Goal: Task Accomplishment & Management: Manage account settings

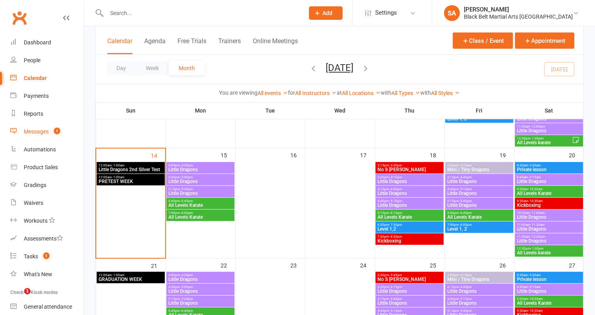
click at [42, 136] on link "Messages 1" at bounding box center [46, 132] width 73 height 18
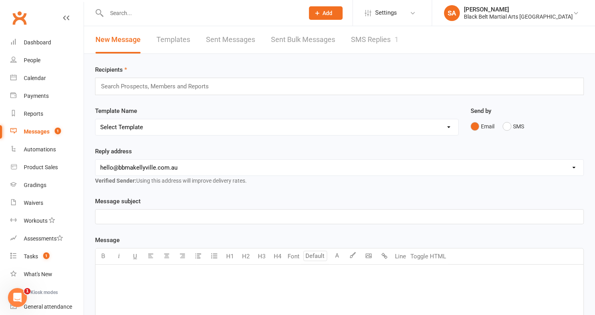
click at [358, 48] on link "SMS Replies 1" at bounding box center [375, 39] width 48 height 27
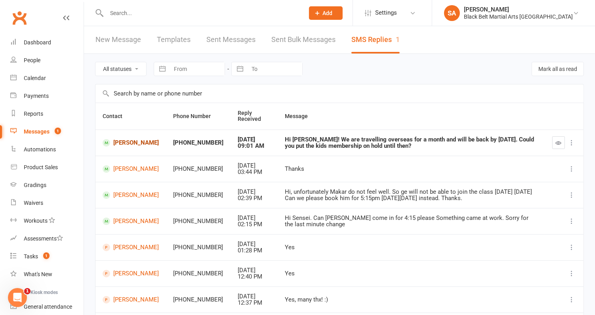
click at [130, 139] on link "Armin Reen" at bounding box center [131, 143] width 56 height 8
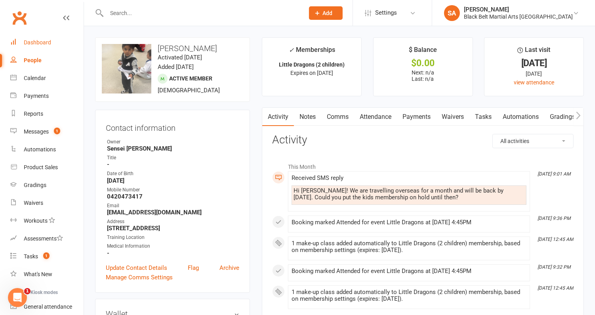
click at [45, 38] on link "Dashboard" at bounding box center [46, 43] width 73 height 18
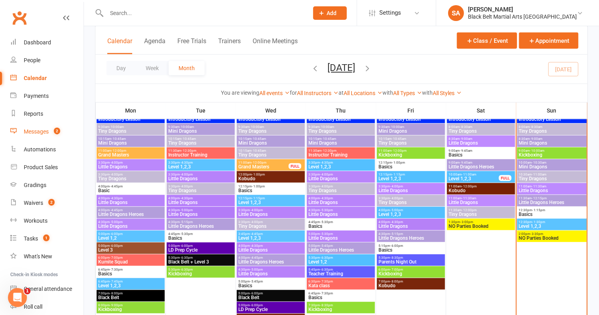
click at [38, 131] on div "Messages" at bounding box center [36, 131] width 25 height 6
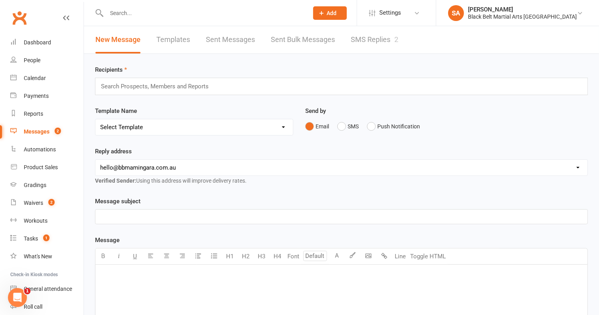
click at [380, 31] on link "SMS Replies 2" at bounding box center [375, 39] width 48 height 27
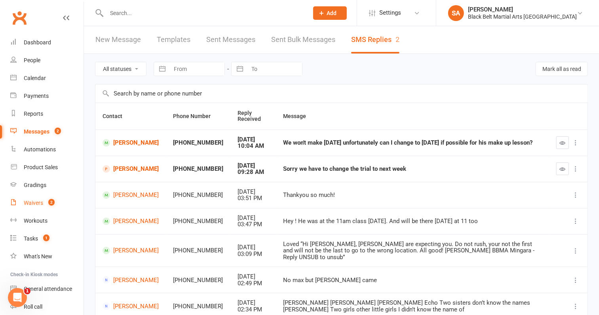
click at [32, 201] on div "Waivers" at bounding box center [33, 203] width 19 height 6
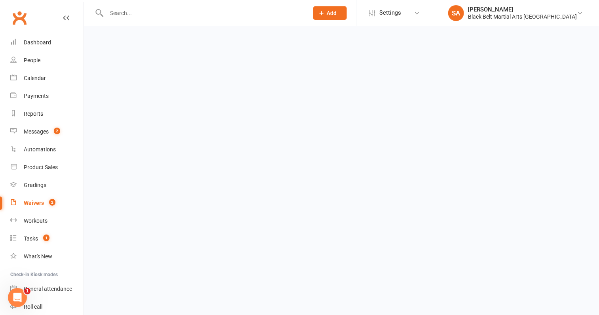
select select "100"
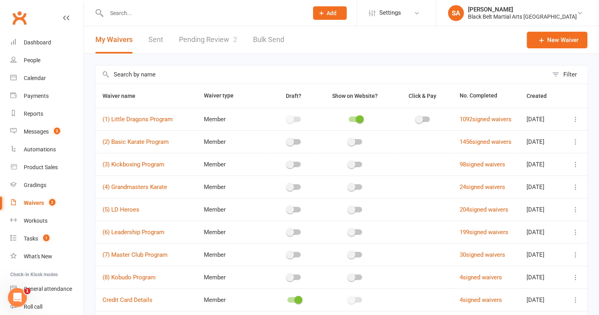
click at [215, 44] on link "Pending Review 2" at bounding box center [208, 39] width 58 height 27
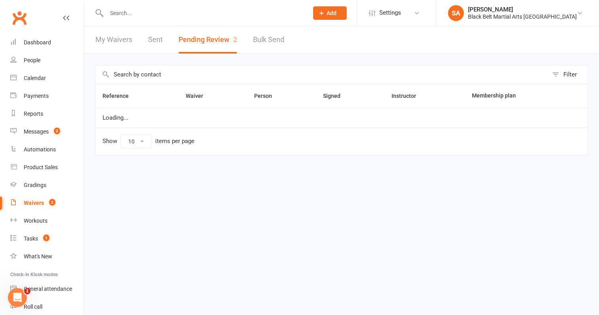
select select "50"
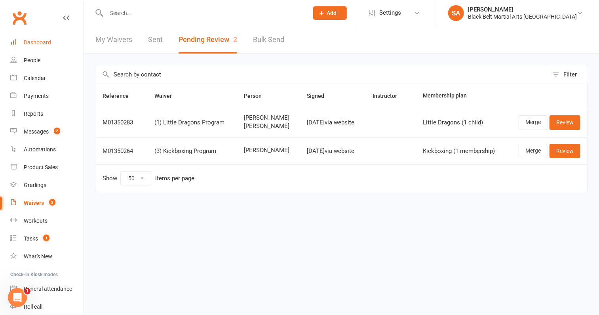
click at [32, 35] on link "Dashboard" at bounding box center [46, 43] width 73 height 18
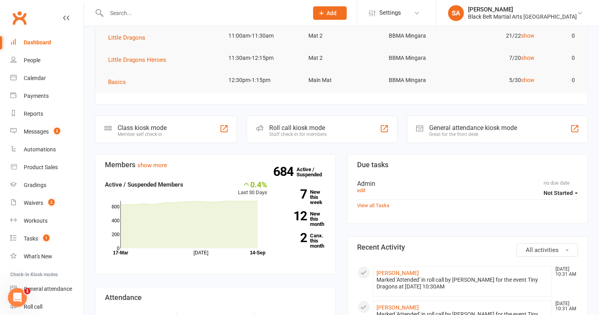
scroll to position [135, 0]
click at [144, 12] on input "text" at bounding box center [203, 13] width 199 height 11
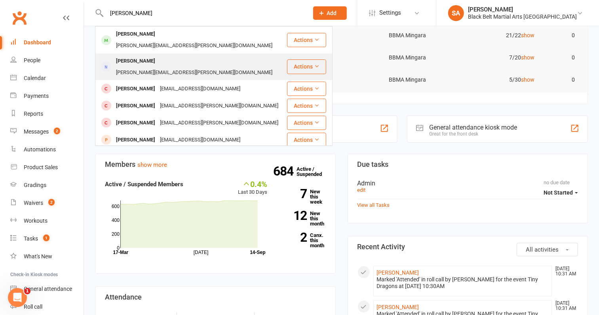
type input "Jack Pickham"
click at [136, 54] on div "Nicole Pickham nicole.paterick@hotmail.com" at bounding box center [191, 67] width 190 height 26
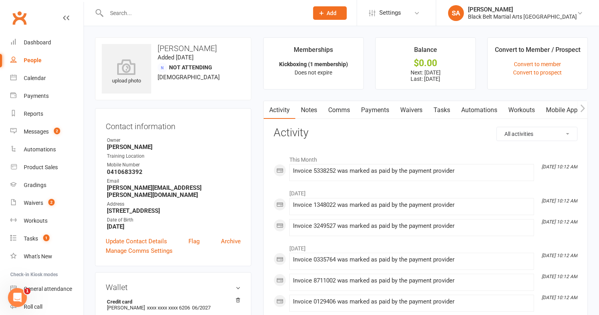
click at [379, 111] on link "Payments" at bounding box center [374, 110] width 39 height 18
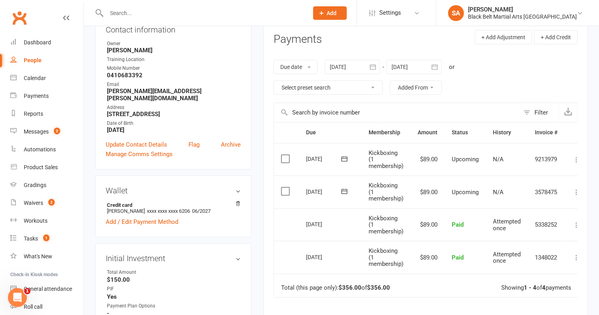
scroll to position [97, 0]
click at [344, 192] on icon at bounding box center [344, 191] width 8 height 8
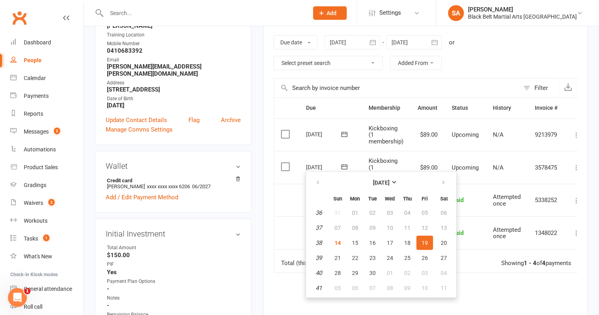
scroll to position [128, 0]
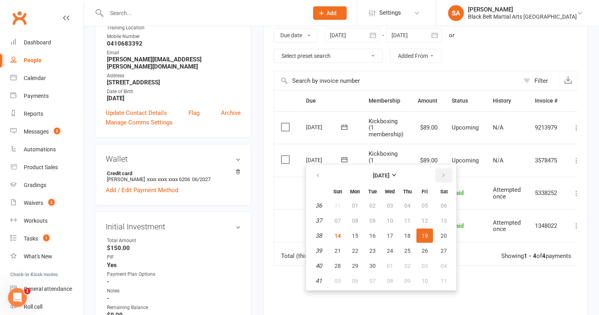
click at [445, 174] on button "button" at bounding box center [443, 175] width 17 height 14
click at [475, 291] on div "Due Contact Membership Amount Status History Invoice # Select this 03 Oct 2025 …" at bounding box center [426, 228] width 304 height 277
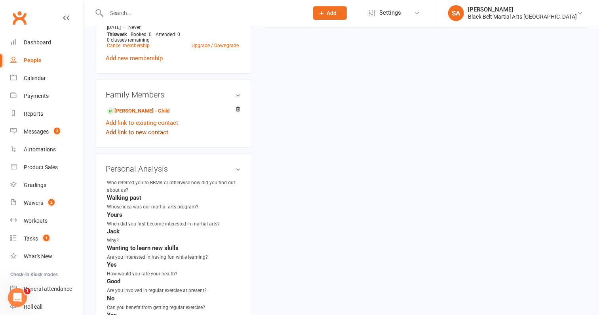
scroll to position [481, 0]
click at [142, 106] on link "Jack Pickham - Child" at bounding box center [138, 110] width 63 height 8
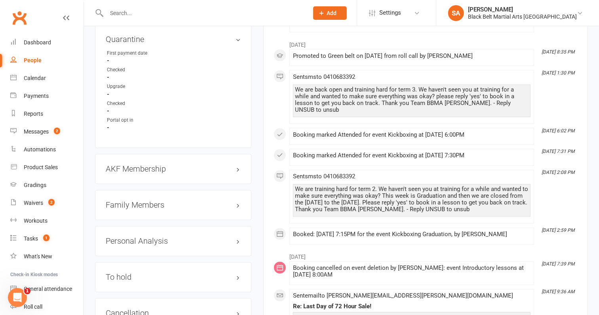
scroll to position [804, 0]
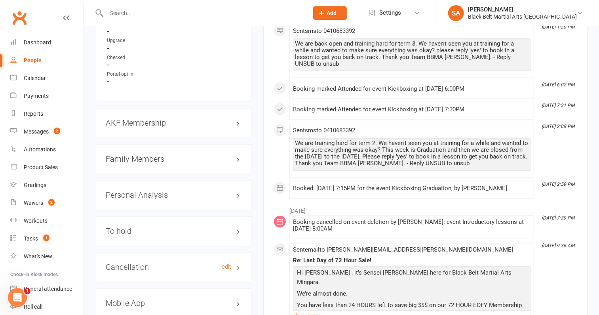
click at [157, 263] on h3 "Cancellation edit" at bounding box center [173, 267] width 135 height 9
click at [226, 264] on link "edit" at bounding box center [227, 267] width 10 height 7
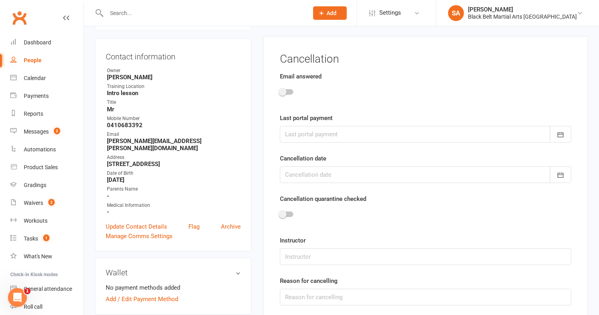
scroll to position [67, 0]
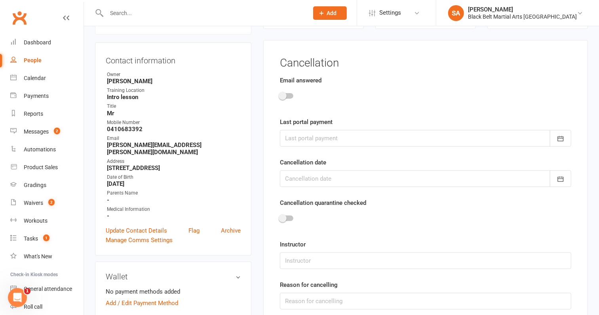
click at [287, 95] on div at bounding box center [286, 96] width 13 height 6
click at [280, 95] on input "checkbox" at bounding box center [280, 95] width 0 height 0
click at [308, 144] on div at bounding box center [425, 138] width 291 height 17
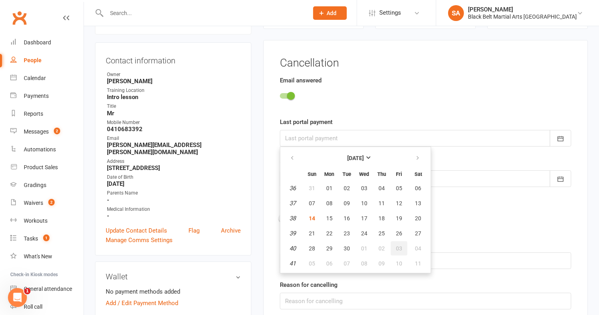
click at [400, 248] on span "03" at bounding box center [399, 248] width 6 height 6
type input "03 Oct 2025"
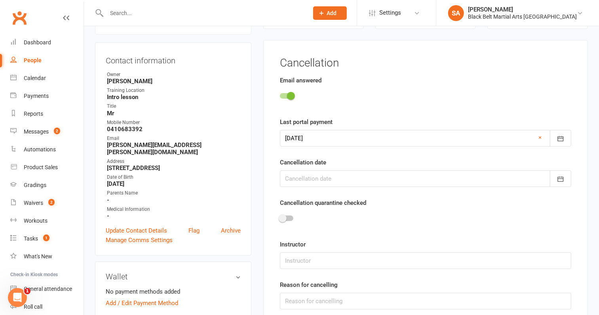
click at [330, 178] on div at bounding box center [425, 178] width 291 height 17
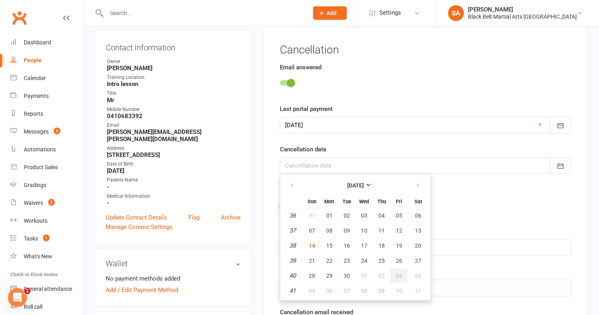
scroll to position [84, 0]
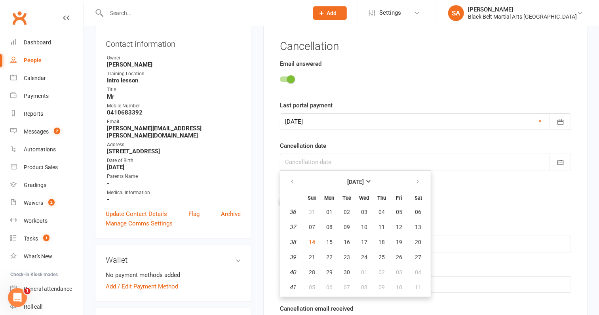
click at [395, 146] on div "Cancellation date September 2025 Sun Mon Tue Wed Thu Fri Sat 36 31 01 02 03 04 …" at bounding box center [425, 155] width 291 height 29
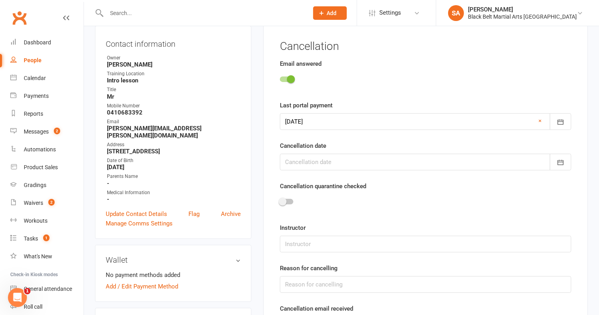
click at [371, 166] on div at bounding box center [425, 162] width 291 height 17
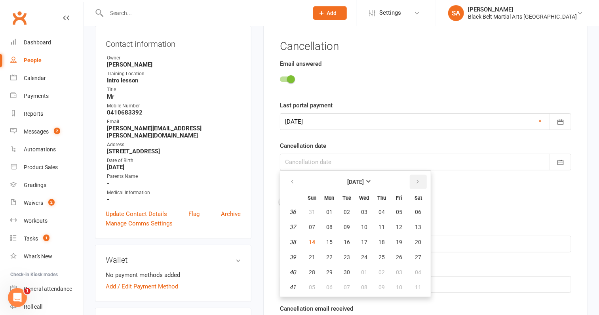
click at [419, 178] on button "button" at bounding box center [418, 182] width 17 height 14
click at [363, 242] on span "15" at bounding box center [364, 242] width 6 height 6
type input "15 Oct 2025"
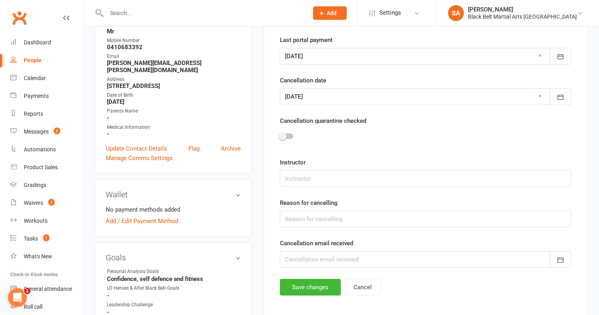
scroll to position [150, 0]
click at [319, 177] on input "text" at bounding box center [425, 178] width 291 height 17
type input "Sensei Jack"
click at [327, 223] on input "text" at bounding box center [425, 218] width 291 height 17
type input "Medical Reasons"
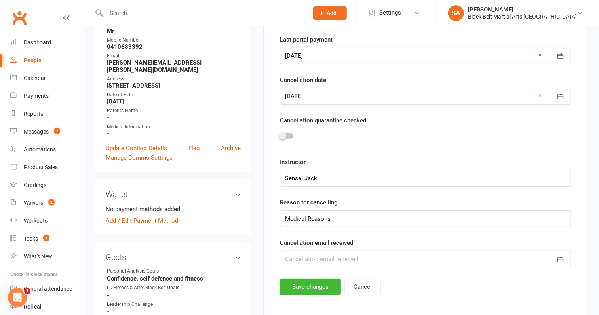
click at [325, 262] on div at bounding box center [425, 259] width 291 height 17
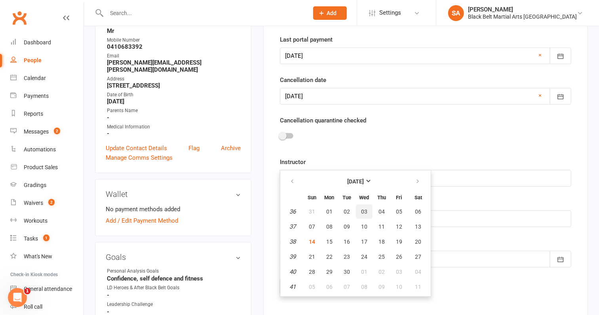
click at [363, 211] on span "03" at bounding box center [364, 211] width 6 height 6
type input "03 Sep 2025"
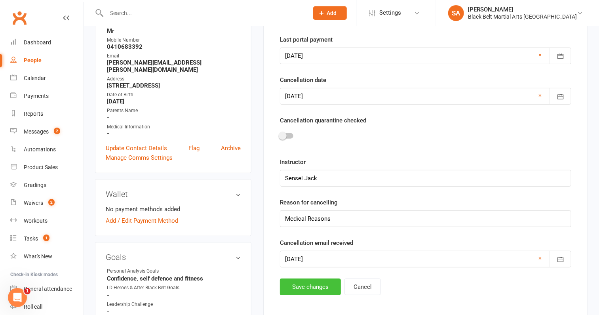
click at [309, 286] on button "Save changes" at bounding box center [310, 286] width 61 height 17
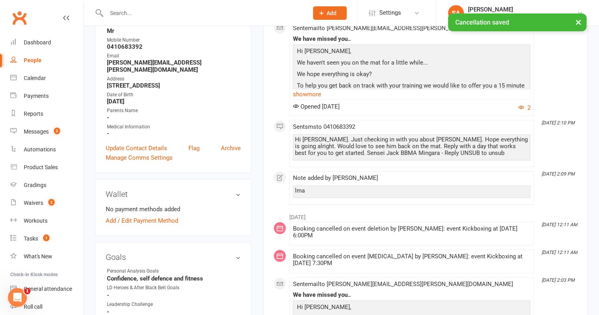
scroll to position [0, 0]
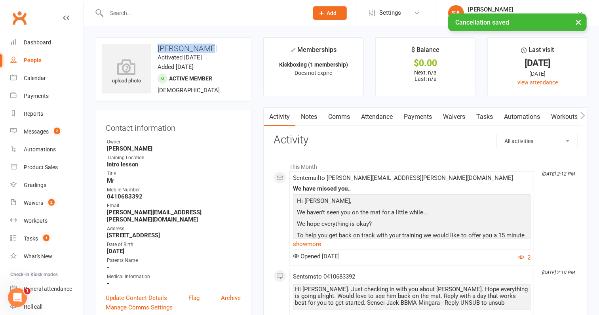
drag, startPoint x: 218, startPoint y: 48, endPoint x: 159, endPoint y: 48, distance: 59.0
click at [159, 48] on h3 "Jack Pickham" at bounding box center [173, 48] width 143 height 9
copy h3 "Jack Pickham"
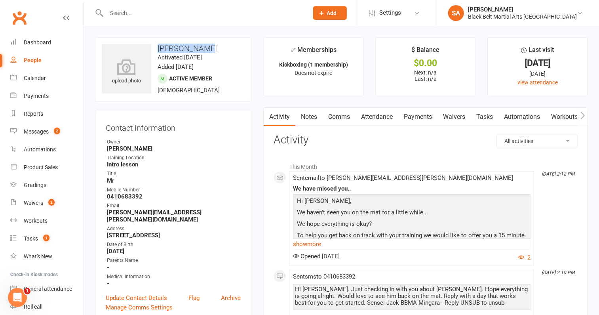
click at [374, 115] on link "Attendance" at bounding box center [376, 117] width 43 height 18
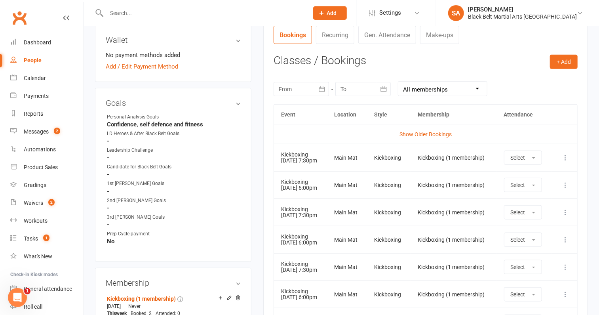
scroll to position [364, 0]
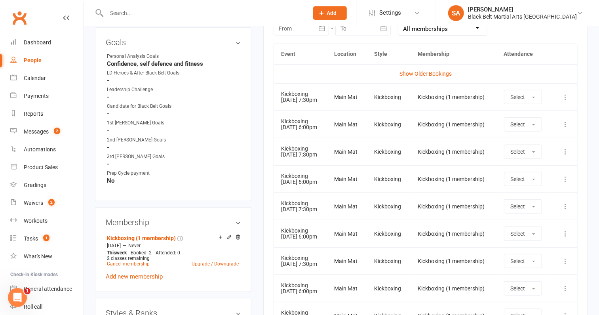
click at [567, 93] on icon at bounding box center [565, 97] width 8 height 8
click at [551, 141] on link "Remove booking" at bounding box center [530, 144] width 78 height 16
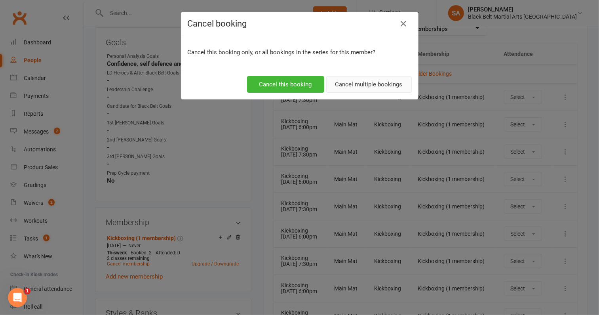
click at [370, 84] on button "Cancel multiple bookings" at bounding box center [369, 84] width 86 height 17
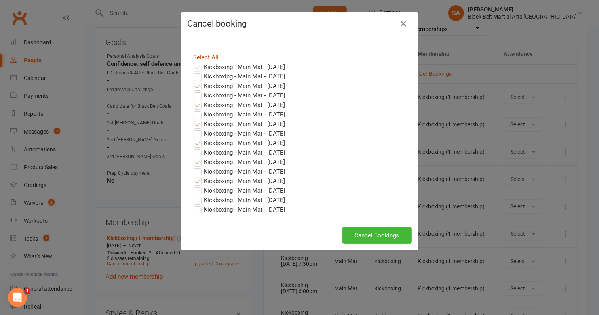
click at [213, 54] on link "Select All" at bounding box center [206, 57] width 25 height 7
click at [374, 230] on button "Cancel Bookings" at bounding box center [376, 235] width 69 height 17
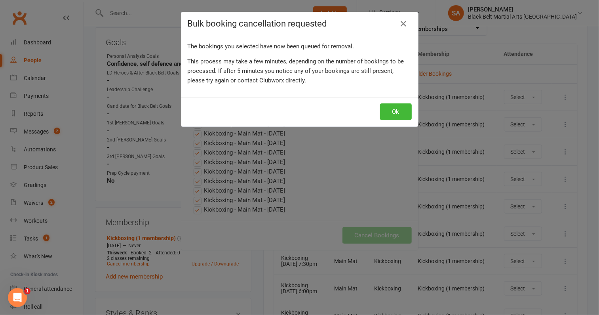
click at [404, 102] on div "Ok" at bounding box center [299, 111] width 237 height 29
click at [397, 107] on button "Ok" at bounding box center [396, 111] width 32 height 17
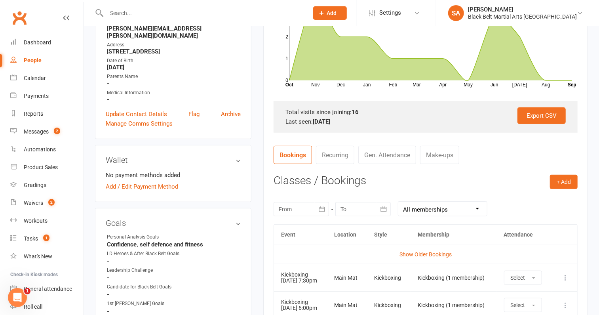
scroll to position [0, 0]
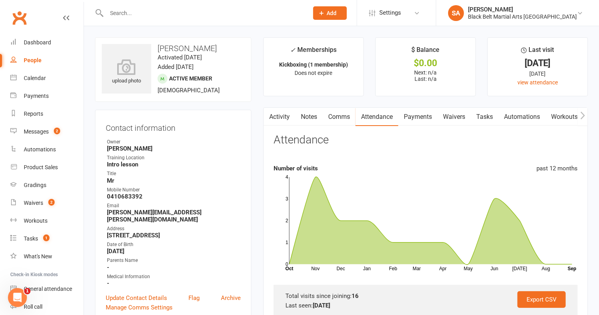
click at [156, 15] on input "text" at bounding box center [203, 13] width 199 height 11
paste input "jamesk85@gmail.com"
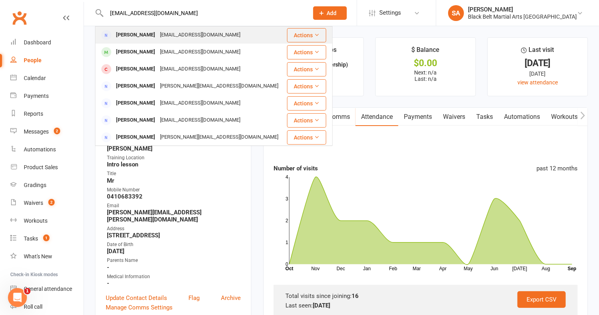
type input "jamesk85@gmail.com"
click at [158, 36] on div "jamesk85@gmail.com" at bounding box center [200, 34] width 85 height 11
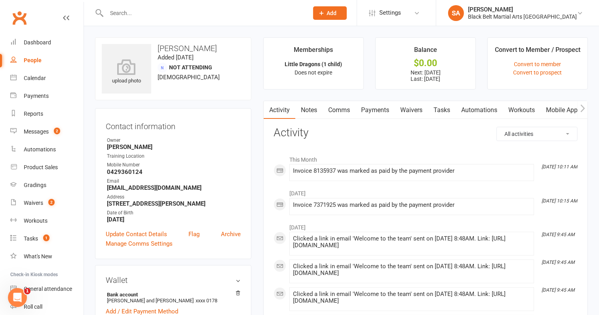
click at [371, 110] on link "Payments" at bounding box center [374, 110] width 39 height 18
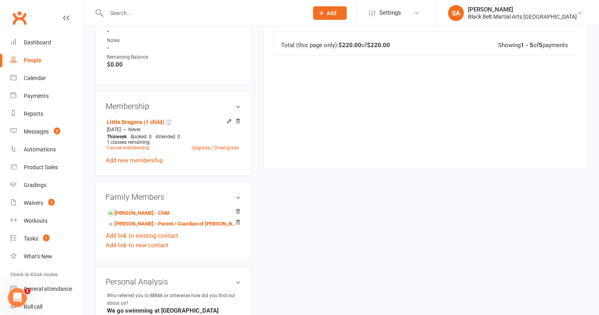
scroll to position [382, 0]
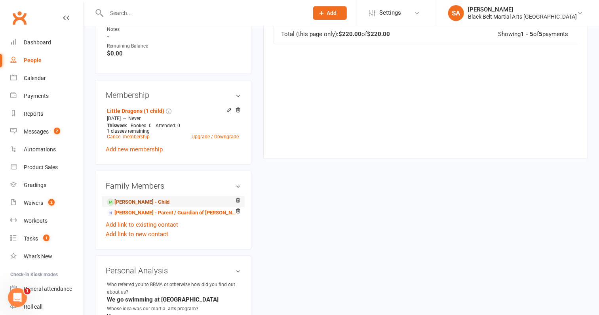
click at [136, 205] on link "Oscar Kerins - Child" at bounding box center [138, 202] width 63 height 8
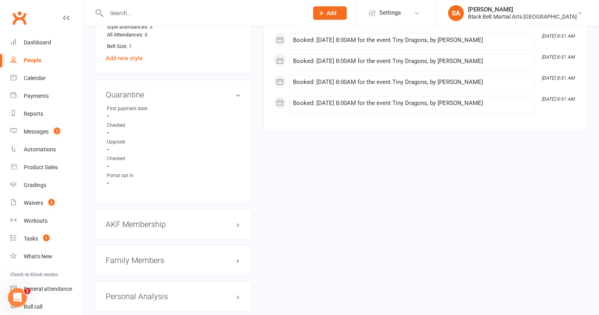
scroll to position [706, 0]
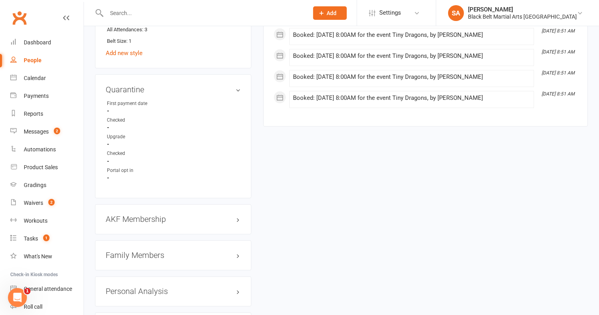
click at [132, 251] on h3 "Family Members" at bounding box center [173, 255] width 135 height 9
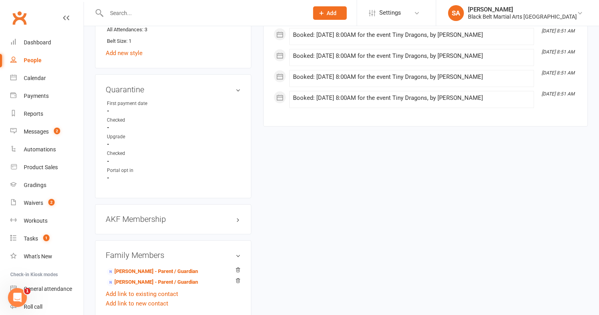
click at [132, 251] on h3 "Family Members" at bounding box center [173, 255] width 135 height 9
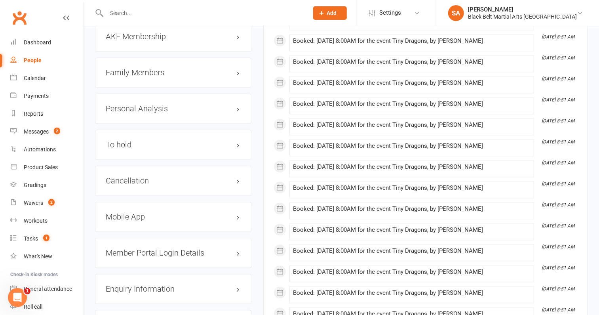
scroll to position [880, 0]
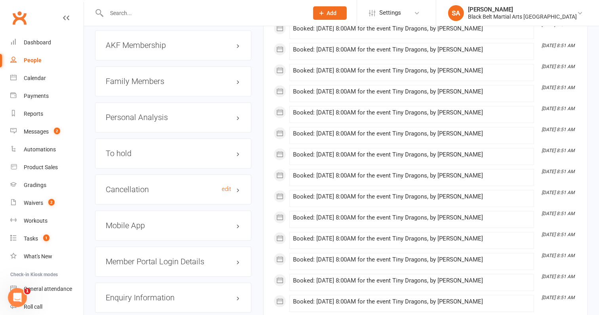
click at [150, 185] on h3 "Cancellation edit" at bounding box center [173, 189] width 135 height 9
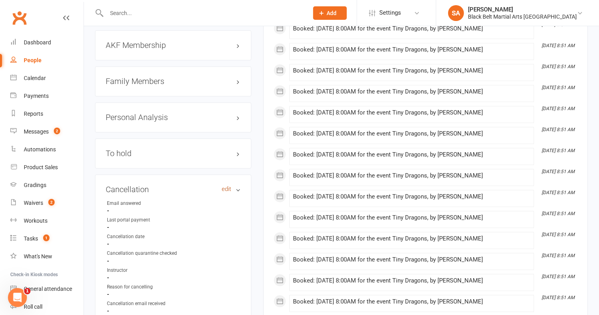
click at [226, 186] on link "edit" at bounding box center [227, 189] width 10 height 7
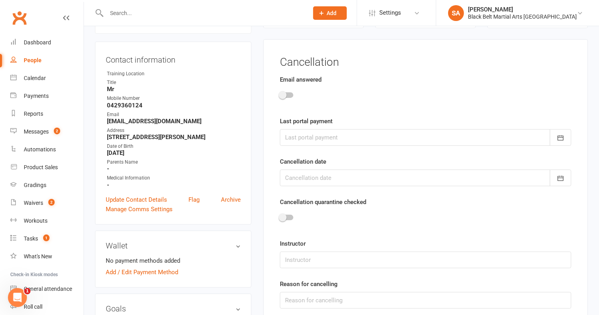
scroll to position [67, 0]
click at [288, 93] on div at bounding box center [286, 96] width 13 height 6
click at [280, 95] on input "checkbox" at bounding box center [280, 95] width 0 height 0
click at [295, 140] on div at bounding box center [425, 138] width 291 height 17
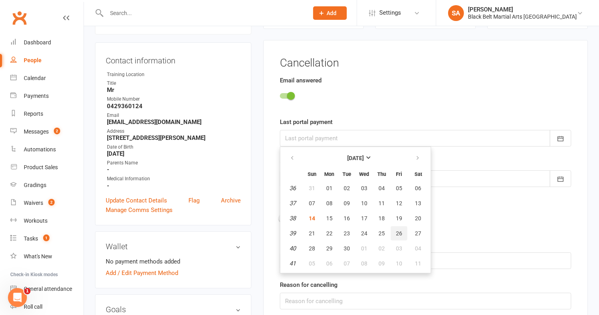
click at [396, 230] on span "26" at bounding box center [399, 233] width 6 height 6
type input "26 Sep 2025"
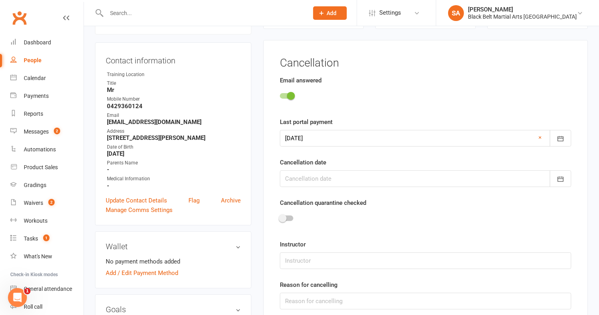
click at [320, 181] on div at bounding box center [425, 178] width 291 height 17
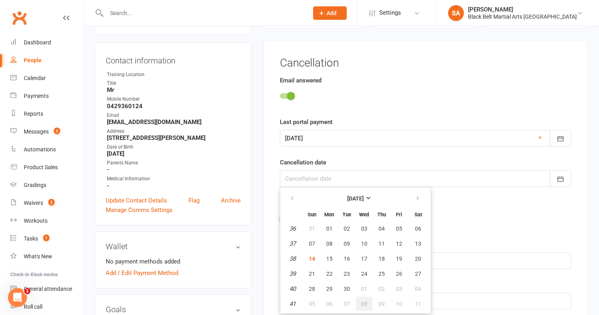
click at [361, 301] on span "08" at bounding box center [364, 303] width 6 height 6
type input "08 Oct 2025"
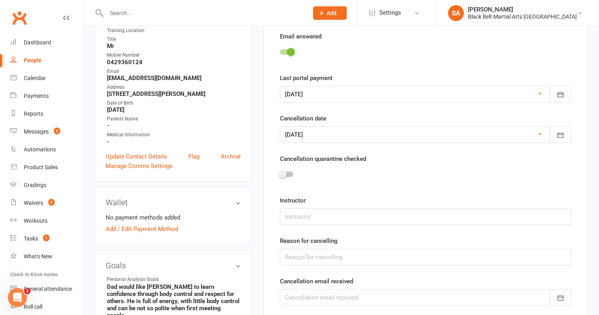
scroll to position [113, 0]
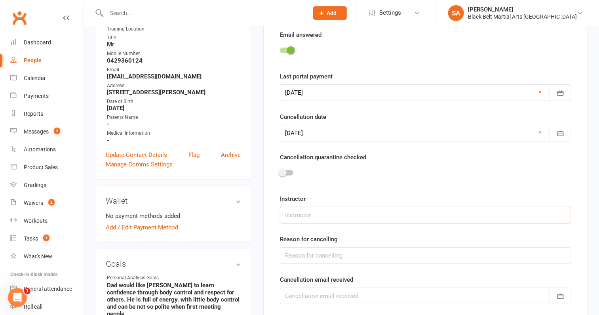
click at [305, 217] on input "text" at bounding box center [425, 215] width 291 height 17
type input "Tesshi Tanya"
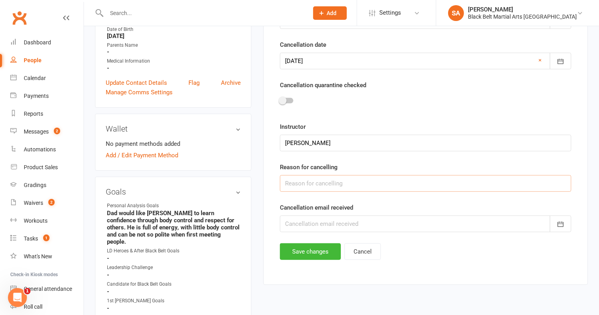
click at [341, 183] on input "text" at bounding box center [425, 183] width 291 height 17
click at [318, 224] on div at bounding box center [425, 223] width 291 height 17
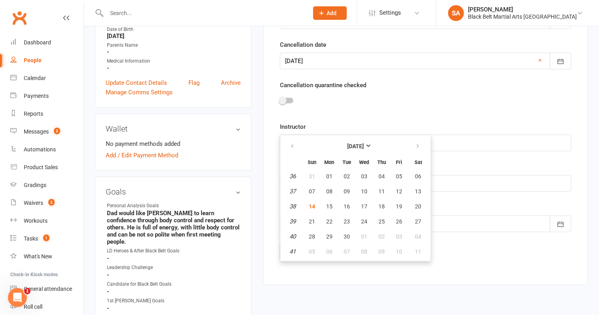
click at [494, 229] on div at bounding box center [425, 223] width 291 height 17
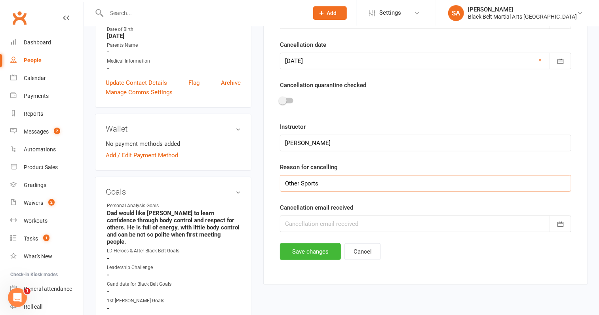
click at [366, 186] on input "Other Sports" at bounding box center [425, 183] width 291 height 17
type input "Other Sports - Soccer"
click at [353, 215] on div at bounding box center [425, 223] width 291 height 17
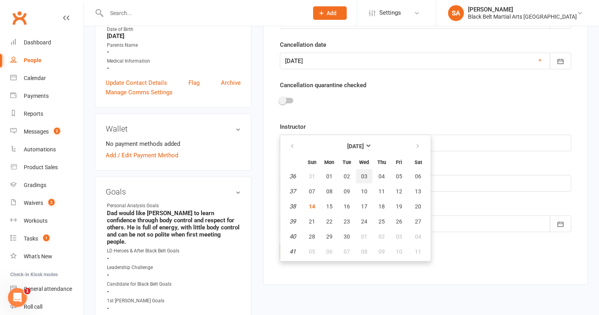
click at [362, 173] on span "03" at bounding box center [364, 176] width 6 height 6
type input "03 Sep 2025"
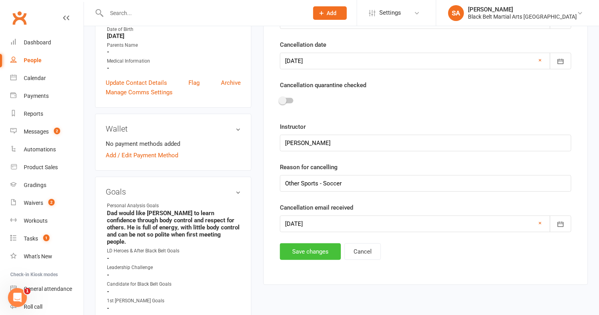
click at [307, 251] on button "Save changes" at bounding box center [310, 251] width 61 height 17
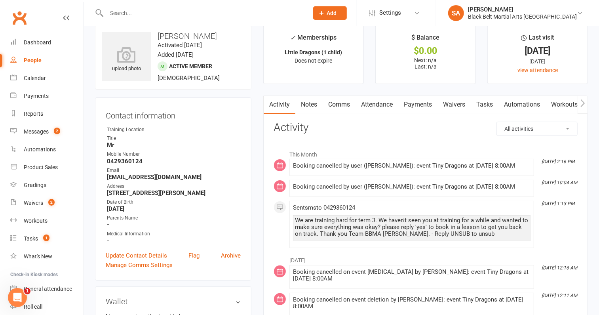
scroll to position [0, 0]
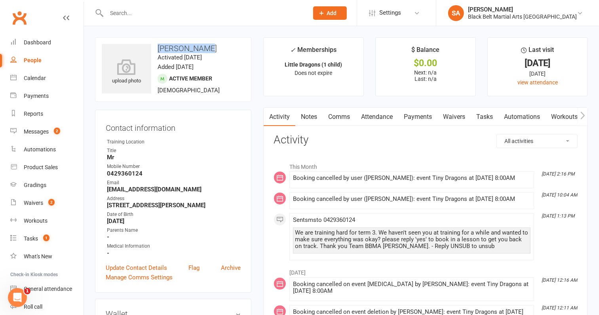
drag, startPoint x: 207, startPoint y: 46, endPoint x: 153, endPoint y: 46, distance: 53.8
click at [153, 46] on h3 "Oscar Kerins" at bounding box center [173, 48] width 143 height 9
copy h3 "Oscar Kerins"
click at [382, 117] on link "Attendance" at bounding box center [376, 117] width 43 height 18
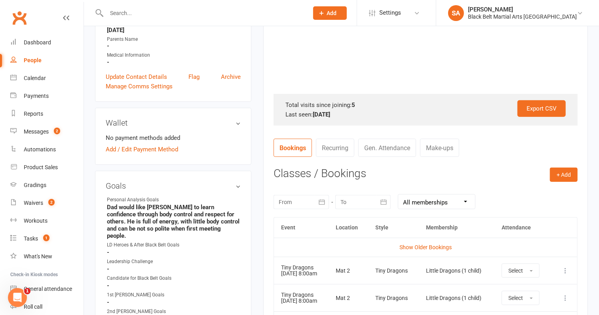
scroll to position [285, 0]
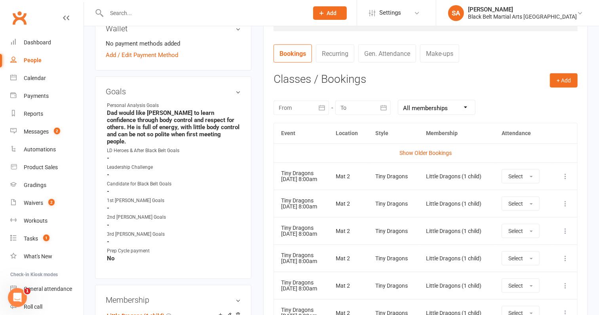
click at [292, 105] on div at bounding box center [301, 108] width 55 height 14
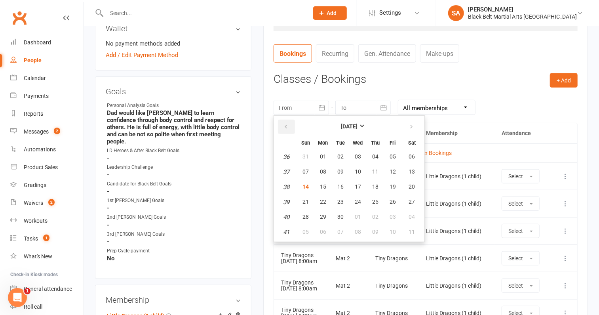
click at [282, 126] on button "button" at bounding box center [286, 127] width 17 height 14
click at [390, 159] on button "01" at bounding box center [392, 157] width 17 height 14
type input "01 Aug 2025"
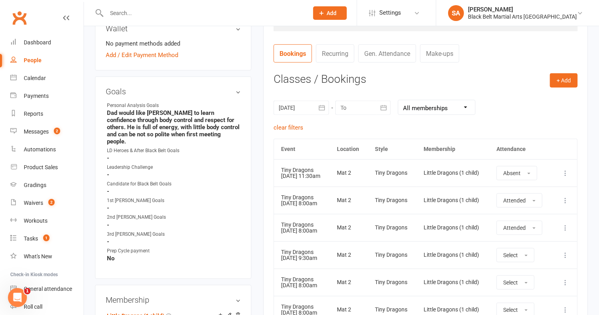
click at [350, 103] on div at bounding box center [362, 108] width 55 height 14
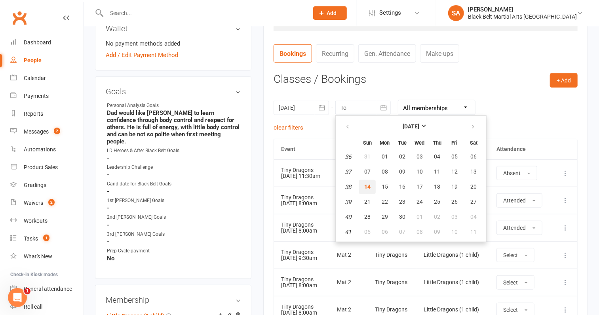
click at [367, 190] on button "14" at bounding box center [367, 187] width 17 height 14
type input "14 Sep 2025"
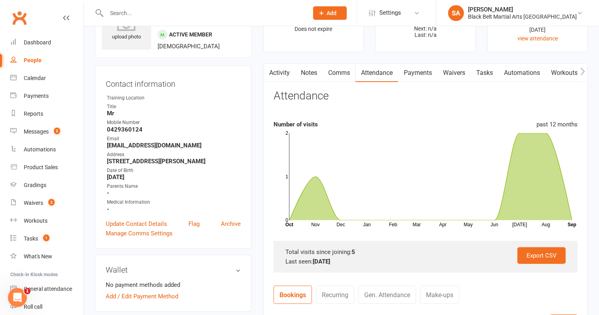
scroll to position [21, 0]
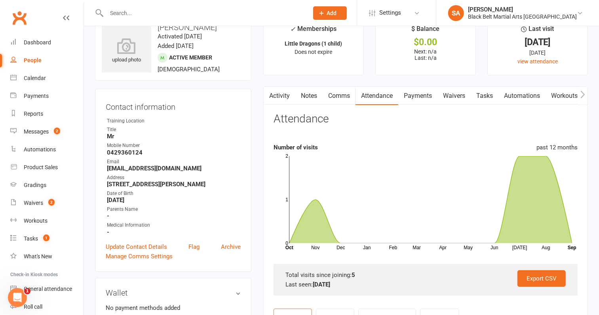
click at [279, 95] on link "Activity" at bounding box center [280, 96] width 32 height 18
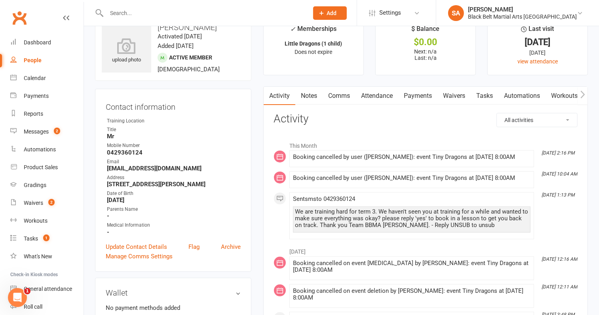
click at [372, 93] on link "Attendance" at bounding box center [376, 96] width 43 height 18
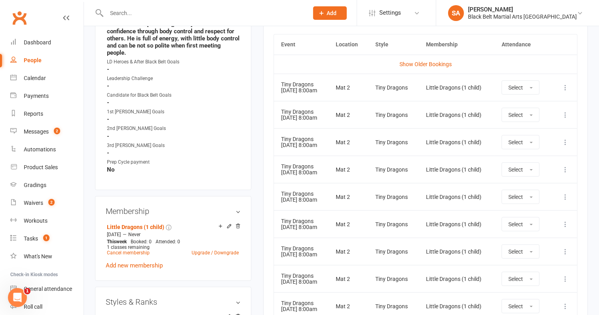
scroll to position [398, 0]
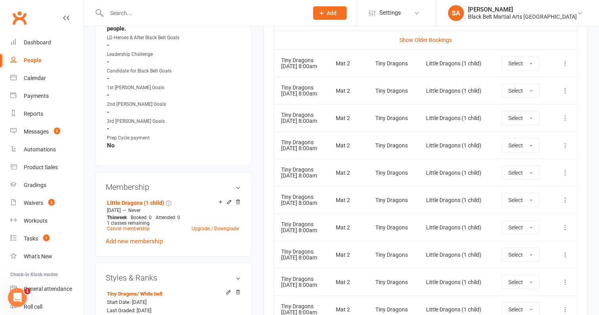
click at [568, 63] on icon at bounding box center [565, 63] width 8 height 8
click at [523, 114] on link "Remove booking" at bounding box center [530, 111] width 78 height 16
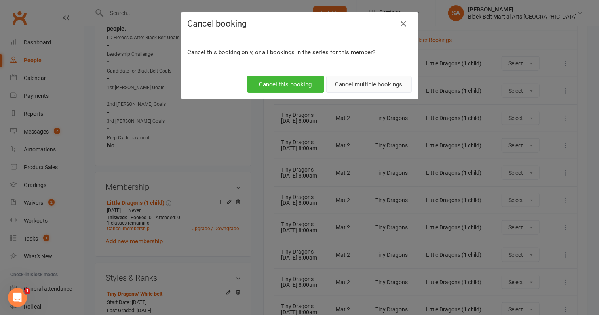
click at [344, 78] on button "Cancel multiple bookings" at bounding box center [369, 84] width 86 height 17
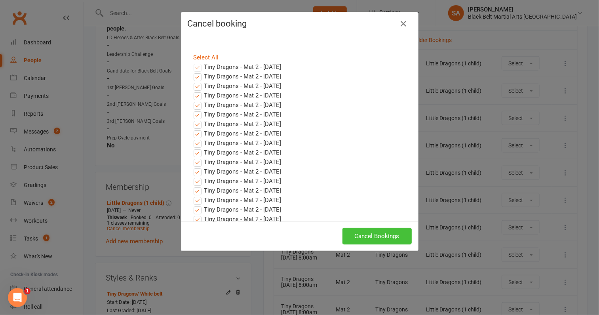
click at [355, 232] on button "Cancel Bookings" at bounding box center [376, 236] width 69 height 17
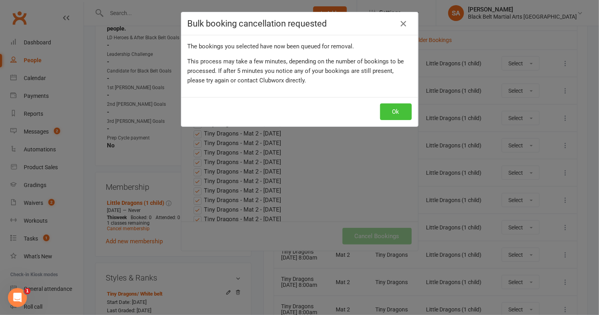
click at [395, 110] on button "Ok" at bounding box center [396, 111] width 32 height 17
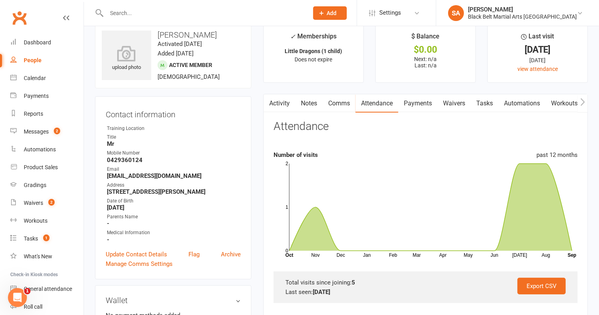
scroll to position [0, 0]
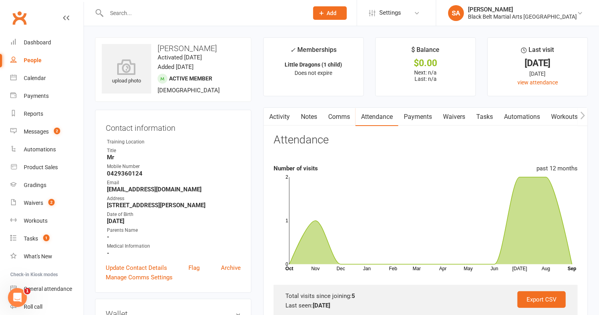
click at [179, 17] on input "text" at bounding box center [203, 13] width 199 height 11
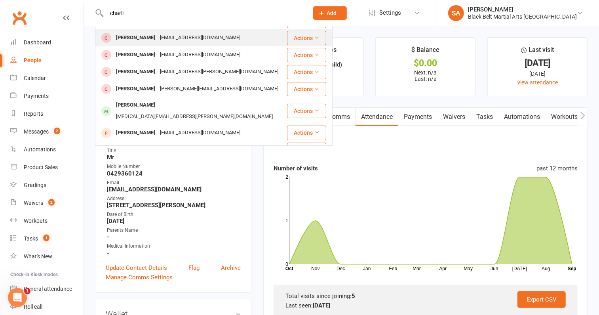
scroll to position [21, 0]
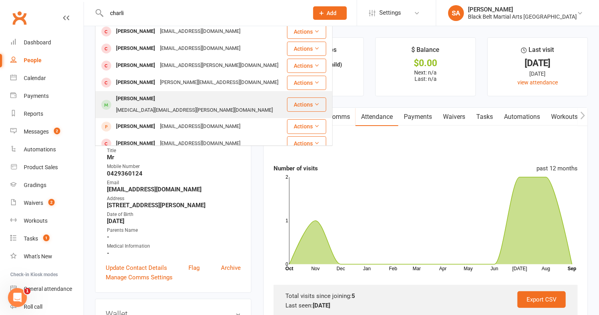
type input "charli"
click at [165, 105] on div "nikita.l.kersten@gmail.com" at bounding box center [195, 110] width 162 height 11
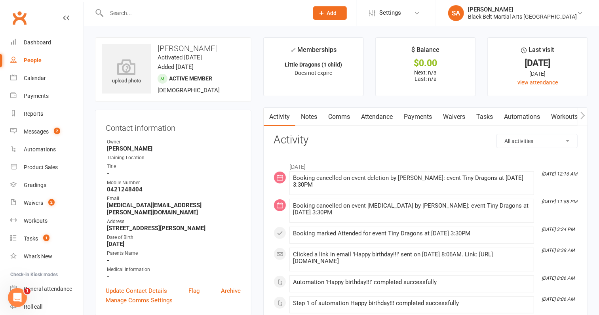
click at [377, 115] on link "Attendance" at bounding box center [376, 117] width 43 height 18
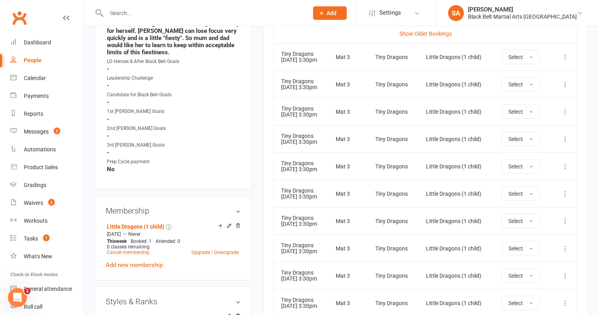
scroll to position [363, 0]
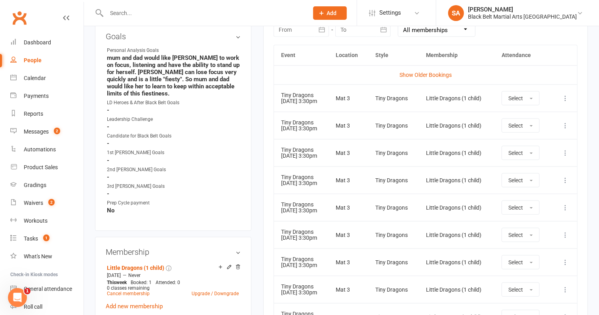
click at [566, 95] on icon at bounding box center [565, 98] width 8 height 8
click at [545, 142] on link "Remove booking" at bounding box center [530, 145] width 78 height 16
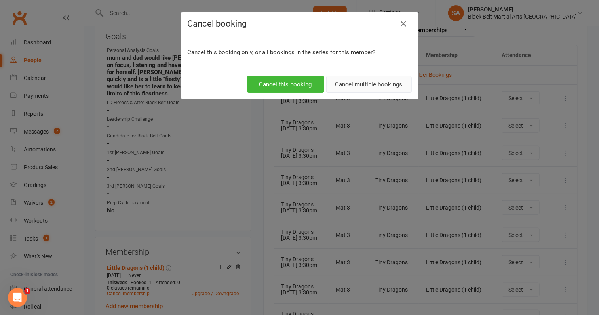
click at [344, 84] on button "Cancel multiple bookings" at bounding box center [369, 84] width 86 height 17
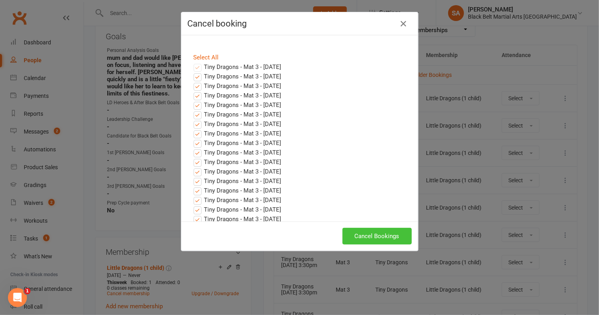
click at [363, 230] on button "Cancel Bookings" at bounding box center [376, 236] width 69 height 17
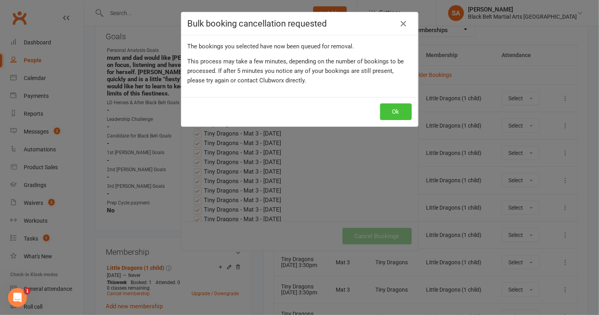
click at [395, 109] on button "Ok" at bounding box center [396, 111] width 32 height 17
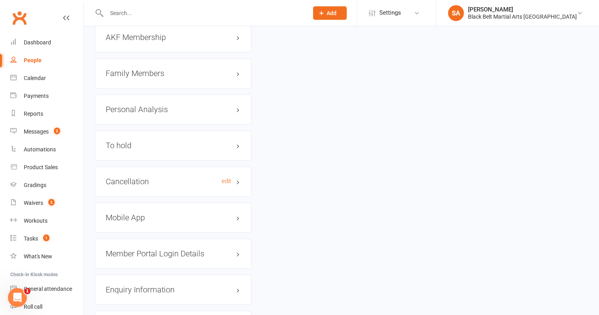
scroll to position [918, 0]
click at [137, 70] on h3 "Family Members" at bounding box center [173, 74] width 135 height 9
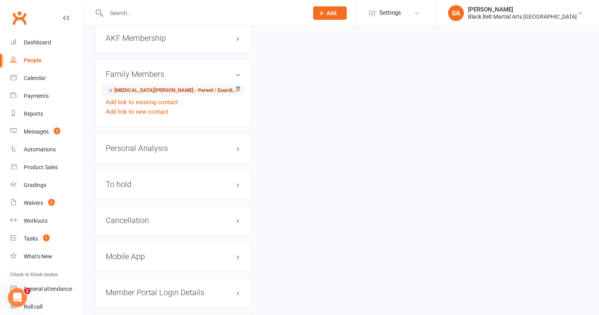
click at [137, 86] on link "Nikita Kersten - Parent / Guardian" at bounding box center [172, 90] width 130 height 8
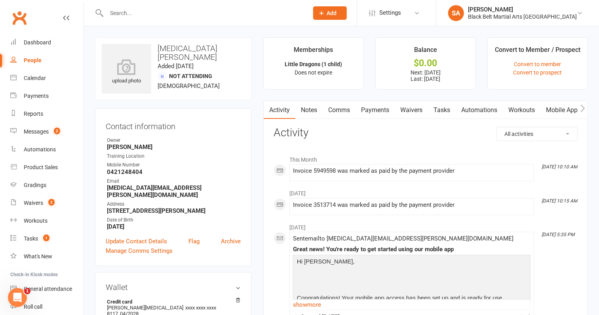
click at [375, 110] on link "Payments" at bounding box center [374, 110] width 39 height 18
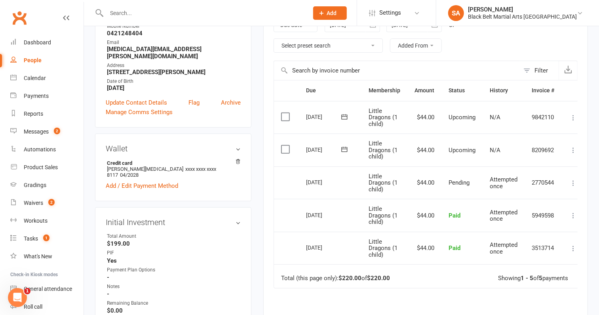
scroll to position [154, 0]
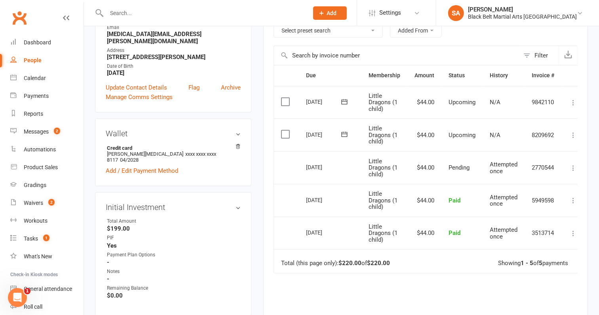
click at [572, 134] on icon at bounding box center [573, 135] width 8 height 8
click at [572, 133] on icon at bounding box center [573, 135] width 8 height 8
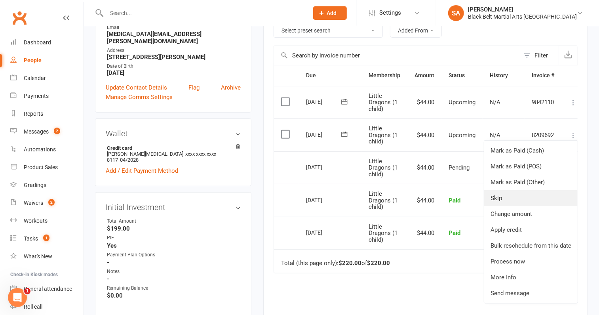
click at [548, 196] on link "Skip" at bounding box center [530, 198] width 93 height 16
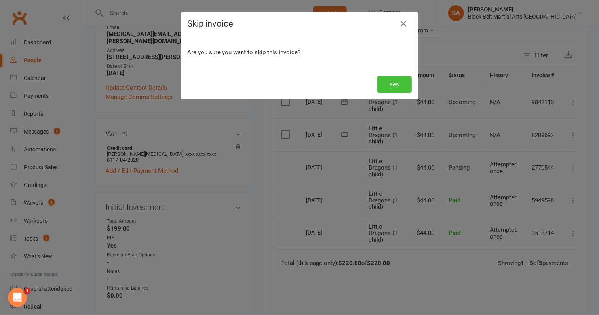
click at [394, 82] on button "Yes" at bounding box center [394, 84] width 34 height 17
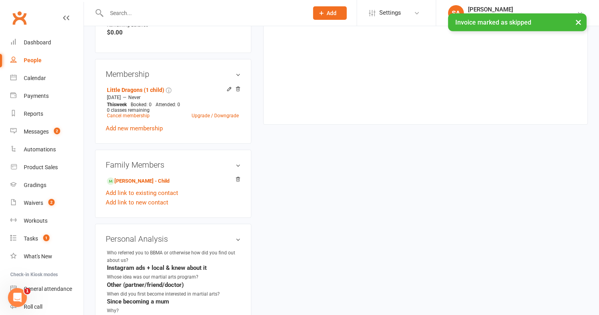
scroll to position [418, 0]
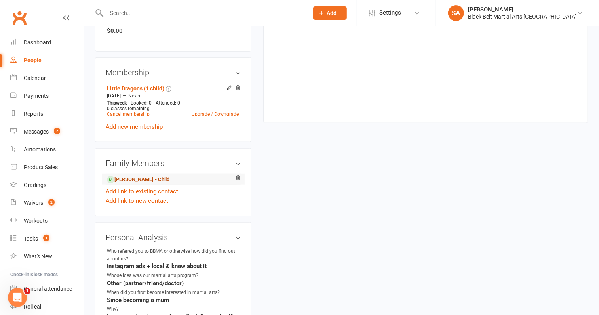
click at [147, 175] on link "Charli Kersten - Child" at bounding box center [138, 179] width 63 height 8
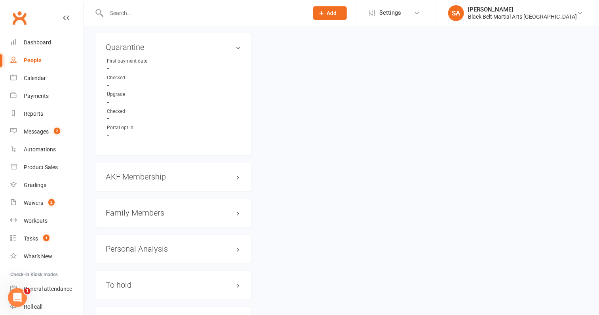
scroll to position [789, 0]
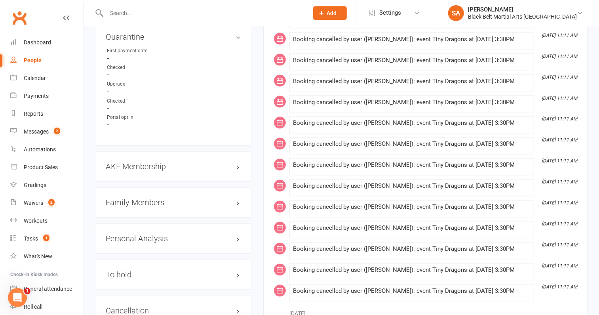
click at [138, 198] on h3 "Family Members" at bounding box center [173, 202] width 135 height 9
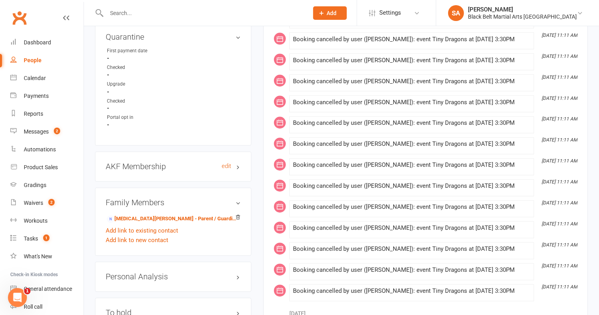
click at [146, 162] on h3 "AKF Membership edit" at bounding box center [173, 166] width 135 height 9
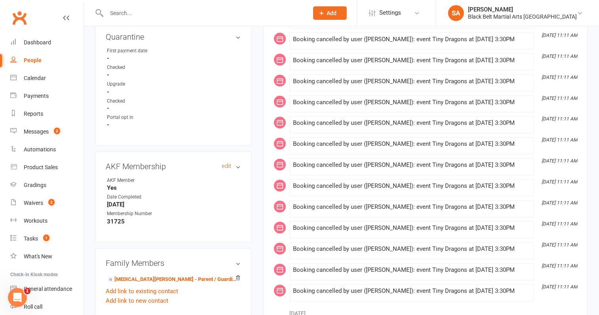
click at [146, 162] on h3 "AKF Membership edit" at bounding box center [173, 166] width 135 height 9
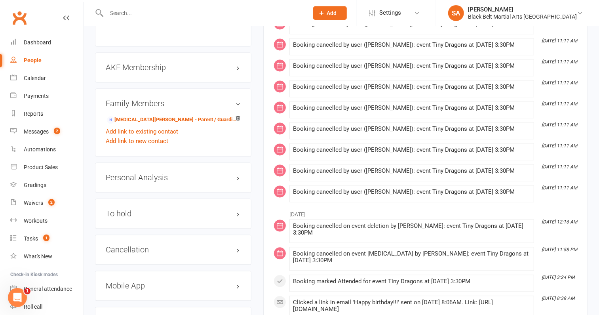
scroll to position [892, 0]
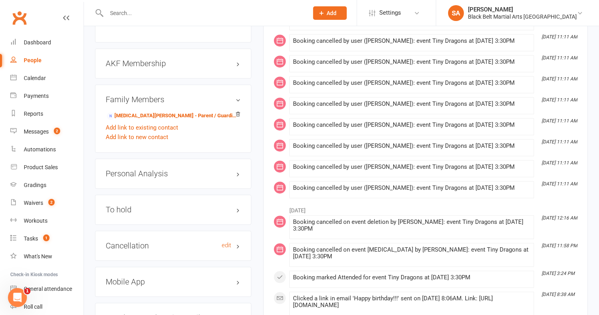
click at [147, 241] on h3 "Cancellation edit" at bounding box center [173, 245] width 135 height 9
click at [227, 242] on link "edit" at bounding box center [227, 245] width 10 height 7
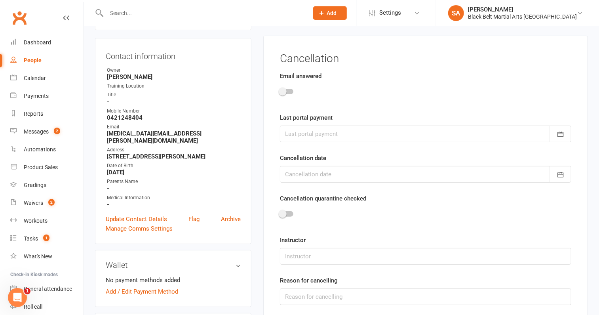
scroll to position [67, 0]
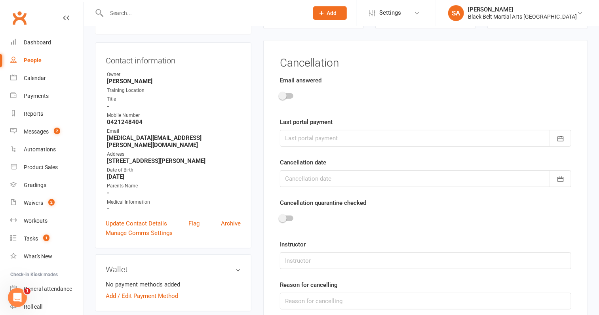
click at [288, 98] on div at bounding box center [425, 97] width 291 height 18
click at [288, 96] on div at bounding box center [286, 96] width 13 height 6
click at [280, 95] on input "checkbox" at bounding box center [280, 95] width 0 height 0
click at [302, 137] on div at bounding box center [425, 138] width 291 height 17
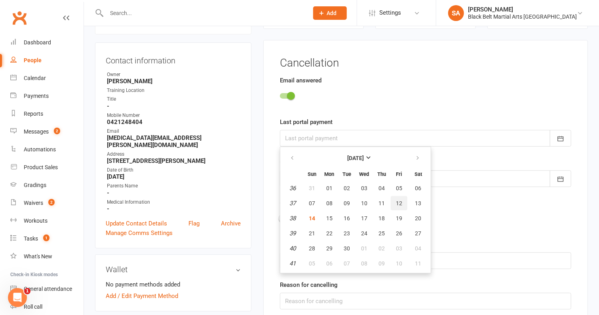
click at [393, 203] on button "12" at bounding box center [399, 203] width 17 height 14
type input "12 Sep 2025"
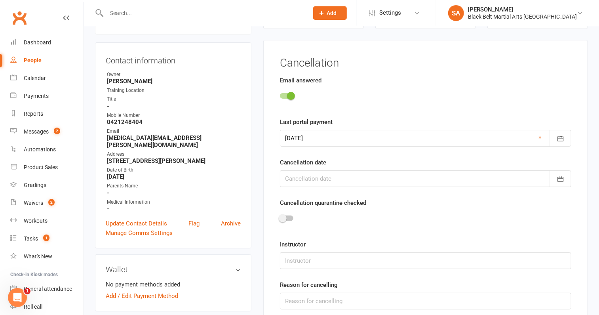
click at [319, 182] on div at bounding box center [425, 178] width 291 height 17
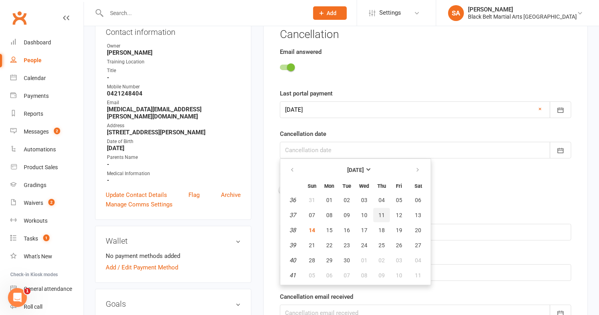
scroll to position [97, 0]
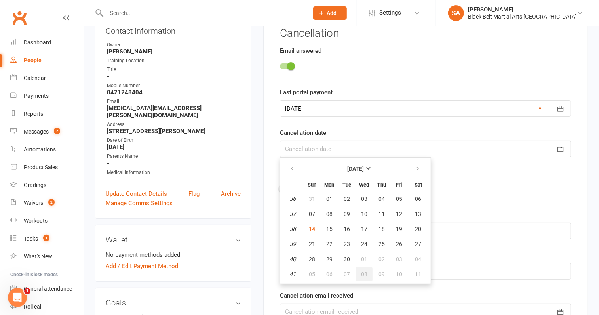
click at [363, 272] on span "08" at bounding box center [364, 274] width 6 height 6
type input "08 Oct 2025"
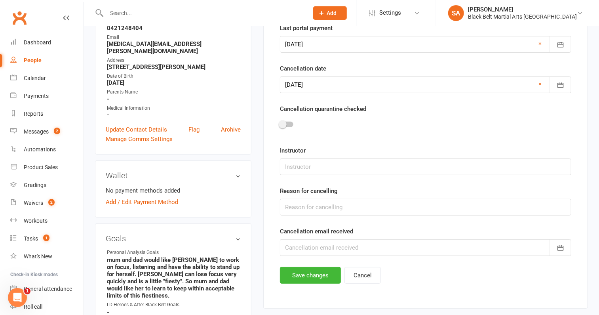
scroll to position [162, 0]
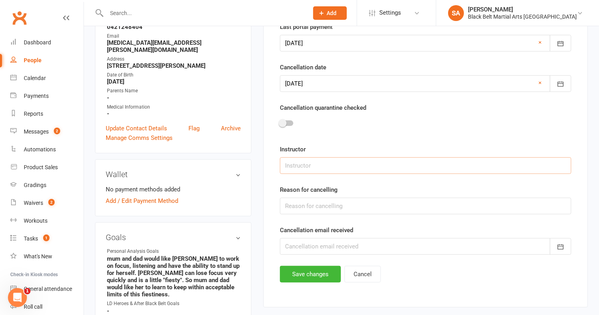
click at [316, 169] on input "text" at bounding box center [425, 165] width 291 height 17
type input "[PERSON_NAME]"
click at [327, 208] on input "text" at bounding box center [425, 206] width 291 height 17
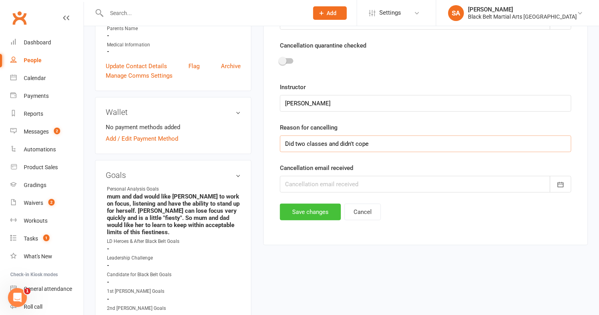
scroll to position [225, 0]
type input "Did two classes and didn't cope"
click at [322, 175] on div at bounding box center [425, 183] width 291 height 17
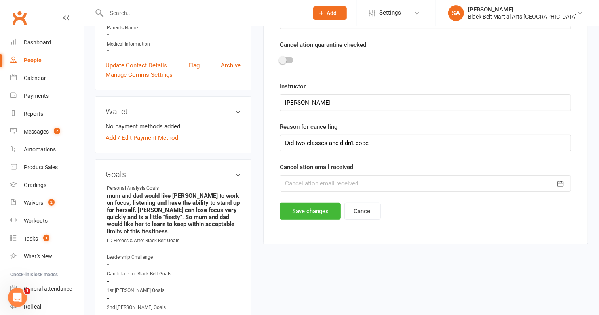
click at [350, 179] on div at bounding box center [425, 183] width 291 height 17
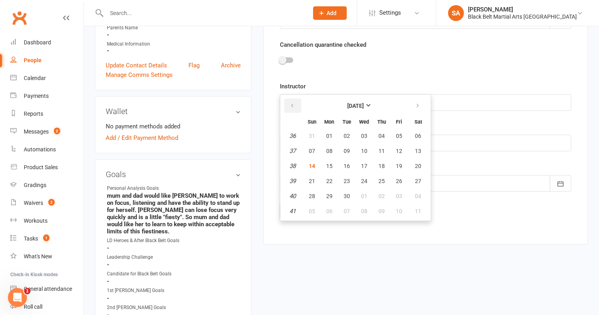
click at [289, 103] on icon "button" at bounding box center [292, 106] width 6 height 6
click at [348, 193] on span "26" at bounding box center [347, 196] width 6 height 6
type input "26 Aug 2025"
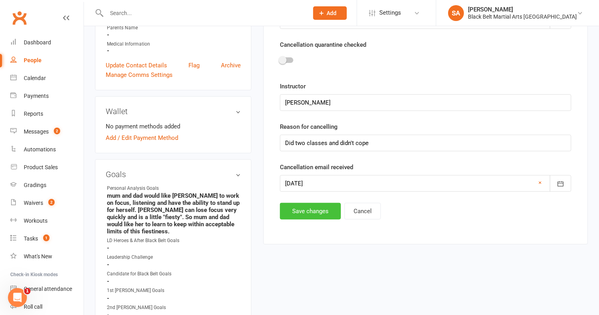
click at [309, 210] on button "Save changes" at bounding box center [310, 211] width 61 height 17
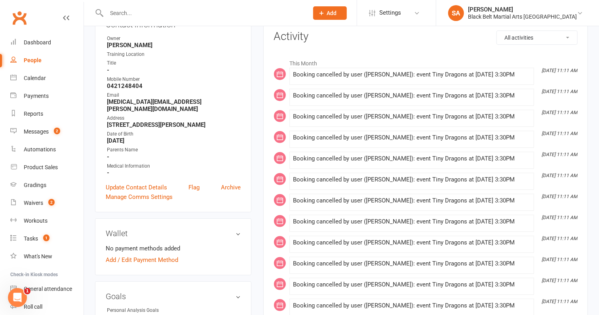
scroll to position [0, 0]
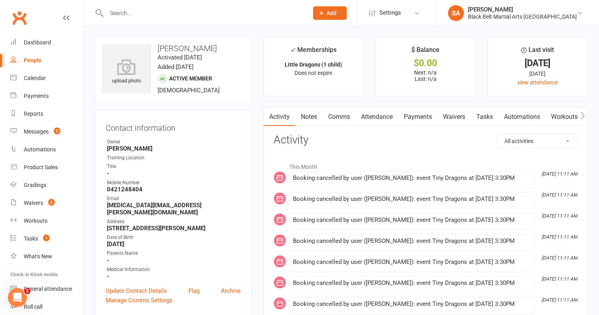
click at [387, 120] on link "Attendance" at bounding box center [376, 117] width 43 height 18
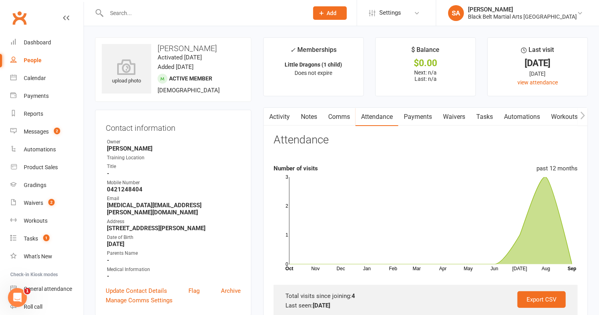
drag, startPoint x: 210, startPoint y: 46, endPoint x: 157, endPoint y: 47, distance: 53.0
click at [157, 47] on h3 "Charli Kersten" at bounding box center [173, 48] width 143 height 9
copy h3 "Charli Kersten"
click at [161, 17] on input "text" at bounding box center [203, 13] width 199 height 11
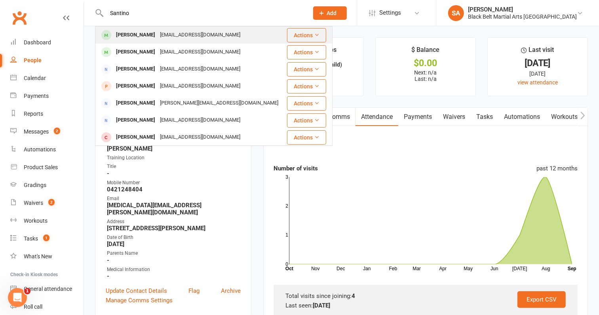
type input "Santino"
click at [181, 38] on div "Corinnerlazaroo@gmail.com" at bounding box center [200, 34] width 85 height 11
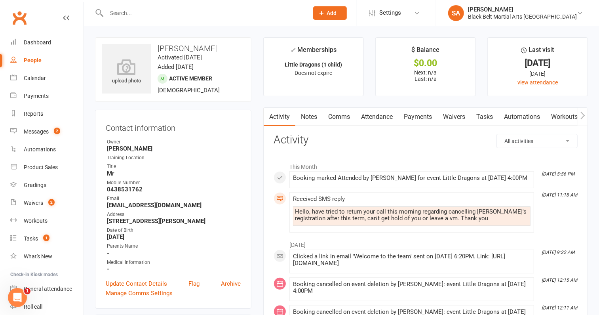
click at [337, 116] on link "Comms" at bounding box center [339, 117] width 33 height 18
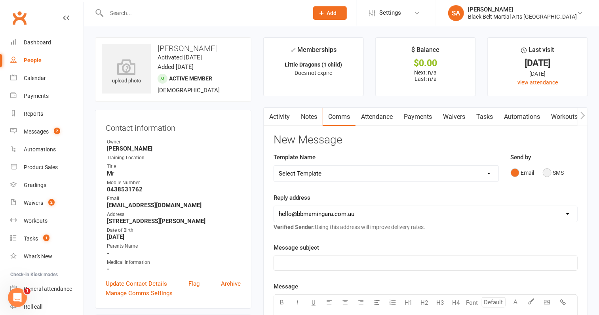
click at [545, 169] on button "SMS" at bounding box center [553, 172] width 21 height 15
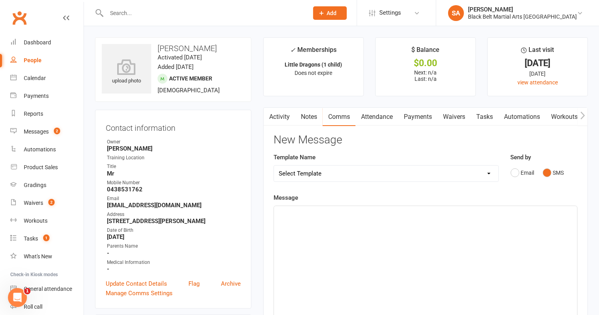
click at [422, 239] on div "﻿" at bounding box center [425, 265] width 303 height 119
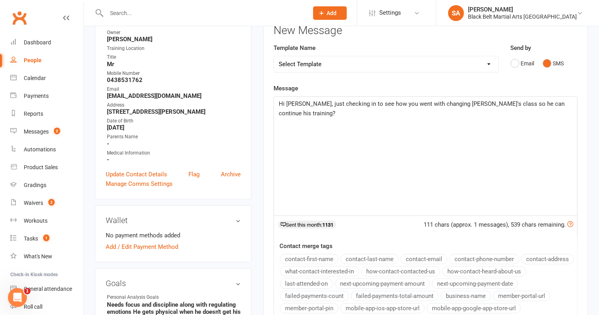
scroll to position [239, 0]
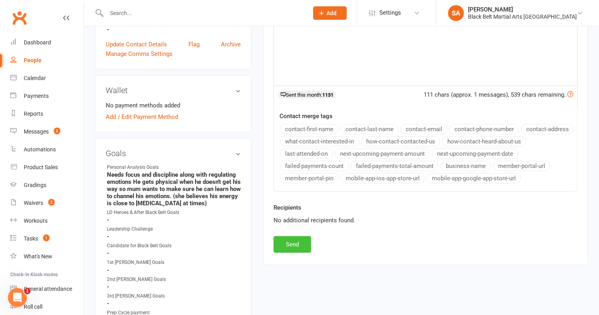
click at [298, 238] on button "Send" at bounding box center [293, 244] width 38 height 17
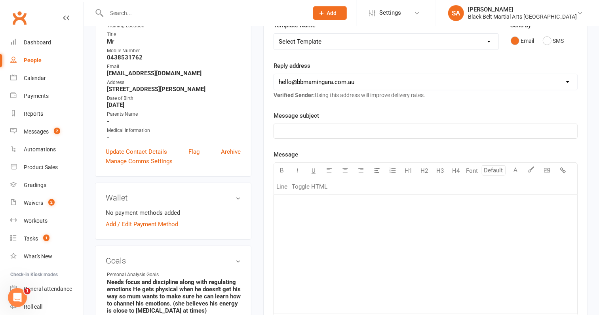
scroll to position [0, 0]
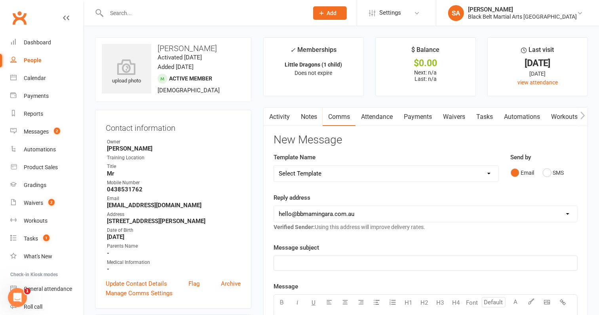
click at [175, 9] on input "text" at bounding box center [203, 13] width 199 height 11
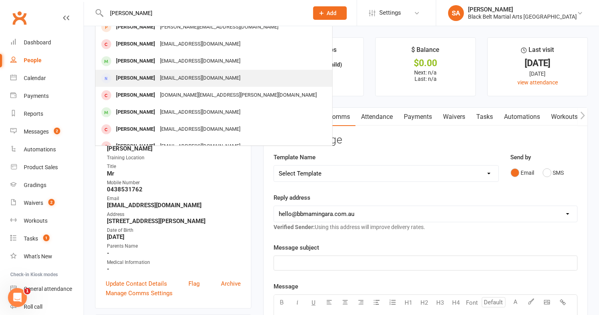
scroll to position [172, 0]
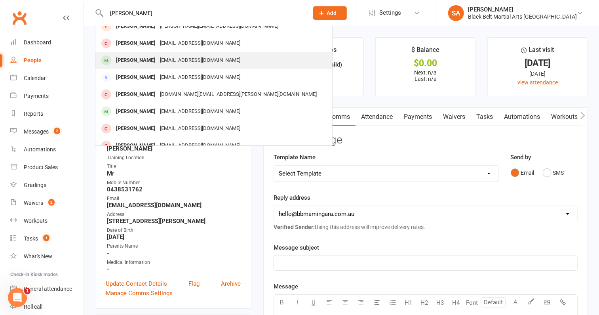
type input "clarke"
click at [163, 55] on div "Sallykateclarke@gmail.com" at bounding box center [200, 60] width 85 height 11
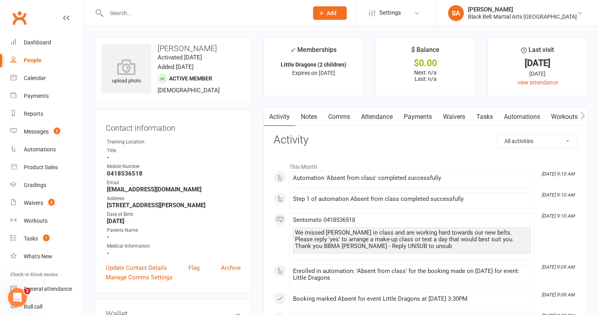
click at [384, 117] on link "Attendance" at bounding box center [376, 117] width 43 height 18
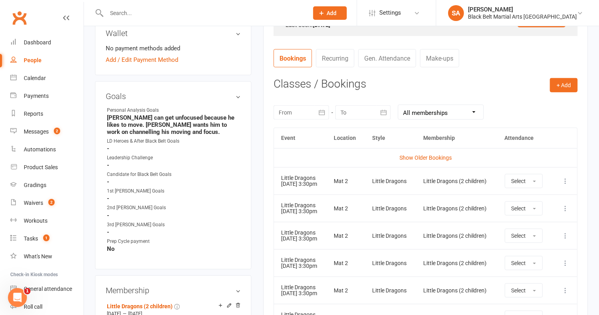
scroll to position [281, 0]
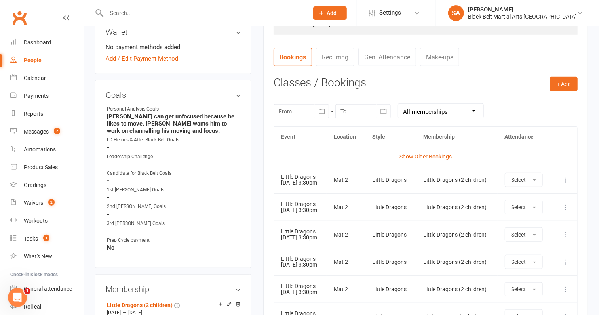
click at [566, 232] on icon at bounding box center [565, 234] width 8 height 8
click at [533, 277] on link "Remove booking" at bounding box center [530, 282] width 78 height 16
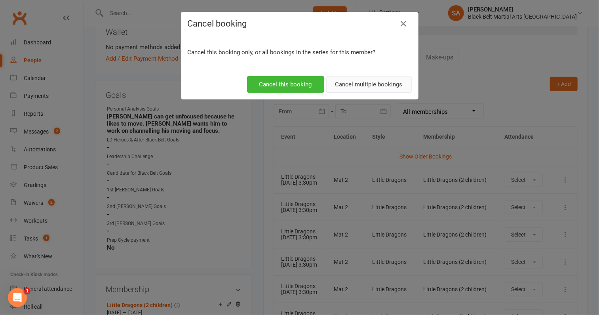
click at [362, 88] on button "Cancel multiple bookings" at bounding box center [369, 84] width 86 height 17
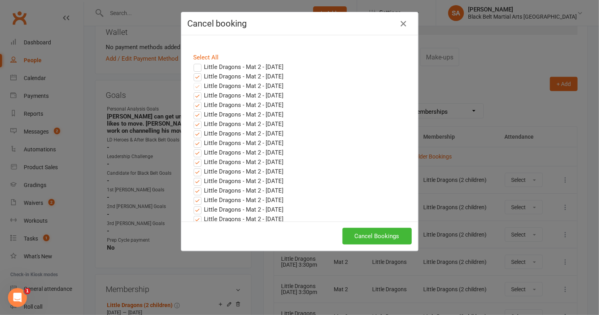
click at [198, 76] on label "Little Dragons - Mat 2 - Sep 24, 2025" at bounding box center [239, 77] width 90 height 10
click at [193, 72] on input "Little Dragons - Mat 2 - Sep 24, 2025" at bounding box center [190, 72] width 5 height 0
click at [373, 233] on button "Cancel Bookings" at bounding box center [376, 236] width 69 height 17
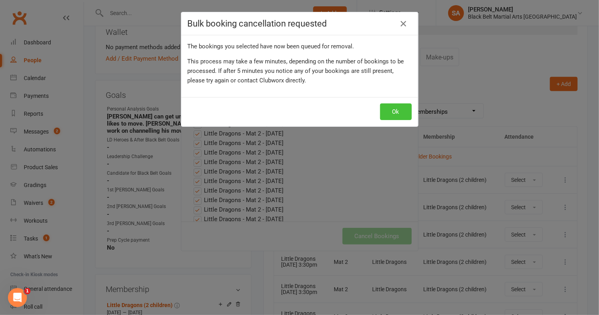
click at [396, 112] on button "Ok" at bounding box center [396, 111] width 32 height 17
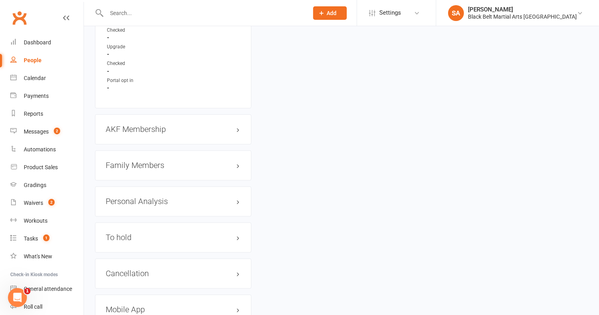
scroll to position [797, 0]
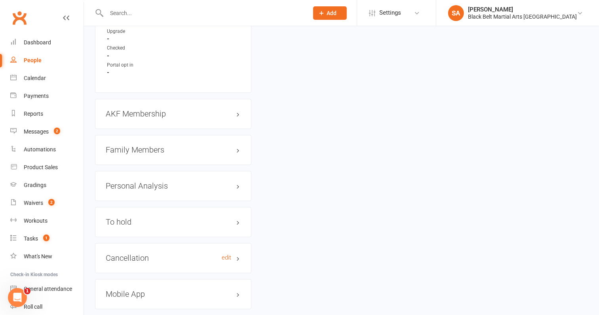
click at [134, 254] on h3 "Cancellation edit" at bounding box center [173, 258] width 135 height 9
click at [200, 211] on div "To hold edit" at bounding box center [173, 222] width 156 height 30
click at [190, 218] on h3 "To hold edit" at bounding box center [173, 222] width 135 height 9
click at [227, 255] on link "edit" at bounding box center [227, 258] width 10 height 7
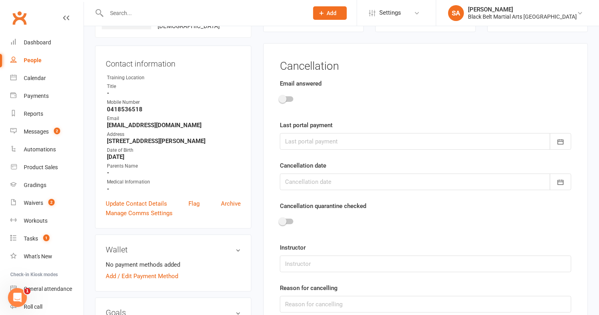
scroll to position [56, 0]
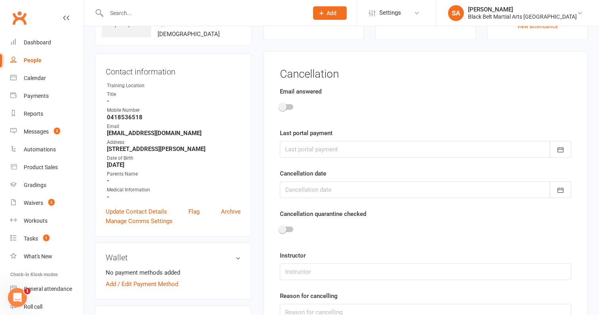
click at [287, 107] on div at bounding box center [286, 107] width 13 height 6
click at [280, 106] on input "checkbox" at bounding box center [280, 106] width 0 height 0
click at [299, 143] on div at bounding box center [425, 149] width 291 height 17
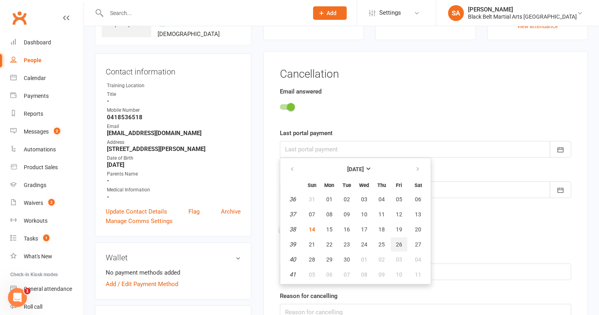
click at [400, 243] on button "26" at bounding box center [399, 244] width 17 height 14
type input "26 Sep 2025"
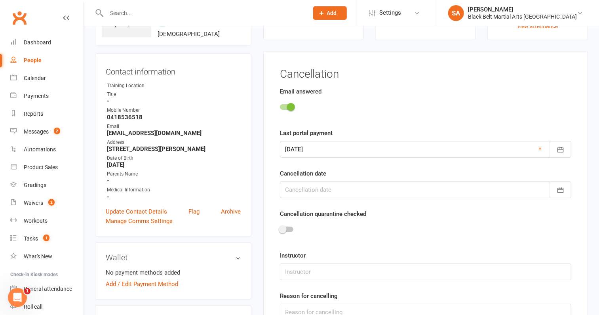
click at [327, 184] on div at bounding box center [425, 189] width 291 height 17
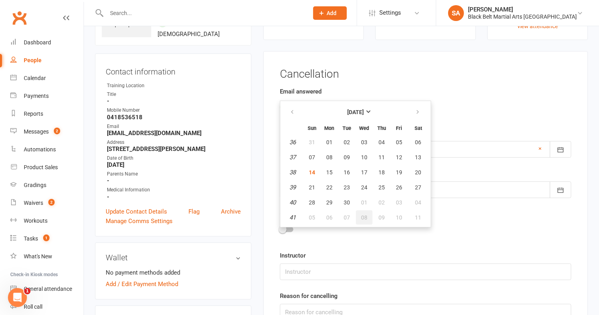
click at [362, 217] on span "08" at bounding box center [364, 217] width 6 height 6
type input "08 Oct 2025"
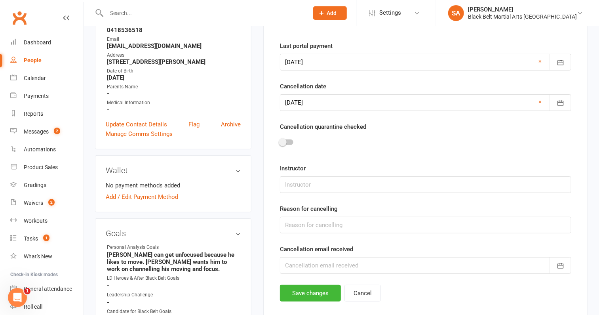
scroll to position [181, 0]
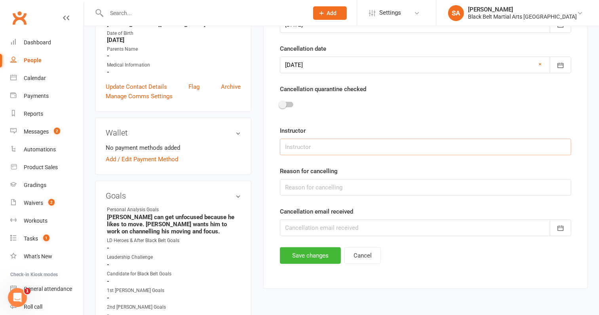
click at [328, 146] on input "text" at bounding box center [425, 147] width 291 height 17
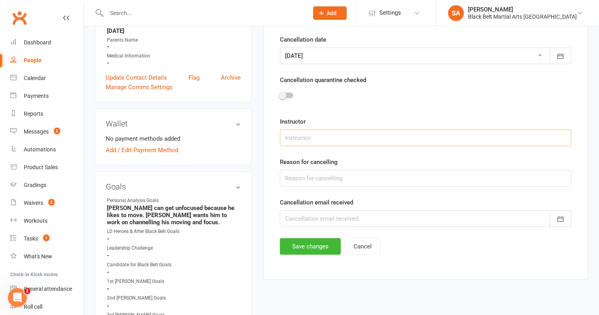
scroll to position [201, 0]
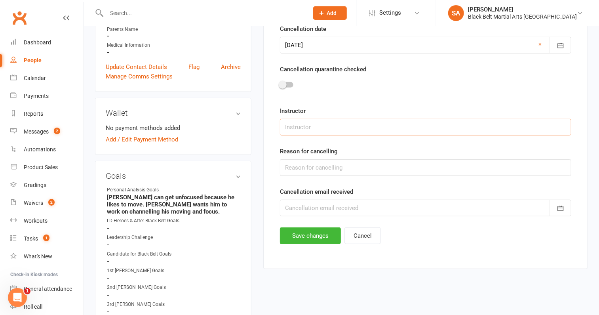
click at [327, 131] on input "text" at bounding box center [425, 127] width 291 height 17
type input "Sensei Pauline"
click at [324, 164] on input "text" at bounding box center [425, 167] width 291 height 17
click at [377, 164] on input "text" at bounding box center [425, 167] width 291 height 17
type input "Unknown"
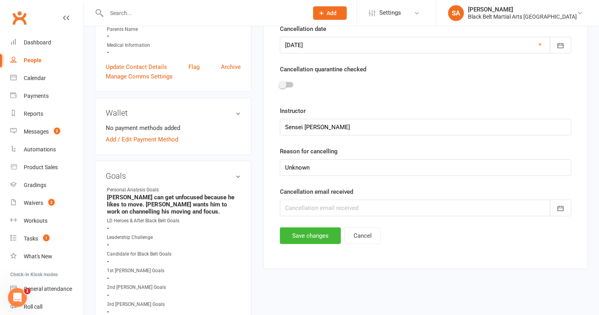
click at [334, 209] on div at bounding box center [425, 208] width 291 height 17
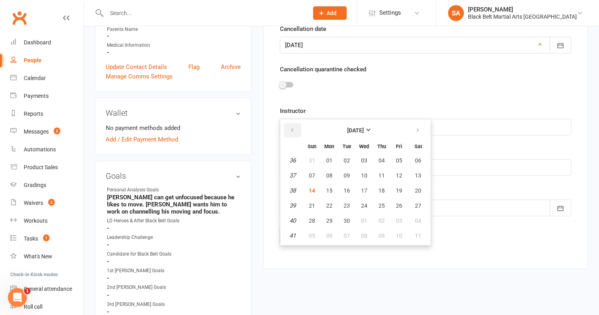
click at [288, 127] on button "button" at bounding box center [292, 130] width 17 height 14
click at [348, 217] on span "26" at bounding box center [347, 220] width 6 height 6
type input "26 Aug 2025"
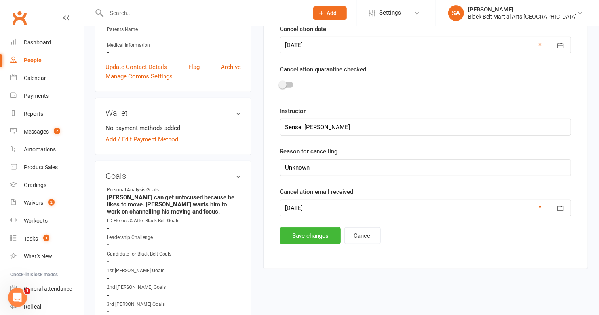
click at [338, 267] on main "✓ Memberships Little Dragons (2 children) Expires on 27th June, 3024 $ Balance …" at bounding box center [425, 57] width 336 height 440
click at [342, 166] on input "Unknown" at bounding box center [425, 167] width 291 height 17
type input "Unknown - will continue to graduation"
click at [315, 242] on div "Cancellation Email answered Last portal payment 26 Sep 2025 September 2025 Sun …" at bounding box center [425, 88] width 325 height 362
click at [315, 236] on button "Save changes" at bounding box center [310, 235] width 61 height 17
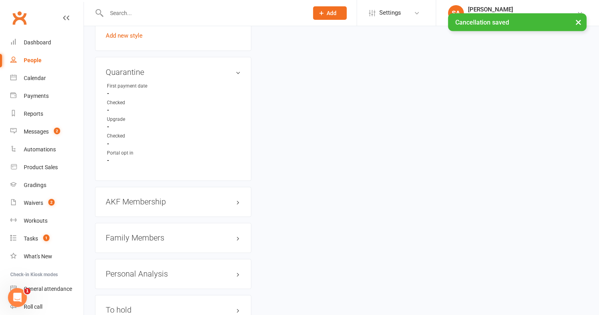
scroll to position [716, 0]
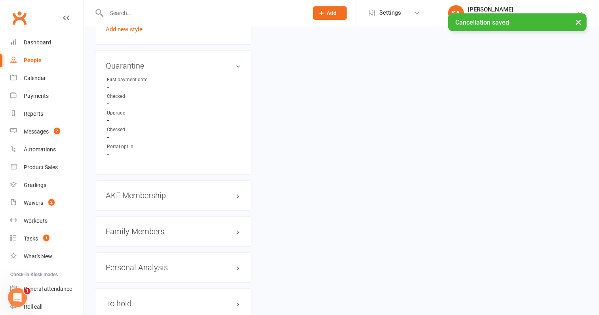
click at [144, 227] on h3 "Family Members" at bounding box center [173, 231] width 135 height 9
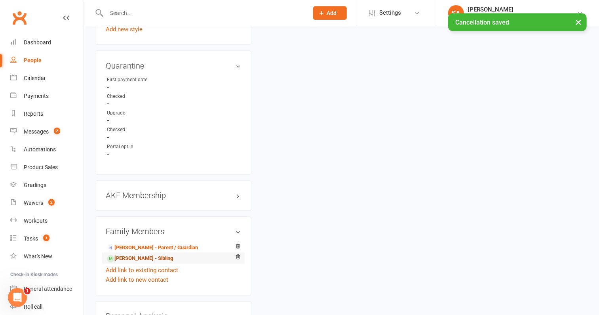
click at [141, 255] on link "Oliver Clarke - Sibling" at bounding box center [140, 259] width 66 height 8
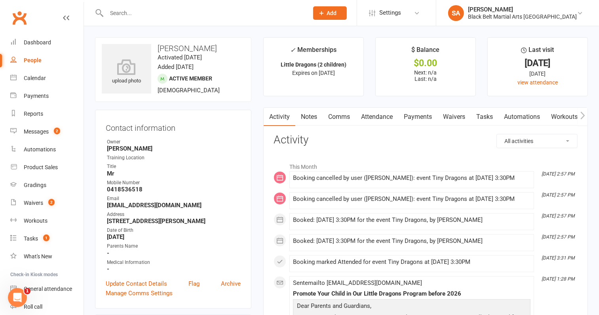
click at [363, 114] on link "Attendance" at bounding box center [376, 117] width 43 height 18
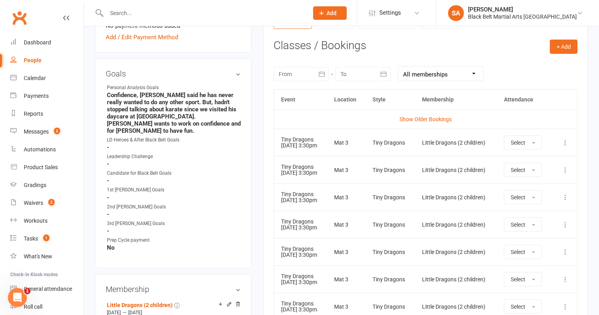
scroll to position [339, 0]
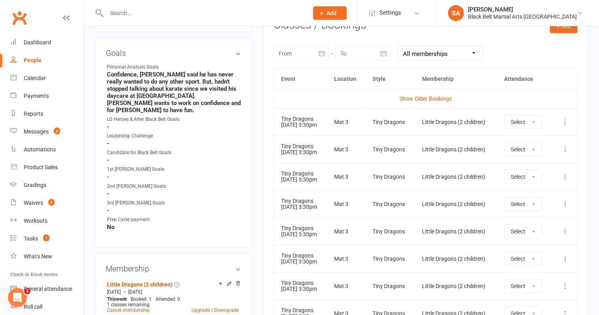
click at [566, 175] on icon at bounding box center [565, 177] width 8 height 8
click at [549, 219] on link "Remove booking" at bounding box center [530, 224] width 78 height 16
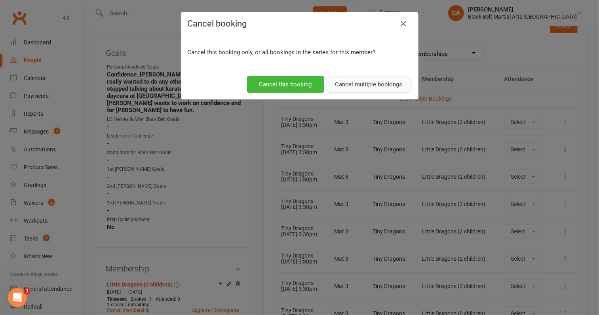
click at [372, 81] on button "Cancel multiple bookings" at bounding box center [369, 84] width 86 height 17
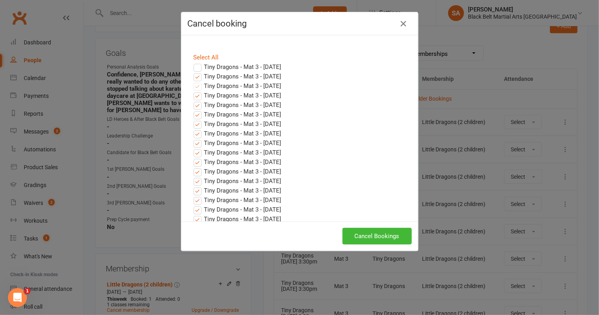
click at [199, 76] on label "Tiny Dragons - Mat 3 - Sep 24, 2025" at bounding box center [238, 77] width 88 height 10
click at [193, 72] on input "Tiny Dragons - Mat 3 - Sep 24, 2025" at bounding box center [190, 72] width 5 height 0
click at [391, 234] on button "Cancel Bookings" at bounding box center [376, 236] width 69 height 17
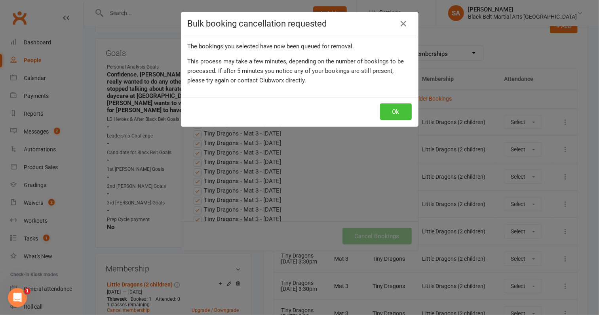
click at [384, 110] on button "Ok" at bounding box center [396, 111] width 32 height 17
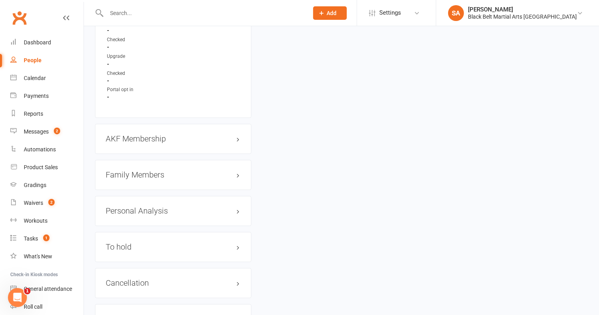
scroll to position [817, 0]
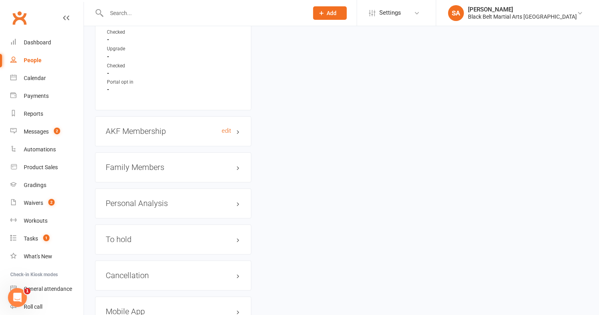
click at [162, 127] on h3 "AKF Membership edit" at bounding box center [173, 131] width 135 height 9
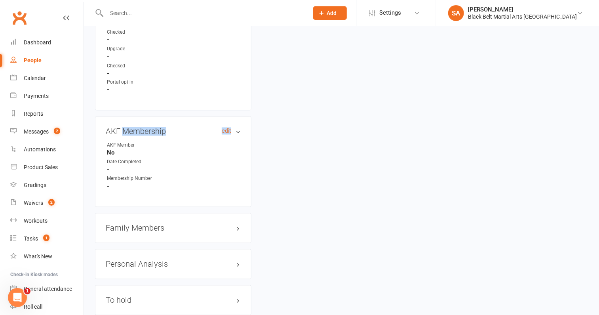
click at [162, 127] on h3 "AKF Membership edit" at bounding box center [173, 131] width 135 height 9
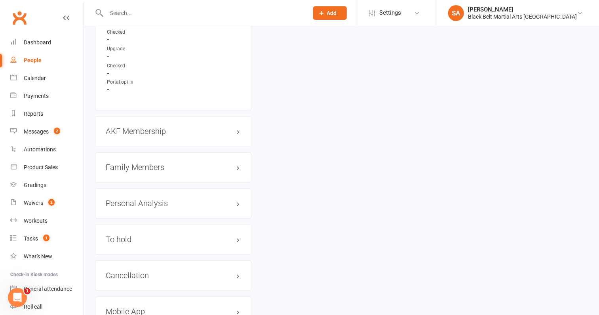
click at [160, 163] on h3 "Family Members" at bounding box center [173, 167] width 135 height 9
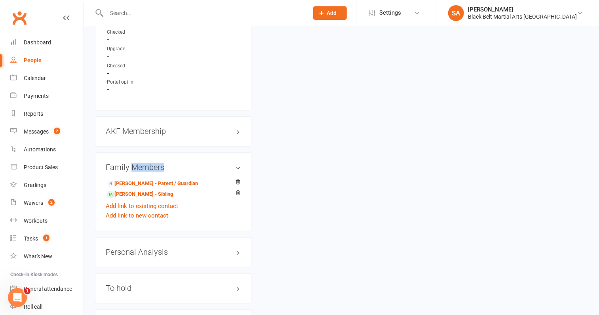
click at [160, 163] on h3 "Family Members" at bounding box center [173, 167] width 135 height 9
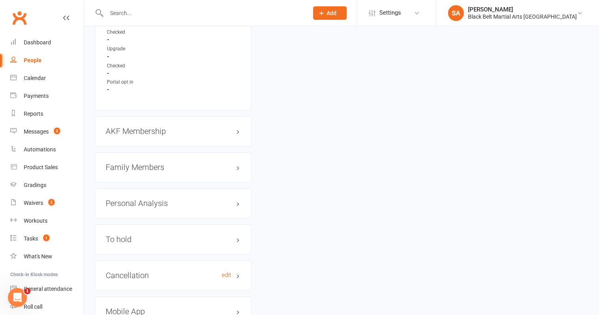
click at [154, 271] on h3 "Cancellation edit" at bounding box center [173, 275] width 135 height 9
click at [226, 272] on link "edit" at bounding box center [227, 275] width 10 height 7
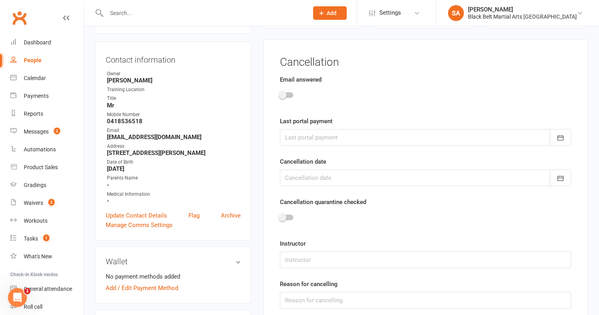
scroll to position [67, 0]
click at [286, 95] on span at bounding box center [283, 96] width 8 height 8
click at [280, 95] on input "checkbox" at bounding box center [280, 95] width 0 height 0
click at [304, 136] on div at bounding box center [425, 138] width 291 height 17
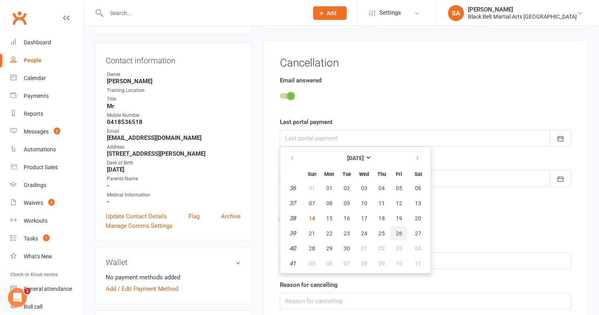
click at [393, 229] on button "26" at bounding box center [399, 233] width 17 height 14
type input "26 Sep 2025"
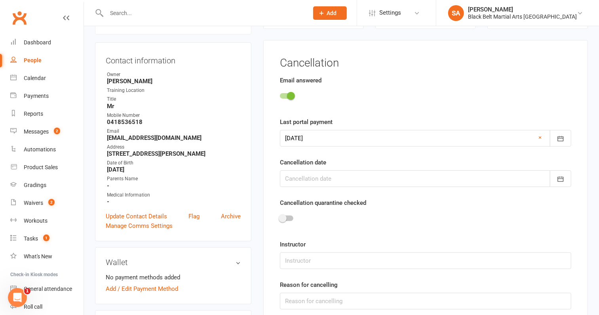
click at [344, 139] on div at bounding box center [425, 138] width 291 height 17
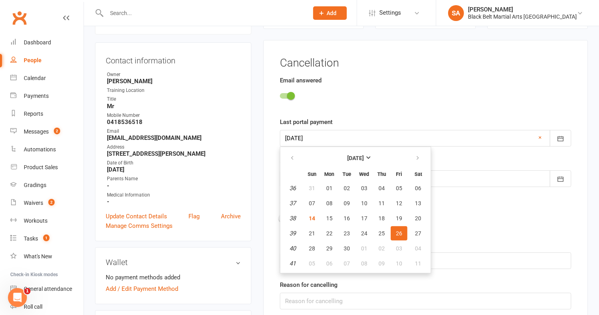
click at [396, 233] on span "26" at bounding box center [399, 233] width 6 height 6
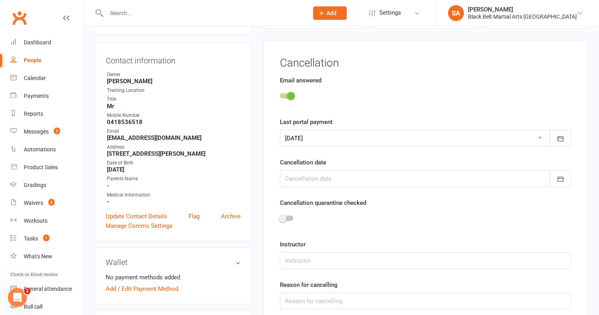
click at [317, 183] on div at bounding box center [425, 178] width 291 height 17
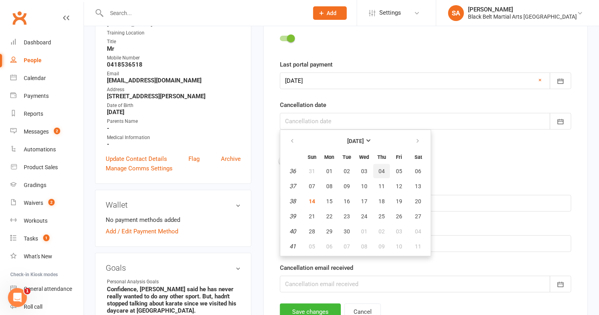
scroll to position [125, 0]
click at [364, 244] on span "08" at bounding box center [364, 245] width 6 height 6
type input "08 Oct 2025"
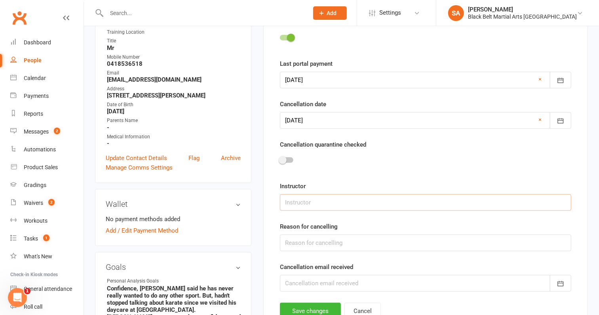
click at [320, 205] on input "text" at bounding box center [425, 202] width 291 height 17
type input "[PERSON_NAME]"
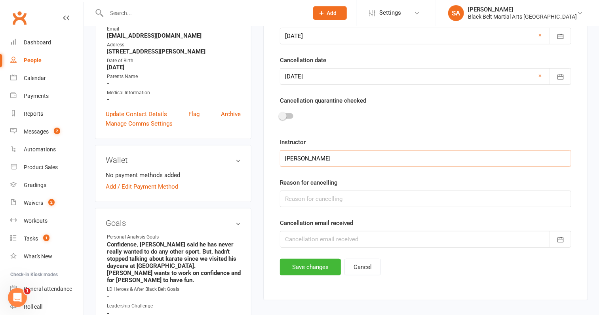
scroll to position [194, 0]
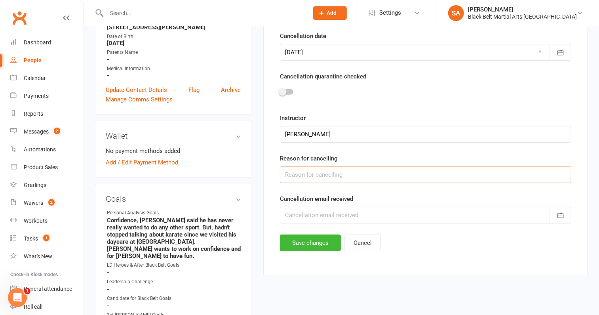
click at [324, 176] on input "text" at bounding box center [425, 174] width 291 height 17
click at [311, 173] on input "Unknown Will continue to Grad" at bounding box center [425, 174] width 291 height 17
type input "Unknown - Will continue to Grad"
click at [323, 215] on div at bounding box center [425, 215] width 291 height 17
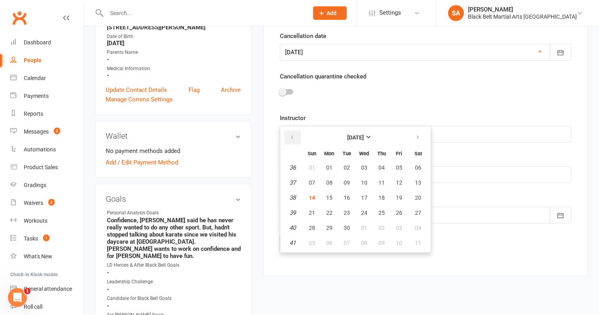
click at [296, 131] on button "button" at bounding box center [292, 137] width 17 height 14
click at [348, 224] on span "26" at bounding box center [347, 227] width 6 height 6
type input "26 Aug 2025"
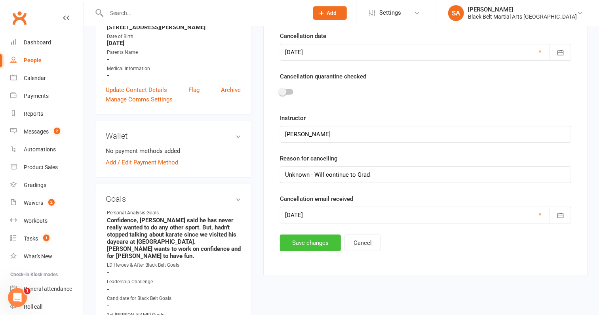
click at [305, 236] on button "Save changes" at bounding box center [310, 242] width 61 height 17
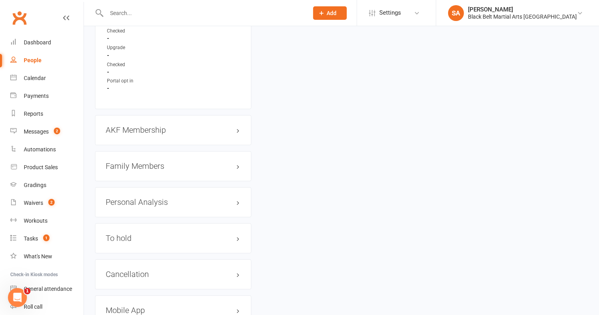
scroll to position [819, 0]
click at [158, 269] on h3 "Cancellation edit" at bounding box center [173, 273] width 135 height 9
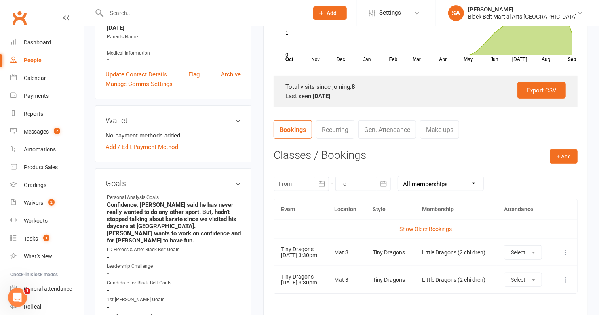
scroll to position [0, 0]
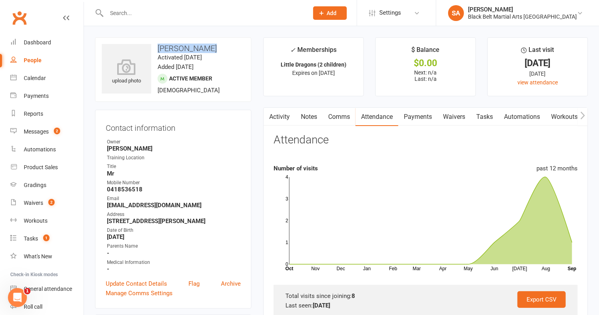
drag, startPoint x: 206, startPoint y: 44, endPoint x: 156, endPoint y: 45, distance: 49.9
click at [156, 45] on h3 "Oliver Clarke" at bounding box center [173, 48] width 143 height 9
copy h3 "Oliver Clarke"
click at [176, 11] on input "text" at bounding box center [203, 13] width 199 height 11
paste input "Yves Bellanti"
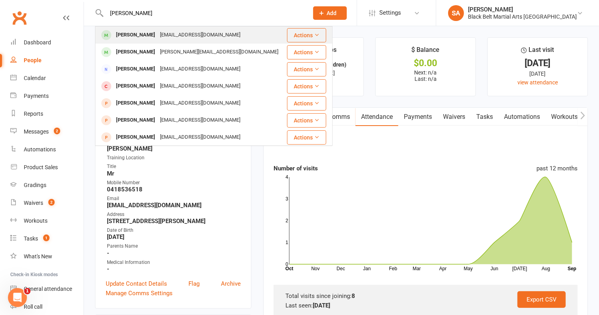
type input "Yves Bellanti"
click at [173, 38] on div "yvesbellanti@gmail.com" at bounding box center [200, 34] width 85 height 11
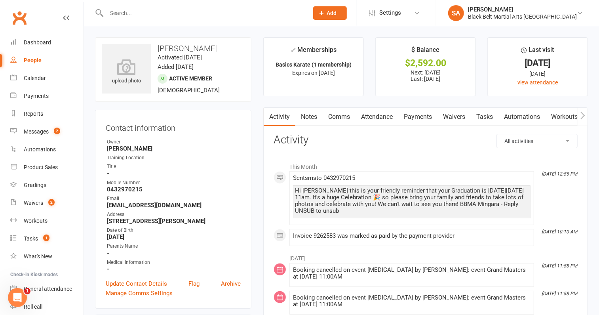
click at [415, 118] on link "Payments" at bounding box center [417, 117] width 39 height 18
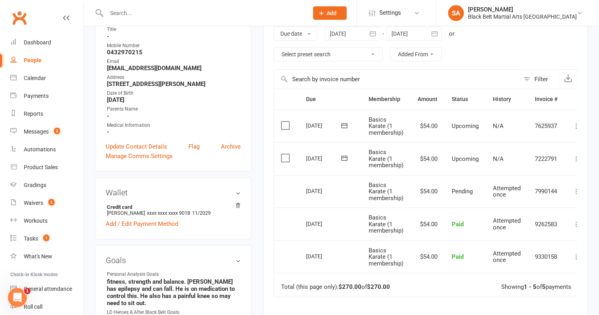
scroll to position [135, 0]
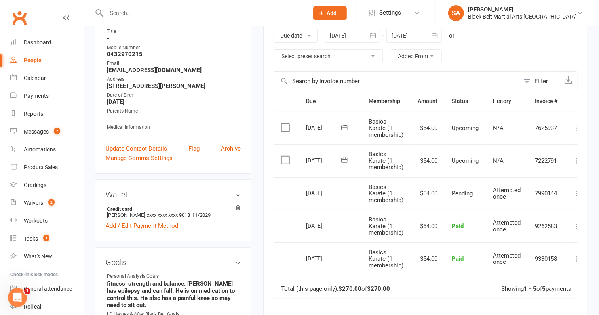
click at [412, 36] on div at bounding box center [413, 36] width 55 height 14
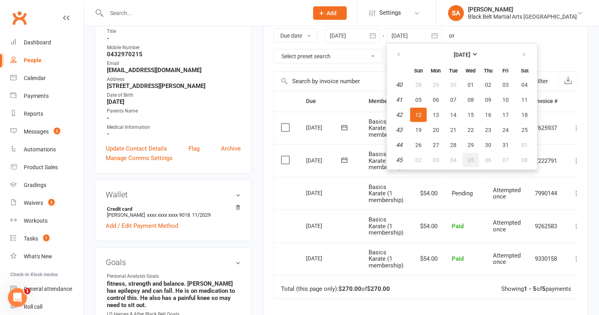
click at [472, 157] on span "05" at bounding box center [471, 160] width 6 height 6
type input "05 Nov 2025"
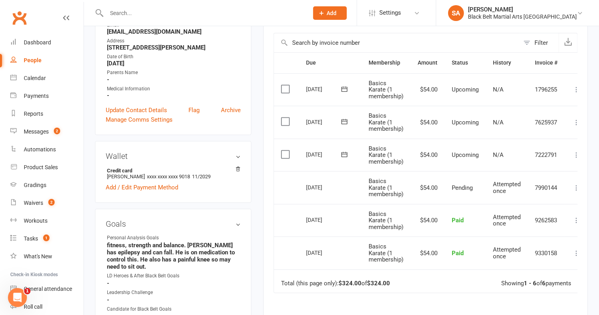
scroll to position [175, 0]
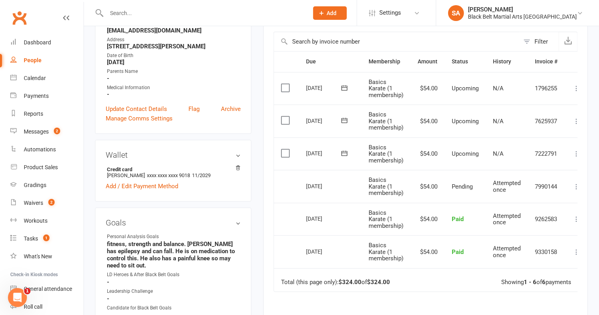
click at [283, 154] on label at bounding box center [286, 153] width 11 height 8
click at [283, 149] on input "checkbox" at bounding box center [283, 149] width 5 height 0
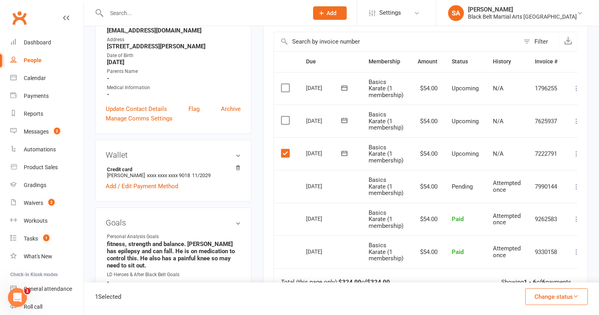
click at [283, 119] on label at bounding box center [286, 120] width 11 height 8
click at [283, 116] on input "checkbox" at bounding box center [283, 116] width 5 height 0
click at [572, 297] on button "Change status" at bounding box center [556, 296] width 63 height 17
click at [551, 277] on link "Skipped" at bounding box center [548, 275] width 78 height 16
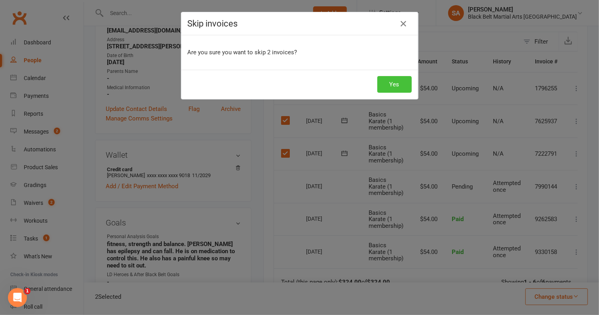
click at [397, 82] on button "Yes" at bounding box center [394, 84] width 34 height 17
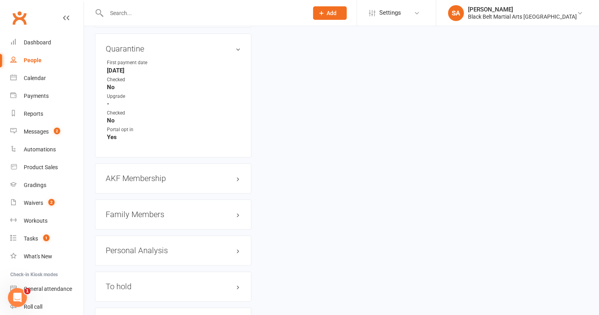
scroll to position [758, 0]
click at [163, 175] on h3 "AKF Membership edit" at bounding box center [173, 179] width 135 height 9
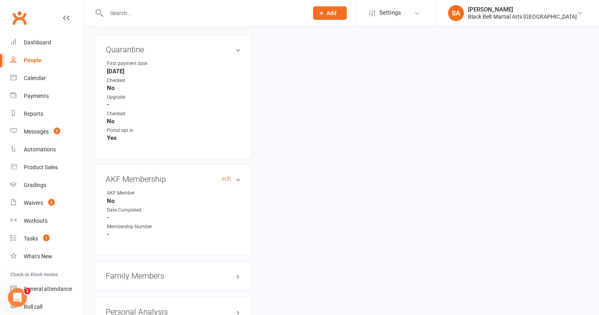
click at [163, 175] on h3 "AKF Membership edit" at bounding box center [173, 179] width 135 height 9
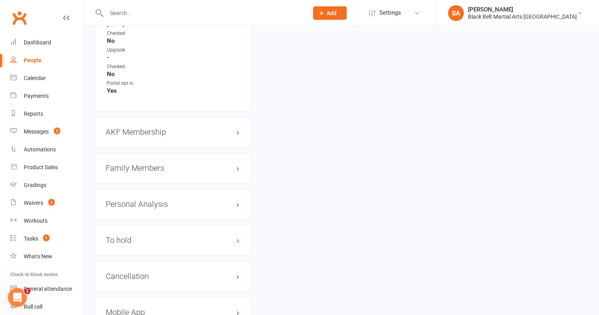
scroll to position [832, 0]
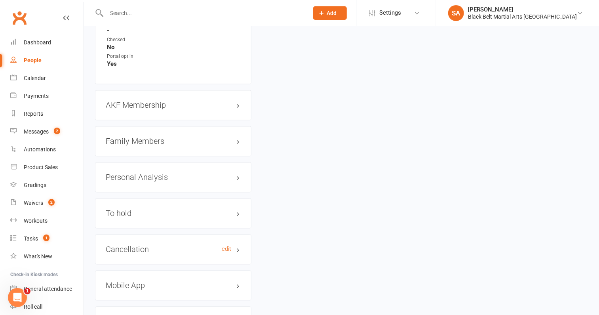
click at [156, 245] on h3 "Cancellation edit" at bounding box center [173, 249] width 135 height 9
click at [229, 246] on link "edit" at bounding box center [227, 249] width 10 height 7
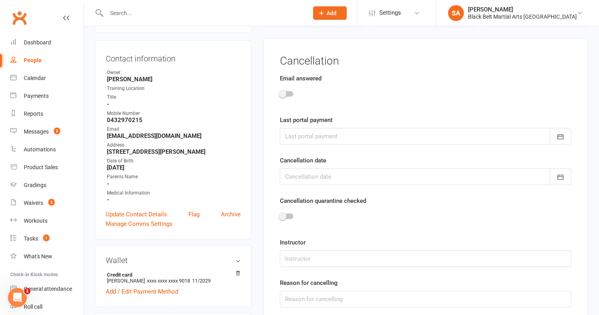
scroll to position [67, 0]
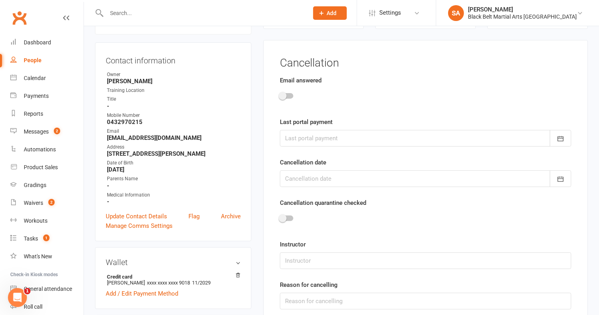
click at [284, 93] on span at bounding box center [283, 96] width 8 height 8
click at [280, 95] on input "checkbox" at bounding box center [280, 95] width 0 height 0
click at [289, 136] on div at bounding box center [425, 138] width 291 height 17
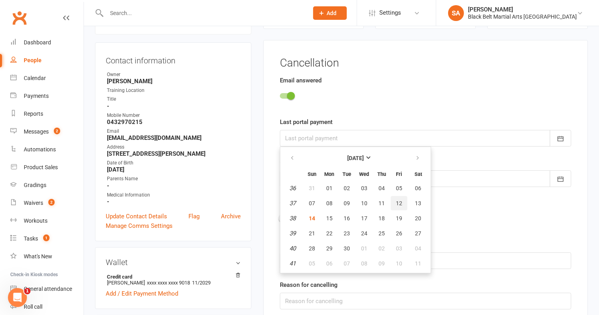
click at [398, 200] on span "12" at bounding box center [399, 203] width 6 height 6
type input "12 Sep 2025"
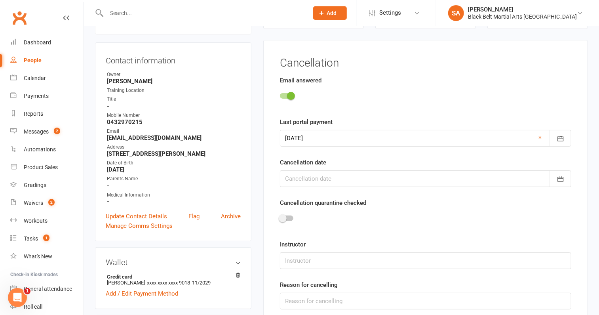
click at [319, 175] on div at bounding box center [425, 178] width 291 height 17
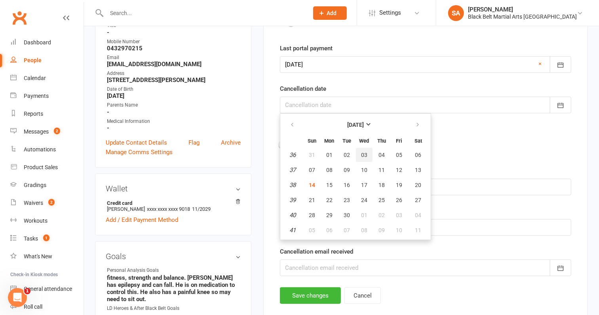
scroll to position [141, 0]
click at [418, 123] on icon "button" at bounding box center [418, 124] width 6 height 6
click at [360, 193] on button "22" at bounding box center [364, 199] width 17 height 14
type input "22 Oct 2025"
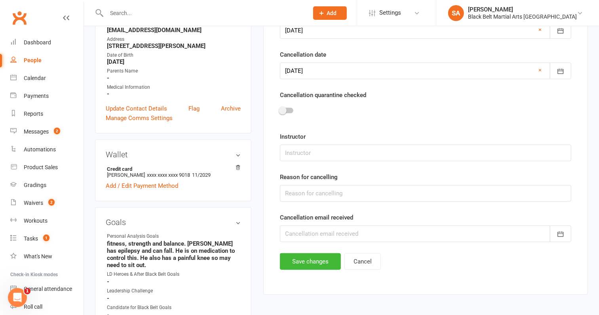
scroll to position [175, 0]
click at [344, 153] on input "text" at bounding box center [425, 152] width 291 height 17
type input "Mixed"
click at [340, 190] on input "text" at bounding box center [425, 192] width 291 height 17
type input "Lost Interest and too hard"
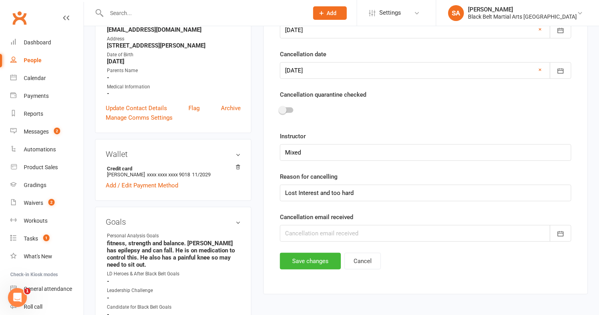
click at [324, 230] on div at bounding box center [425, 233] width 291 height 17
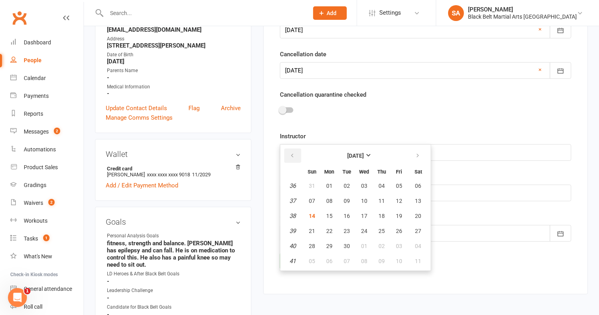
click at [289, 148] on button "button" at bounding box center [292, 155] width 17 height 14
click at [363, 213] on span "13" at bounding box center [364, 216] width 6 height 6
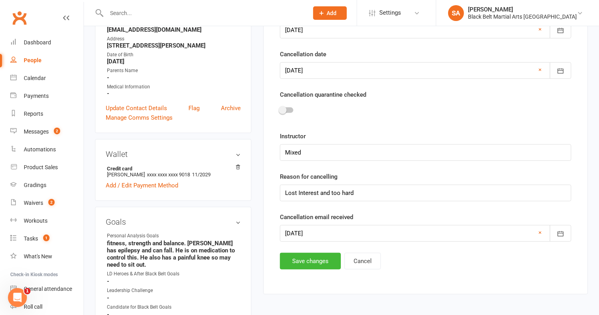
click at [334, 232] on div at bounding box center [425, 233] width 291 height 17
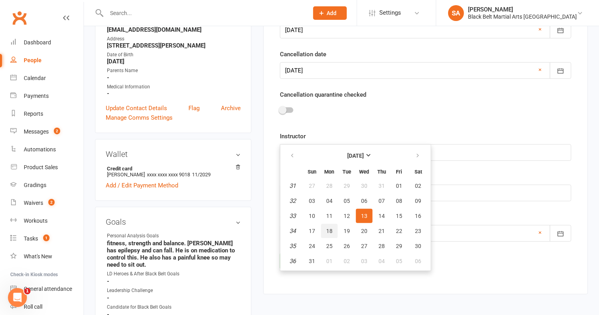
click at [325, 229] on button "18" at bounding box center [329, 231] width 17 height 14
type input "18 Aug 2025"
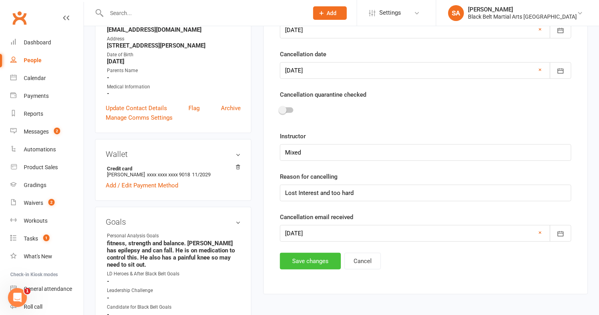
click at [323, 261] on button "Save changes" at bounding box center [310, 261] width 61 height 17
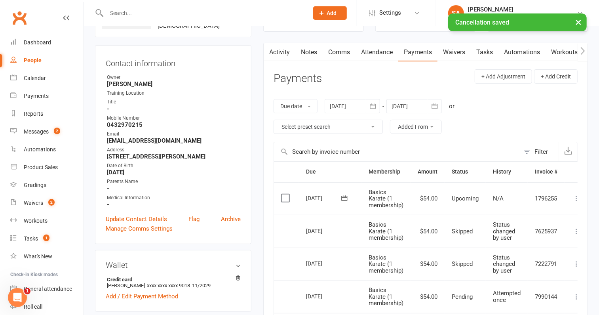
scroll to position [0, 0]
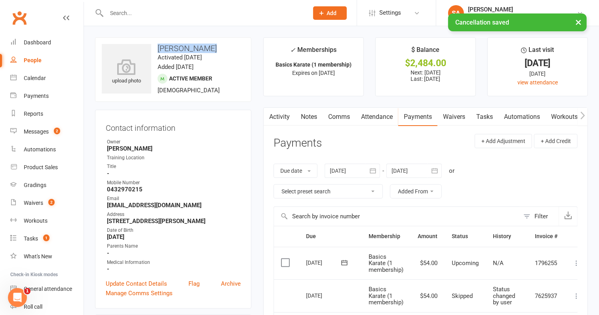
drag, startPoint x: 204, startPoint y: 48, endPoint x: 158, endPoint y: 48, distance: 45.5
click at [158, 48] on h3 "Yves Bellanti" at bounding box center [173, 48] width 143 height 9
copy h3 "Yves Bellanti"
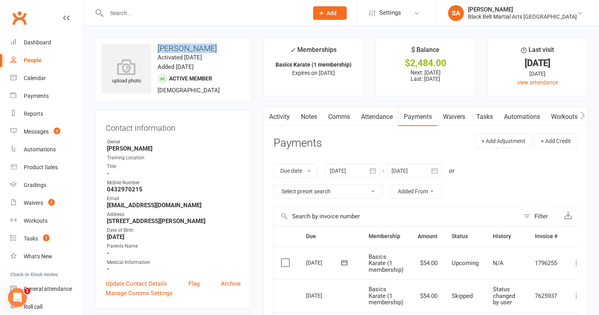
click at [382, 114] on link "Attendance" at bounding box center [376, 117] width 43 height 18
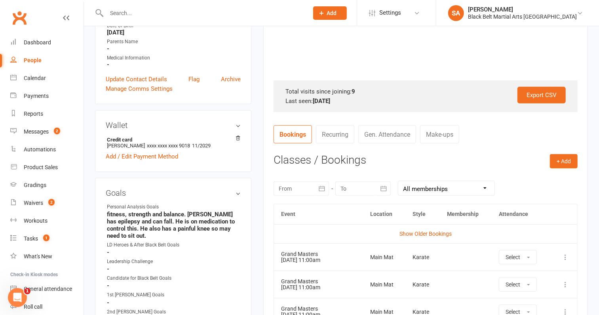
scroll to position [264, 0]
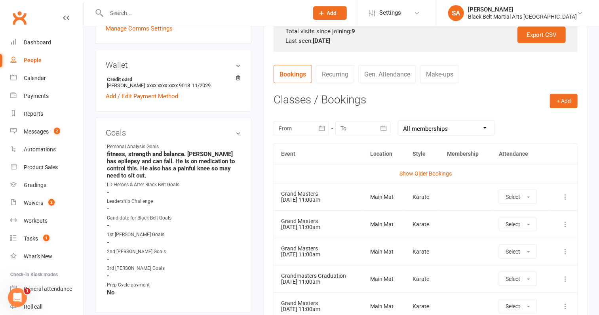
click at [567, 197] on icon at bounding box center [565, 197] width 8 height 8
click at [542, 243] on link "Remove booking" at bounding box center [530, 244] width 78 height 16
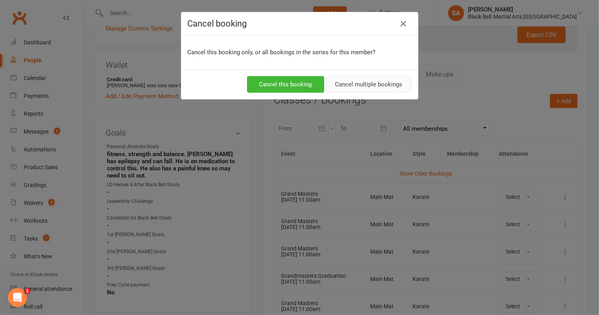
click at [371, 80] on button "Cancel multiple bookings" at bounding box center [369, 84] width 86 height 17
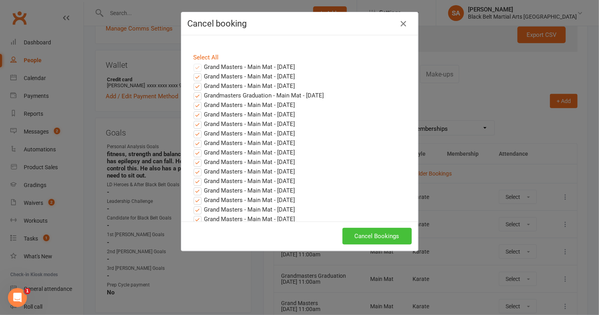
click at [372, 237] on button "Cancel Bookings" at bounding box center [376, 236] width 69 height 17
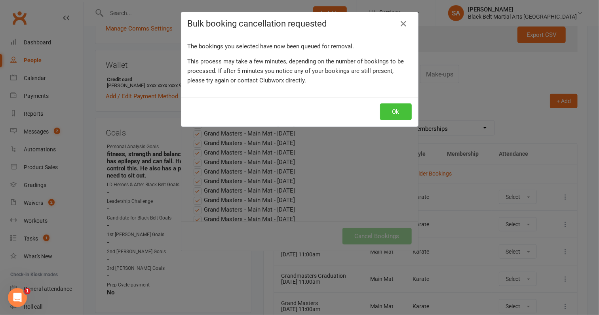
click at [389, 110] on button "Ok" at bounding box center [396, 111] width 32 height 17
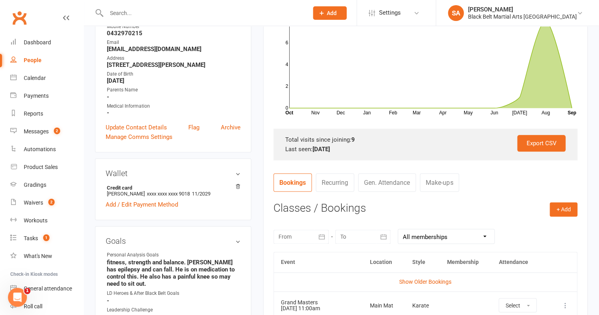
scroll to position [0, 0]
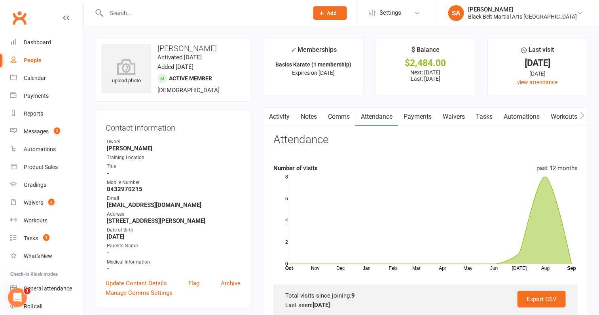
click at [141, 5] on div at bounding box center [199, 13] width 208 height 26
click at [141, 11] on input "text" at bounding box center [203, 13] width 199 height 11
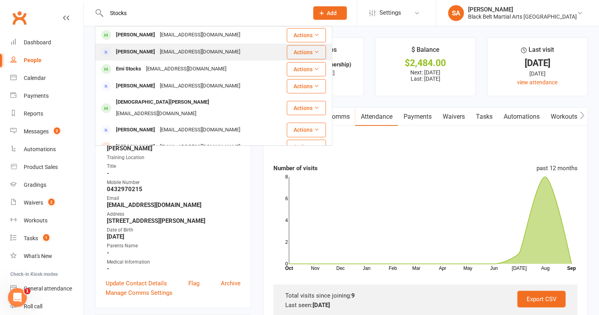
type input "Stocks"
click at [137, 51] on div "Gina Stocks" at bounding box center [136, 51] width 44 height 11
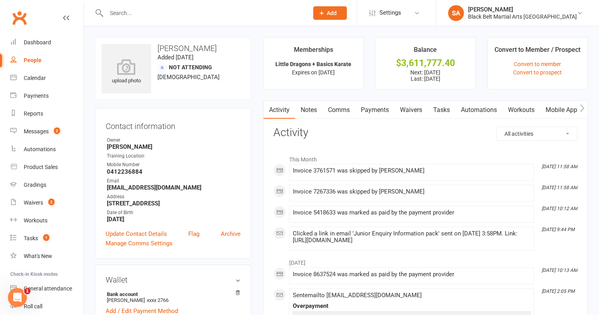
click at [368, 108] on link "Payments" at bounding box center [374, 110] width 39 height 18
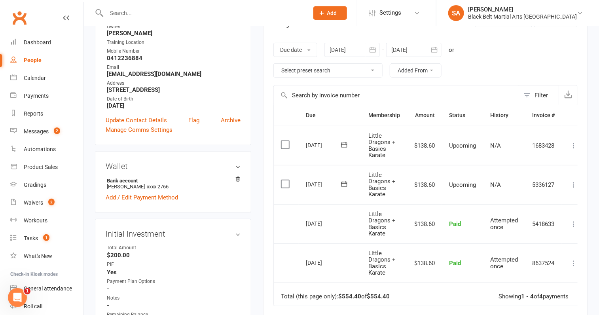
scroll to position [113, 0]
click at [417, 50] on div at bounding box center [413, 50] width 55 height 14
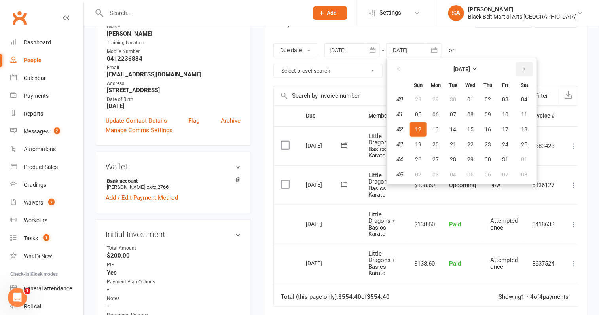
click at [525, 68] on icon "button" at bounding box center [524, 69] width 6 height 6
click at [418, 171] on span "30" at bounding box center [418, 174] width 6 height 6
type input "30 Nov 2025"
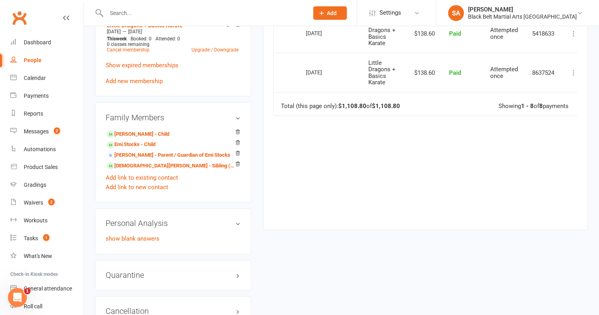
scroll to position [469, 0]
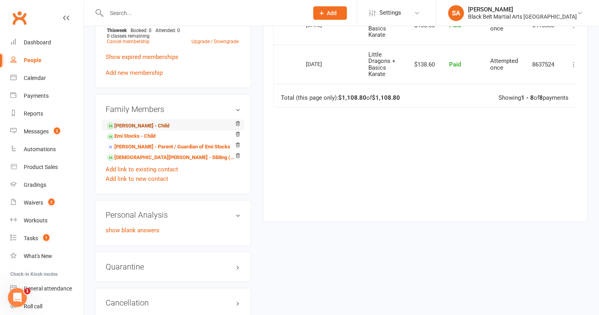
click at [120, 124] on link "Kai Stocks - Child" at bounding box center [138, 126] width 63 height 8
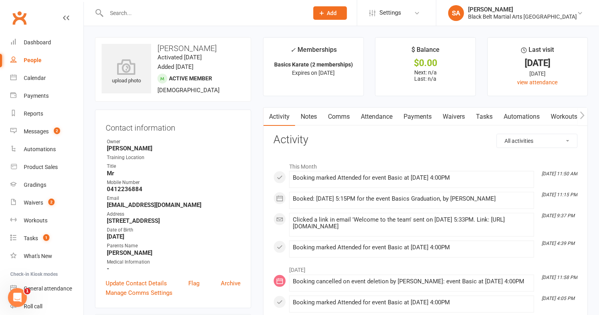
click at [376, 118] on link "Attendance" at bounding box center [376, 117] width 43 height 18
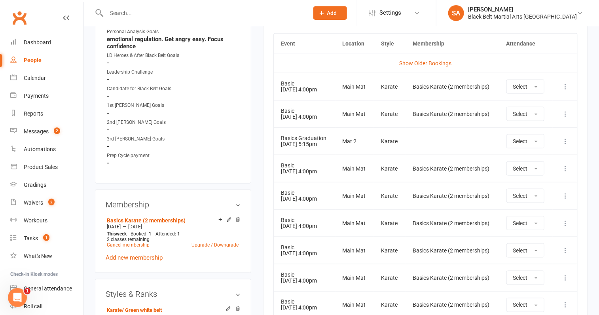
scroll to position [375, 0]
click at [565, 166] on icon at bounding box center [566, 168] width 8 height 8
click at [529, 224] on button "Select" at bounding box center [526, 223] width 38 height 14
click at [566, 164] on icon at bounding box center [566, 168] width 8 height 8
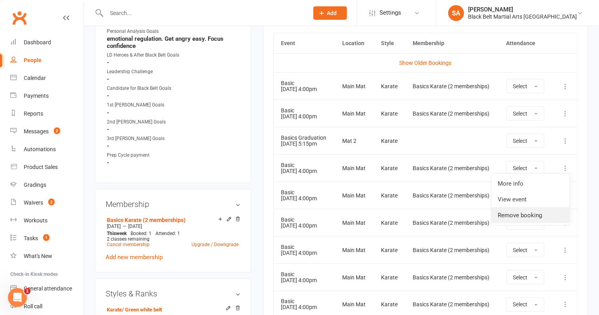
click at [540, 214] on link "Remove booking" at bounding box center [531, 215] width 78 height 16
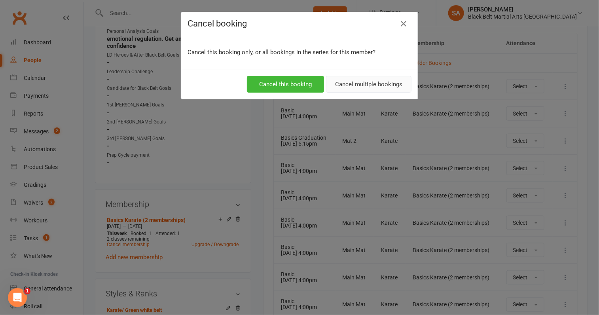
click at [357, 79] on button "Cancel multiple bookings" at bounding box center [369, 84] width 86 height 17
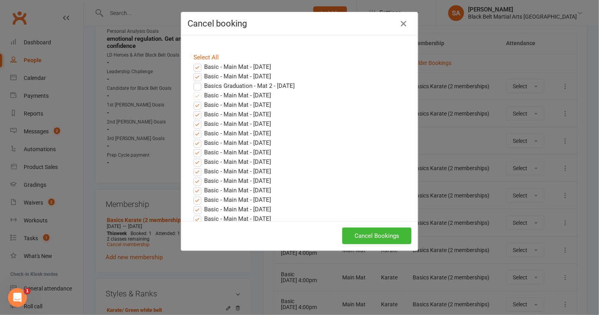
click at [198, 74] on label "Basic - Main Mat - Sep 22, 2025" at bounding box center [233, 77] width 78 height 10
click at [193, 72] on input "Basic - Main Mat - Sep 22, 2025" at bounding box center [190, 72] width 5 height 0
click at [198, 67] on label "Basic - Main Mat - Sep 15, 2025" at bounding box center [233, 67] width 78 height 10
click at [193, 62] on input "Basic - Main Mat - Sep 15, 2025" at bounding box center [190, 62] width 5 height 0
click at [366, 230] on button "Cancel Bookings" at bounding box center [376, 236] width 69 height 17
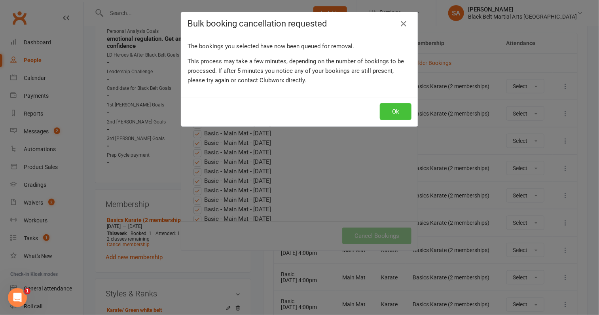
click at [397, 107] on button "Ok" at bounding box center [396, 111] width 32 height 17
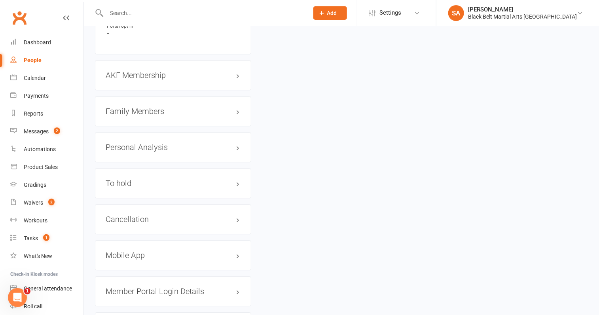
scroll to position [844, 0]
click at [139, 215] on h3 "Cancellation edit" at bounding box center [173, 219] width 135 height 9
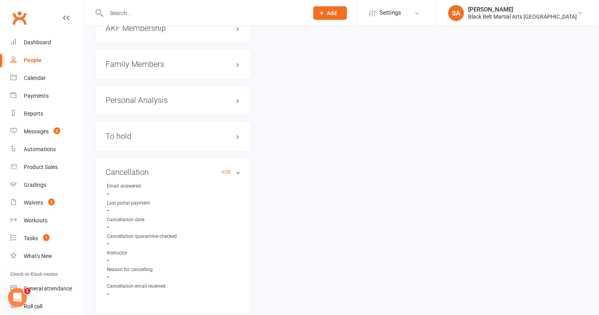
scroll to position [900, 0]
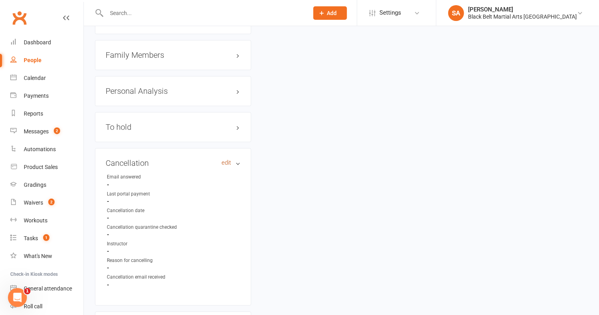
click at [229, 165] on link "edit" at bounding box center [227, 163] width 10 height 7
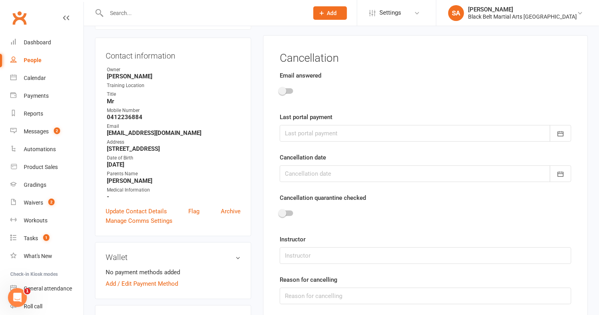
scroll to position [67, 0]
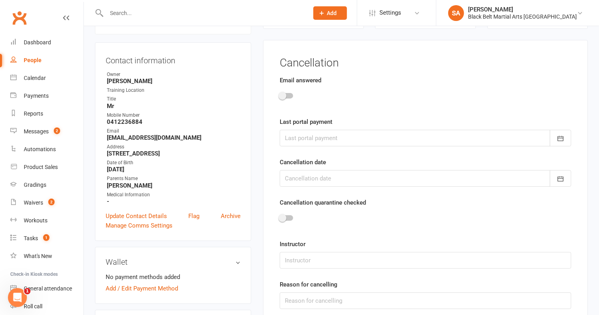
click at [283, 97] on span at bounding box center [283, 96] width 8 height 8
click at [280, 95] on input "checkbox" at bounding box center [280, 95] width 0 height 0
click at [308, 140] on div at bounding box center [426, 138] width 292 height 17
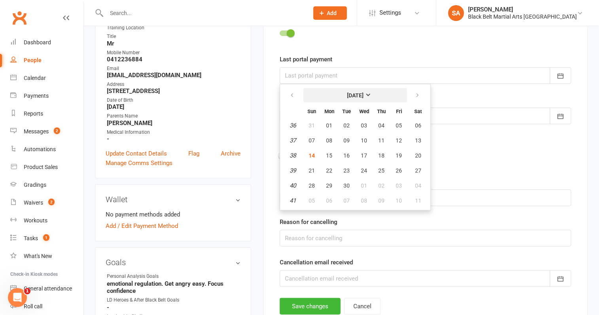
scroll to position [130, 0]
click at [397, 185] on span "03" at bounding box center [399, 185] width 6 height 6
type input "03 Oct 2025"
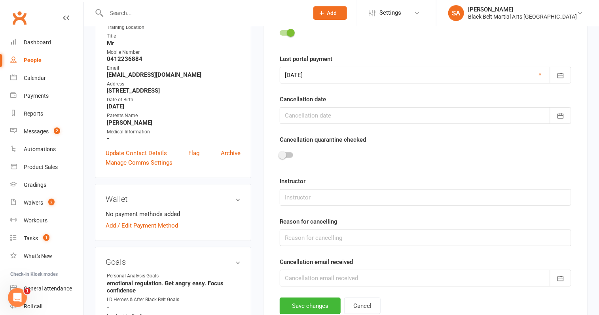
click at [297, 111] on div at bounding box center [426, 115] width 292 height 17
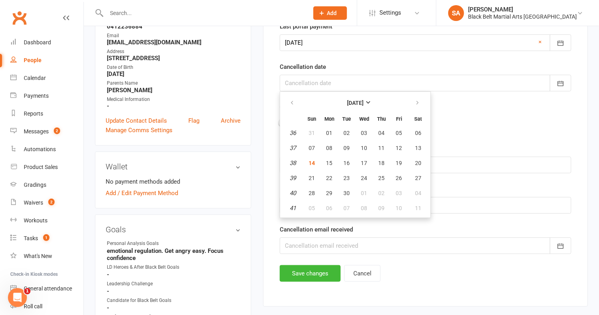
scroll to position [175, 0]
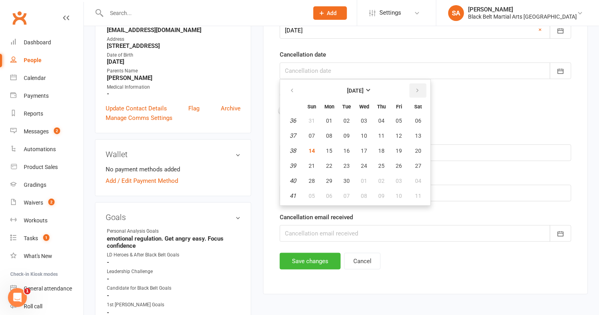
click at [420, 91] on button "button" at bounding box center [418, 91] width 17 height 14
click at [416, 87] on icon "button" at bounding box center [418, 90] width 6 height 6
click at [361, 149] on span "12" at bounding box center [364, 151] width 6 height 6
type input "12 Nov 2025"
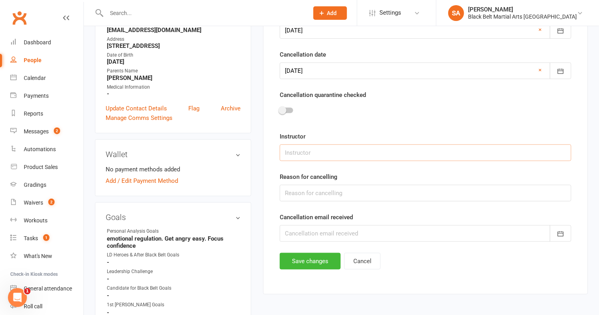
click at [349, 153] on input "text" at bounding box center [426, 152] width 292 height 17
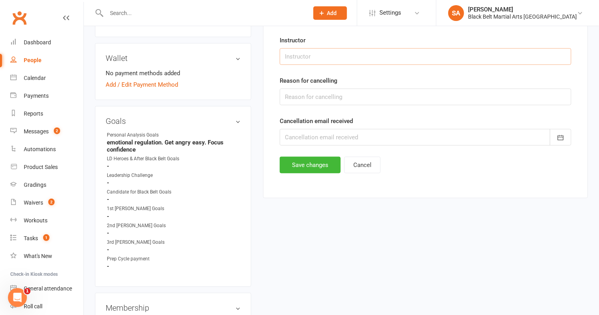
scroll to position [269, 0]
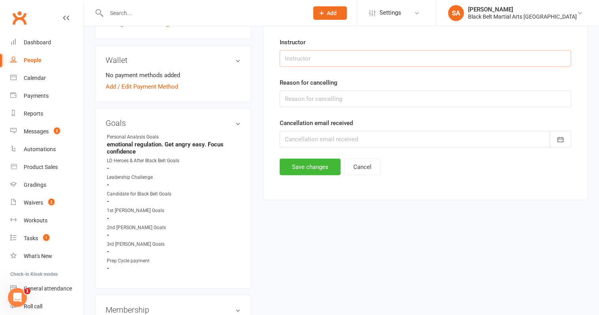
click at [323, 57] on input "text" at bounding box center [426, 58] width 292 height 17
type input "Sensei Adrian"
click at [321, 99] on input "text" at bounding box center [426, 99] width 292 height 17
type input "Other Sports - Oz Tag"
click at [340, 137] on div at bounding box center [426, 139] width 292 height 17
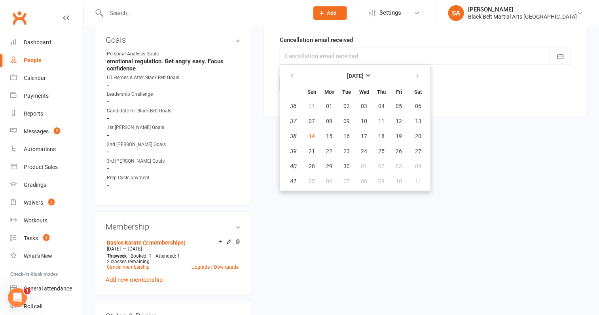
scroll to position [353, 0]
click at [362, 102] on span "03" at bounding box center [364, 105] width 6 height 6
type input "03 Sep 2025"
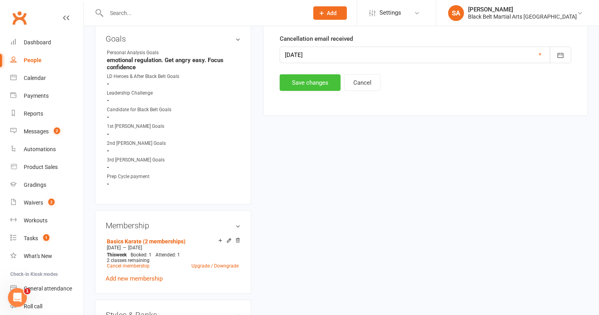
click at [322, 82] on button "Save changes" at bounding box center [310, 82] width 61 height 17
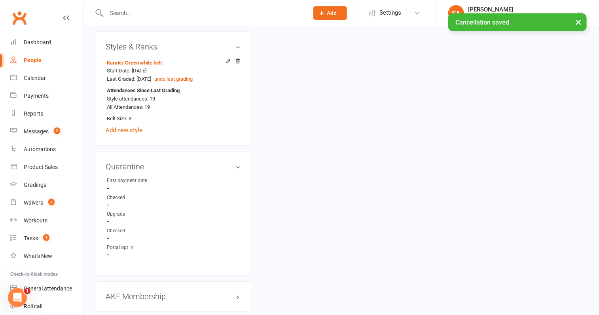
scroll to position [0, 0]
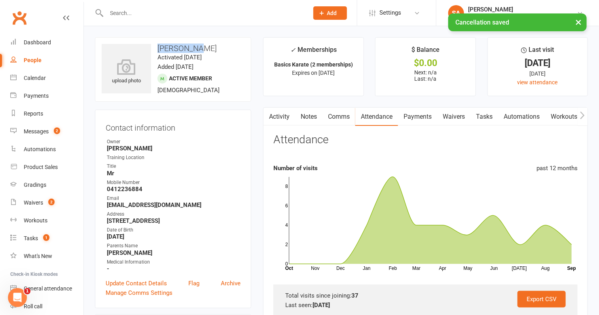
drag, startPoint x: 196, startPoint y: 47, endPoint x: 156, endPoint y: 49, distance: 40.0
click at [156, 49] on h3 "Kai Stocks" at bounding box center [173, 48] width 143 height 9
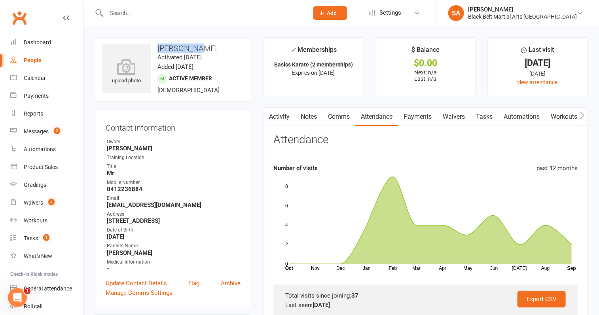
copy h3 "Kai Stocks"
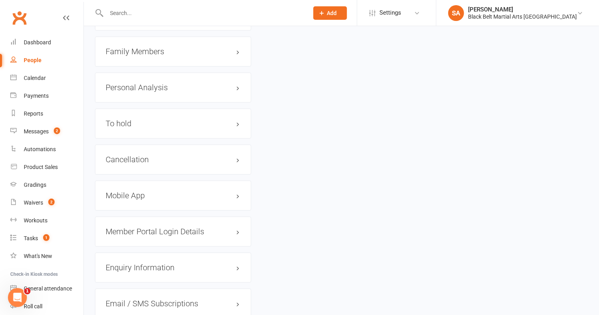
scroll to position [885, 0]
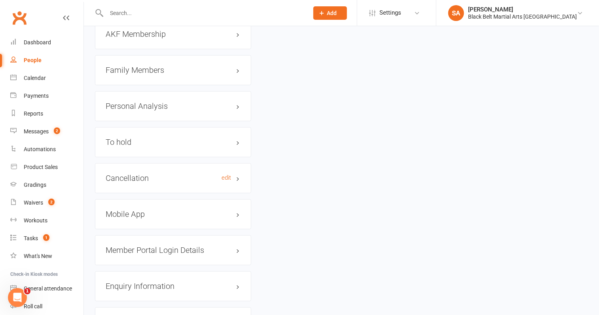
click at [169, 180] on h3 "Cancellation edit" at bounding box center [173, 178] width 135 height 9
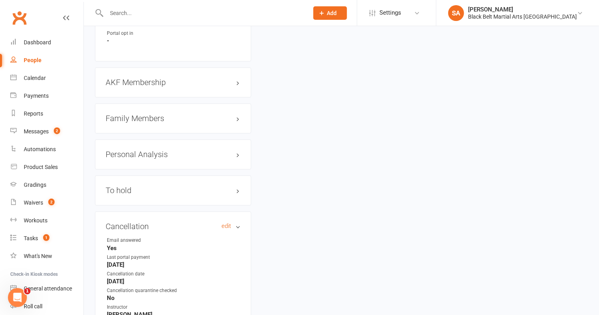
scroll to position [834, 0]
click at [161, 125] on h3 "Family Members" at bounding box center [173, 120] width 135 height 9
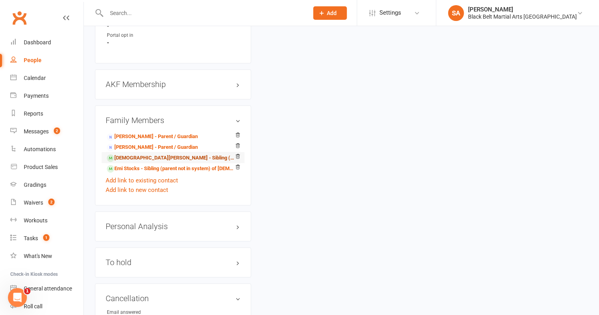
click at [153, 162] on link "Noah Stocks - Sibling (parent not in system)" at bounding box center [172, 158] width 130 height 8
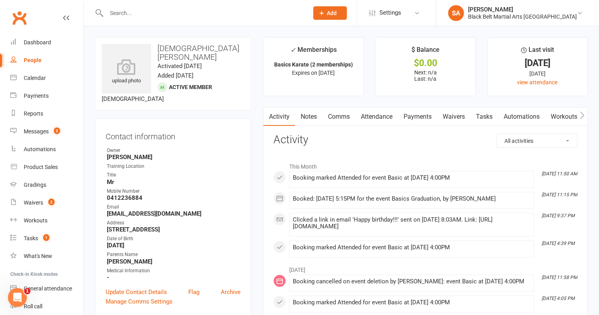
click at [374, 121] on link "Attendance" at bounding box center [376, 117] width 43 height 18
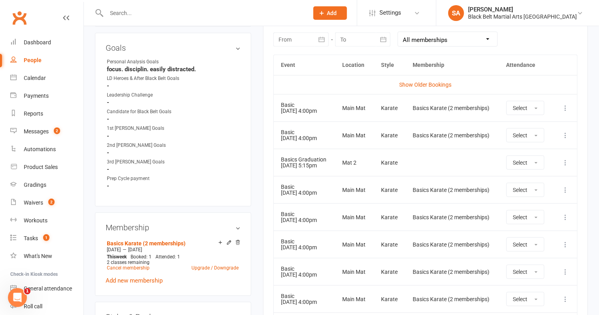
scroll to position [370, 0]
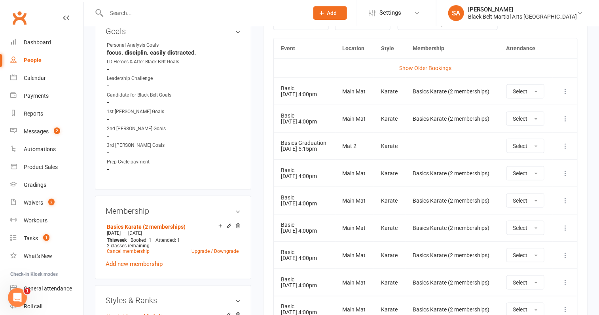
click at [565, 175] on icon at bounding box center [566, 173] width 8 height 8
click at [545, 217] on link "Remove booking" at bounding box center [531, 221] width 78 height 16
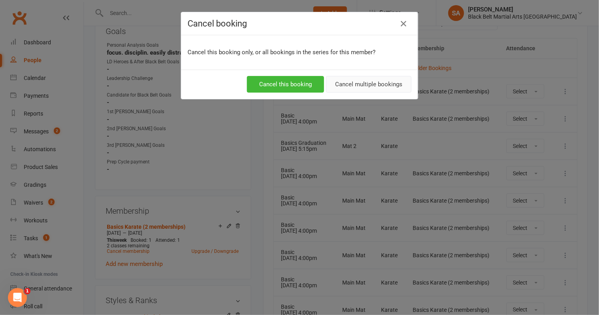
click at [391, 76] on button "Cancel multiple bookings" at bounding box center [369, 84] width 86 height 17
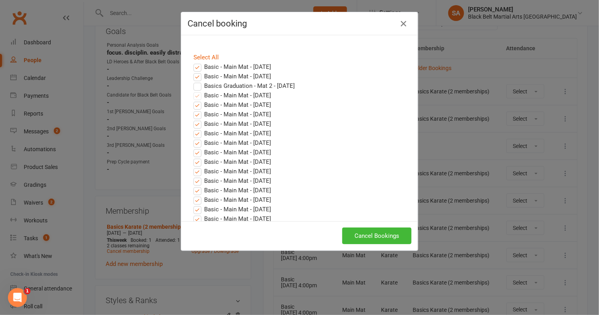
click at [196, 75] on label "Basic - Main Mat - Sep 22, 2025" at bounding box center [233, 77] width 78 height 10
click at [193, 72] on input "Basic - Main Mat - Sep 22, 2025" at bounding box center [190, 72] width 5 height 0
click at [199, 68] on label "Basic - Main Mat - Sep 15, 2025" at bounding box center [233, 67] width 78 height 10
click at [193, 62] on input "Basic - Main Mat - Sep 15, 2025" at bounding box center [190, 62] width 5 height 0
click at [381, 229] on button "Cancel Bookings" at bounding box center [376, 236] width 69 height 17
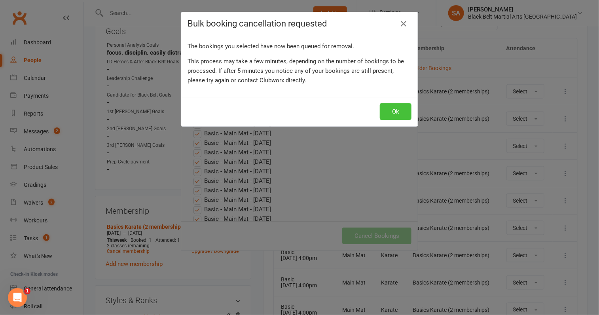
click at [401, 109] on button "Ok" at bounding box center [396, 111] width 32 height 17
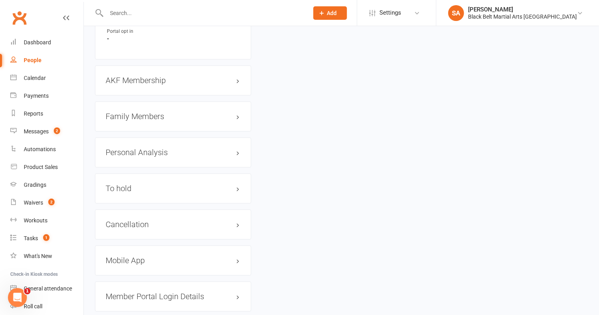
scroll to position [841, 0]
click at [148, 219] on h3 "Cancellation edit" at bounding box center [173, 223] width 135 height 9
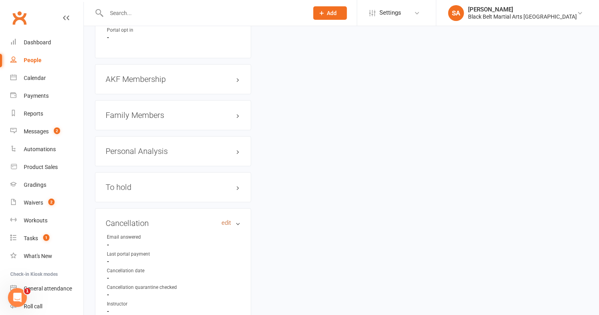
click at [225, 220] on link "edit" at bounding box center [227, 223] width 10 height 7
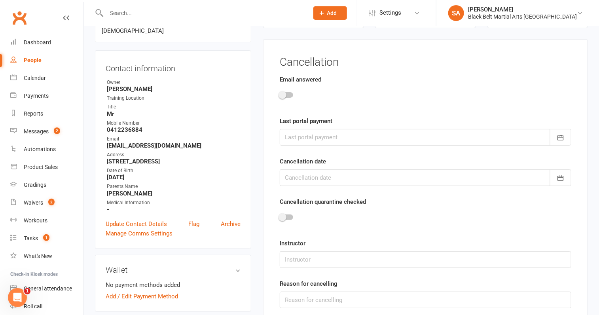
scroll to position [67, 0]
click at [287, 95] on div at bounding box center [286, 96] width 13 height 6
click at [280, 95] on input "checkbox" at bounding box center [280, 95] width 0 height 0
click at [296, 133] on div at bounding box center [426, 138] width 292 height 17
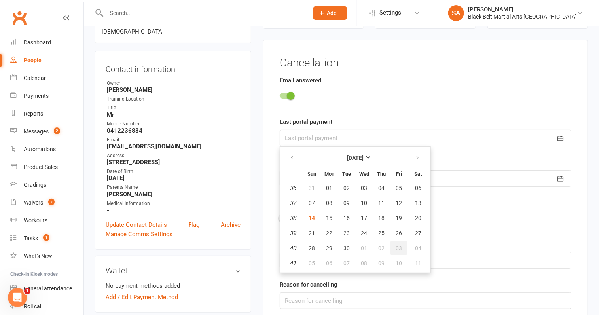
click at [393, 243] on button "03" at bounding box center [399, 248] width 17 height 14
type input "03 Oct 2025"
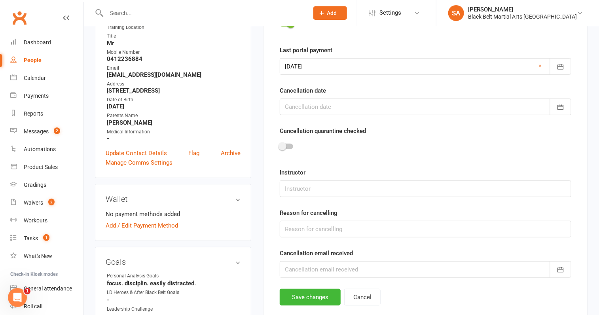
scroll to position [139, 0]
click at [340, 104] on div at bounding box center [426, 106] width 292 height 17
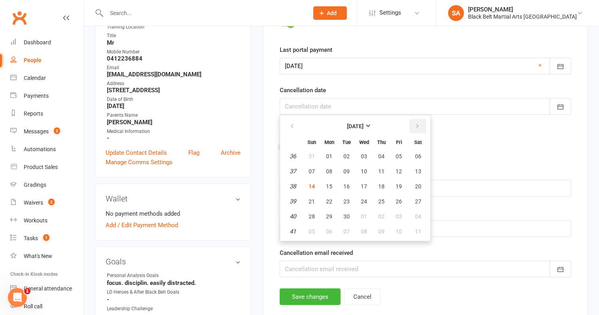
click at [417, 128] on button "button" at bounding box center [418, 126] width 17 height 14
click at [420, 127] on button "button" at bounding box center [418, 126] width 17 height 14
click at [362, 183] on span "12" at bounding box center [364, 186] width 6 height 6
type input "12 Nov 2025"
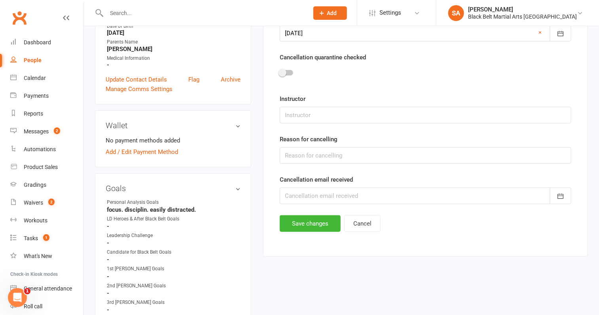
scroll to position [213, 0]
click at [319, 114] on input "text" at bounding box center [426, 114] width 292 height 17
type input "Sensei Adrian"
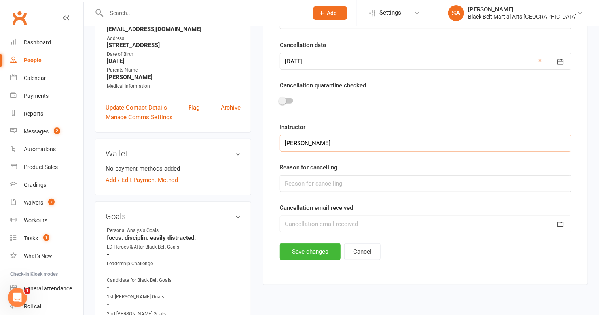
scroll to position [186, 0]
click at [367, 180] on input "text" at bounding box center [426, 182] width 292 height 17
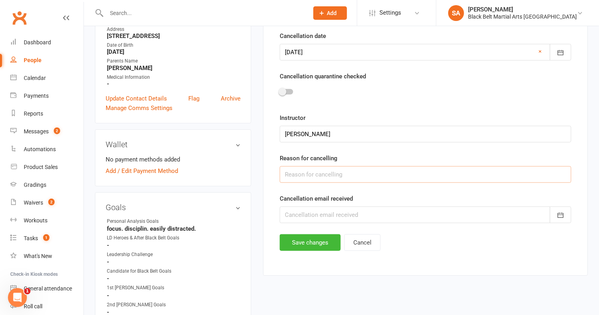
scroll to position [194, 0]
click at [364, 173] on input "text" at bounding box center [426, 174] width 292 height 17
type input "Other Sports - Oz Tag"
click at [315, 206] on div at bounding box center [426, 214] width 292 height 17
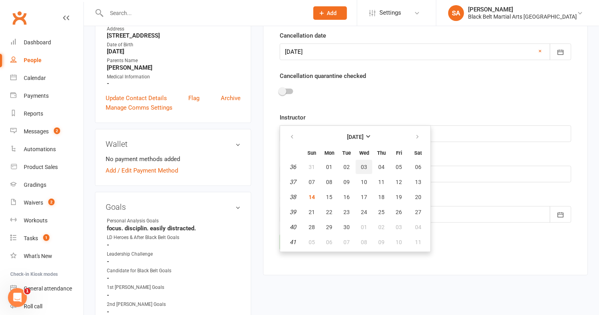
click at [365, 165] on span "03" at bounding box center [364, 167] width 6 height 6
type input "03 Sep 2025"
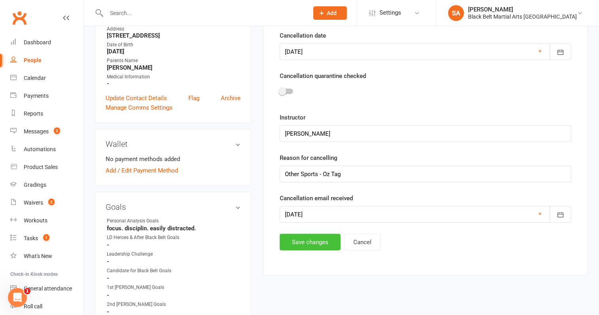
click at [302, 239] on button "Save changes" at bounding box center [310, 242] width 61 height 17
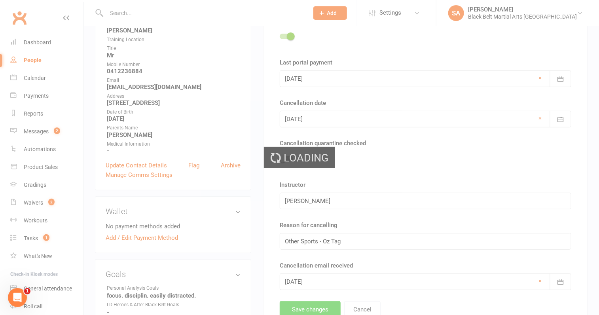
scroll to position [0, 0]
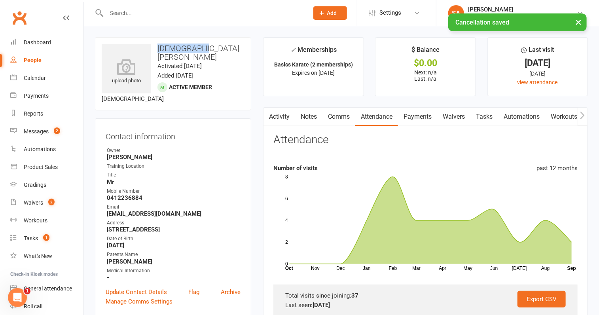
drag, startPoint x: 205, startPoint y: 45, endPoint x: 157, endPoint y: 46, distance: 48.7
click at [157, 46] on h3 "Noah Stocks" at bounding box center [173, 52] width 143 height 17
copy h3 "Noah Stocks"
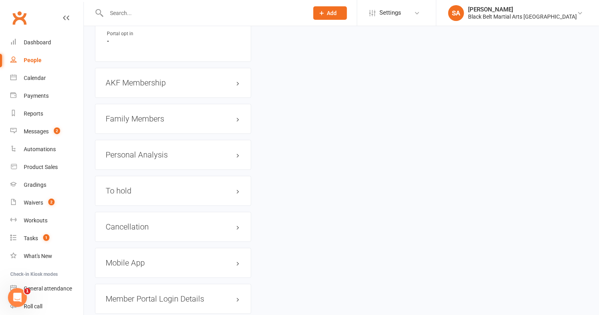
scroll to position [838, 0]
click at [138, 114] on h3 "Family Members" at bounding box center [173, 118] width 135 height 9
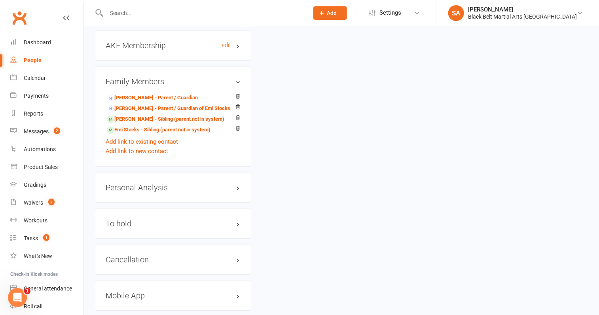
scroll to position [976, 0]
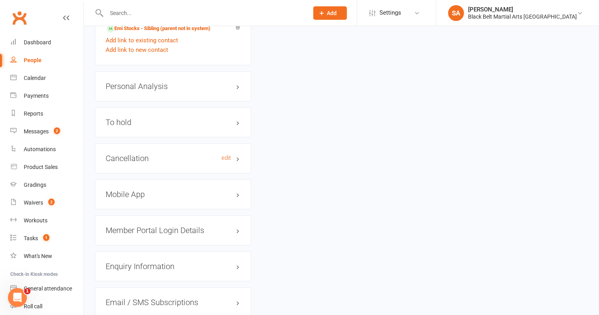
click at [129, 154] on h3 "Cancellation edit" at bounding box center [173, 158] width 135 height 9
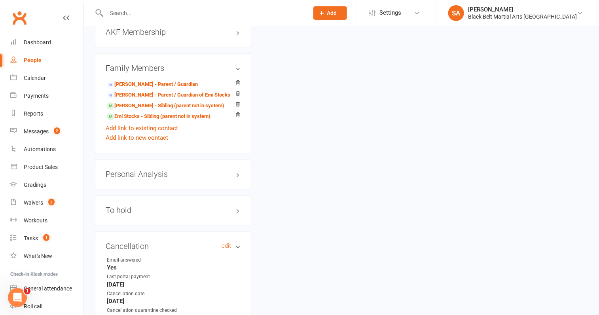
scroll to position [882, 0]
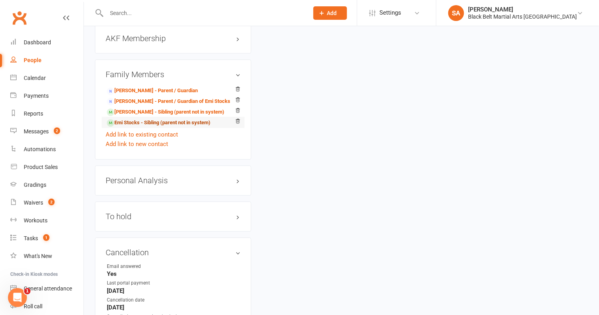
click at [136, 119] on link "Emi Stocks - Sibling (parent not in system)" at bounding box center [159, 123] width 104 height 8
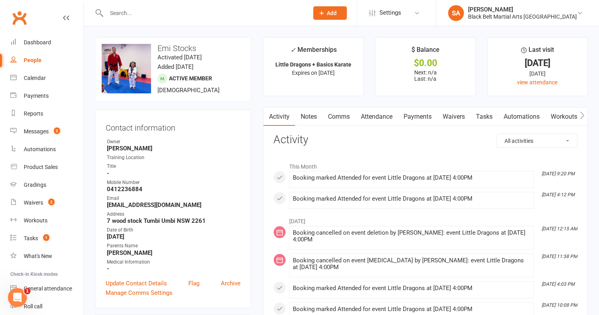
click at [387, 118] on link "Attendance" at bounding box center [376, 117] width 43 height 18
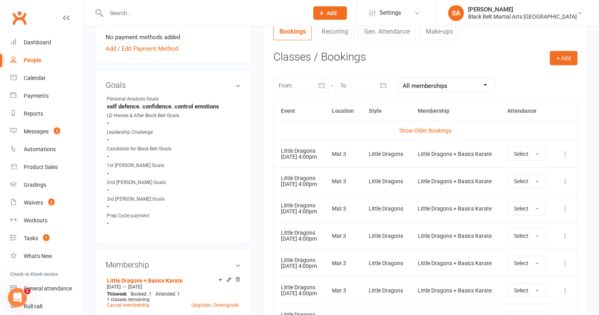
scroll to position [307, 0]
click at [566, 214] on button at bounding box center [566, 209] width 10 height 10
click at [550, 262] on link "Remove booking" at bounding box center [531, 256] width 78 height 16
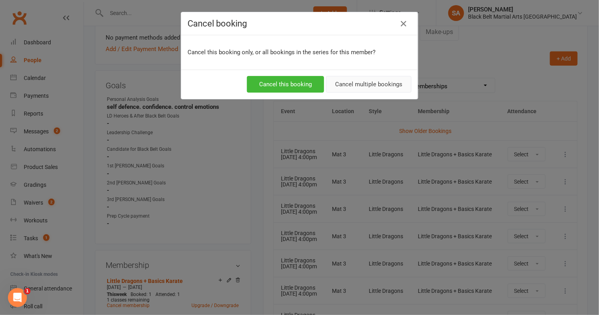
click at [372, 89] on button "Cancel multiple bookings" at bounding box center [369, 84] width 86 height 17
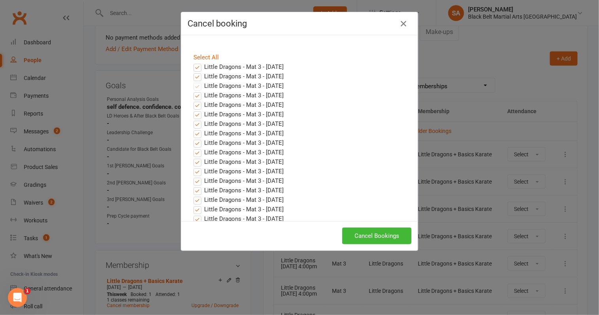
click at [197, 80] on label "Little Dragons - Mat 3 - Sep 22, 2025" at bounding box center [239, 77] width 90 height 10
click at [193, 72] on input "Little Dragons - Mat 3 - Sep 22, 2025" at bounding box center [190, 72] width 5 height 0
click at [197, 65] on label "Little Dragons - Mat 3 - Sep 15, 2025" at bounding box center [239, 67] width 90 height 10
click at [193, 62] on input "Little Dragons - Mat 3 - Sep 15, 2025" at bounding box center [190, 62] width 5 height 0
click at [363, 232] on button "Cancel Bookings" at bounding box center [376, 236] width 69 height 17
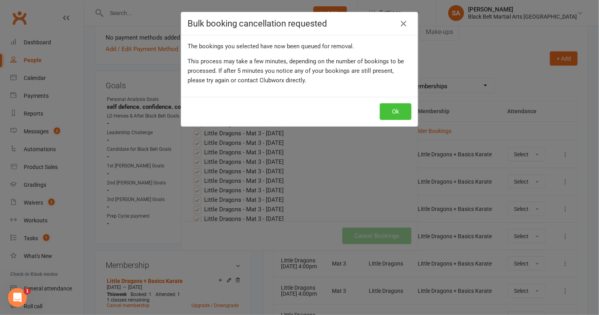
click at [392, 112] on button "Ok" at bounding box center [396, 111] width 32 height 17
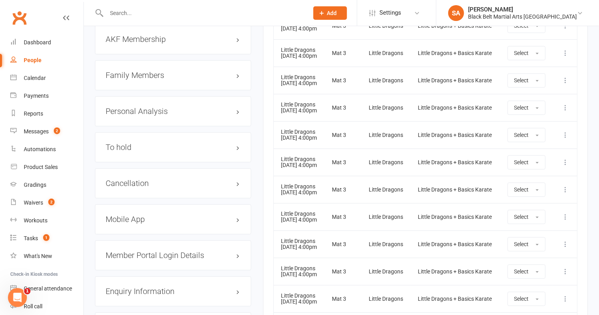
scroll to position [873, 0]
click at [143, 187] on div "Cancellation edit" at bounding box center [173, 183] width 156 height 30
click at [143, 182] on div "Cancellation edit" at bounding box center [173, 183] width 156 height 30
click at [149, 179] on h3 "Cancellation edit" at bounding box center [173, 183] width 135 height 9
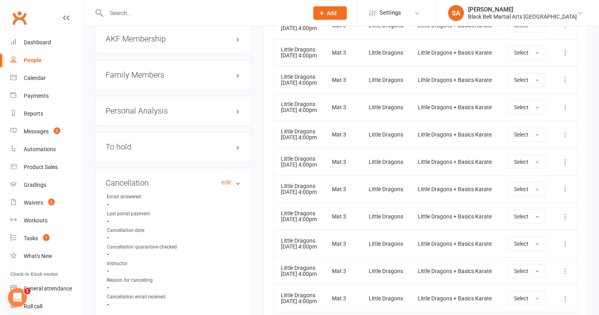
click at [225, 179] on link "edit" at bounding box center [227, 182] width 10 height 7
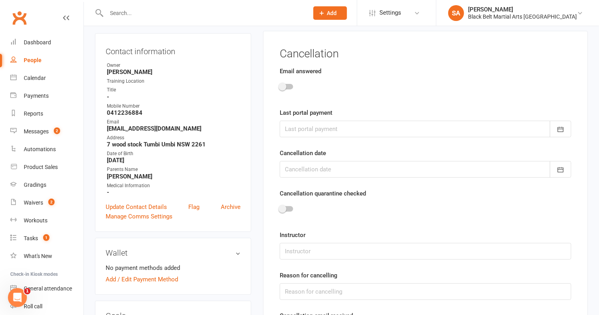
scroll to position [67, 0]
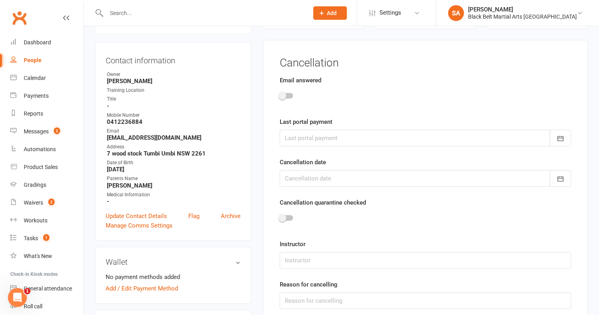
click at [281, 101] on div at bounding box center [426, 97] width 292 height 18
click at [284, 96] on span at bounding box center [283, 96] width 8 height 8
click at [280, 95] on input "checkbox" at bounding box center [280, 95] width 0 height 0
click at [299, 142] on div at bounding box center [426, 138] width 292 height 17
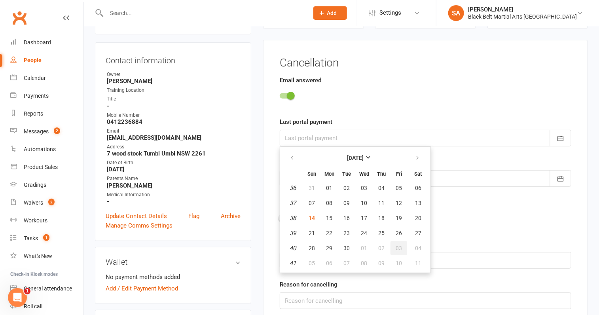
click at [398, 247] on span "03" at bounding box center [399, 248] width 6 height 6
type input "03 Oct 2025"
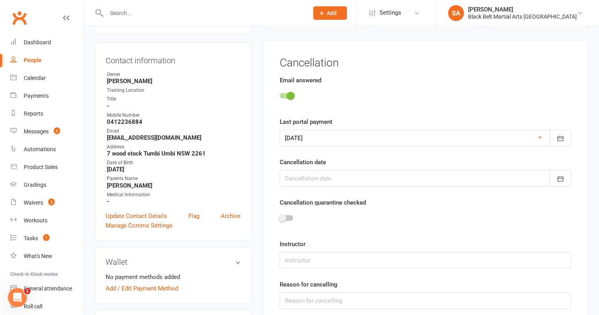
click at [320, 176] on div at bounding box center [426, 178] width 292 height 17
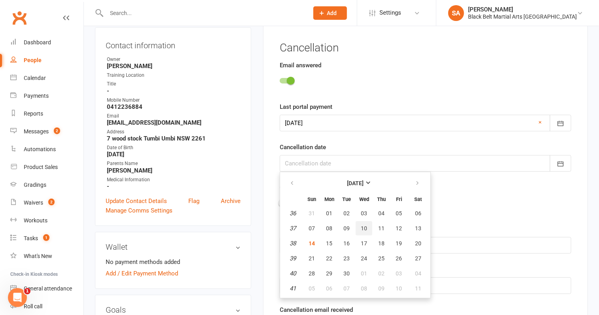
scroll to position [84, 0]
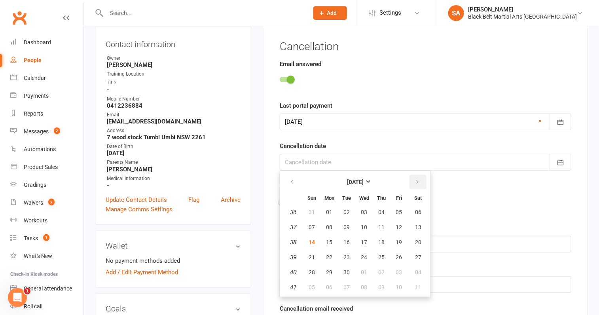
click at [419, 180] on button "button" at bounding box center [418, 182] width 17 height 14
click at [418, 180] on icon "button" at bounding box center [418, 182] width 6 height 6
click at [361, 240] on span "12" at bounding box center [364, 242] width 6 height 6
type input "12 Nov 2025"
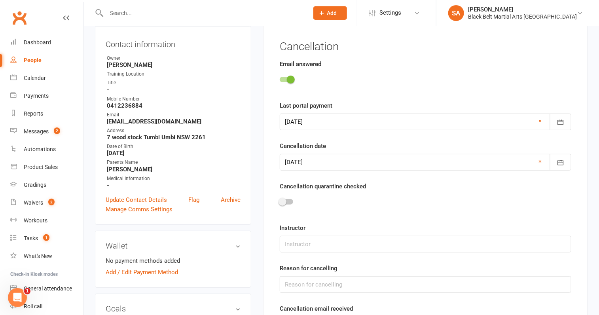
scroll to position [139, 0]
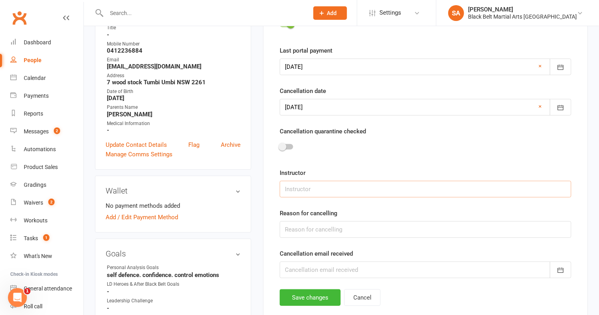
click at [323, 193] on input "text" at bounding box center [426, 189] width 292 height 17
type input "[PERSON_NAME]"
click at [326, 232] on input "text" at bounding box center [426, 229] width 292 height 17
type input "Other Sports - Oz Tag"
click at [349, 268] on div at bounding box center [426, 270] width 292 height 17
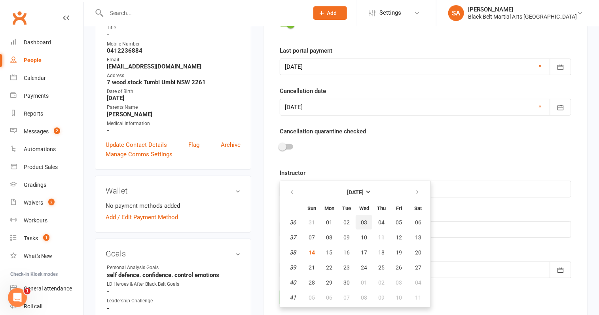
click at [365, 221] on span "03" at bounding box center [364, 222] width 6 height 6
type input "03 Sep 2025"
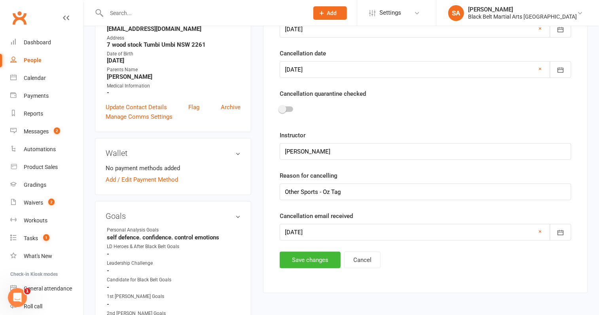
scroll to position [180, 0]
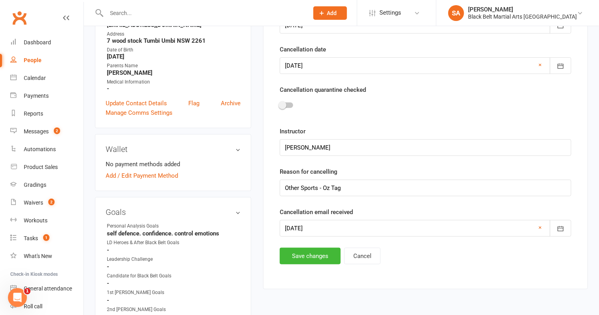
click at [316, 245] on main "Cancellation Email answered Last portal payment 03 Oct 2025 October 2025 Sun Mo…" at bounding box center [426, 104] width 304 height 320
click at [313, 255] on button "Save changes" at bounding box center [310, 256] width 61 height 17
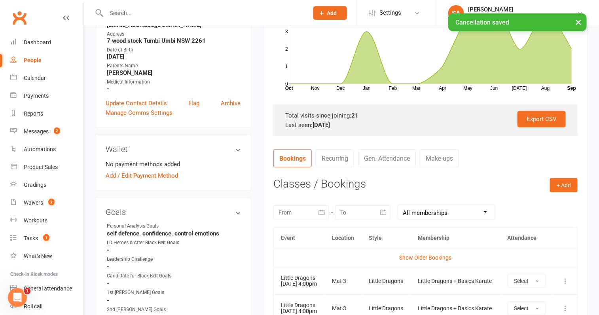
scroll to position [0, 0]
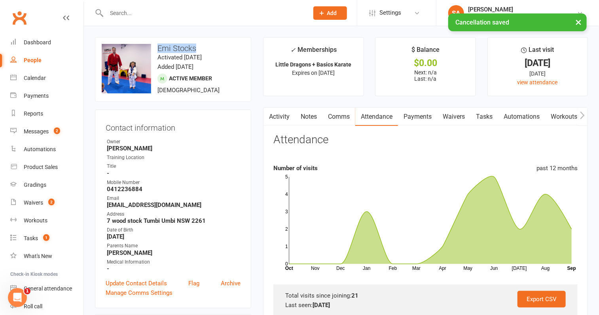
drag, startPoint x: 200, startPoint y: 46, endPoint x: 156, endPoint y: 48, distance: 44.0
click at [156, 48] on h3 "Emi Stocks" at bounding box center [173, 48] width 143 height 9
copy h3 "Emi Stocks"
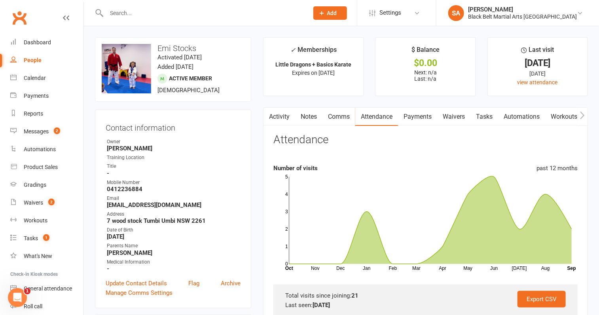
click at [188, 18] on input "text" at bounding box center [203, 13] width 199 height 11
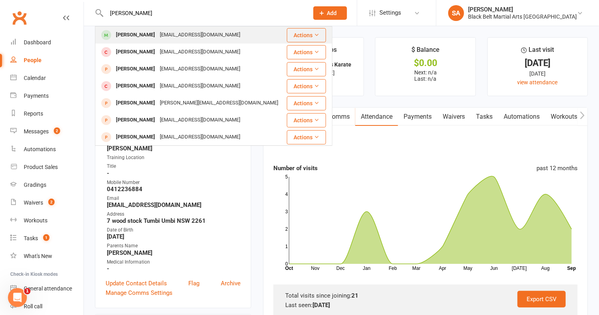
type input "Jack Hundy"
click at [197, 34] on div "louisehundy1992@hotmail.com" at bounding box center [200, 34] width 85 height 11
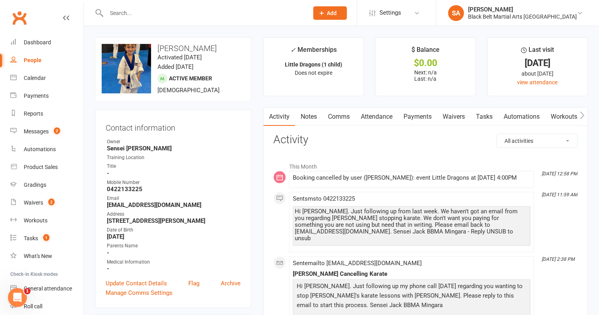
click at [384, 114] on link "Attendance" at bounding box center [376, 117] width 43 height 18
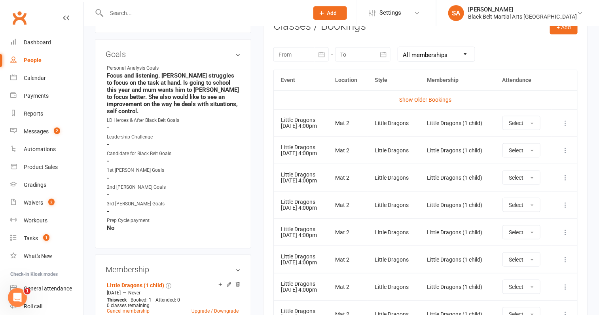
scroll to position [327, 0]
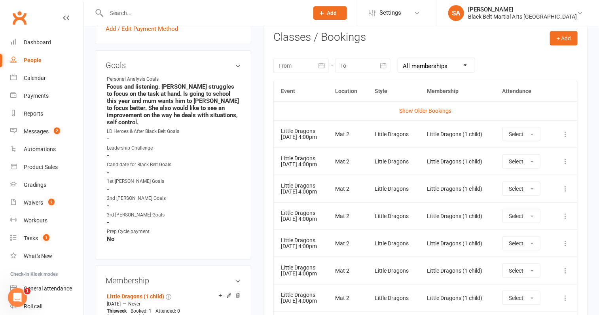
click at [308, 65] on div at bounding box center [301, 66] width 55 height 14
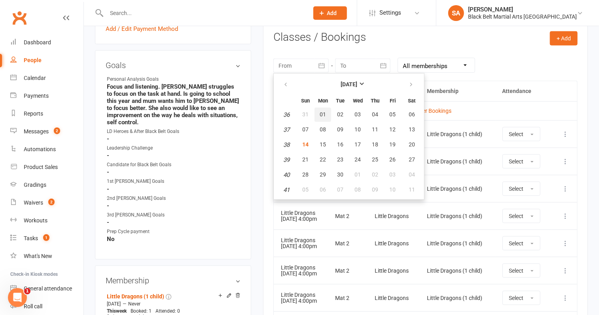
click at [324, 112] on span "01" at bounding box center [323, 114] width 6 height 6
type input "01 Sep 2025"
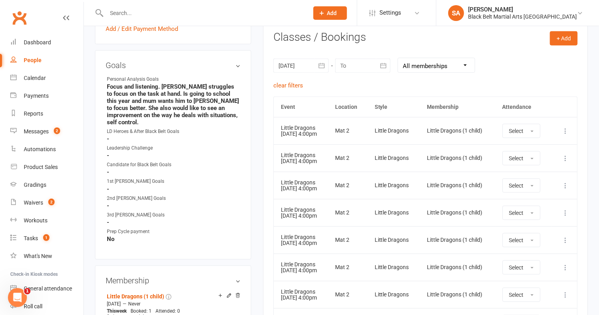
click at [353, 59] on div at bounding box center [362, 66] width 55 height 14
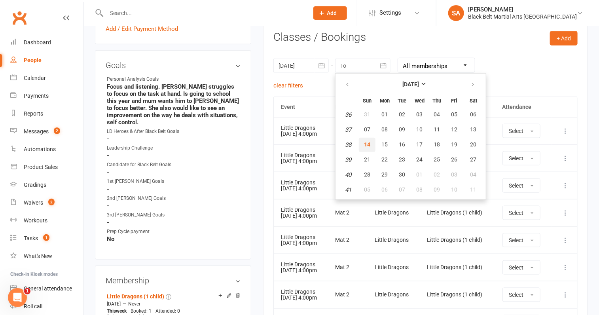
click at [364, 143] on span "14" at bounding box center [367, 144] width 6 height 6
type input "14 Sep 2025"
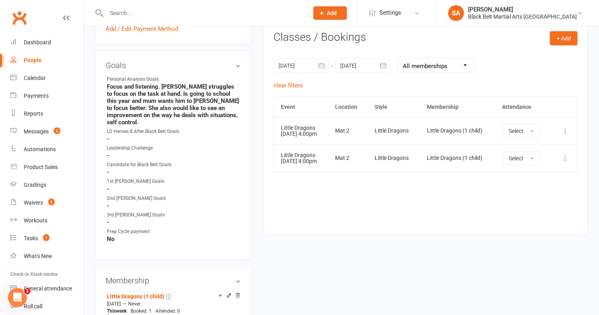
click at [298, 65] on div at bounding box center [301, 66] width 55 height 14
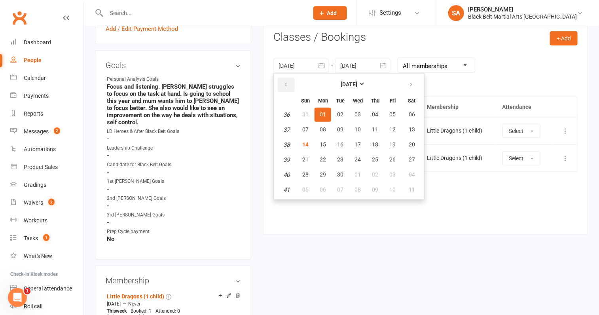
click at [287, 78] on button "button" at bounding box center [286, 85] width 17 height 14
click at [390, 114] on span "01" at bounding box center [393, 114] width 6 height 6
type input "01 Aug 2025"
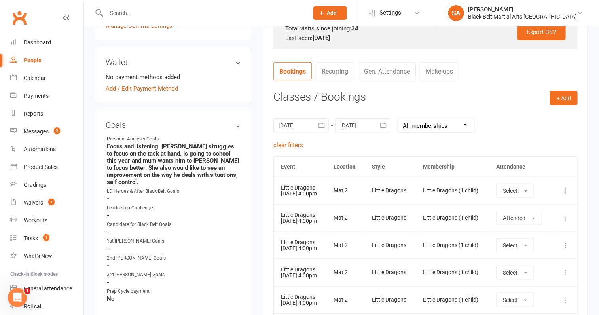
scroll to position [0, 0]
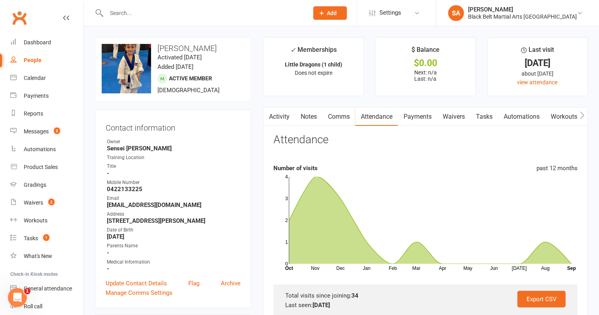
click at [277, 117] on link "Activity" at bounding box center [280, 117] width 32 height 18
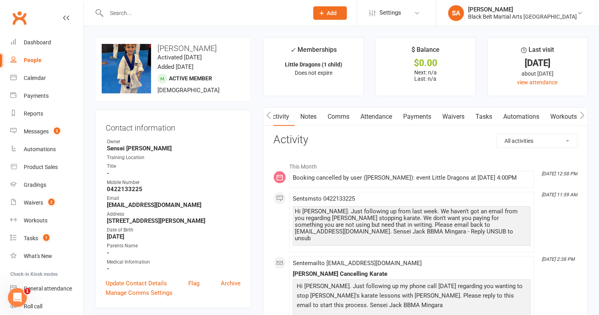
click at [385, 120] on link "Attendance" at bounding box center [376, 117] width 43 height 18
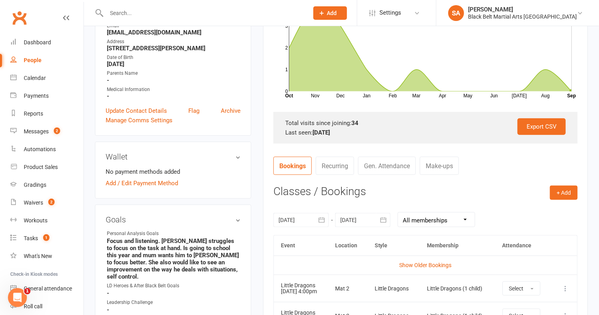
scroll to position [230, 0]
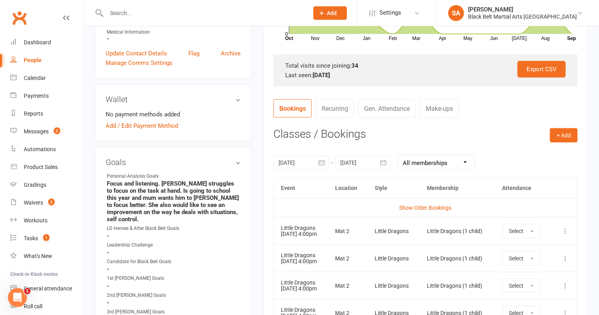
click at [566, 227] on icon at bounding box center [566, 231] width 8 height 8
click at [539, 275] on link "Remove booking" at bounding box center [531, 278] width 78 height 16
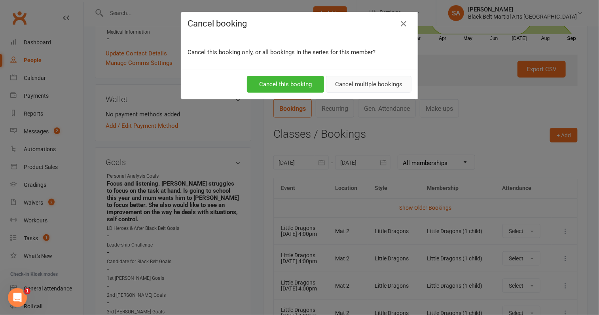
click at [379, 84] on button "Cancel multiple bookings" at bounding box center [369, 84] width 86 height 17
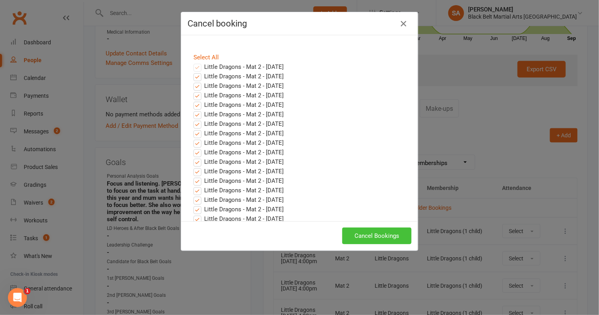
click at [361, 242] on button "Cancel Bookings" at bounding box center [376, 236] width 69 height 17
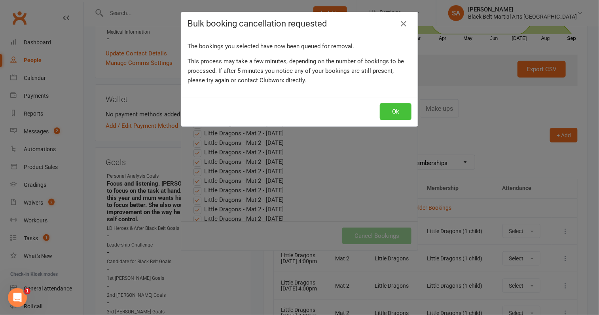
click at [397, 116] on button "Ok" at bounding box center [396, 111] width 32 height 17
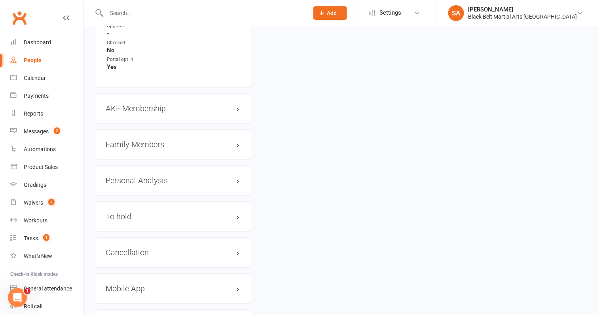
scroll to position [903, 0]
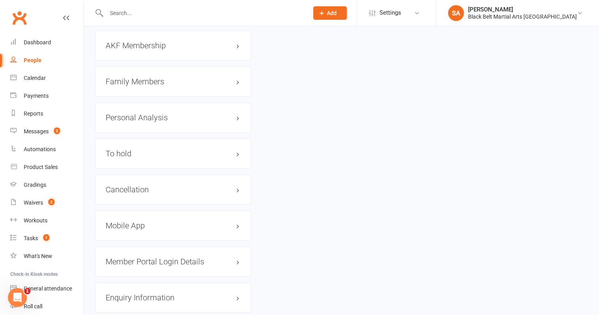
click at [146, 77] on h3 "Family Members" at bounding box center [173, 81] width 135 height 9
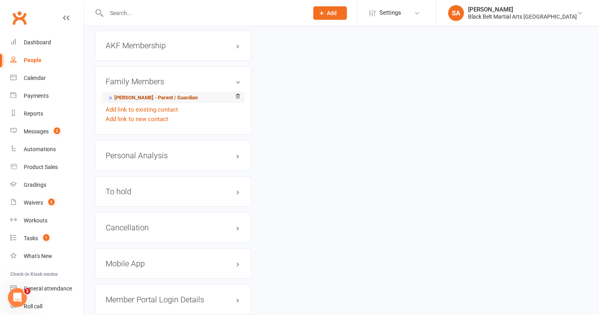
click at [146, 94] on link "Louise Hundy - Parent / Guardian" at bounding box center [152, 98] width 91 height 8
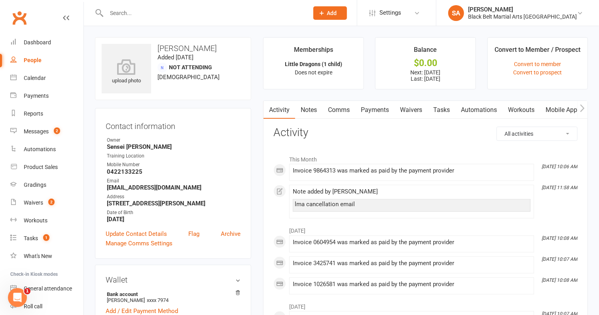
click at [371, 110] on link "Payments" at bounding box center [374, 110] width 39 height 18
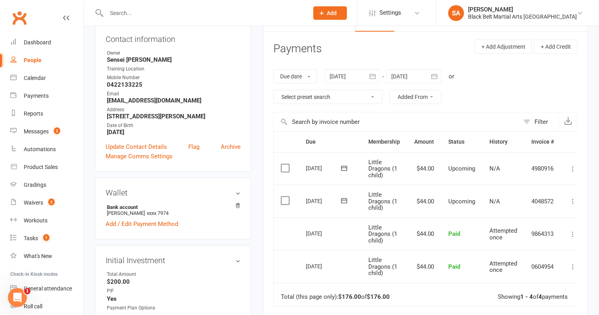
scroll to position [86, 0]
click at [403, 76] on div at bounding box center [413, 77] width 55 height 14
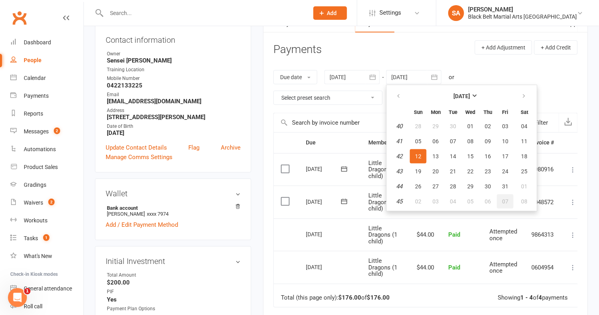
click at [502, 194] on button "07" at bounding box center [505, 201] width 17 height 14
type input "07 Nov 2025"
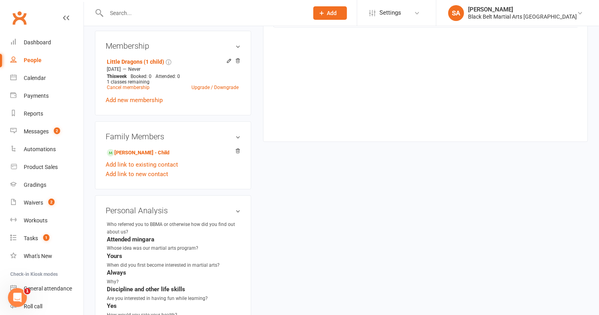
scroll to position [432, 0]
click at [146, 150] on link "Jack Hundy - Child" at bounding box center [138, 152] width 63 height 8
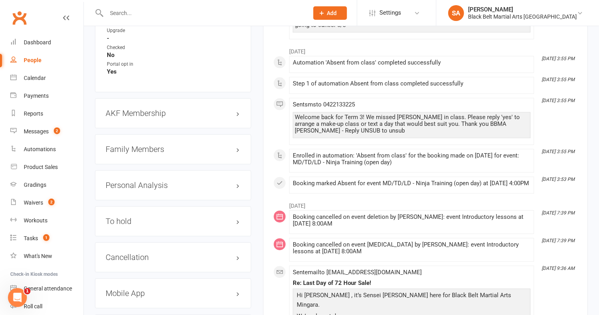
scroll to position [836, 0]
click at [138, 253] on h3 "Cancellation edit" at bounding box center [173, 257] width 135 height 9
click at [225, 253] on link "edit" at bounding box center [227, 256] width 10 height 7
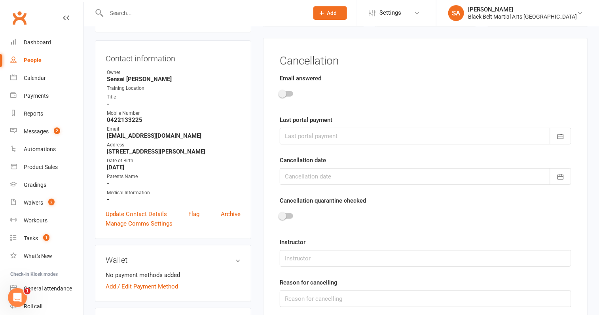
scroll to position [67, 0]
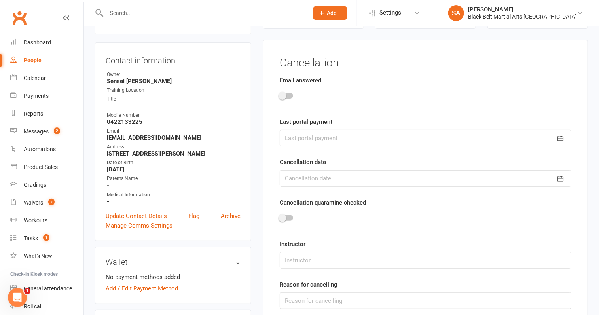
click at [285, 97] on span at bounding box center [283, 96] width 8 height 8
click at [280, 95] on input "checkbox" at bounding box center [280, 95] width 0 height 0
click at [306, 141] on div at bounding box center [426, 138] width 292 height 17
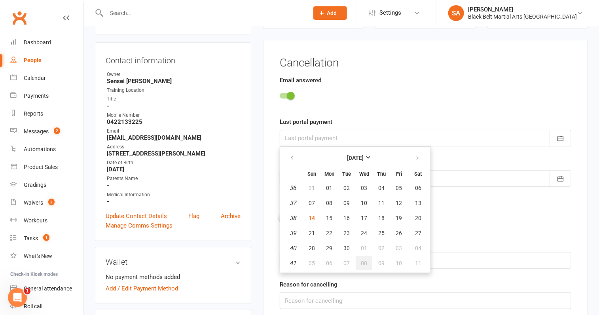
click at [361, 260] on span "08" at bounding box center [364, 263] width 6 height 6
type input "08 Oct 2025"
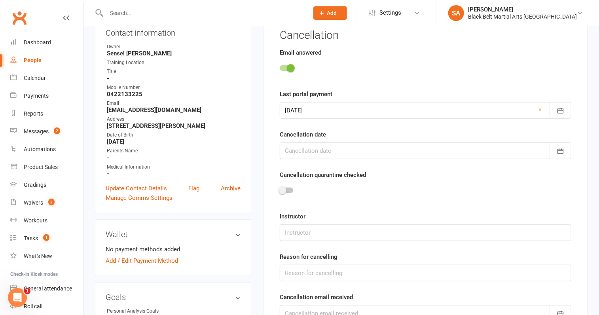
scroll to position [95, 0]
click at [321, 152] on div at bounding box center [426, 151] width 292 height 17
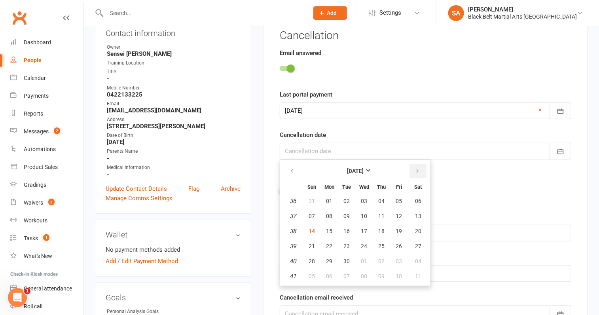
click at [415, 170] on icon "button" at bounding box center [418, 171] width 6 height 6
click at [363, 229] on span "15" at bounding box center [364, 231] width 6 height 6
type input "15 Oct 2025"
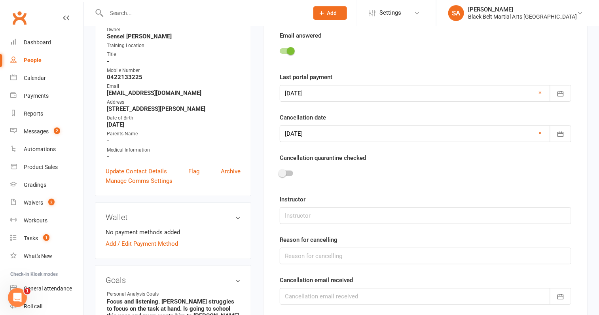
scroll to position [112, 0]
click at [321, 215] on input "text" at bounding box center [426, 216] width 292 height 17
click at [188, 61] on strong "-" at bounding box center [174, 61] width 134 height 7
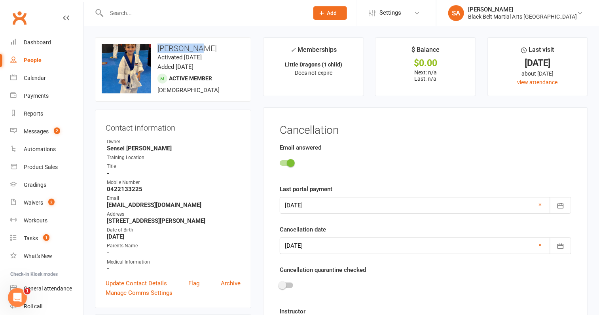
drag, startPoint x: 209, startPoint y: 48, endPoint x: 158, endPoint y: 48, distance: 50.7
click at [158, 48] on h3 "Jack Hundy" at bounding box center [173, 48] width 143 height 9
copy h3 "Jack Hundy"
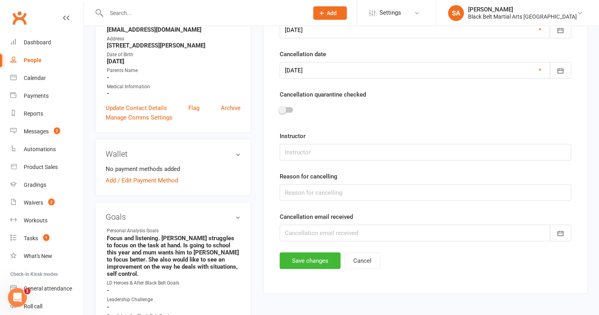
scroll to position [197, 0]
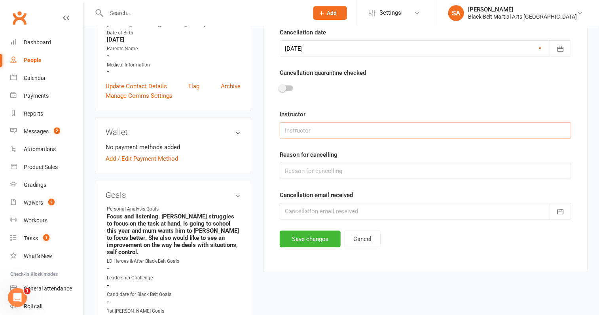
click at [315, 129] on input "text" at bounding box center [426, 130] width 292 height 17
type input "Sensei Jack"
click at [321, 173] on input "text" at bounding box center [426, 171] width 292 height 17
type input "Unknown"
click at [340, 204] on div at bounding box center [426, 211] width 292 height 17
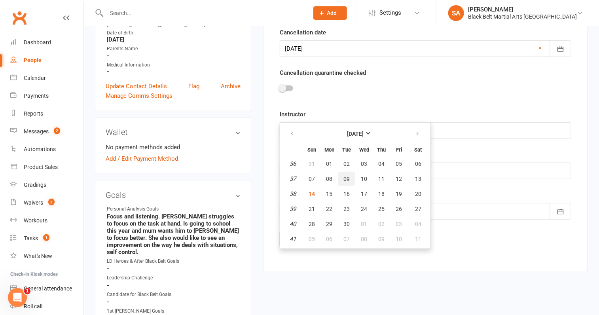
click at [346, 177] on span "09" at bounding box center [347, 179] width 6 height 6
type input "09 Sep 2025"
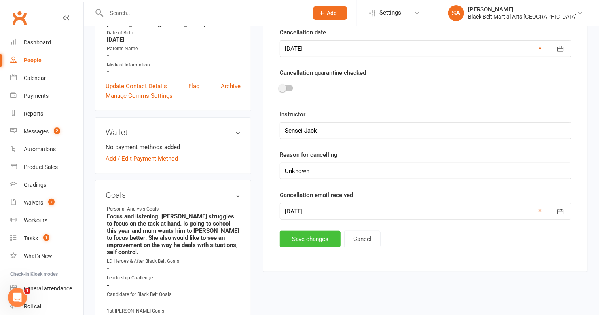
click at [312, 240] on button "Save changes" at bounding box center [310, 239] width 61 height 17
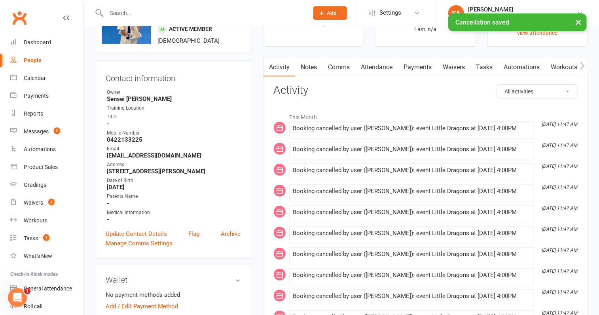
scroll to position [0, 0]
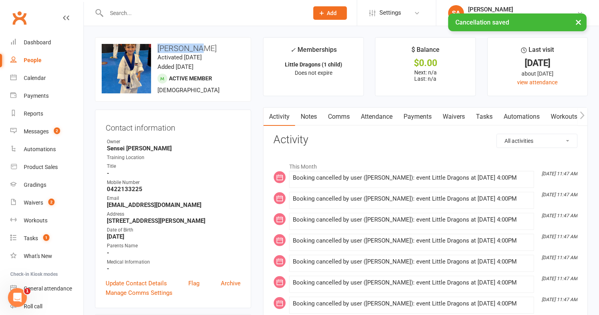
drag, startPoint x: 201, startPoint y: 50, endPoint x: 157, endPoint y: 51, distance: 44.0
click at [157, 51] on h3 "Jack Hundy" at bounding box center [173, 48] width 143 height 9
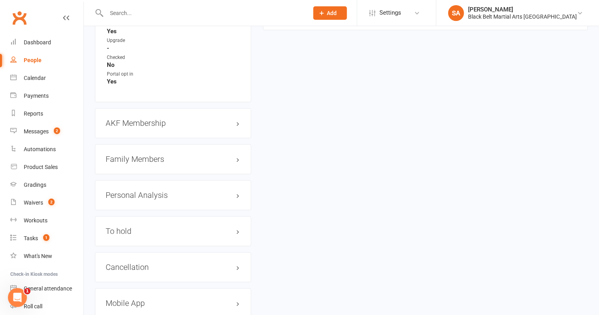
scroll to position [896, 0]
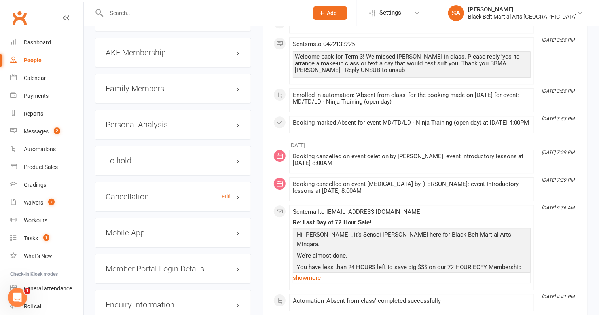
click at [146, 192] on h3 "Cancellation edit" at bounding box center [173, 196] width 135 height 9
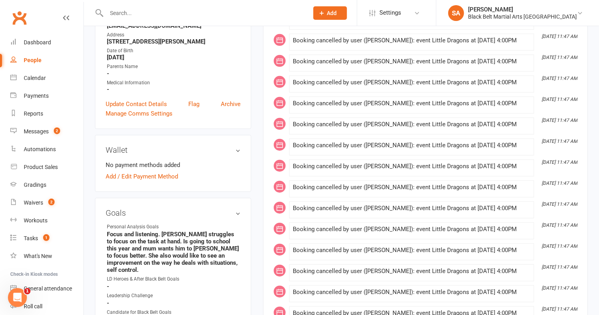
scroll to position [0, 0]
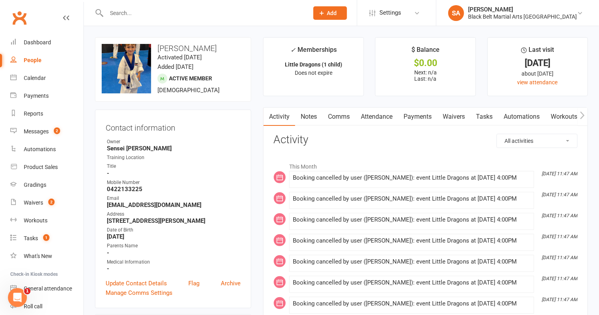
click at [379, 113] on link "Attendance" at bounding box center [376, 117] width 43 height 18
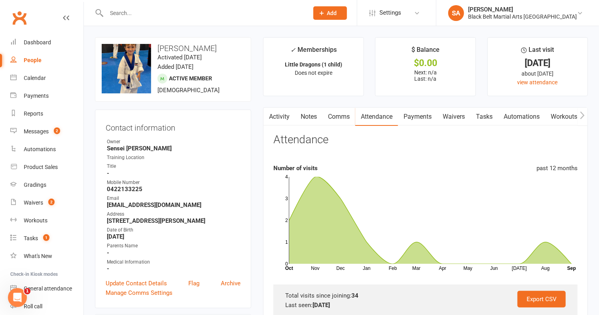
click at [178, 9] on input "text" at bounding box center [203, 13] width 199 height 11
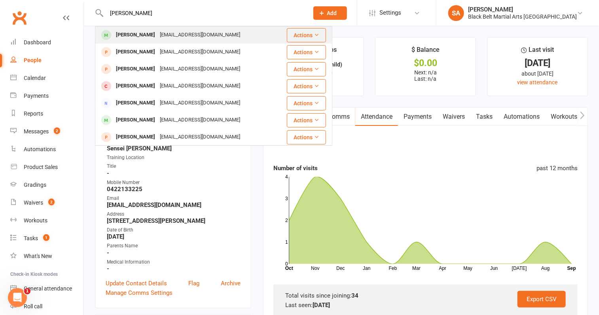
type input "Eva Buc"
click at [175, 36] on div "tess_jo8@hotmail.com" at bounding box center [200, 34] width 85 height 11
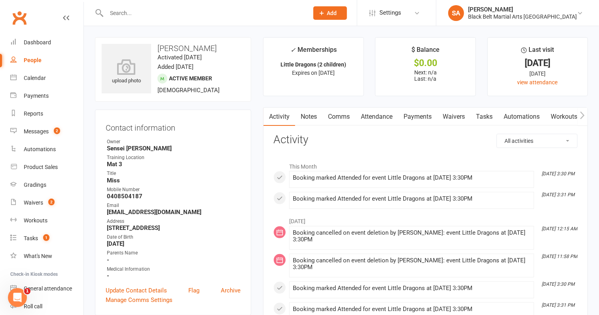
click at [384, 116] on link "Attendance" at bounding box center [376, 117] width 43 height 18
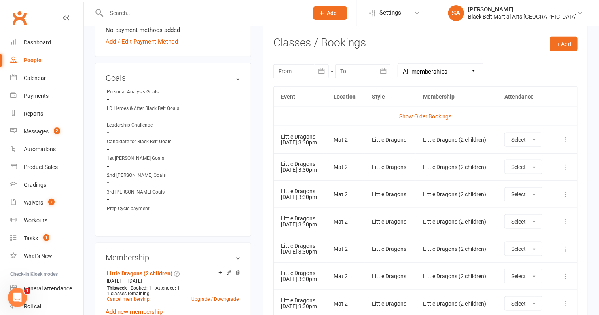
scroll to position [322, 0]
click at [565, 190] on icon at bounding box center [566, 194] width 8 height 8
click at [538, 238] on link "Remove booking" at bounding box center [531, 241] width 78 height 16
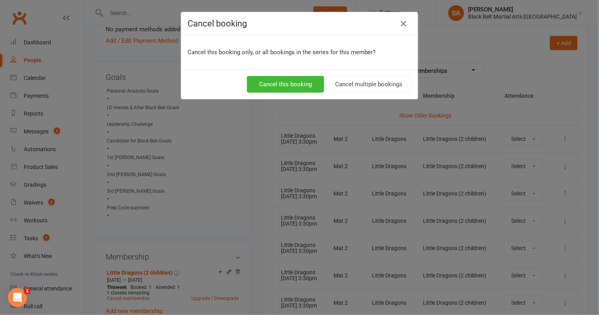
click at [399, 71] on div "Cancel this booking Cancel multiple bookings" at bounding box center [299, 84] width 237 height 29
click at [398, 79] on button "Cancel multiple bookings" at bounding box center [369, 84] width 86 height 17
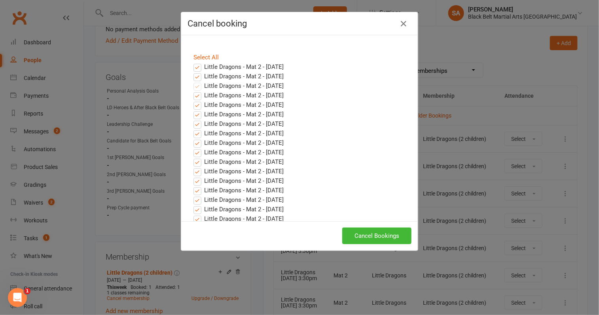
click at [195, 76] on label "Little Dragons - Mat 2 - Sep 24, 2025" at bounding box center [239, 77] width 90 height 10
click at [193, 72] on input "Little Dragons - Mat 2 - Sep 24, 2025" at bounding box center [190, 72] width 5 height 0
click at [196, 66] on label "Little Dragons - Mat 2 - Sep 17, 2025" at bounding box center [239, 67] width 90 height 10
click at [193, 62] on input "Little Dragons - Mat 2 - Sep 17, 2025" at bounding box center [190, 62] width 5 height 0
click at [380, 237] on button "Cancel Bookings" at bounding box center [376, 236] width 69 height 17
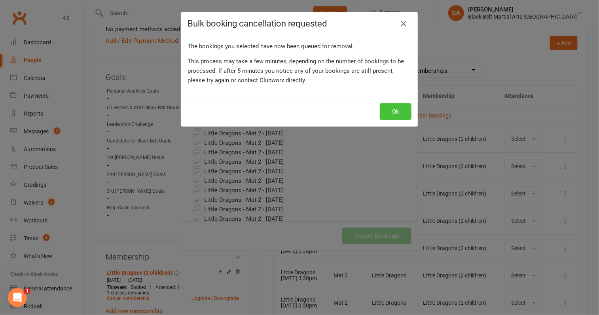
click at [405, 107] on button "Ok" at bounding box center [396, 111] width 32 height 17
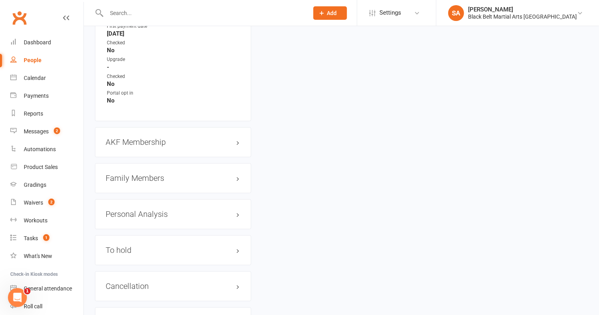
scroll to position [802, 0]
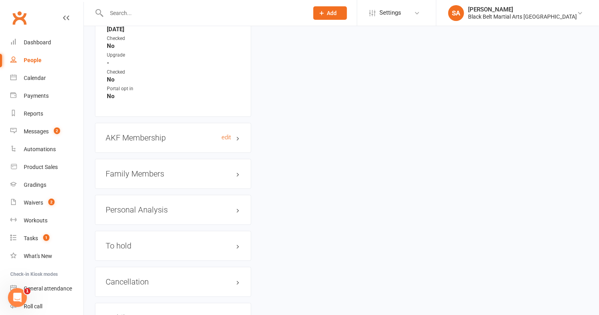
click at [163, 135] on h3 "AKF Membership edit" at bounding box center [173, 137] width 135 height 9
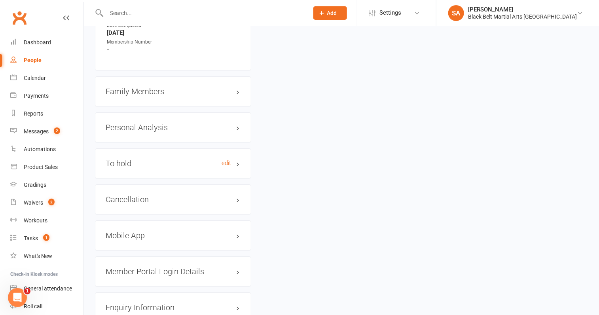
scroll to position [955, 0]
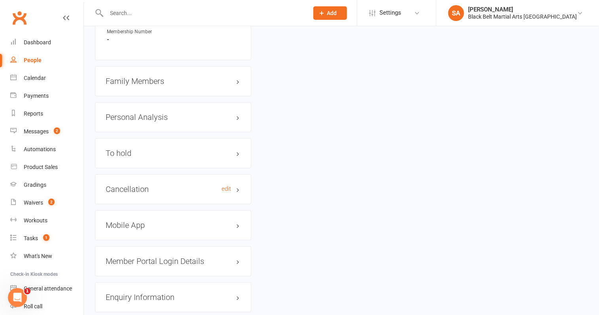
click at [156, 186] on h3 "Cancellation edit" at bounding box center [173, 189] width 135 height 9
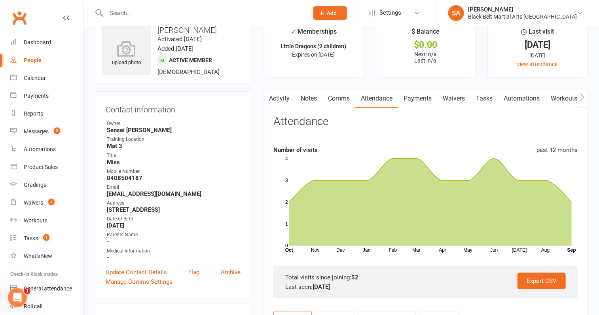
scroll to position [0, 0]
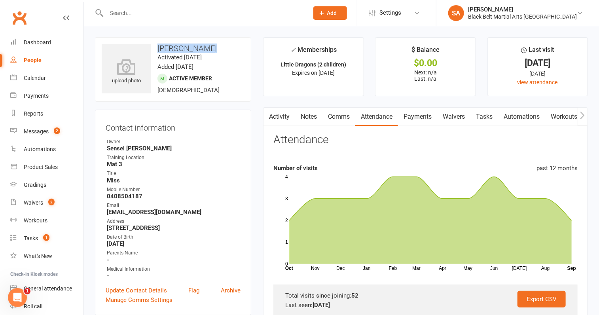
drag, startPoint x: 210, startPoint y: 48, endPoint x: 156, endPoint y: 48, distance: 53.4
click at [156, 48] on h3 "Eva Buczynski" at bounding box center [173, 48] width 143 height 9
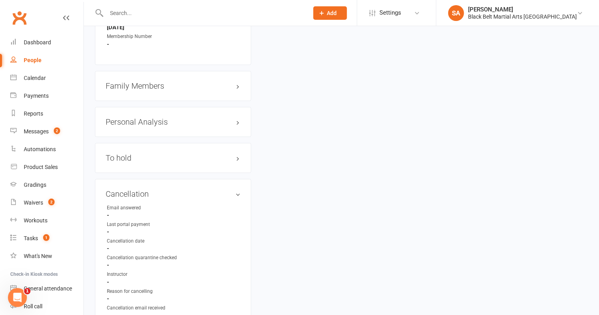
scroll to position [971, 0]
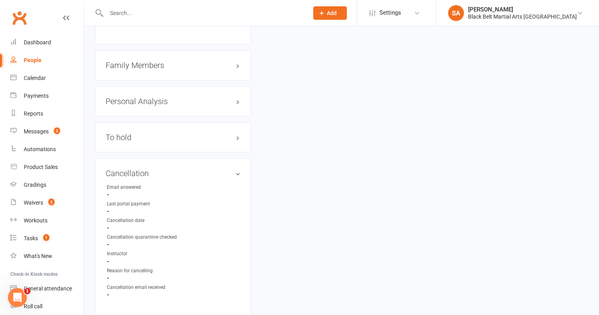
click at [137, 53] on div "Family Members" at bounding box center [173, 65] width 156 height 30
click at [141, 61] on h3 "Family Members" at bounding box center [173, 65] width 135 height 9
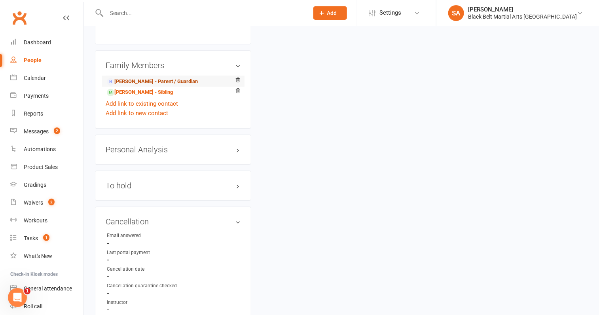
click at [142, 78] on link "Tessa Buczynski - Parent / Guardian" at bounding box center [152, 82] width 91 height 8
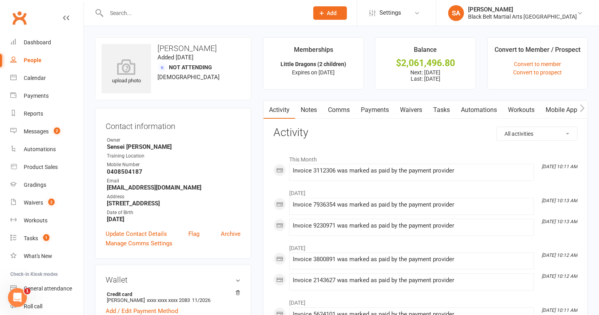
click at [371, 109] on link "Payments" at bounding box center [374, 110] width 39 height 18
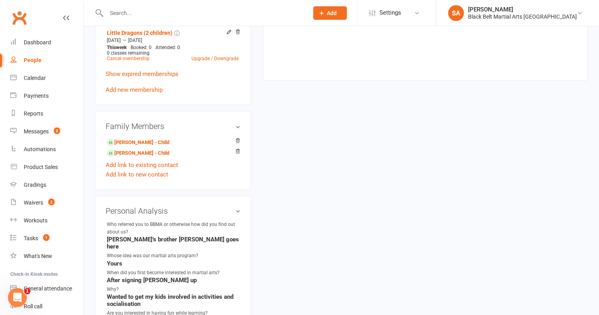
scroll to position [476, 0]
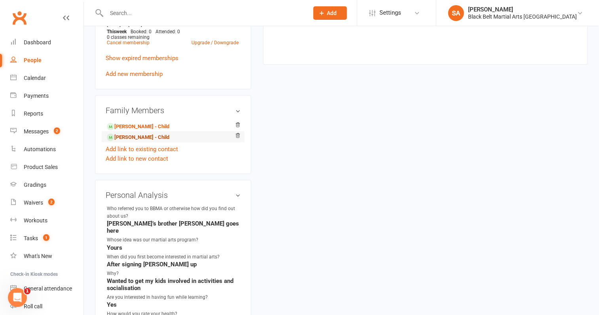
click at [139, 137] on link "Eva Buczynski - Child" at bounding box center [138, 137] width 63 height 8
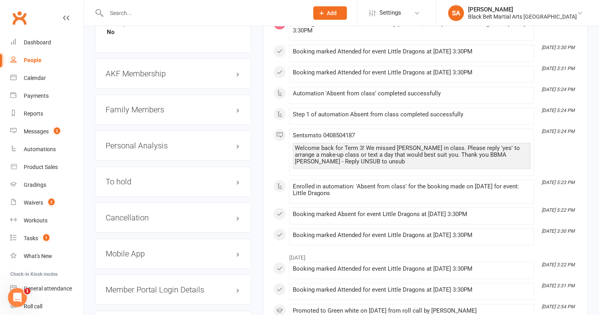
scroll to position [865, 0]
click at [139, 100] on div "Family Members" at bounding box center [173, 110] width 156 height 30
click at [139, 106] on h3 "Family Members" at bounding box center [173, 110] width 135 height 9
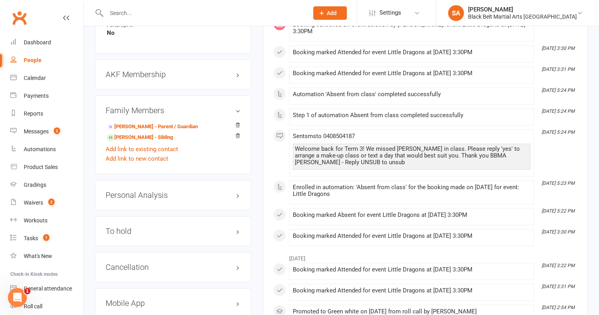
click at [139, 106] on h3 "Family Members" at bounding box center [173, 110] width 135 height 9
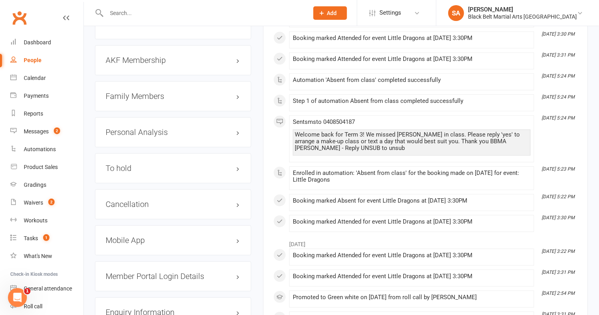
scroll to position [881, 0]
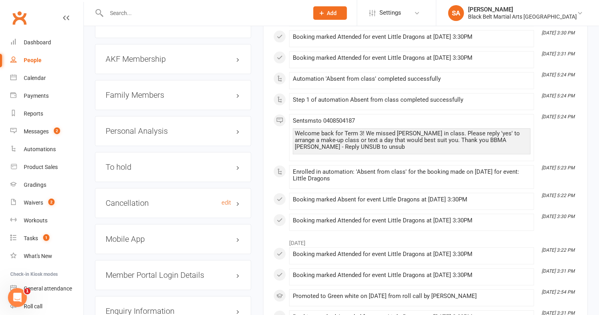
click at [158, 199] on h3 "Cancellation edit" at bounding box center [173, 203] width 135 height 9
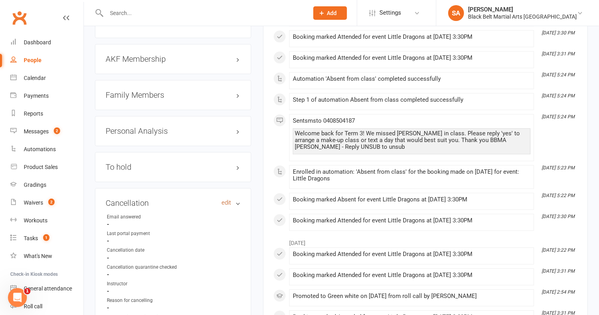
click at [223, 200] on link "edit" at bounding box center [227, 203] width 10 height 7
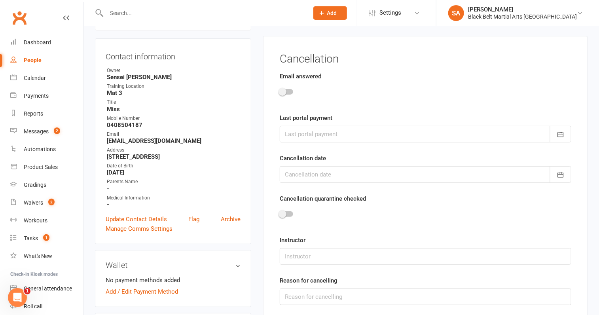
scroll to position [67, 0]
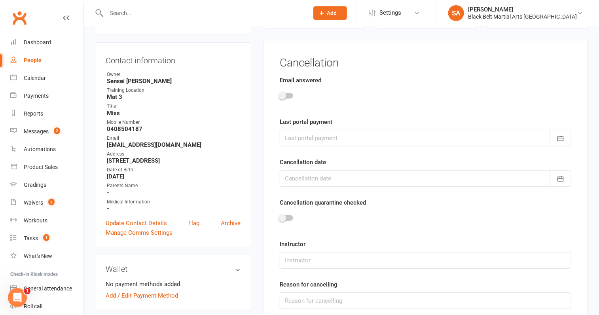
click at [285, 97] on div at bounding box center [286, 96] width 13 height 6
click at [280, 95] on input "checkbox" at bounding box center [280, 95] width 0 height 0
click at [305, 133] on div at bounding box center [426, 138] width 292 height 17
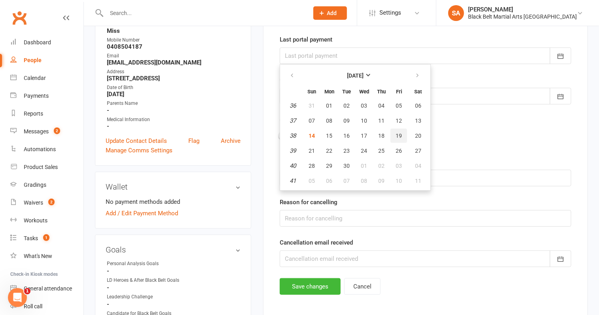
scroll to position [150, 0]
click at [378, 150] on span "25" at bounding box center [381, 150] width 6 height 6
type input "25 Sep 2025"
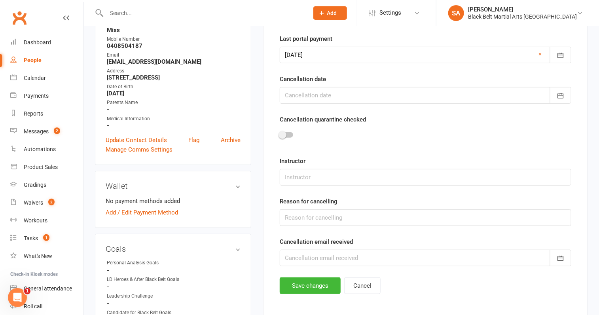
click at [312, 97] on div at bounding box center [426, 95] width 292 height 17
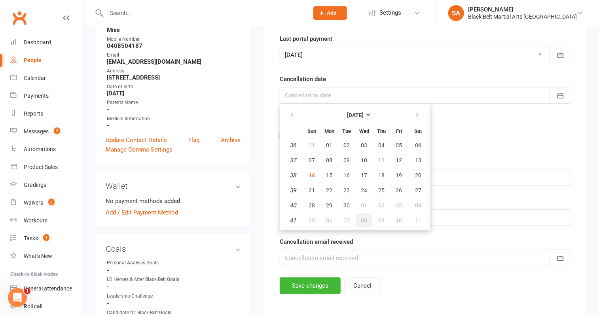
click at [361, 217] on span "08" at bounding box center [364, 220] width 6 height 6
type input "08 Oct 2025"
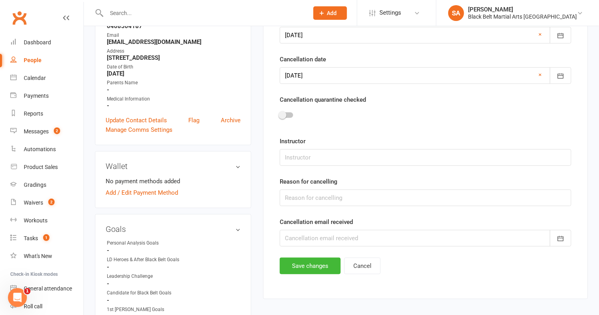
scroll to position [167, 0]
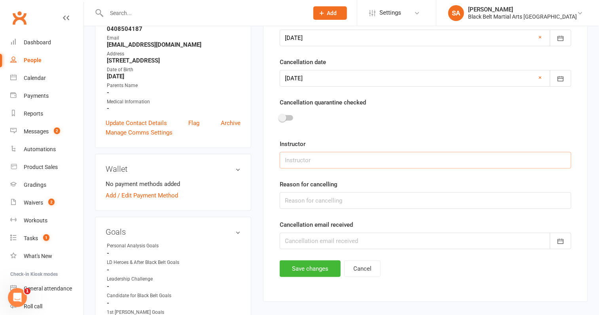
click at [313, 162] on input "text" at bounding box center [426, 160] width 292 height 17
type input "Sensei Pauline"
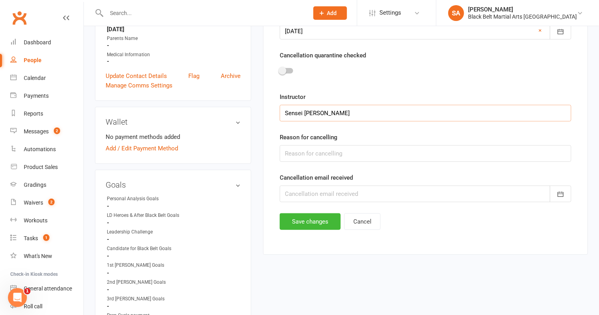
scroll to position [216, 0]
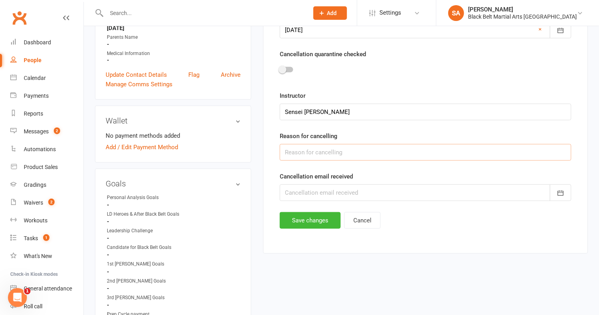
click at [332, 153] on input "text" at bounding box center [426, 152] width 292 height 17
type input "Lost Interest"
click at [335, 199] on div at bounding box center [426, 192] width 292 height 17
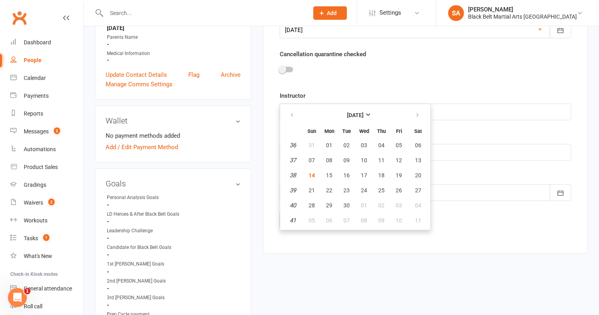
click at [472, 176] on div "Cancellation email received September 2025 Sun Mon Tue Wed Thu Fri Sat 36 31 01…" at bounding box center [426, 186] width 292 height 29
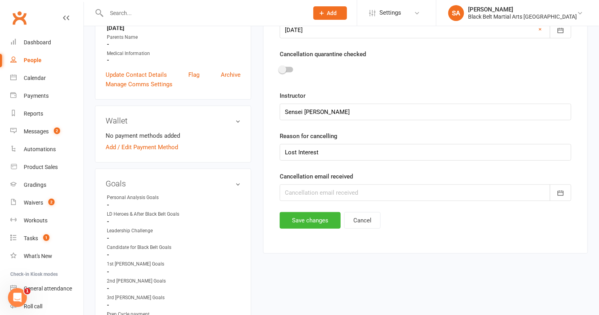
click at [347, 194] on div at bounding box center [426, 192] width 292 height 17
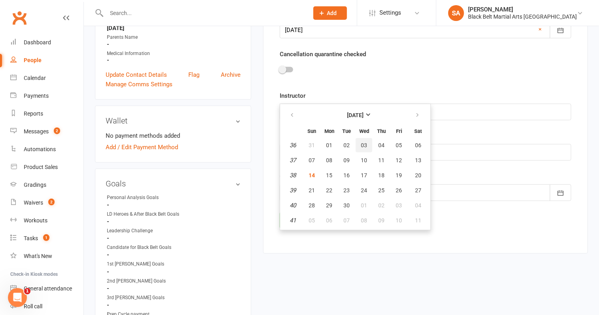
click at [363, 142] on span "03" at bounding box center [364, 145] width 6 height 6
type input "03 Sep 2025"
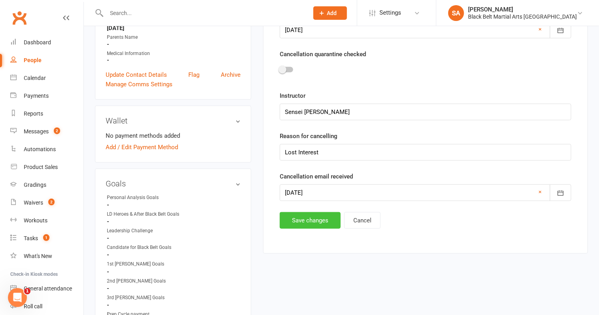
click at [319, 215] on button "Save changes" at bounding box center [310, 220] width 61 height 17
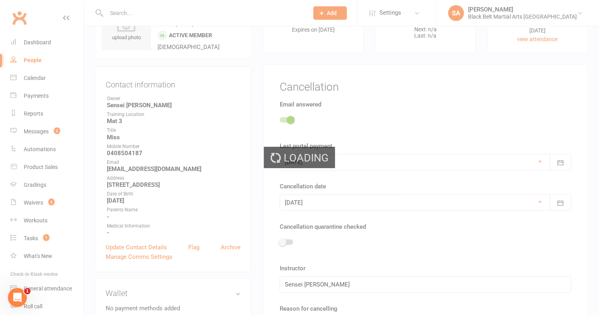
scroll to position [0, 0]
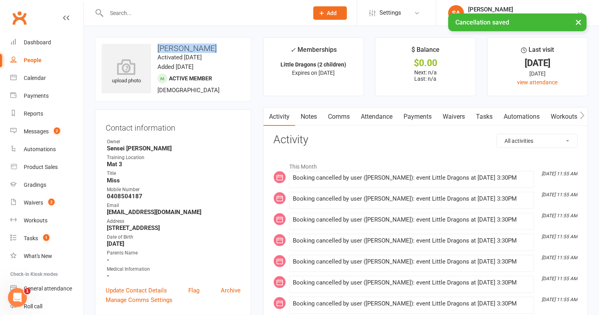
drag, startPoint x: 213, startPoint y: 47, endPoint x: 157, endPoint y: 46, distance: 55.4
click at [157, 46] on h3 "Eva Buczynski" at bounding box center [173, 48] width 143 height 9
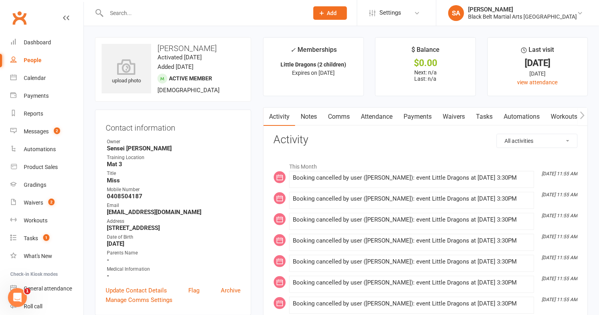
click at [130, 11] on input "text" at bounding box center [203, 13] width 199 height 11
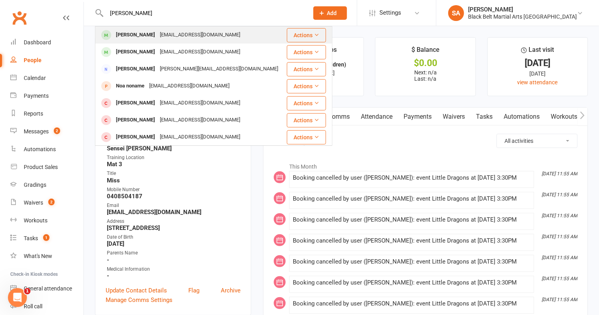
type input "Noal"
click at [139, 40] on div "Nicholas Noal" at bounding box center [136, 34] width 44 height 11
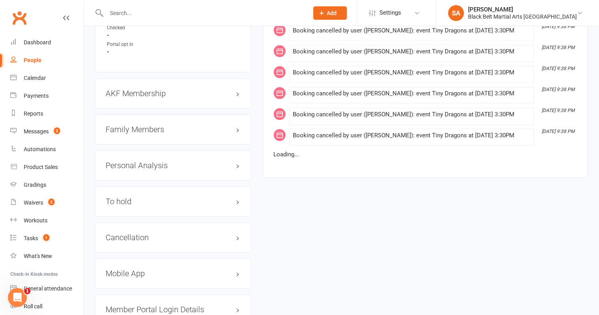
scroll to position [853, 0]
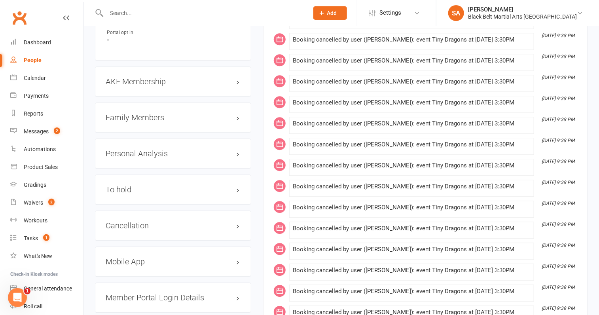
click at [144, 122] on h3 "Family Members" at bounding box center [173, 117] width 135 height 9
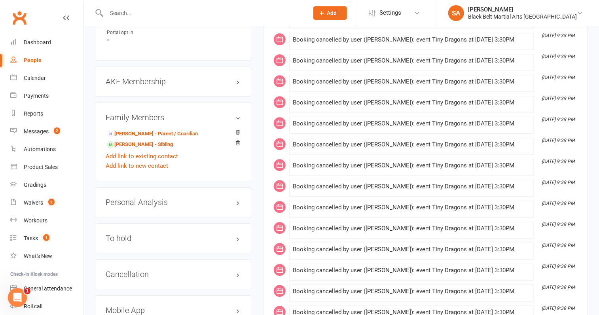
click at [144, 122] on h3 "Family Members" at bounding box center [173, 117] width 135 height 9
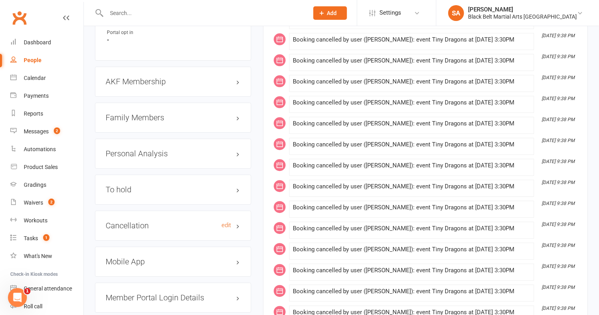
click at [143, 227] on h3 "Cancellation edit" at bounding box center [173, 225] width 135 height 9
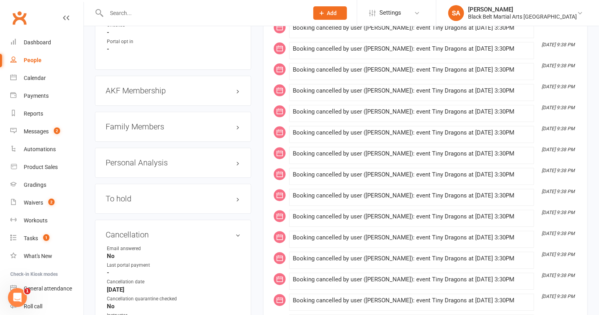
scroll to position [842, 0]
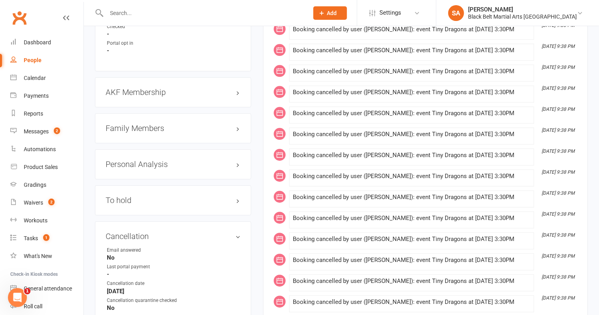
click at [137, 133] on h3 "Family Members" at bounding box center [173, 128] width 135 height 9
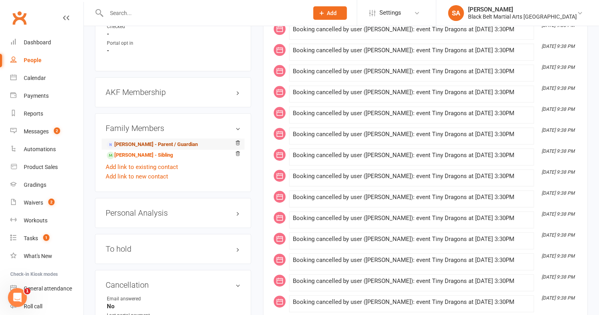
click at [136, 148] on link "Cassandra Downes - Parent / Guardian" at bounding box center [152, 145] width 91 height 8
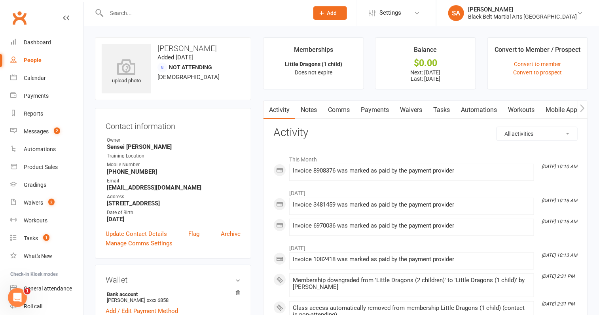
click at [378, 109] on link "Payments" at bounding box center [374, 110] width 39 height 18
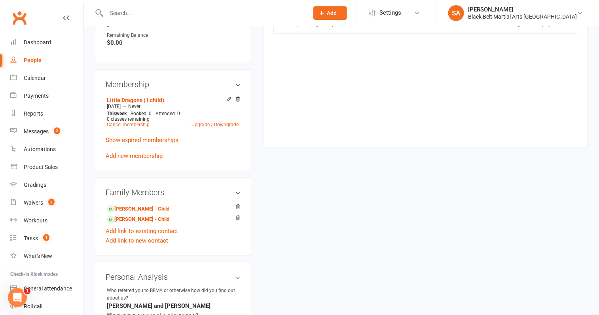
scroll to position [394, 0]
click at [136, 212] on link "Mitchell Noal - Child" at bounding box center [138, 208] width 63 height 8
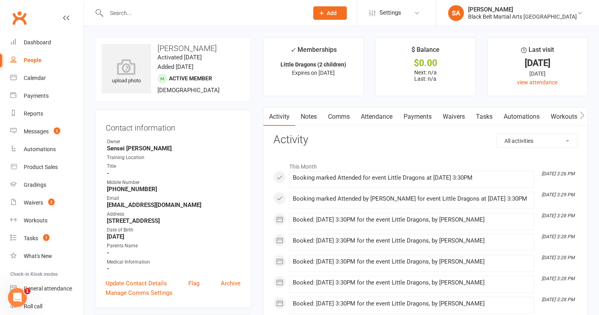
click at [374, 114] on link "Attendance" at bounding box center [376, 117] width 43 height 18
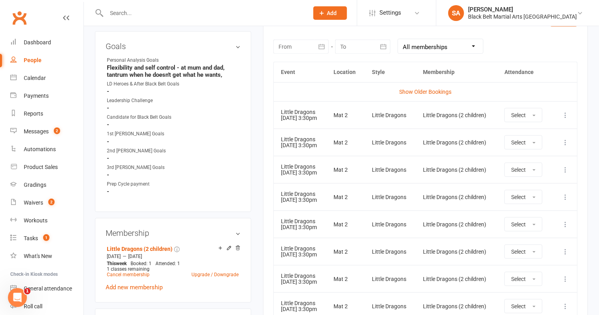
scroll to position [348, 0]
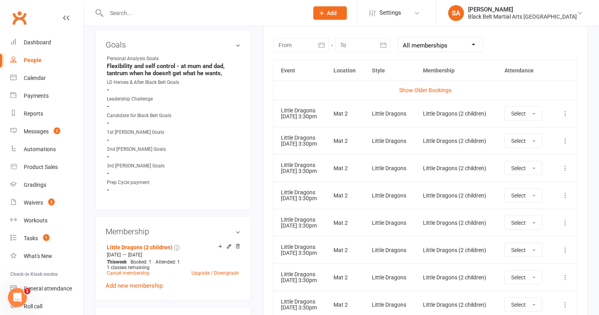
click at [566, 169] on icon at bounding box center [566, 168] width 8 height 8
click at [542, 217] on link "Remove booking" at bounding box center [531, 215] width 78 height 16
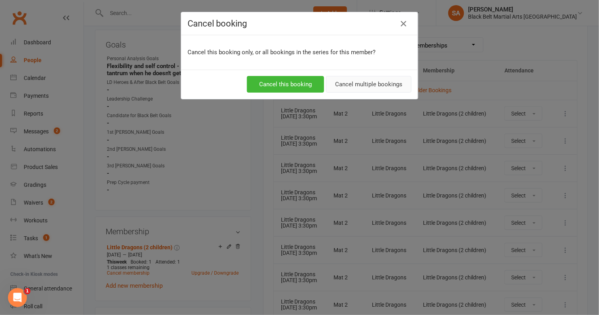
click at [348, 85] on button "Cancel multiple bookings" at bounding box center [369, 84] width 86 height 17
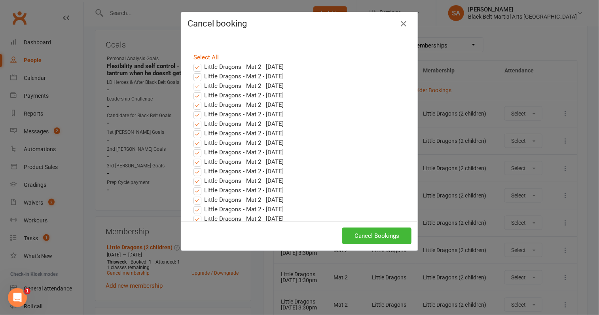
click at [197, 76] on label "Little Dragons - Mat 2 - Sep 23, 2025" at bounding box center [239, 77] width 90 height 10
click at [193, 72] on input "Little Dragons - Mat 2 - Sep 23, 2025" at bounding box center [190, 72] width 5 height 0
click at [197, 66] on label "Little Dragons - Mat 2 - Sep 16, 2025" at bounding box center [239, 67] width 90 height 10
click at [193, 62] on input "Little Dragons - Mat 2 - Sep 16, 2025" at bounding box center [190, 62] width 5 height 0
click at [361, 238] on button "Cancel Bookings" at bounding box center [376, 236] width 69 height 17
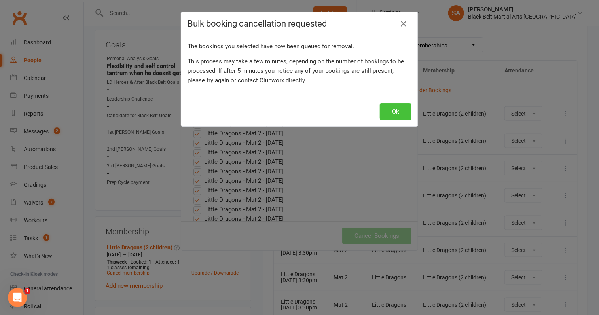
click at [401, 110] on button "Ok" at bounding box center [396, 111] width 32 height 17
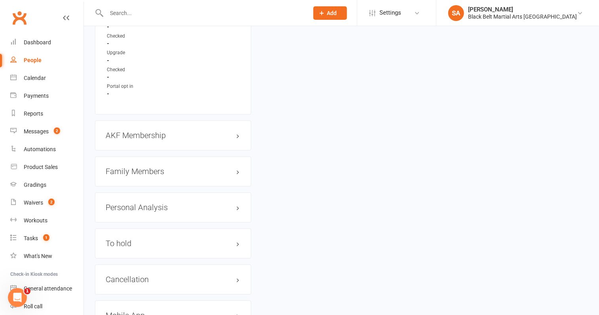
scroll to position [789, 0]
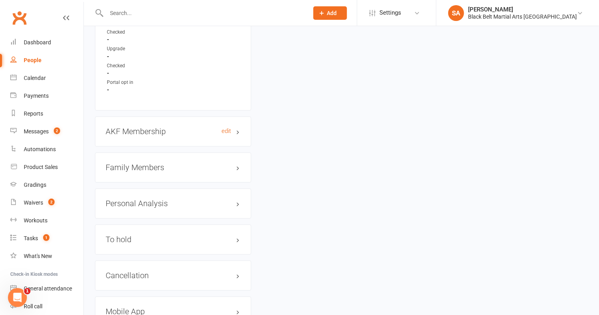
click at [148, 136] on h3 "AKF Membership edit" at bounding box center [173, 131] width 135 height 9
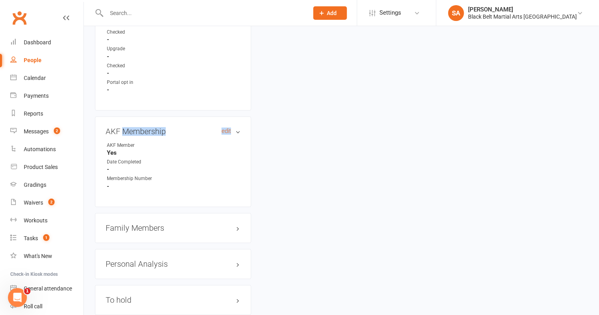
click at [148, 136] on h3 "AKF Membership edit" at bounding box center [173, 131] width 135 height 9
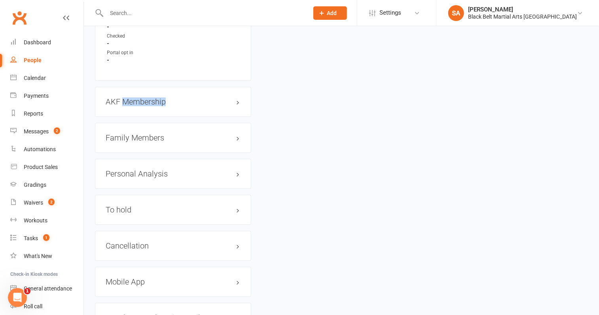
scroll to position [825, 0]
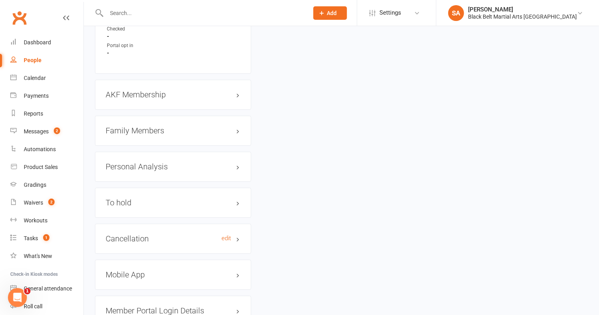
click at [150, 240] on h3 "Cancellation edit" at bounding box center [173, 238] width 135 height 9
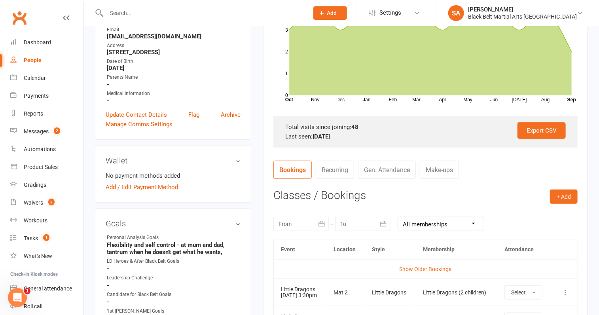
scroll to position [6, 0]
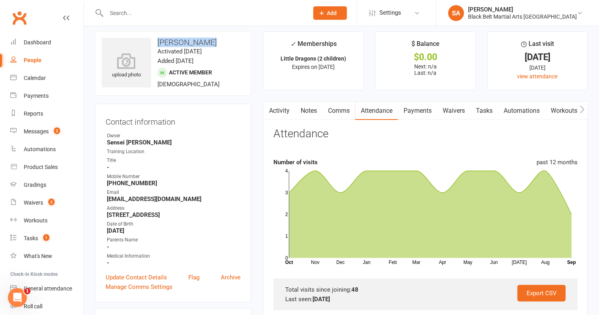
drag, startPoint x: 206, startPoint y: 43, endPoint x: 157, endPoint y: 43, distance: 49.5
click at [157, 43] on h3 "Mitchell Noal" at bounding box center [173, 42] width 143 height 9
click at [133, 13] on input "text" at bounding box center [203, 13] width 199 height 11
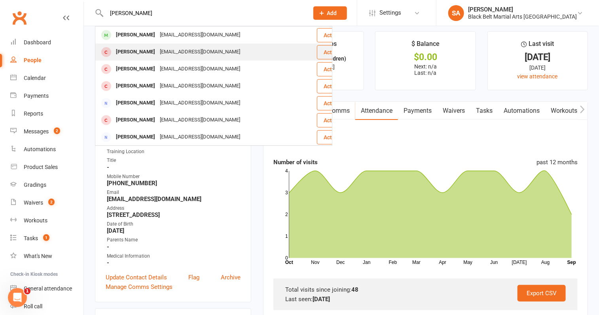
type input "cindy brady"
click at [133, 50] on div "Beau Brady" at bounding box center [136, 51] width 44 height 11
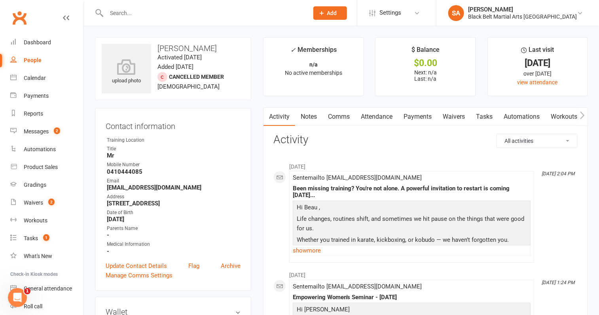
click at [158, 20] on div at bounding box center [199, 13] width 208 height 26
click at [157, 13] on input "text" at bounding box center [203, 13] width 199 height 11
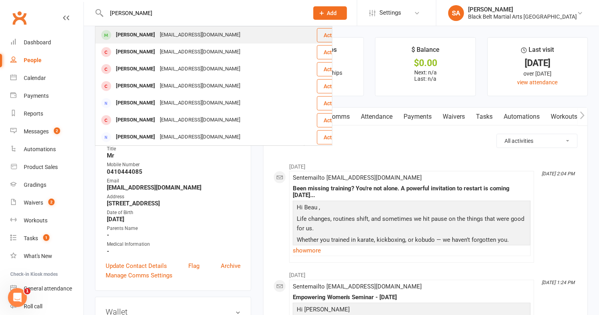
type input "cindy brady"
click at [158, 32] on div "booksbybrady@gmail.com" at bounding box center [200, 34] width 85 height 11
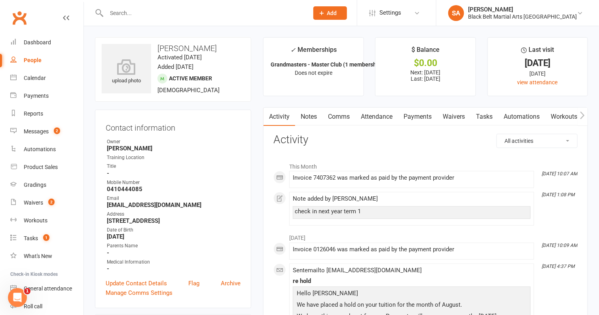
click at [376, 115] on link "Attendance" at bounding box center [376, 117] width 43 height 18
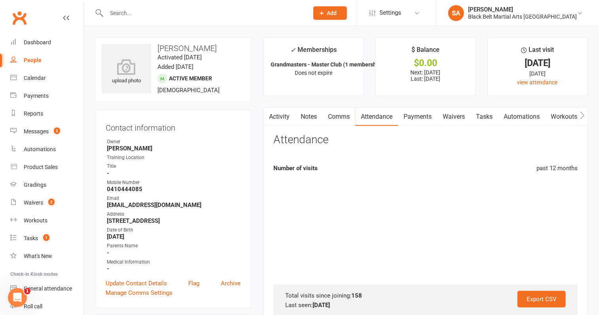
click at [274, 116] on link "Activity" at bounding box center [280, 117] width 32 height 18
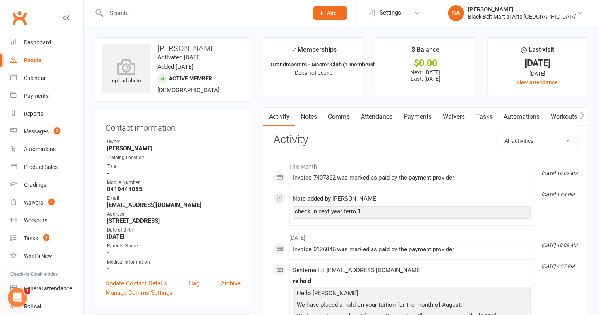
click at [377, 117] on link "Attendance" at bounding box center [376, 117] width 43 height 18
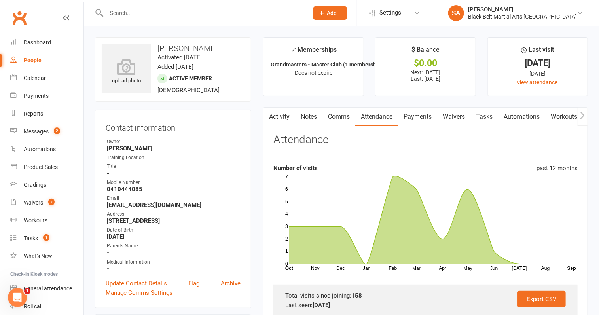
click at [413, 119] on link "Payments" at bounding box center [417, 117] width 39 height 18
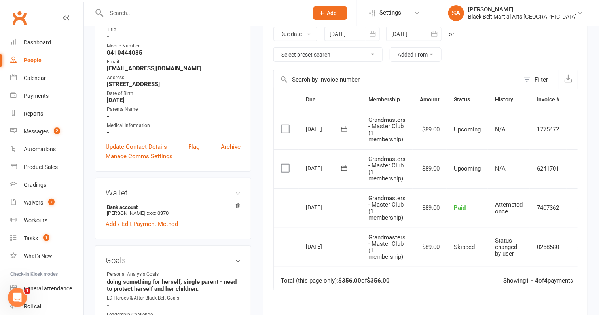
scroll to position [137, 0]
click at [402, 34] on div at bounding box center [413, 33] width 55 height 14
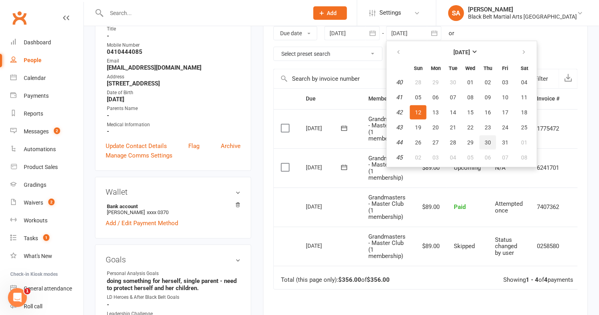
click at [485, 143] on button "30" at bounding box center [488, 142] width 17 height 14
type input "30 Oct 2025"
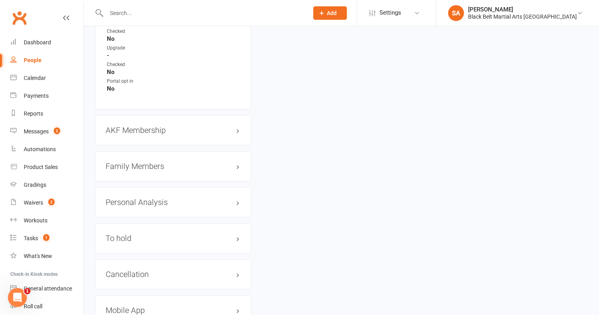
scroll to position [817, 0]
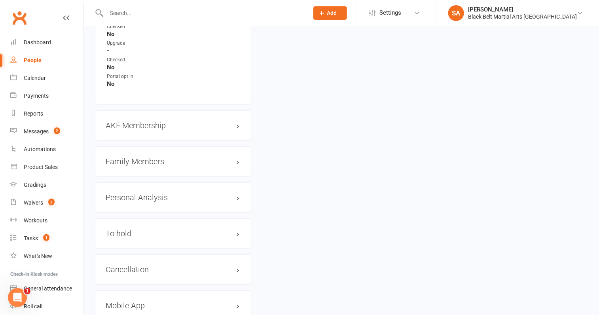
click at [152, 158] on h3 "Family Members" at bounding box center [173, 161] width 135 height 9
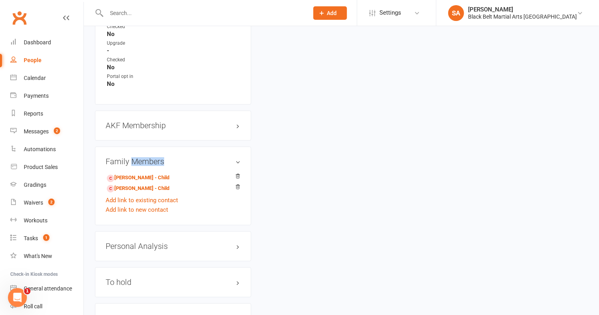
click at [152, 158] on h3 "Family Members" at bounding box center [173, 161] width 135 height 9
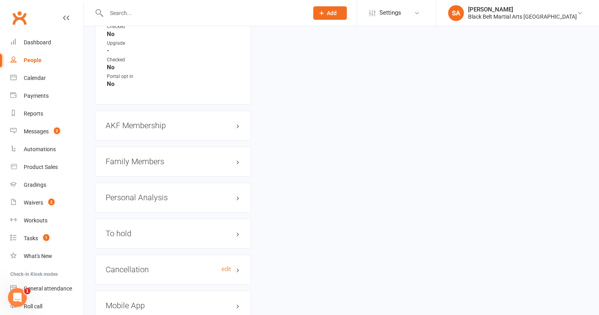
click at [147, 265] on h3 "Cancellation edit" at bounding box center [173, 269] width 135 height 9
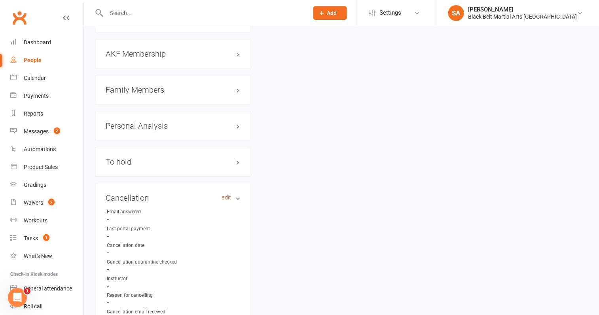
click at [225, 194] on link "edit" at bounding box center [227, 197] width 10 height 7
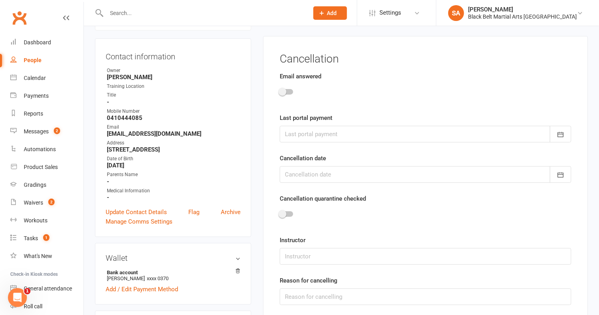
scroll to position [67, 0]
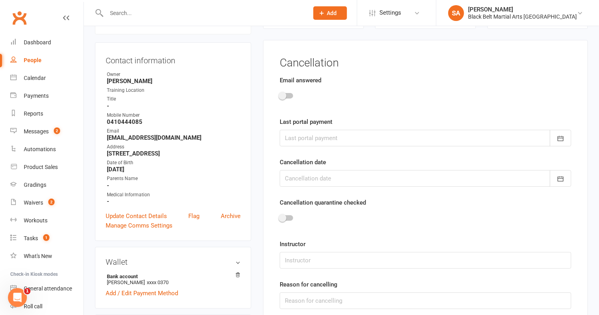
click at [310, 147] on form "Email answered Last portal payment September 2025 Sun Mon Tue Wed Thu Fri Sat 3…" at bounding box center [426, 213] width 292 height 274
click at [310, 141] on div at bounding box center [426, 138] width 292 height 17
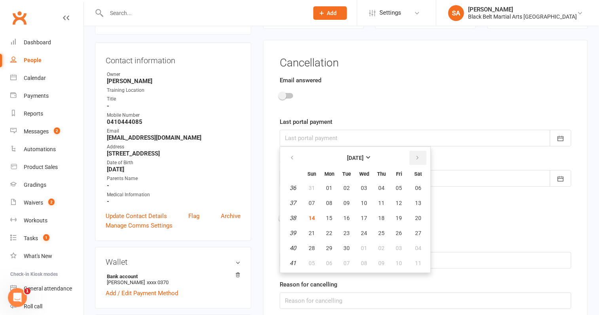
click at [415, 155] on icon "button" at bounding box center [418, 158] width 6 height 6
click at [345, 200] on span "07" at bounding box center [347, 203] width 6 height 6
type input "07 Oct 2025"
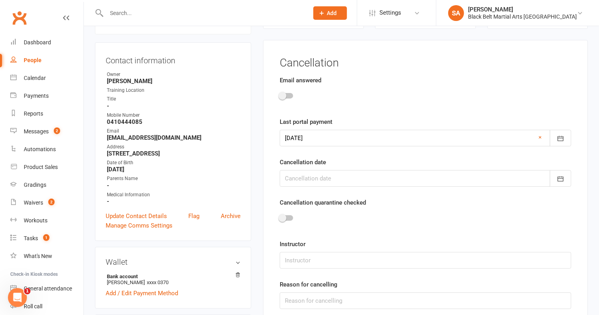
click at [318, 175] on div at bounding box center [426, 178] width 292 height 17
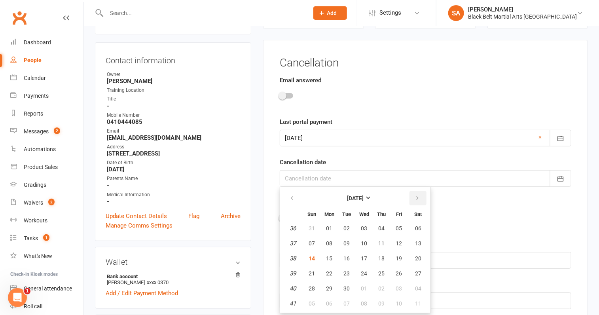
click at [417, 196] on icon "button" at bounding box center [418, 198] width 6 height 6
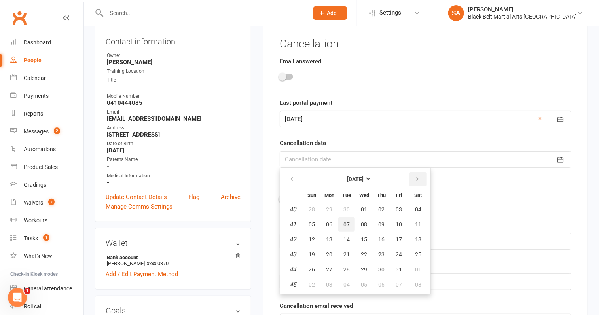
scroll to position [88, 0]
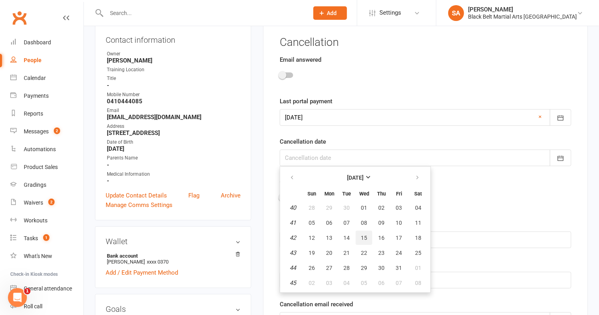
click at [361, 240] on button "15" at bounding box center [364, 238] width 17 height 14
type input "15 Oct 2025"
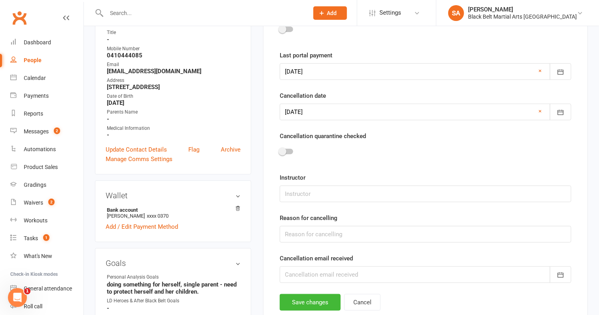
scroll to position [132, 0]
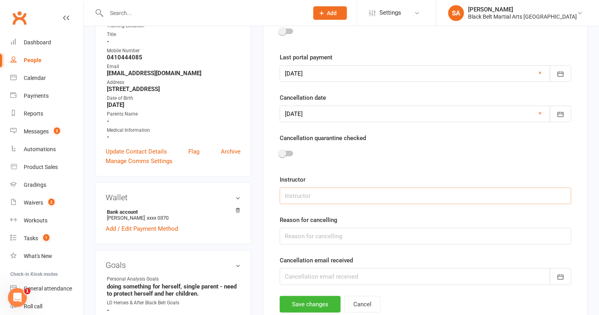
click at [298, 199] on input "text" at bounding box center [426, 196] width 292 height 17
type input "Mixed"
click at [295, 234] on input "text" at bounding box center [426, 236] width 292 height 17
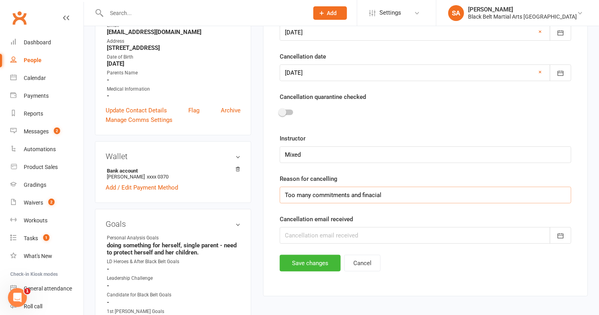
scroll to position [192, 0]
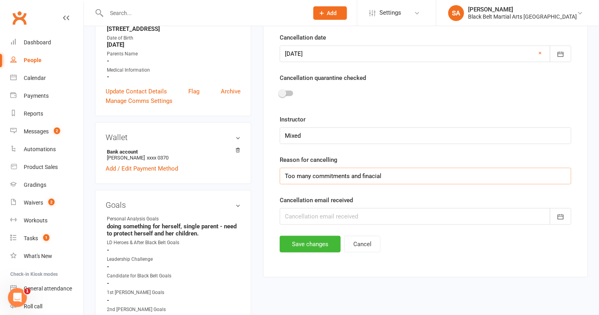
type input "Too many commitments and finacial"
click at [366, 217] on div at bounding box center [426, 216] width 292 height 17
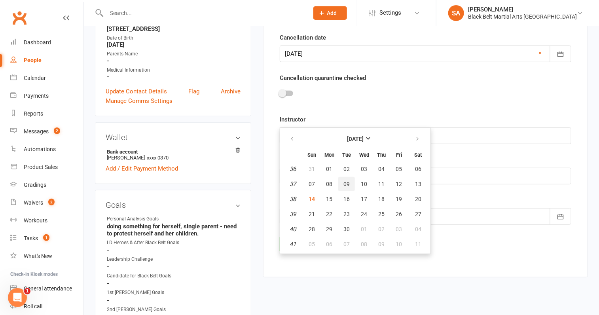
click at [348, 181] on span "09" at bounding box center [347, 184] width 6 height 6
type input "09 Sep 2025"
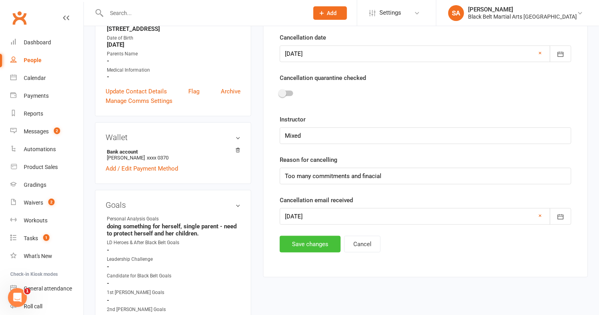
click at [306, 246] on button "Save changes" at bounding box center [310, 244] width 61 height 17
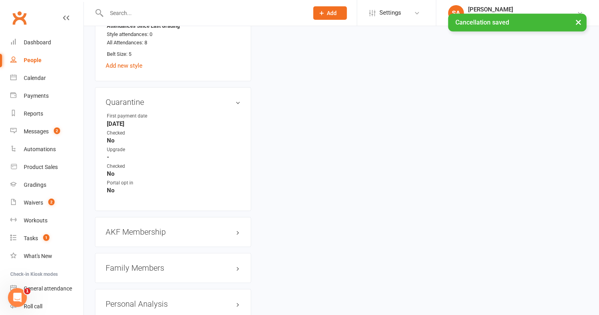
scroll to position [712, 0]
click at [151, 226] on h3 "AKF Membership edit" at bounding box center [173, 230] width 135 height 9
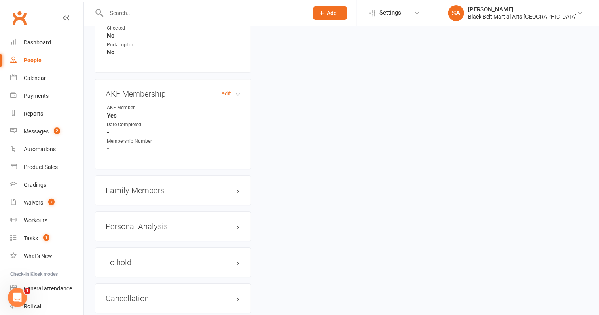
scroll to position [889, 0]
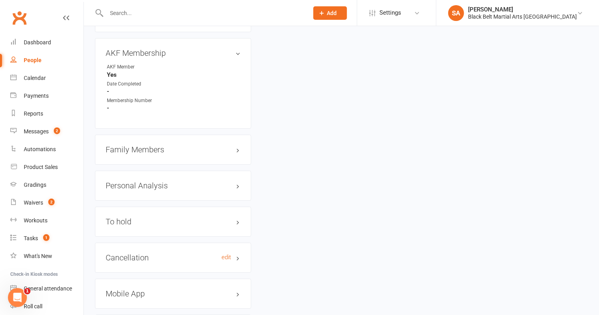
click at [139, 253] on h3 "Cancellation edit" at bounding box center [173, 257] width 135 height 9
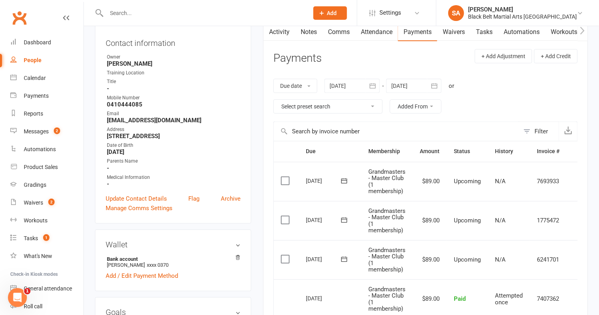
scroll to position [0, 0]
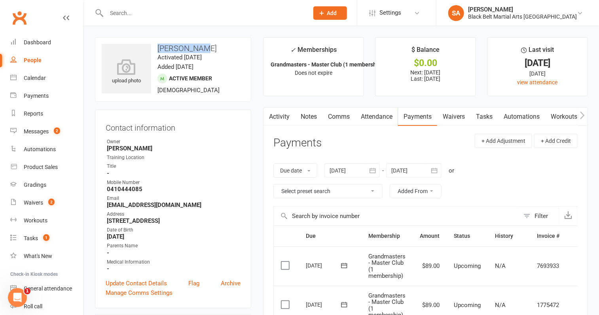
drag, startPoint x: 201, startPoint y: 52, endPoint x: 160, endPoint y: 52, distance: 41.6
click at [160, 52] on div "upload photo Cindy Brady Activated 29 August, 2018 Added 18 June, 2018 Active m…" at bounding box center [173, 69] width 156 height 65
click at [127, 12] on input "text" at bounding box center [203, 13] width 199 height 11
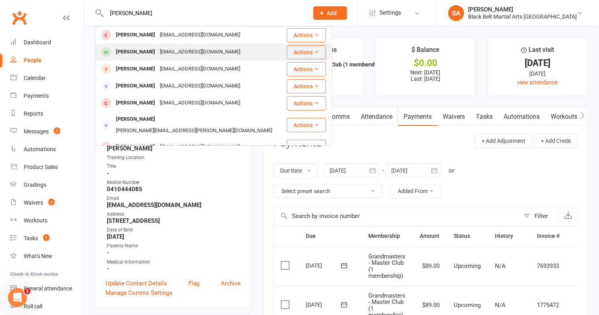
type input "Aidan fowler"
click at [134, 49] on div "Aiden Fowler" at bounding box center [136, 51] width 44 height 11
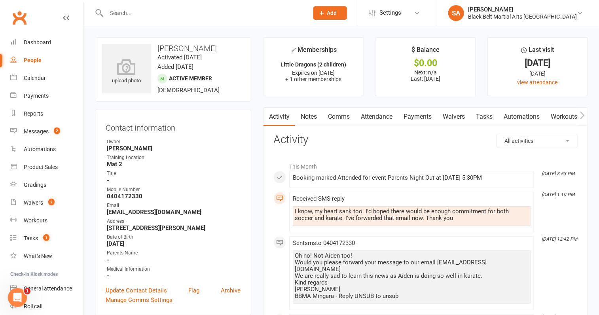
click at [382, 116] on link "Attendance" at bounding box center [376, 117] width 43 height 18
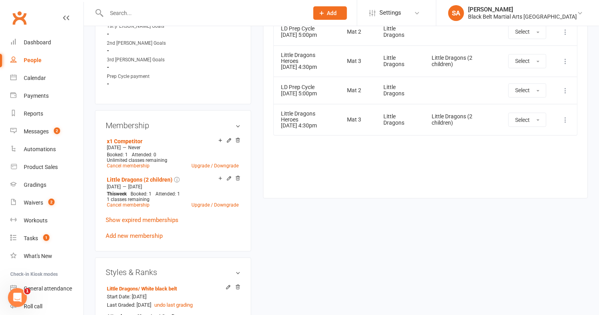
scroll to position [363, 0]
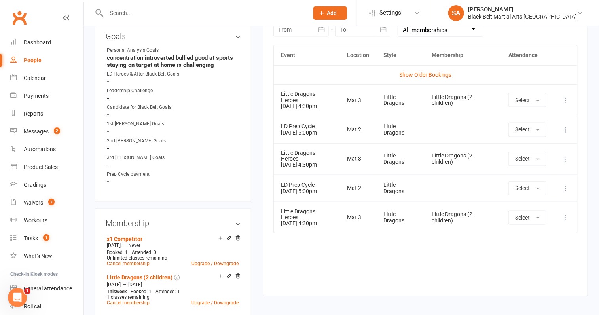
click at [567, 215] on icon at bounding box center [566, 218] width 8 height 8
click at [530, 268] on link "Remove booking" at bounding box center [531, 265] width 78 height 16
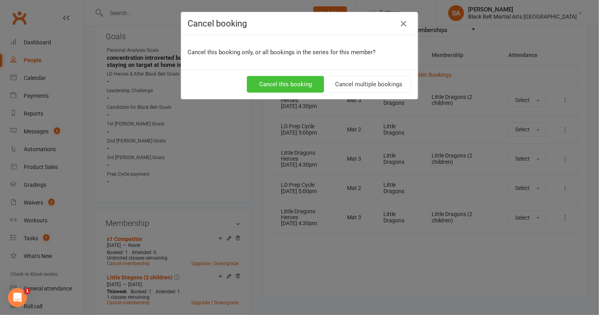
click at [295, 85] on button "Cancel this booking" at bounding box center [285, 84] width 77 height 17
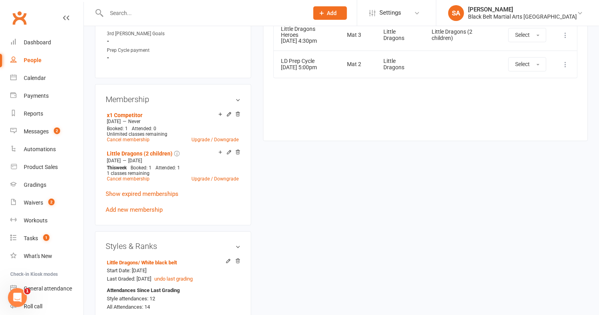
scroll to position [487, 0]
click at [239, 112] on icon at bounding box center [238, 114] width 4 height 4
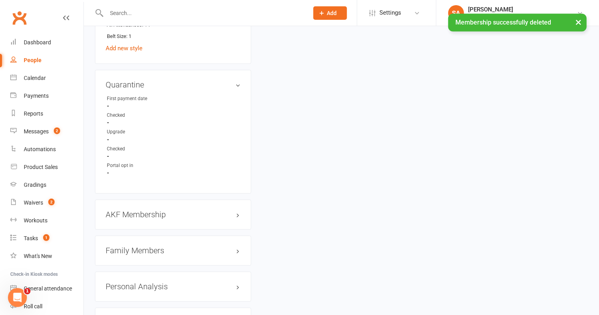
scroll to position [867, 0]
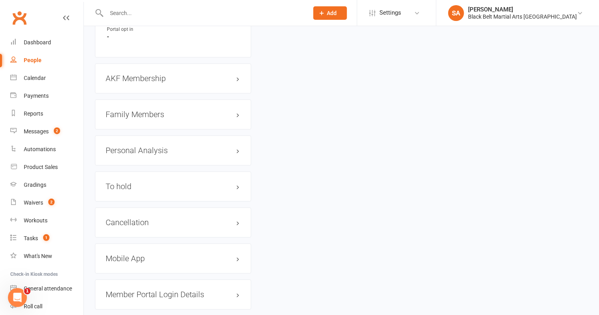
click at [157, 112] on h3 "Family Members" at bounding box center [173, 114] width 135 height 9
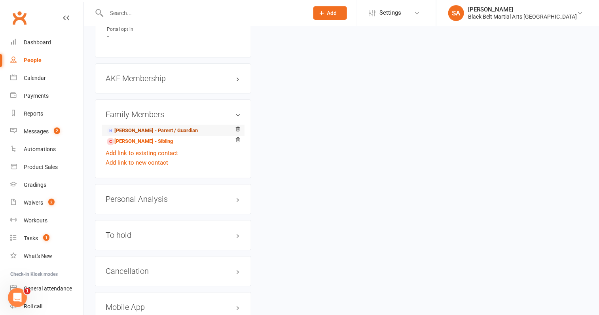
click at [156, 127] on link "Vanessa Rayner - Parent / Guardian" at bounding box center [152, 131] width 91 height 8
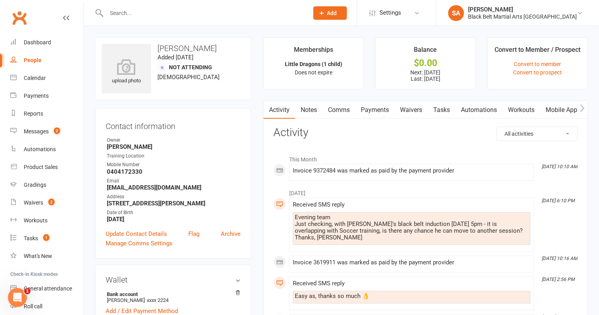
click at [376, 109] on link "Payments" at bounding box center [374, 110] width 39 height 18
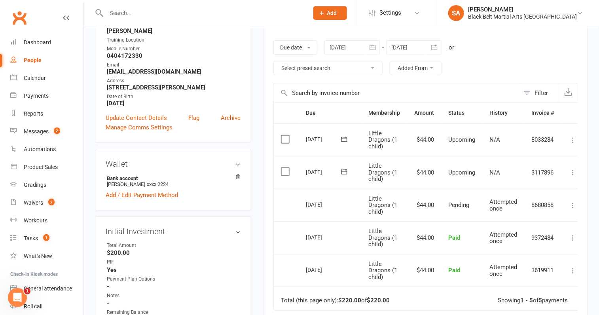
scroll to position [117, 0]
click at [415, 46] on div at bounding box center [413, 47] width 55 height 14
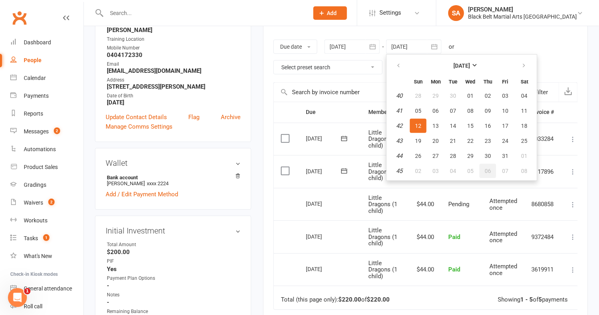
click at [492, 172] on button "06" at bounding box center [488, 171] width 17 height 14
type input "06 Nov 2025"
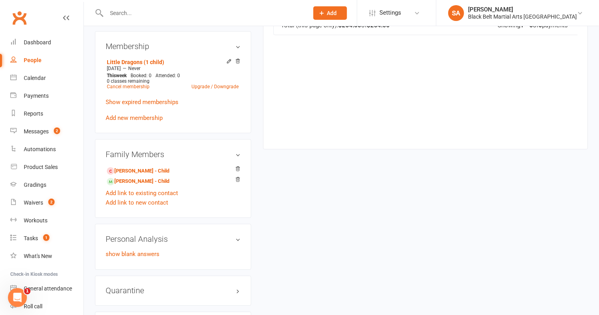
scroll to position [433, 0]
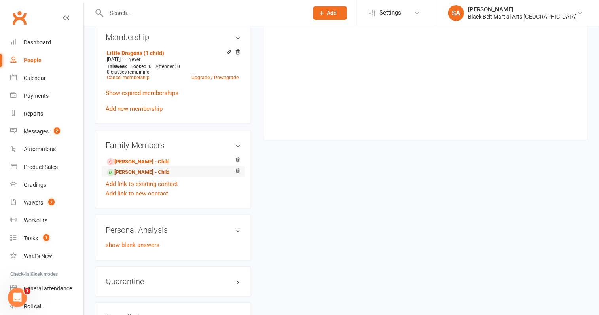
click at [134, 171] on link "Aiden Fowler - Child" at bounding box center [138, 172] width 63 height 8
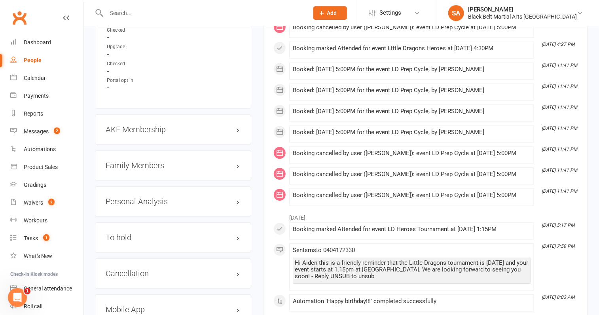
scroll to position [810, 0]
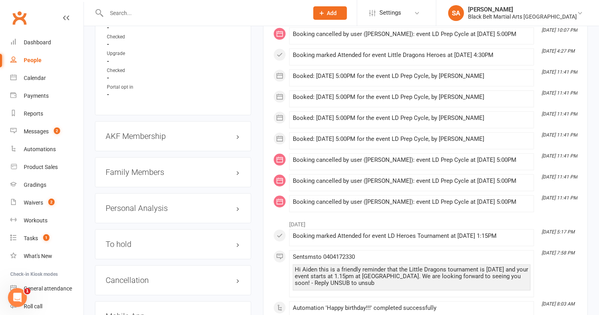
click at [169, 171] on h3 "Family Members" at bounding box center [173, 172] width 135 height 9
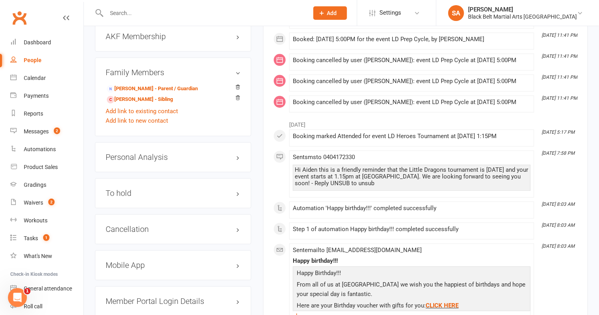
scroll to position [912, 0]
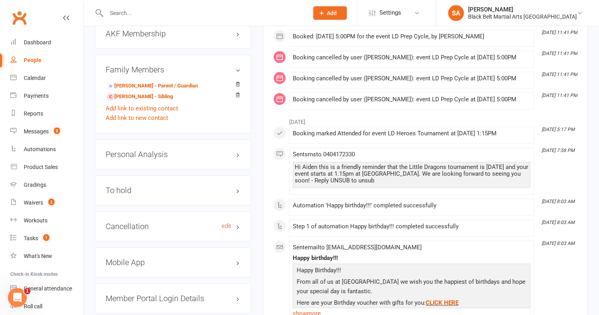
click at [224, 223] on link "edit" at bounding box center [227, 226] width 10 height 7
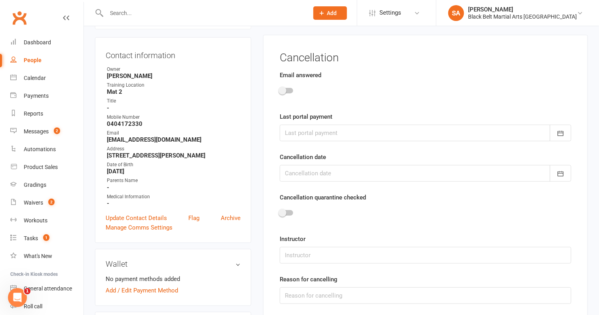
scroll to position [67, 0]
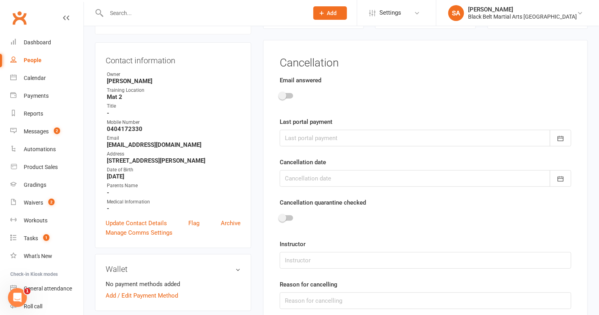
click at [285, 93] on span at bounding box center [283, 96] width 8 height 8
click at [280, 95] on input "checkbox" at bounding box center [280, 95] width 0 height 0
click at [313, 133] on div at bounding box center [426, 138] width 292 height 17
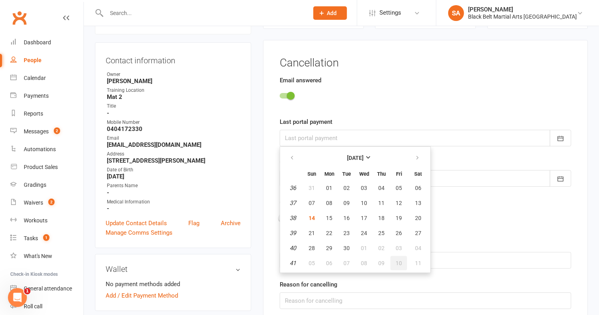
click at [397, 262] on span "10" at bounding box center [399, 263] width 6 height 6
type input "10 Oct 2025"
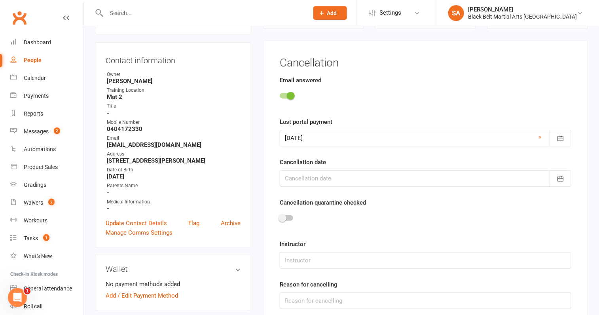
click at [327, 174] on div at bounding box center [426, 178] width 292 height 17
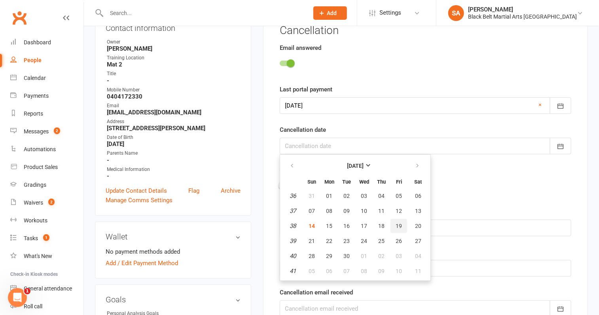
scroll to position [106, 0]
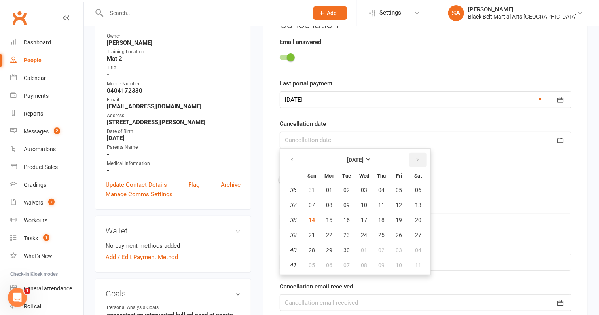
click at [417, 161] on icon "button" at bounding box center [418, 160] width 6 height 6
click at [362, 234] on span "22" at bounding box center [364, 235] width 6 height 6
type input "22 Oct 2025"
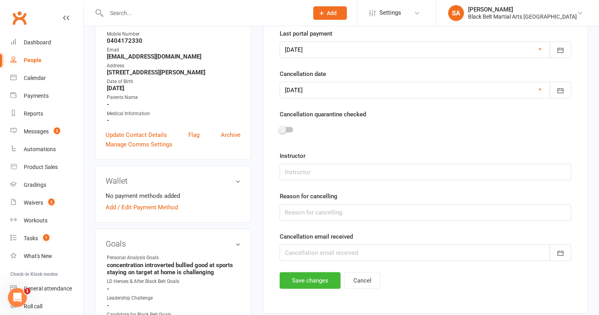
scroll to position [156, 0]
click at [311, 175] on input "text" at bounding box center [426, 171] width 292 height 17
type input "Sensei Pauline"
click at [322, 209] on input "text" at bounding box center [426, 211] width 292 height 17
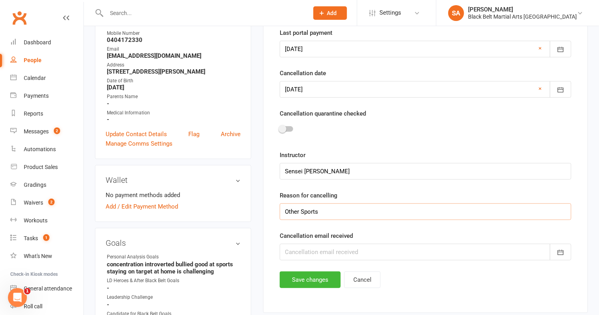
drag, startPoint x: 331, startPoint y: 211, endPoint x: 252, endPoint y: 211, distance: 78.4
type input "Quit after black belt"
click at [328, 249] on div at bounding box center [426, 252] width 292 height 17
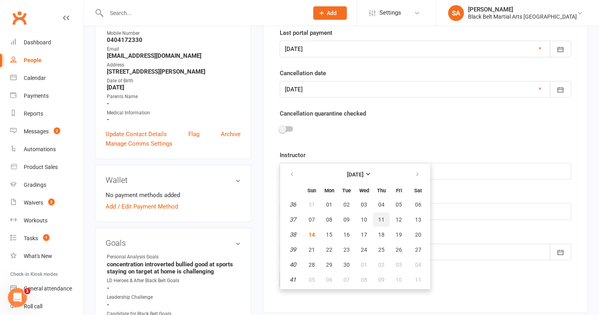
click at [378, 219] on span "11" at bounding box center [381, 220] width 6 height 6
type input "11 Sep 2025"
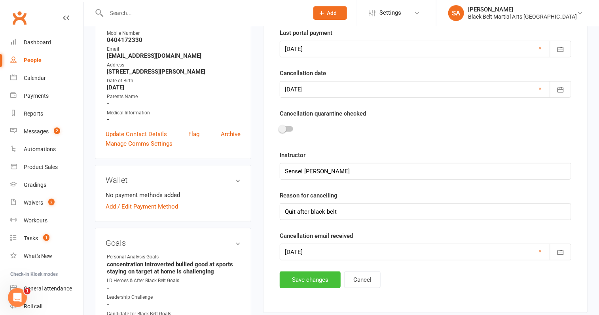
click at [303, 283] on button "Save changes" at bounding box center [310, 280] width 61 height 17
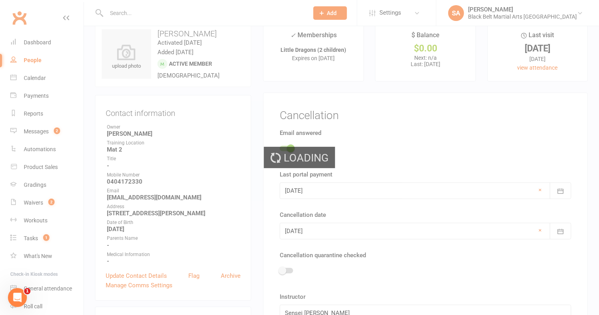
scroll to position [0, 0]
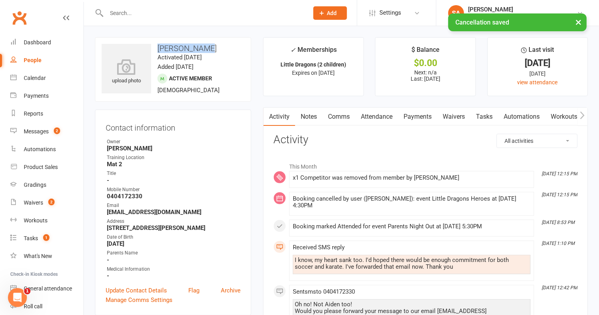
drag, startPoint x: 207, startPoint y: 46, endPoint x: 158, endPoint y: 46, distance: 48.3
click at [158, 46] on h3 "Aiden Fowler" at bounding box center [173, 48] width 143 height 9
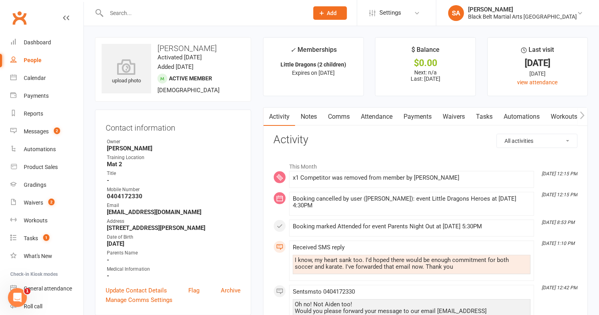
click at [148, 0] on div at bounding box center [199, 13] width 208 height 26
click at [147, 9] on input "text" at bounding box center [203, 13] width 199 height 11
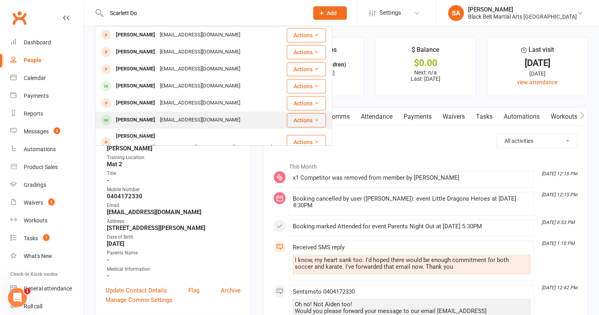
type input "Scarlett Do"
click at [139, 124] on div "Scarlett Dobbie" at bounding box center [136, 119] width 44 height 11
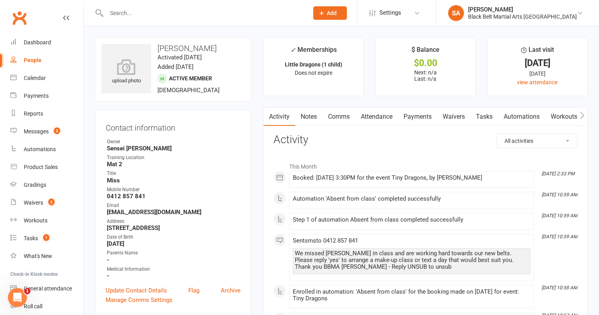
click at [379, 114] on link "Attendance" at bounding box center [376, 117] width 43 height 18
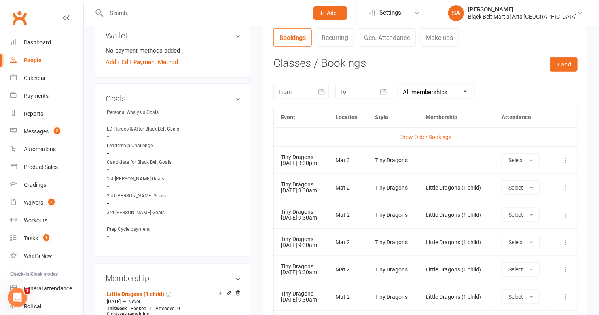
scroll to position [305, 0]
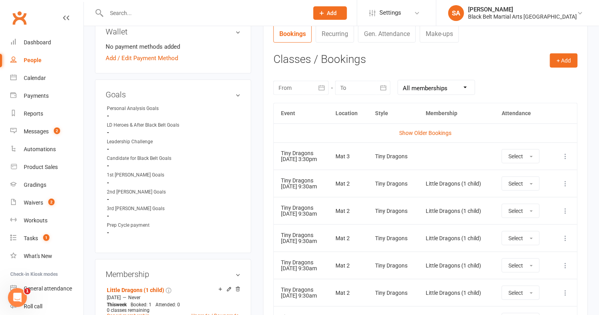
click at [566, 239] on icon at bounding box center [566, 238] width 8 height 8
click at [539, 282] on link "Remove booking" at bounding box center [531, 285] width 78 height 16
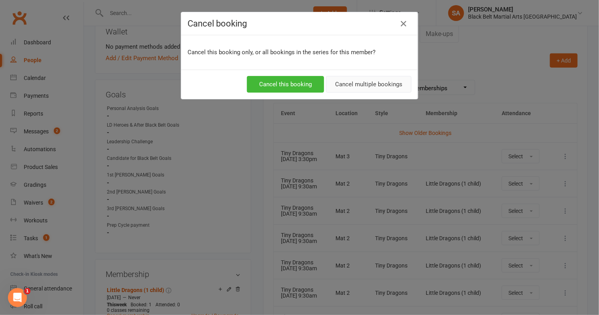
click at [389, 84] on button "Cancel multiple bookings" at bounding box center [369, 84] width 86 height 17
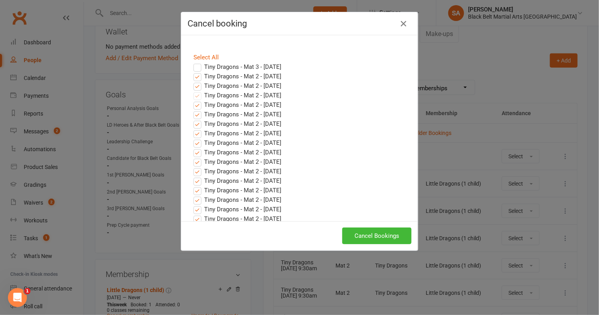
click at [197, 76] on label "Tiny Dragons - Mat 2 - Sep 17, 2025" at bounding box center [238, 77] width 88 height 10
click at [193, 72] on input "Tiny Dragons - Mat 2 - Sep 17, 2025" at bounding box center [190, 72] width 5 height 0
click at [197, 84] on label "Tiny Dragons - Mat 2 - Sep 24, 2025" at bounding box center [238, 86] width 88 height 10
click at [193, 81] on input "Tiny Dragons - Mat 2 - Sep 24, 2025" at bounding box center [190, 81] width 5 height 0
click at [367, 230] on button "Cancel Bookings" at bounding box center [376, 236] width 69 height 17
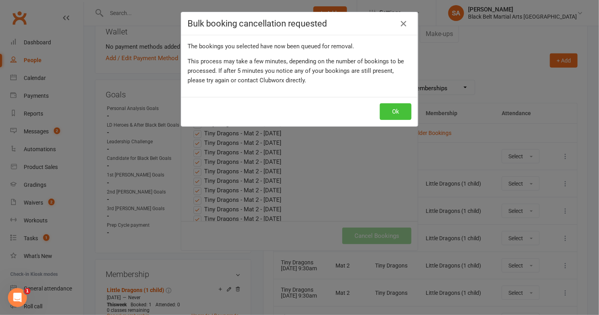
click at [397, 107] on button "Ok" at bounding box center [396, 111] width 32 height 17
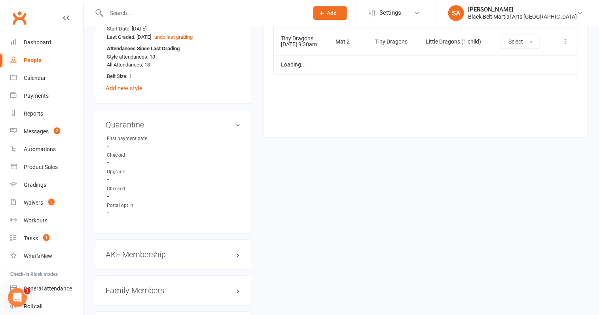
scroll to position [724, 0]
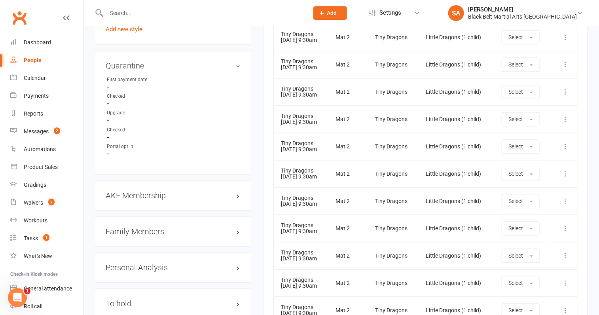
click at [124, 236] on h3 "Family Members" at bounding box center [173, 231] width 135 height 9
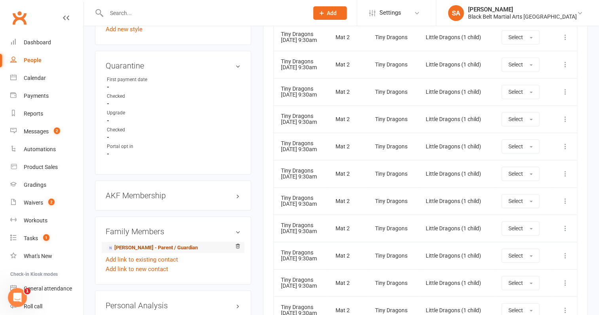
click at [133, 250] on link "Brittany Stillone - Parent / Guardian" at bounding box center [152, 248] width 91 height 8
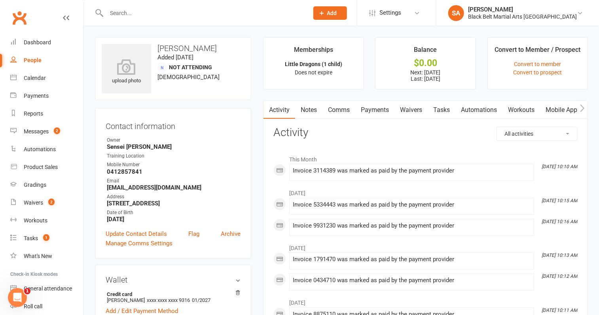
click at [382, 107] on link "Payments" at bounding box center [374, 110] width 39 height 18
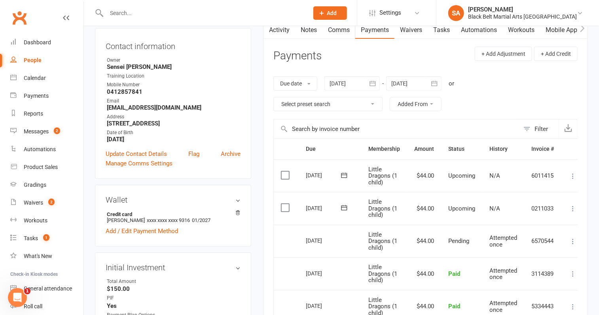
scroll to position [82, 0]
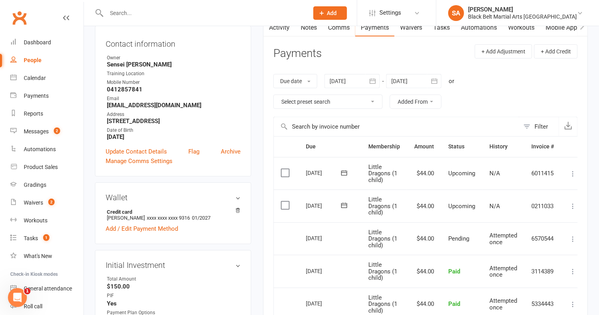
click at [285, 173] on label at bounding box center [286, 173] width 11 height 8
click at [285, 169] on input "checkbox" at bounding box center [283, 169] width 5 height 0
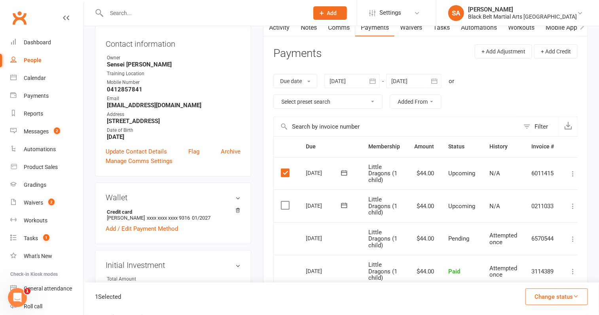
click at [568, 298] on button "Change status" at bounding box center [557, 297] width 63 height 17
click at [552, 279] on link "Skipped" at bounding box center [548, 276] width 78 height 16
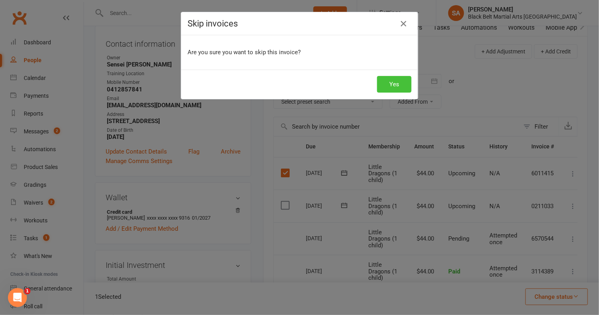
click at [404, 82] on button "Yes" at bounding box center [394, 84] width 34 height 17
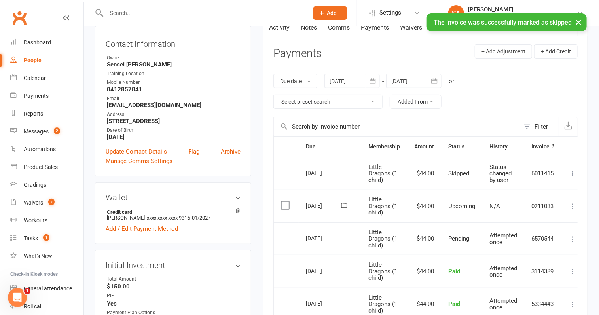
click at [410, 79] on div at bounding box center [413, 81] width 55 height 14
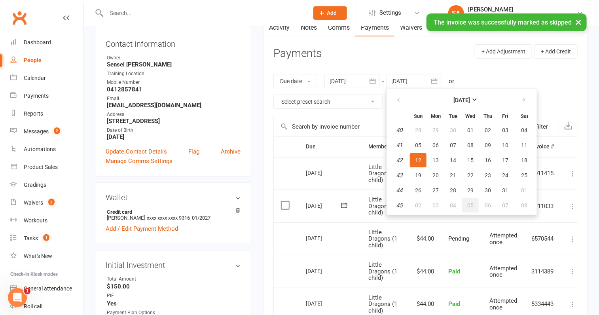
click at [473, 205] on span "05" at bounding box center [471, 205] width 6 height 6
type input "05 Nov 2025"
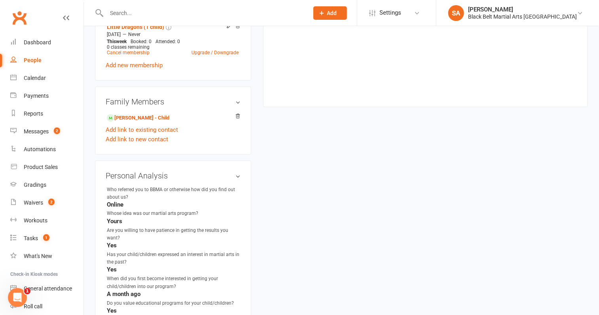
scroll to position [461, 0]
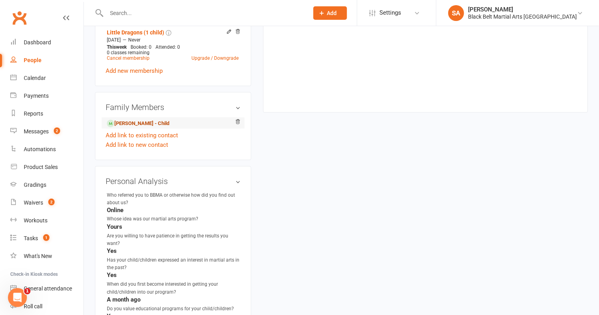
click at [141, 127] on link "Scarlett Dobbie - Child" at bounding box center [138, 124] width 63 height 8
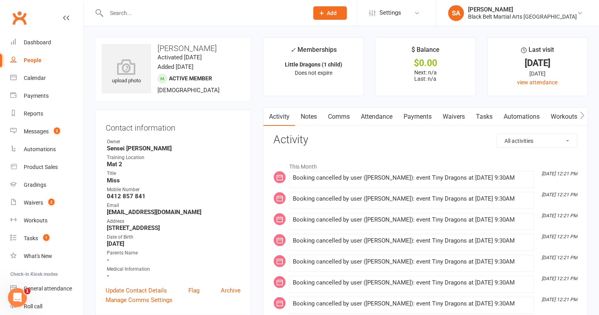
drag, startPoint x: 219, startPoint y: 49, endPoint x: 158, endPoint y: 49, distance: 60.6
click at [158, 49] on h3 "Scarlett Dobbie" at bounding box center [173, 48] width 143 height 9
click at [376, 120] on link "Attendance" at bounding box center [376, 117] width 43 height 18
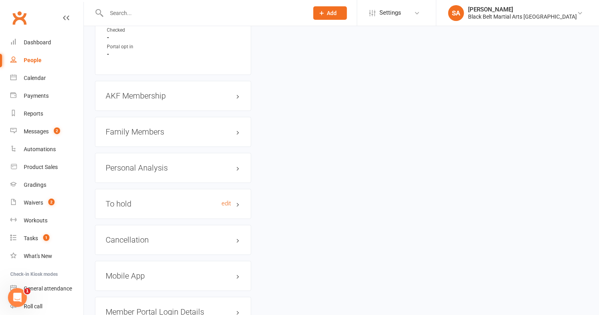
scroll to position [825, 0]
click at [141, 239] on h3 "Cancellation edit" at bounding box center [173, 239] width 135 height 9
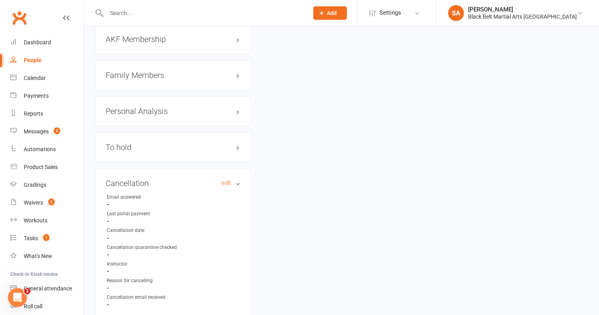
scroll to position [883, 0]
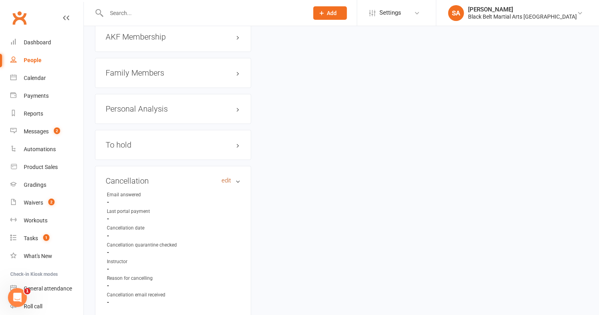
click at [226, 184] on link "edit" at bounding box center [227, 180] width 10 height 7
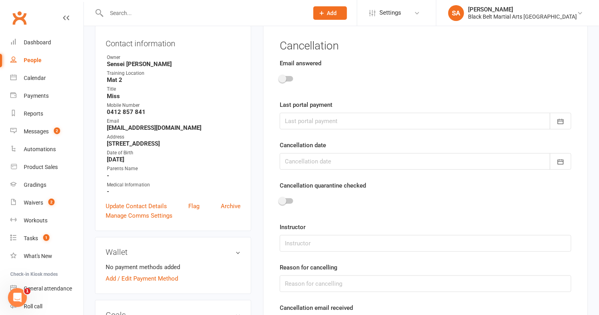
scroll to position [67, 0]
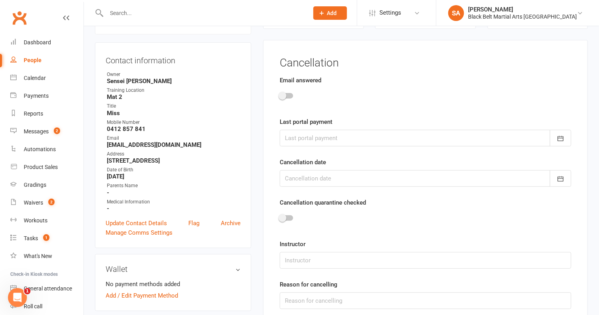
click at [288, 96] on div at bounding box center [286, 96] width 13 height 6
click at [280, 95] on input "checkbox" at bounding box center [280, 95] width 0 height 0
click at [303, 141] on div at bounding box center [426, 138] width 292 height 17
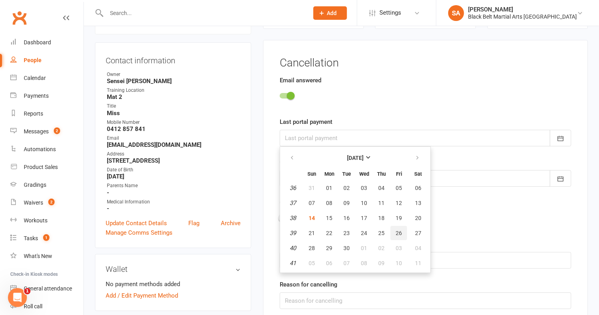
click at [400, 227] on button "26" at bounding box center [399, 233] width 17 height 14
type input "26 Sep 2025"
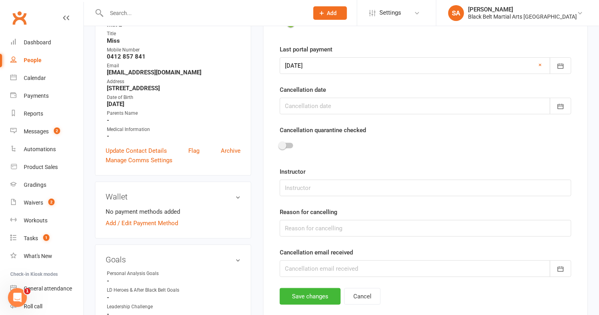
scroll to position [141, 0]
click at [307, 101] on div at bounding box center [426, 105] width 292 height 17
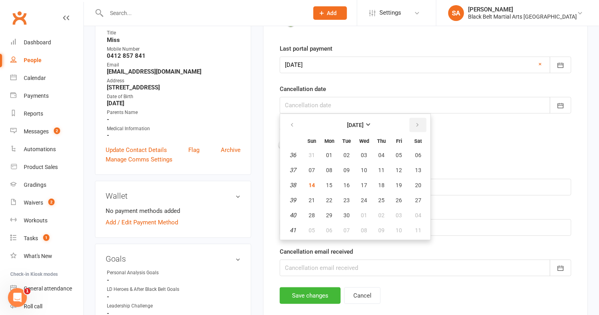
click at [416, 120] on button "button" at bounding box center [418, 125] width 17 height 14
click at [363, 203] on button "22" at bounding box center [364, 200] width 17 height 14
type input "22 Oct 2025"
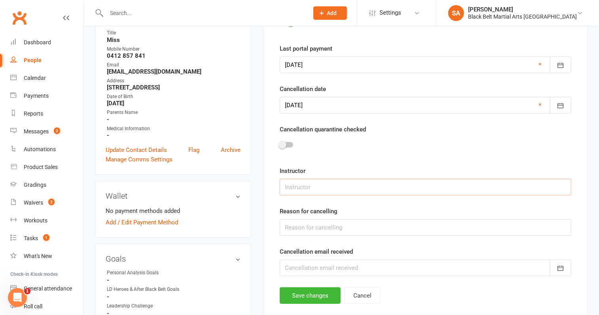
click at [322, 188] on input "text" at bounding box center [426, 187] width 292 height 17
type input "Sensei Jack"
click at [328, 230] on input "text" at bounding box center [426, 227] width 292 height 17
type input "Unknown"
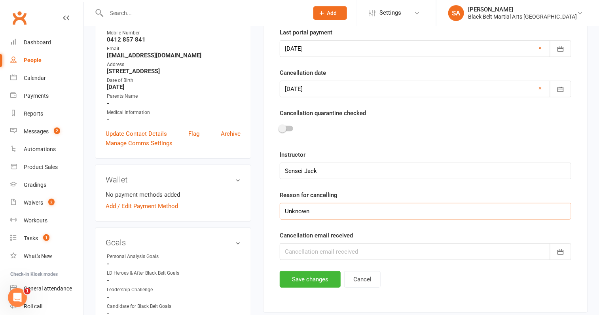
scroll to position [162, 0]
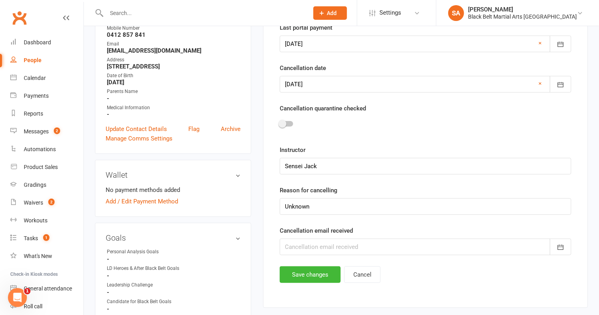
click at [305, 246] on div at bounding box center [426, 247] width 292 height 17
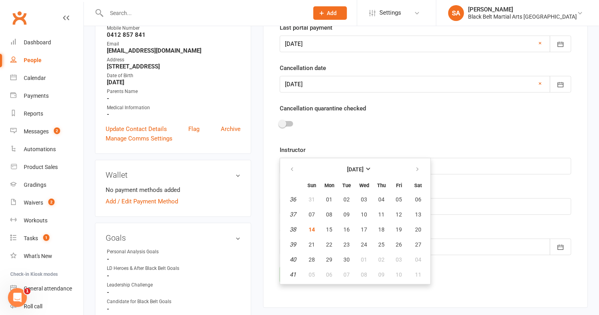
click at [483, 228] on div "Cancellation email received September 2025 Sun Mon Tue Wed Thu Fri Sat 36 31 01…" at bounding box center [426, 240] width 292 height 29
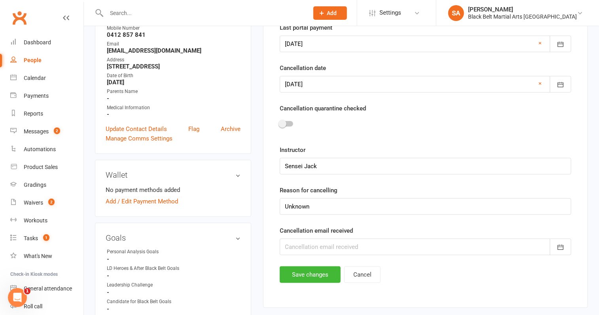
click at [349, 241] on div at bounding box center [426, 247] width 292 height 17
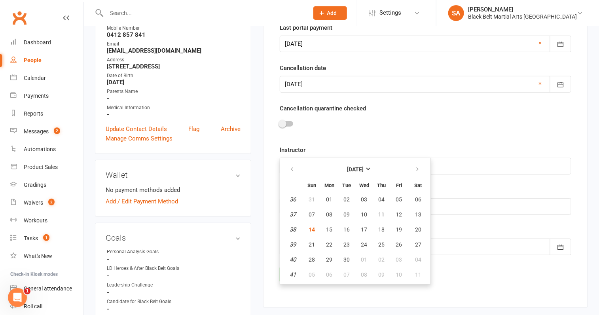
click at [428, 129] on div at bounding box center [426, 125] width 292 height 18
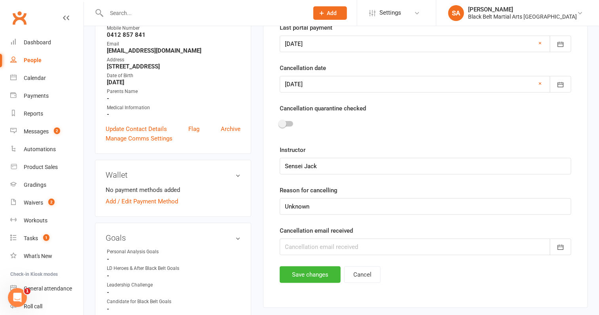
click at [327, 251] on div at bounding box center [426, 247] width 292 height 17
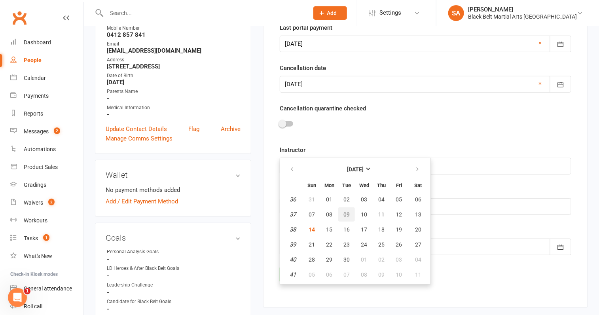
click at [345, 212] on span "09" at bounding box center [347, 214] width 6 height 6
type input "09 Sep 2025"
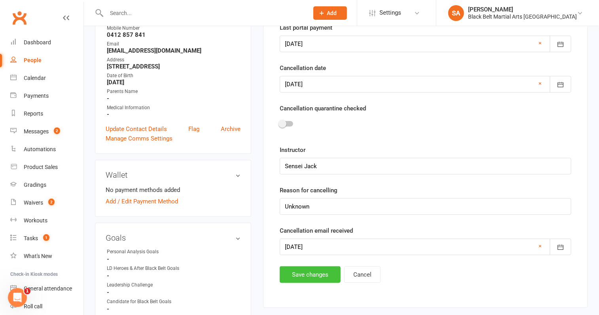
click at [308, 272] on button "Save changes" at bounding box center [310, 274] width 61 height 17
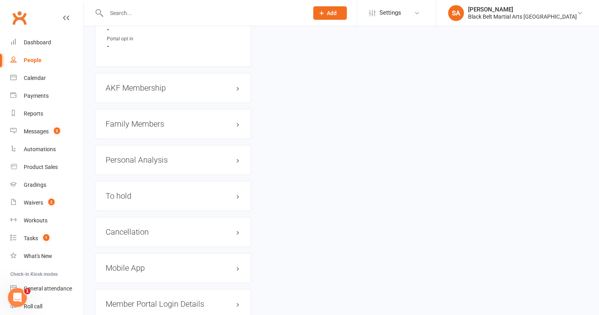
scroll to position [830, 0]
click at [132, 234] on h3 "Cancellation edit" at bounding box center [173, 234] width 135 height 9
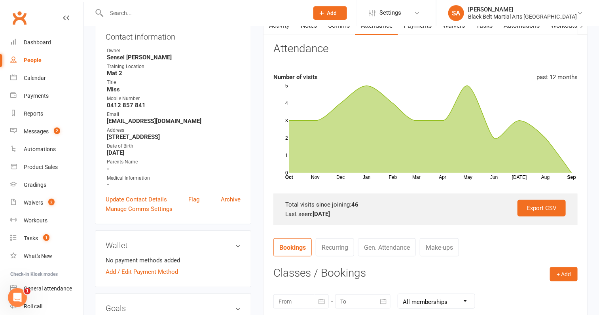
scroll to position [0, 0]
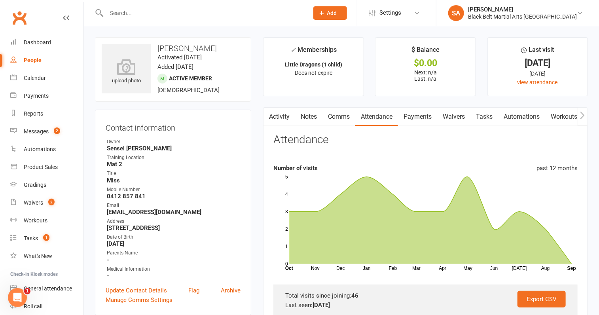
drag, startPoint x: 216, startPoint y: 51, endPoint x: 154, endPoint y: 50, distance: 62.2
click at [154, 50] on h3 "Scarlett Dobbie" at bounding box center [173, 48] width 143 height 9
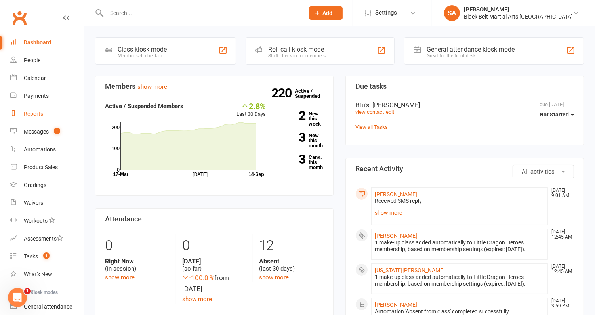
click at [36, 115] on div "Reports" at bounding box center [33, 113] width 19 height 6
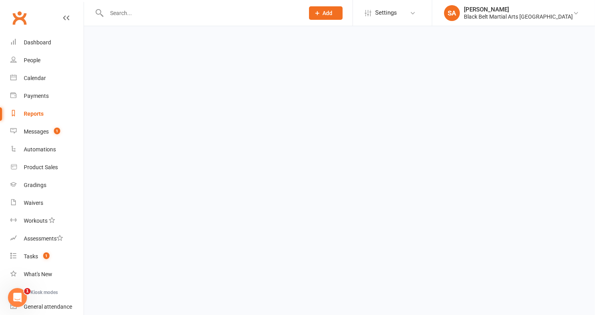
select select "100"
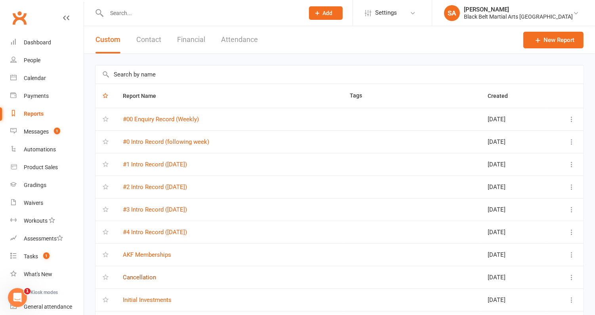
click at [140, 276] on link "Cancellation" at bounding box center [139, 277] width 33 height 7
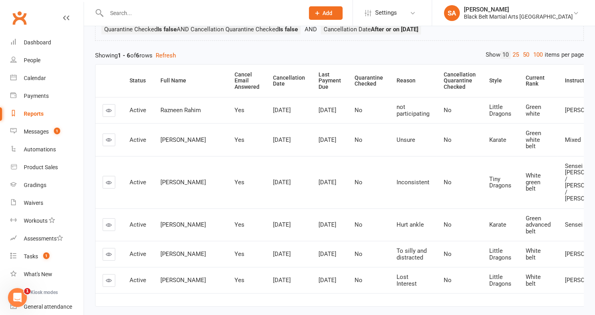
scroll to position [68, 0]
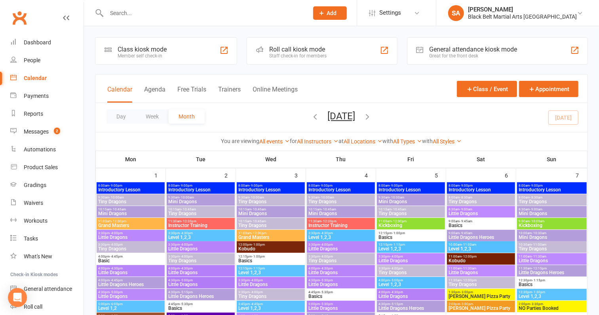
click at [139, 13] on input "text" at bounding box center [203, 13] width 199 height 11
paste input "Eli Forbes"
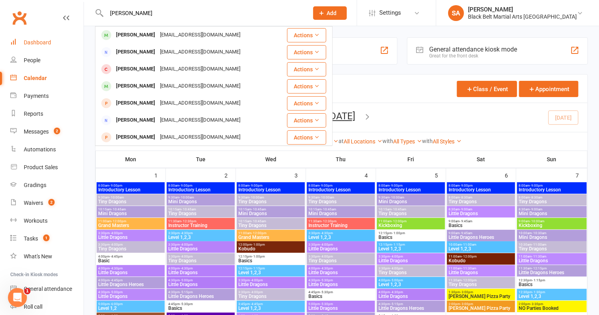
type input "Eli Forbes"
click at [39, 40] on div "Dashboard" at bounding box center [37, 42] width 27 height 6
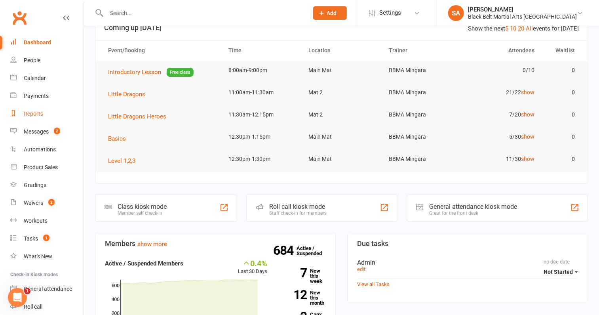
scroll to position [25, 0]
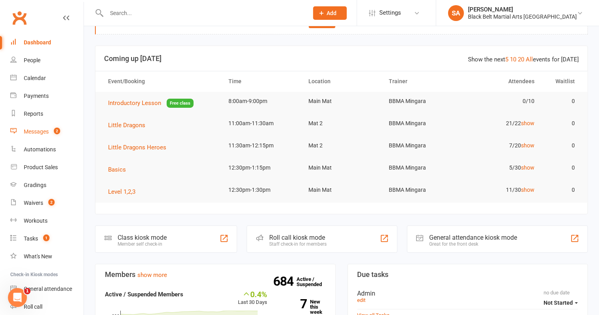
click at [32, 132] on div "Messages" at bounding box center [36, 131] width 25 height 6
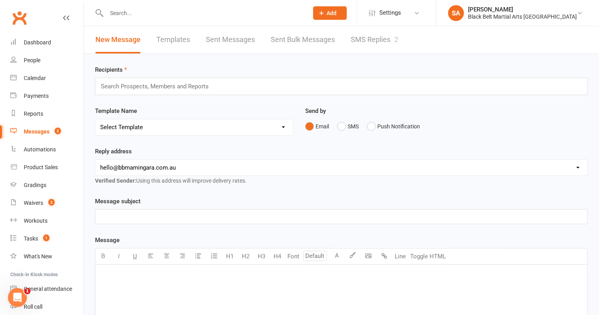
click at [356, 36] on link "SMS Replies 2" at bounding box center [375, 39] width 48 height 27
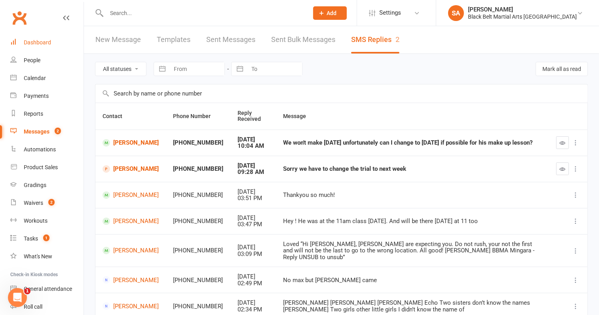
click at [41, 43] on div "Dashboard" at bounding box center [37, 42] width 27 height 6
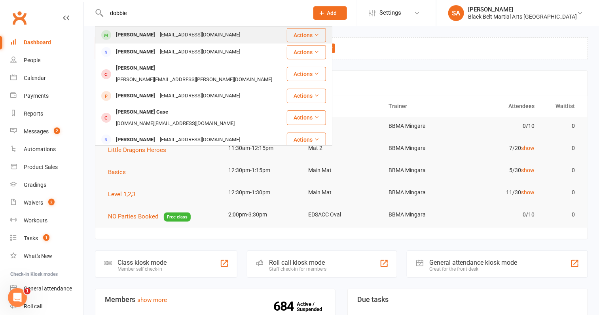
type input "dobbie"
click at [154, 43] on div "Scarlett Dobbie Brittanystillone92@gmail.com" at bounding box center [191, 35] width 190 height 16
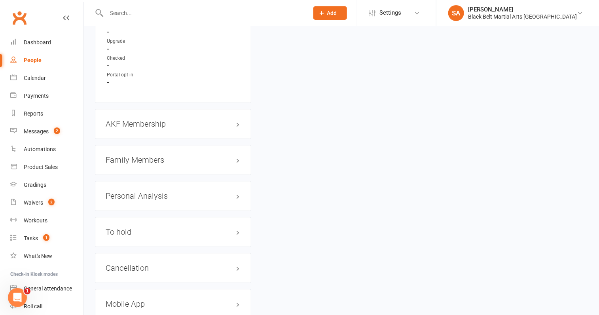
scroll to position [796, 0]
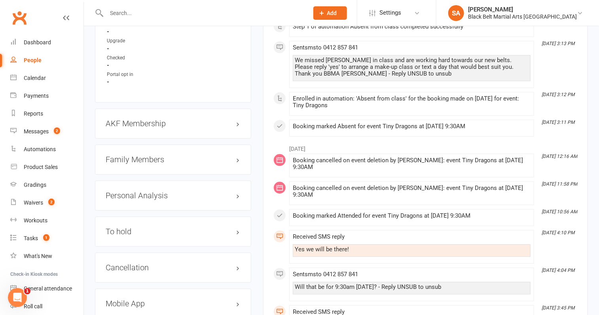
click at [142, 164] on h3 "Family Members" at bounding box center [173, 159] width 135 height 9
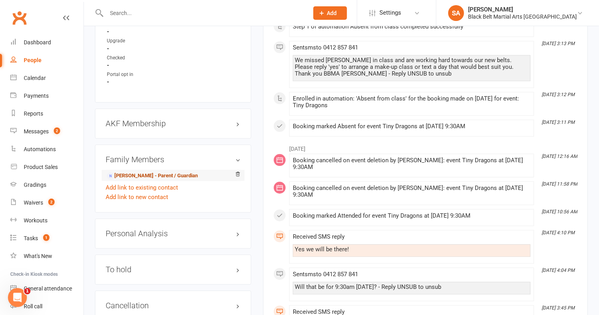
click at [141, 179] on link "Brittany Stillone - Parent / Guardian" at bounding box center [152, 176] width 91 height 8
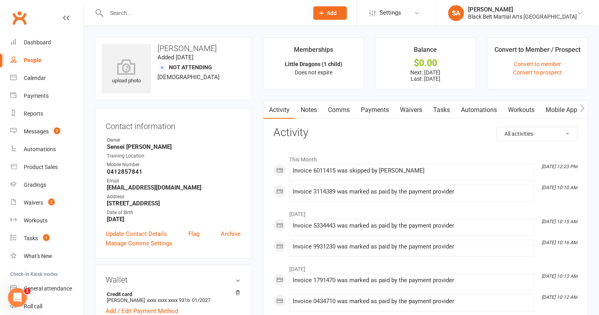
click at [381, 109] on link "Payments" at bounding box center [374, 110] width 39 height 18
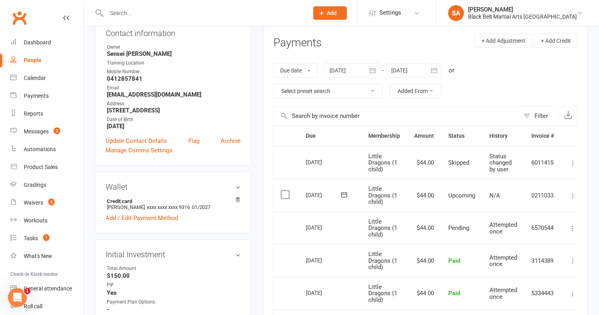
scroll to position [106, 0]
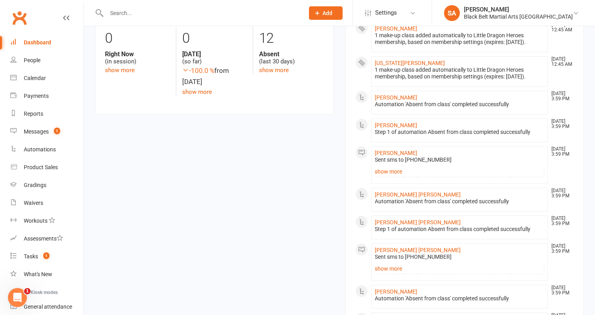
click at [147, 10] on input "text" at bounding box center [201, 13] width 194 height 11
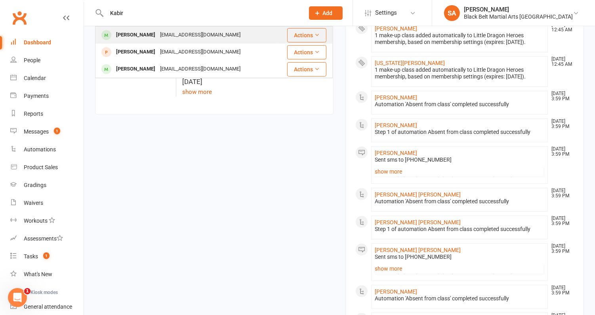
type input "Kabir"
click at [140, 32] on div "[PERSON_NAME]" at bounding box center [136, 34] width 44 height 11
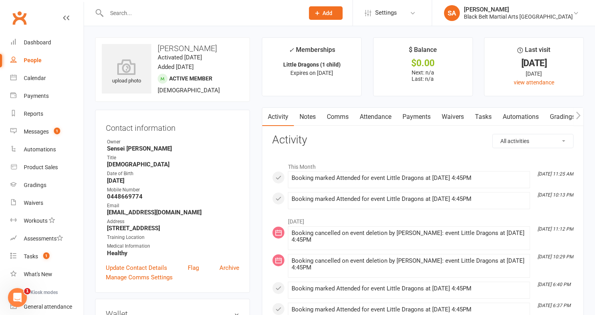
click at [384, 117] on link "Attendance" at bounding box center [375, 117] width 43 height 18
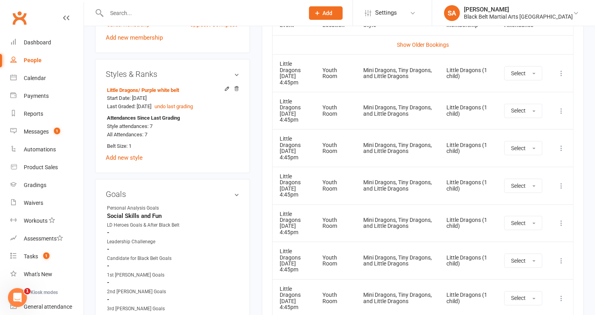
scroll to position [394, 0]
click at [561, 143] on icon at bounding box center [561, 147] width 8 height 8
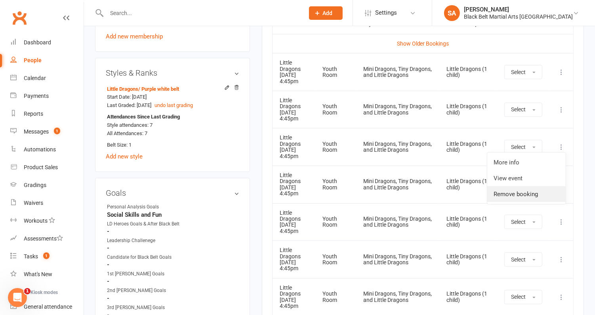
click at [530, 186] on link "Remove booking" at bounding box center [526, 194] width 78 height 16
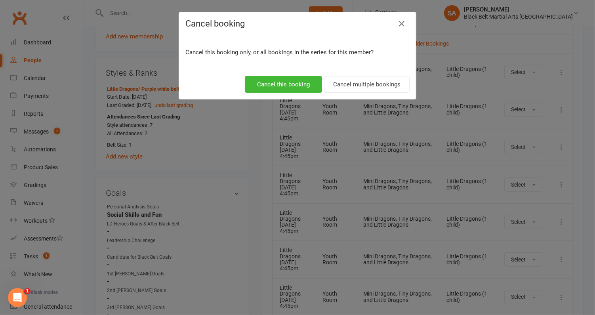
click at [325, 80] on div "Cancel this booking Cancel multiple bookings" at bounding box center [297, 84] width 224 height 17
click at [336, 88] on button "Cancel multiple bookings" at bounding box center [367, 84] width 86 height 17
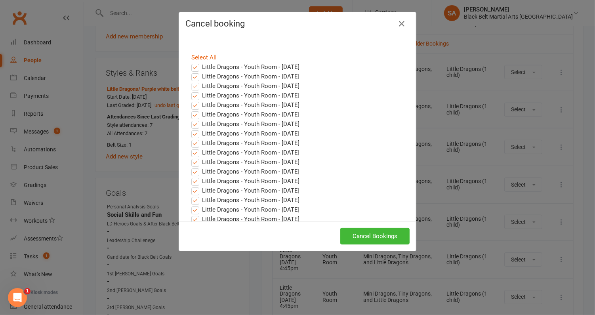
click at [195, 74] on label "Little Dragons - Youth Room - Sep 25, 2025" at bounding box center [245, 77] width 108 height 10
click at [190, 72] on input "Little Dragons - Youth Room - Sep 25, 2025" at bounding box center [187, 72] width 5 height 0
click at [195, 65] on label "Little Dragons - Youth Room - Sep 18, 2025" at bounding box center [245, 67] width 108 height 10
click at [190, 62] on input "Little Dragons - Youth Room - Sep 18, 2025" at bounding box center [187, 62] width 5 height 0
click at [364, 230] on button "Cancel Bookings" at bounding box center [374, 236] width 69 height 17
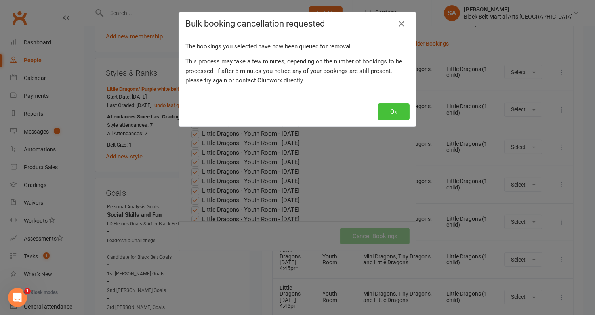
click at [399, 110] on button "Ok" at bounding box center [394, 111] width 32 height 17
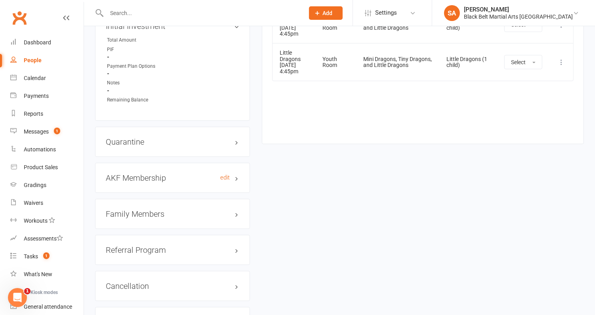
scroll to position [743, 0]
click at [149, 171] on h3 "AKF Membership edit" at bounding box center [172, 175] width 133 height 9
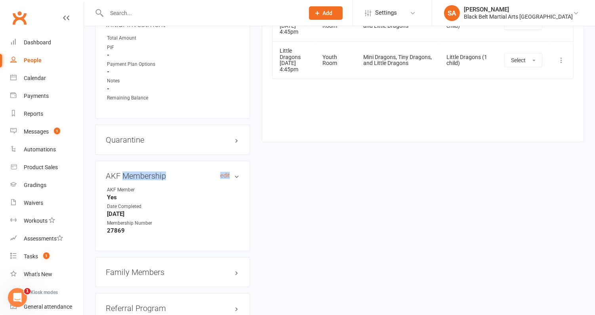
click at [149, 171] on h3 "AKF Membership edit" at bounding box center [172, 175] width 133 height 9
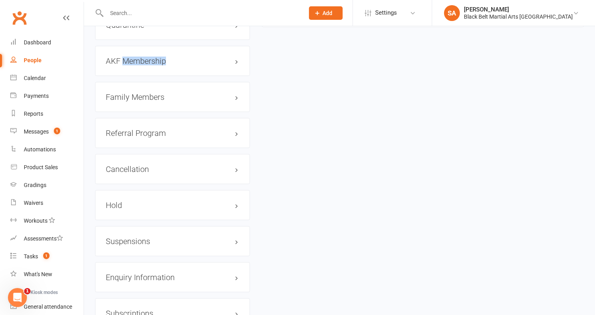
scroll to position [859, 0]
click at [137, 95] on div "Family Members" at bounding box center [172, 95] width 155 height 30
click at [137, 91] on h3 "Family Members" at bounding box center [172, 95] width 133 height 9
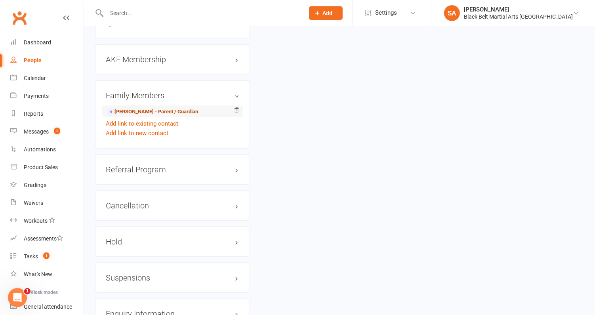
click at [136, 110] on link "Dhruti Nagrecha - Parent / Guardian" at bounding box center [152, 112] width 91 height 8
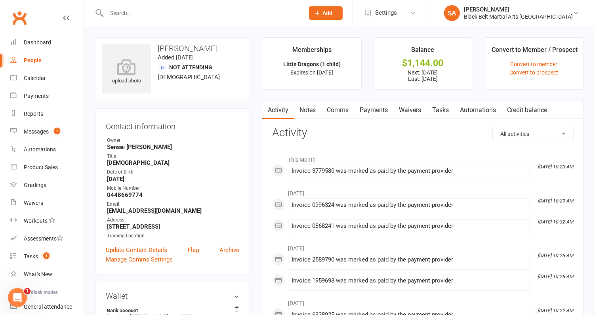
click at [365, 110] on link "Payments" at bounding box center [373, 110] width 39 height 18
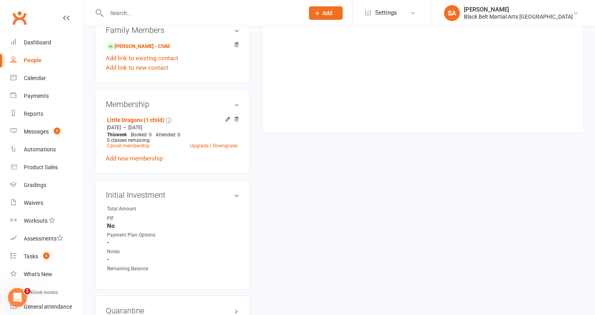
scroll to position [414, 0]
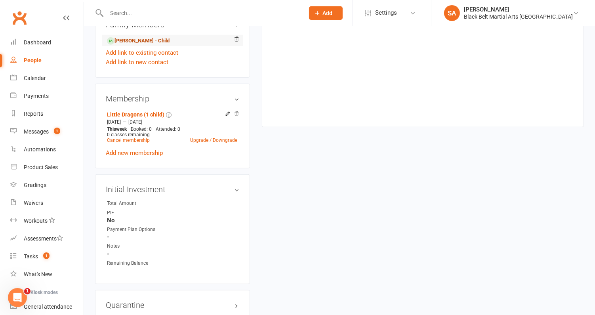
click at [131, 38] on link "Kabir Nagrecha - Child" at bounding box center [138, 41] width 63 height 8
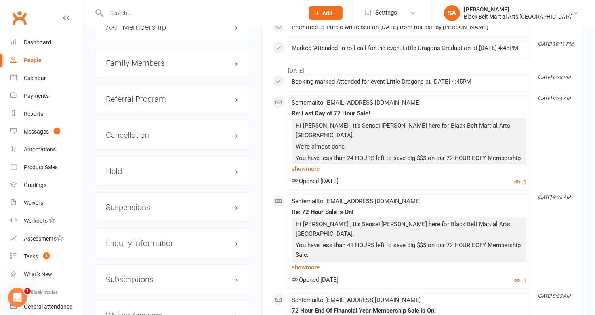
scroll to position [893, 0]
click at [156, 123] on div "Cancellation edit" at bounding box center [172, 134] width 155 height 30
click at [156, 130] on h3 "Cancellation edit" at bounding box center [172, 134] width 133 height 9
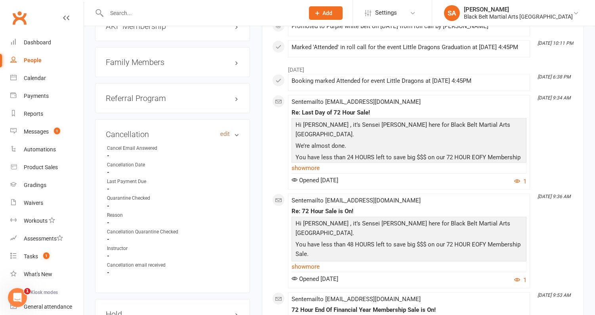
click at [222, 131] on link "edit" at bounding box center [225, 134] width 10 height 7
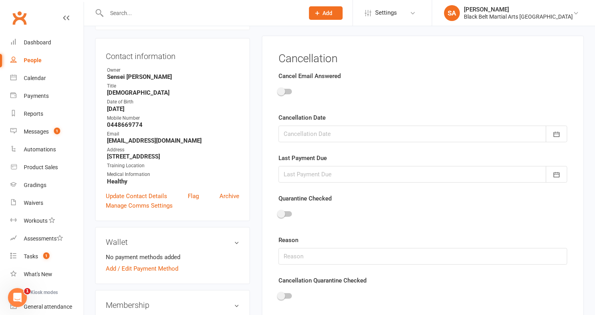
scroll to position [67, 0]
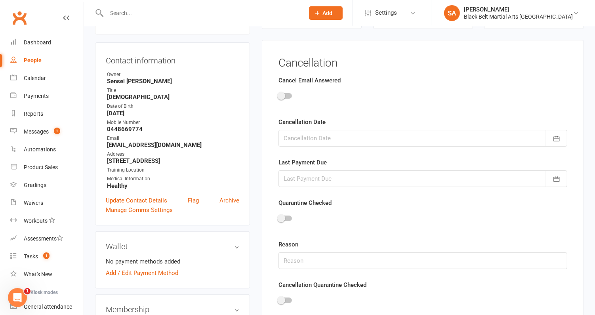
click at [281, 97] on span at bounding box center [281, 96] width 8 height 8
click at [278, 95] on input "checkbox" at bounding box center [278, 95] width 0 height 0
click at [294, 138] on div at bounding box center [422, 138] width 289 height 17
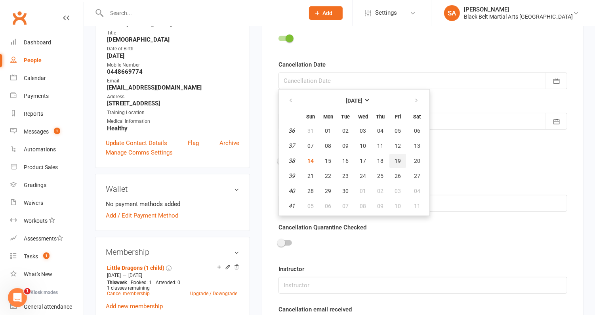
scroll to position [125, 0]
click at [363, 207] on span "08" at bounding box center [362, 205] width 6 height 6
type input "08 Oct 2025"
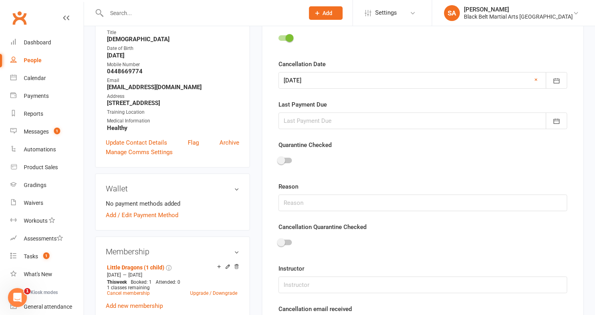
click at [319, 122] on div at bounding box center [422, 120] width 289 height 17
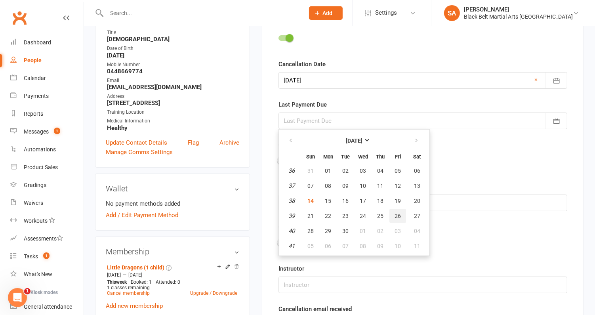
click at [396, 214] on span "26" at bounding box center [397, 216] width 6 height 6
type input "26 Sep 2025"
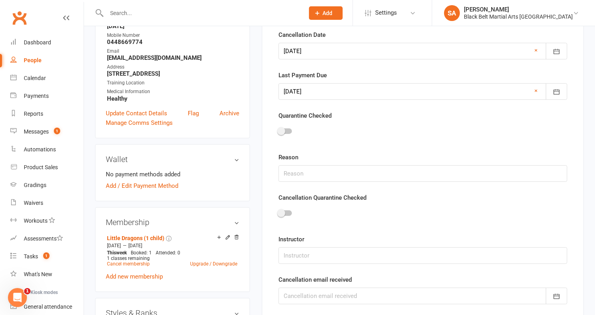
scroll to position [154, 0]
click at [313, 173] on input "text" at bounding box center [422, 173] width 289 height 17
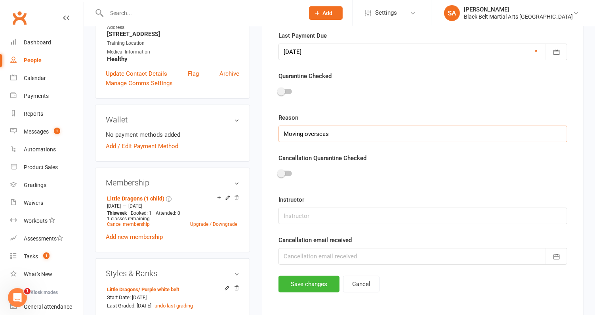
scroll to position [220, 0]
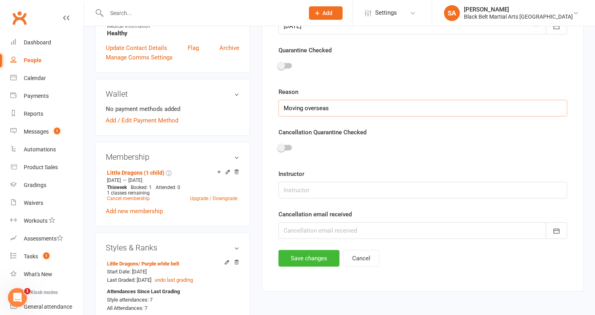
type input "Moving overseas"
click at [323, 185] on input "text" at bounding box center [422, 190] width 289 height 17
type input "[PERSON_NAME]"
click at [317, 229] on div at bounding box center [422, 230] width 289 height 17
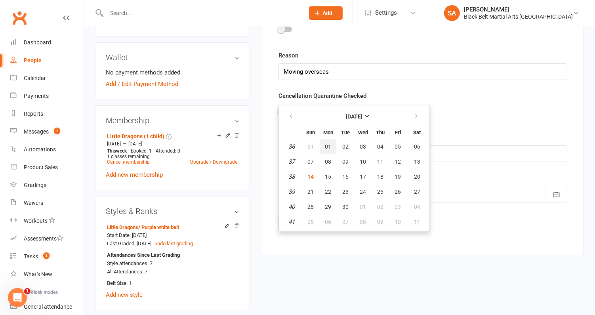
scroll to position [257, 0]
click at [391, 145] on button "05" at bounding box center [397, 146] width 17 height 14
type input "05 Sep 2025"
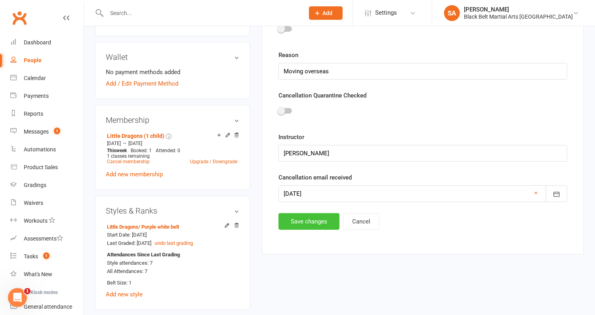
click at [305, 219] on button "Save changes" at bounding box center [308, 221] width 61 height 17
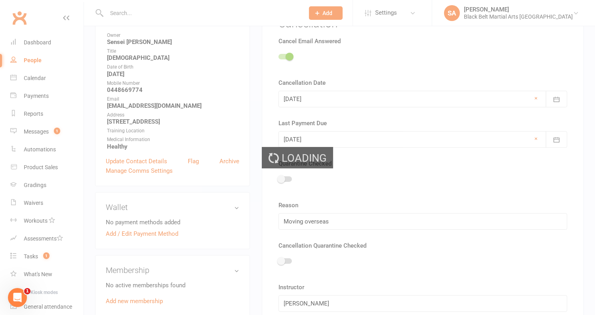
scroll to position [0, 0]
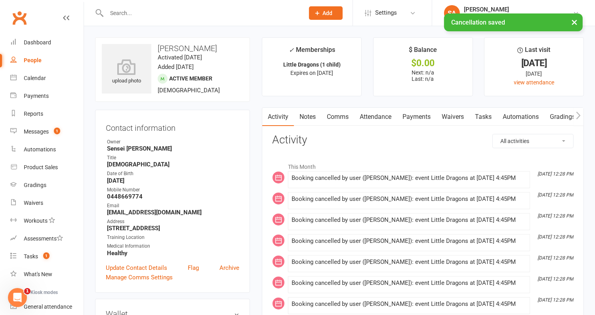
drag, startPoint x: 221, startPoint y: 48, endPoint x: 157, endPoint y: 48, distance: 63.7
click at [157, 48] on h3 "[PERSON_NAME]" at bounding box center [172, 48] width 141 height 9
copy h3 "[PERSON_NAME]"
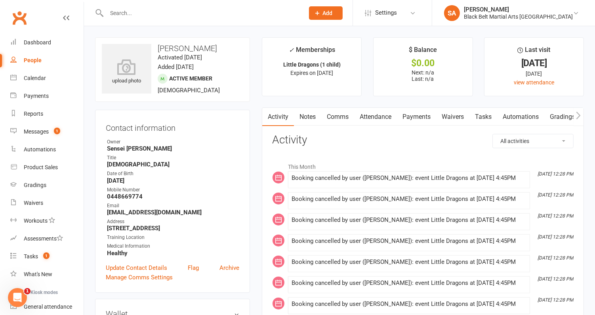
click at [144, 10] on input "text" at bounding box center [201, 13] width 194 height 11
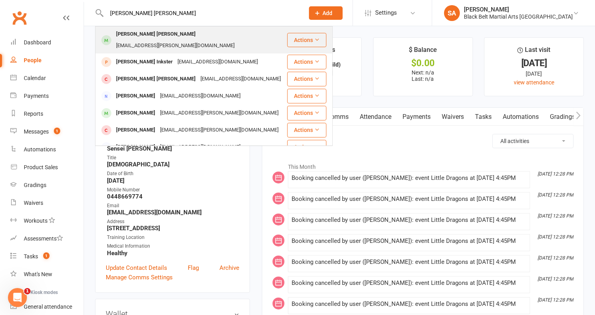
type input "Hudson Shepp"
click at [147, 38] on div "[PERSON_NAME] [PERSON_NAME]" at bounding box center [156, 34] width 84 height 11
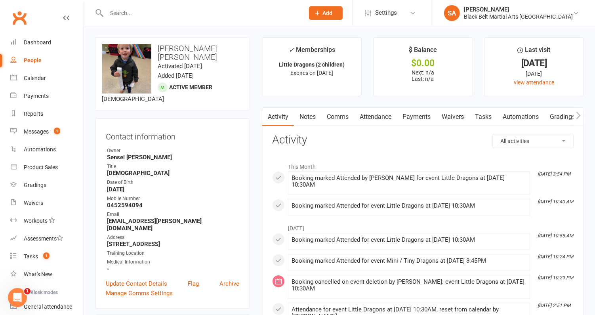
click at [373, 121] on link "Attendance" at bounding box center [375, 117] width 43 height 18
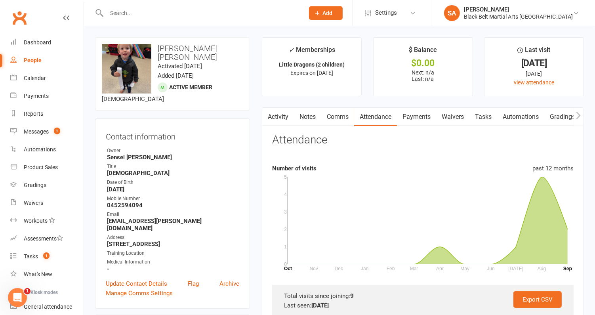
click at [269, 109] on button "button" at bounding box center [267, 117] width 10 height 18
click at [272, 114] on button "button" at bounding box center [267, 117] width 10 height 18
click at [271, 114] on button "button" at bounding box center [267, 117] width 10 height 18
click at [274, 117] on link "Activity" at bounding box center [278, 117] width 32 height 18
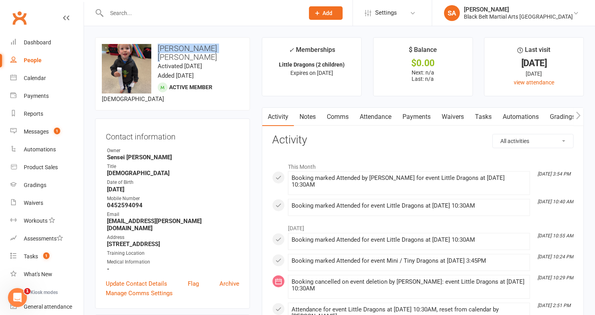
drag, startPoint x: 224, startPoint y: 48, endPoint x: 157, endPoint y: 49, distance: 66.5
click at [157, 49] on h3 "[PERSON_NAME] [PERSON_NAME]" at bounding box center [172, 52] width 141 height 17
copy h3 "[PERSON_NAME] [PERSON_NAME]"
click at [377, 115] on link "Attendance" at bounding box center [375, 117] width 43 height 18
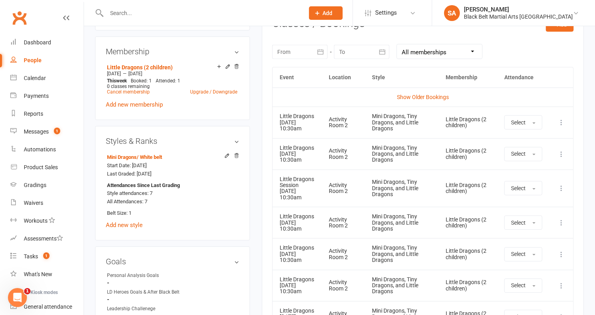
scroll to position [351, 0]
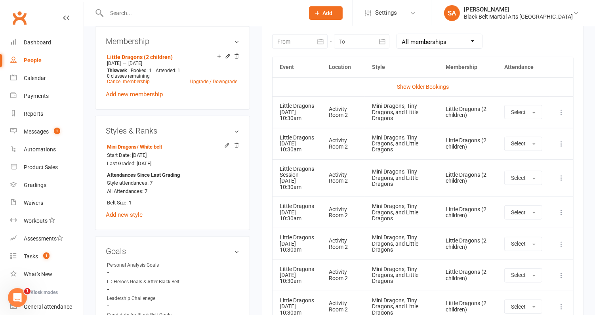
click at [560, 174] on icon at bounding box center [561, 178] width 8 height 8
click at [532, 222] on link "Remove booking" at bounding box center [526, 225] width 78 height 16
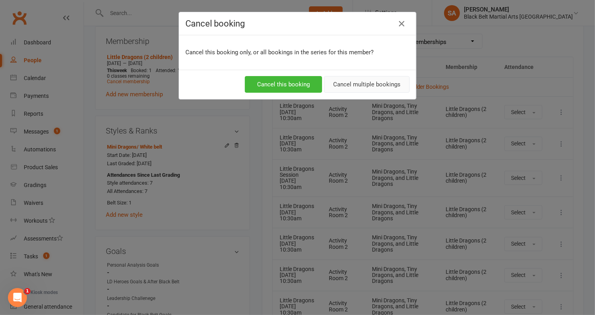
click at [364, 86] on button "Cancel multiple bookings" at bounding box center [367, 84] width 86 height 17
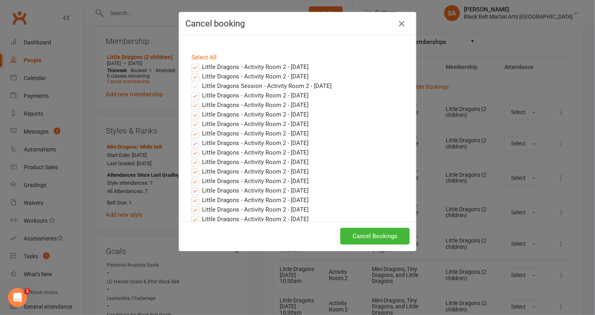
click at [196, 75] on label "Little Dragons - Activity Room 2 - Sep 27, 2025" at bounding box center [249, 77] width 117 height 10
click at [190, 72] on input "Little Dragons - Activity Room 2 - Sep 27, 2025" at bounding box center [187, 72] width 5 height 0
click at [196, 60] on link "Select All" at bounding box center [203, 57] width 25 height 7
click at [195, 68] on label "Little Dragons - Activity Room 2 - Sep 20, 2025" at bounding box center [249, 67] width 117 height 10
click at [190, 62] on input "Little Dragons - Activity Room 2 - Sep 20, 2025" at bounding box center [187, 62] width 5 height 0
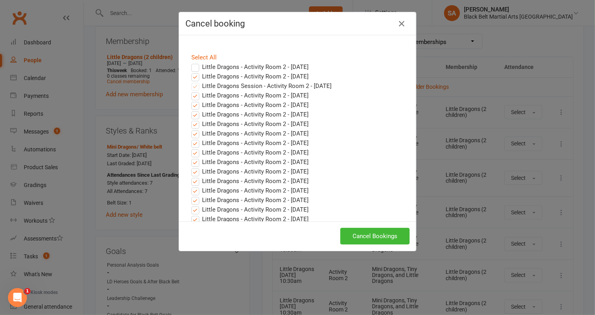
click at [196, 76] on label "Little Dragons - Activity Room 2 - Sep 27, 2025" at bounding box center [249, 77] width 117 height 10
click at [190, 72] on input "Little Dragons - Activity Room 2 - Sep 27, 2025" at bounding box center [187, 72] width 5 height 0
click at [382, 228] on button "Cancel Bookings" at bounding box center [374, 236] width 69 height 17
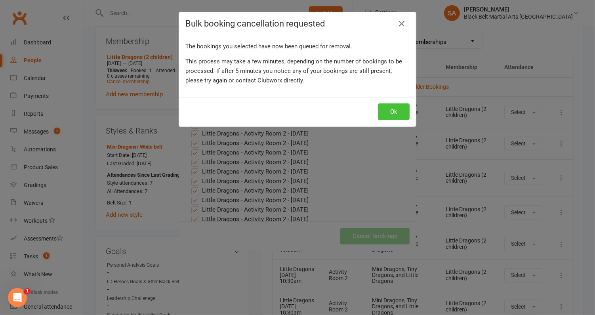
click at [400, 108] on button "Ok" at bounding box center [394, 111] width 32 height 17
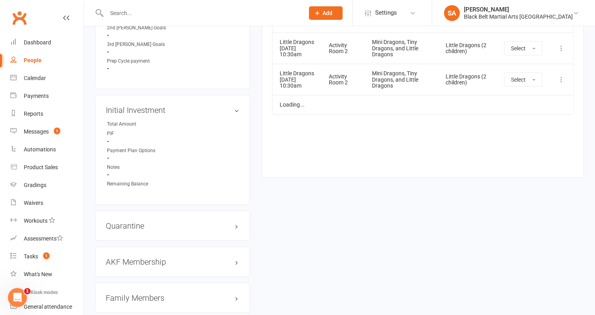
scroll to position [745, 0]
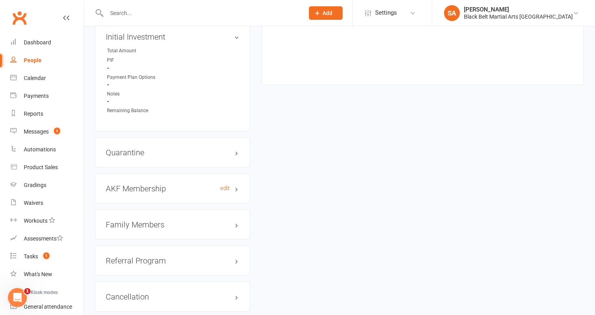
click at [150, 184] on h3 "AKF Membership edit" at bounding box center [172, 188] width 133 height 9
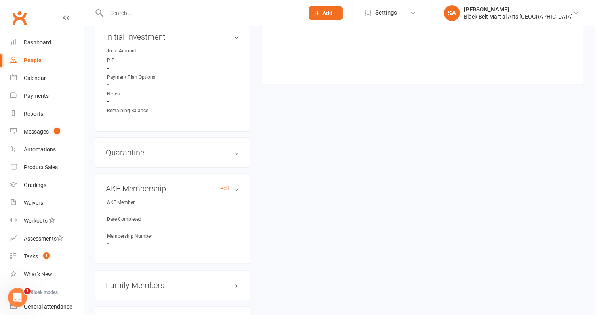
click at [150, 184] on h3 "AKF Membership edit" at bounding box center [172, 188] width 133 height 9
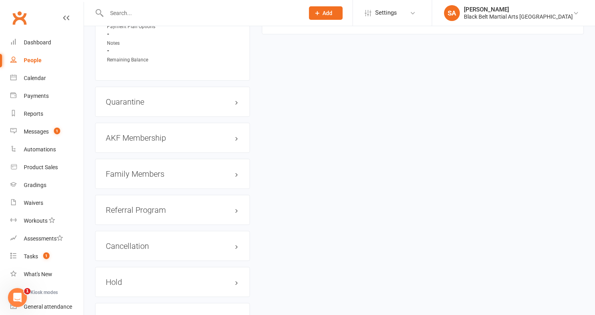
scroll to position [796, 0]
click at [141, 97] on h3 "Quarantine edit" at bounding box center [172, 101] width 133 height 9
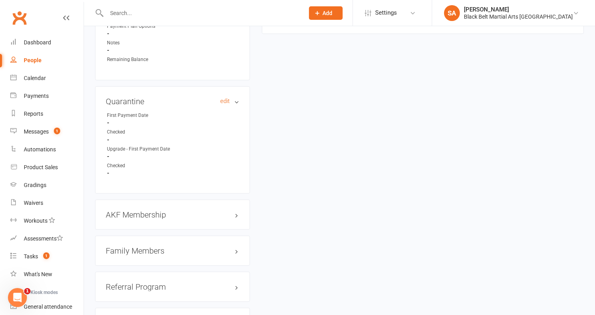
click at [141, 97] on h3 "Quarantine edit" at bounding box center [172, 101] width 133 height 9
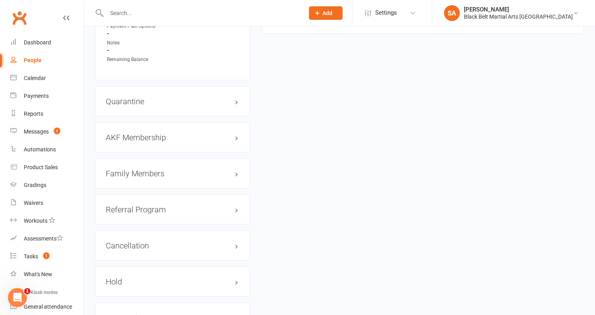
click at [143, 169] on h3 "Family Members" at bounding box center [172, 173] width 133 height 9
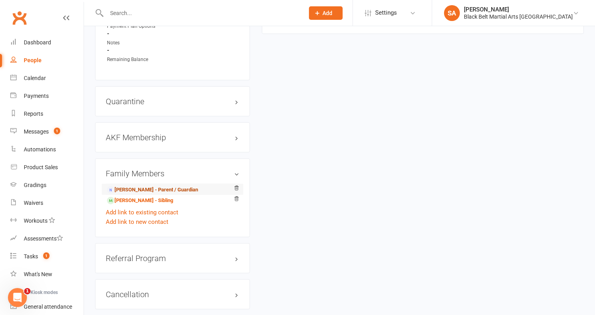
click at [142, 186] on link "Rhiannon Hapgood - Parent / Guardian" at bounding box center [152, 190] width 91 height 8
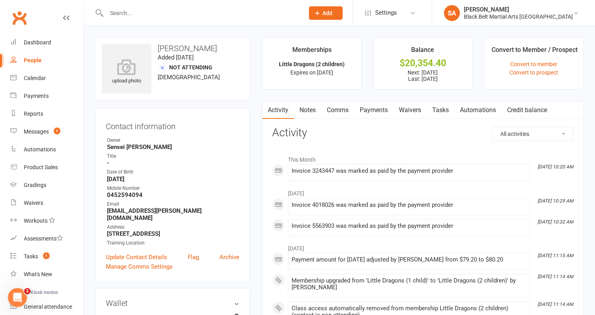
click at [375, 113] on link "Payments" at bounding box center [373, 110] width 39 height 18
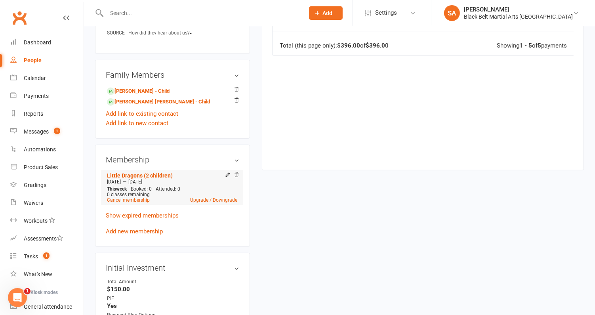
scroll to position [375, 0]
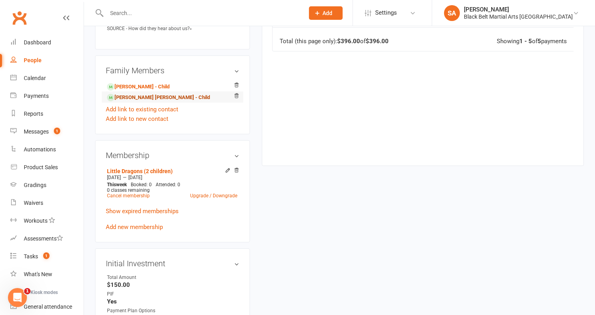
click at [135, 93] on link "Hudson Shepherd - Child" at bounding box center [158, 97] width 103 height 8
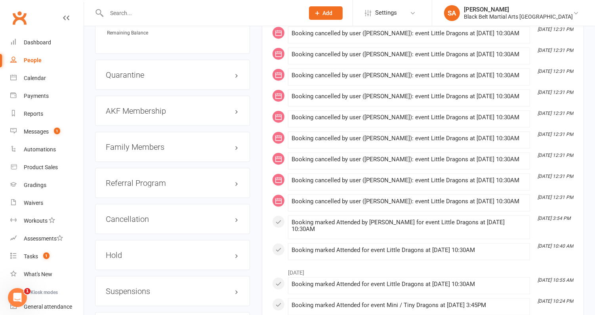
scroll to position [834, 0]
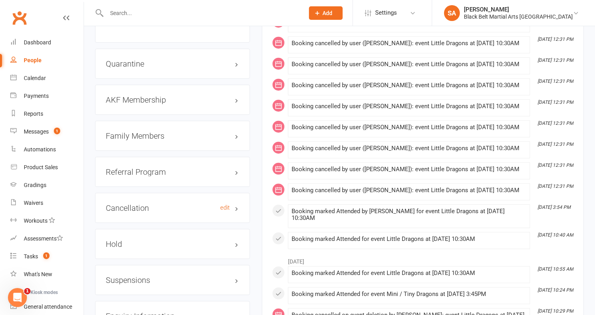
click at [137, 203] on h3 "Cancellation edit" at bounding box center [172, 207] width 133 height 9
click at [225, 204] on link "edit" at bounding box center [225, 207] width 10 height 7
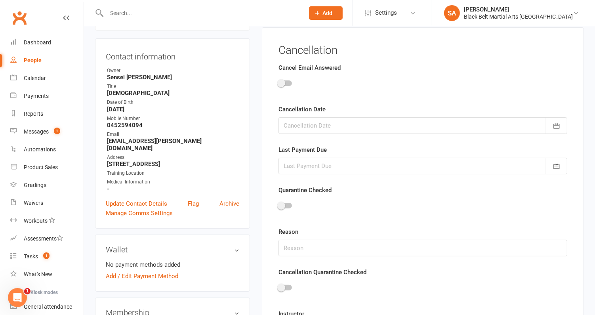
scroll to position [67, 0]
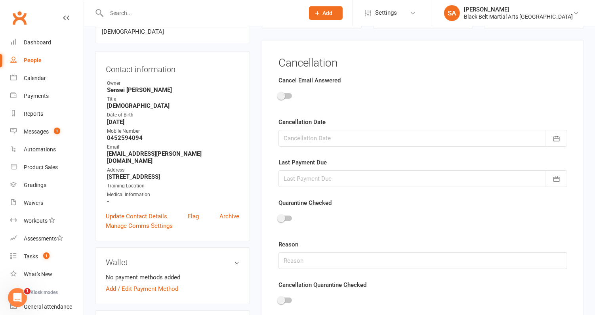
click at [284, 95] on span at bounding box center [281, 96] width 8 height 8
click at [278, 95] on input "checkbox" at bounding box center [278, 95] width 0 height 0
click at [293, 139] on div at bounding box center [422, 138] width 289 height 17
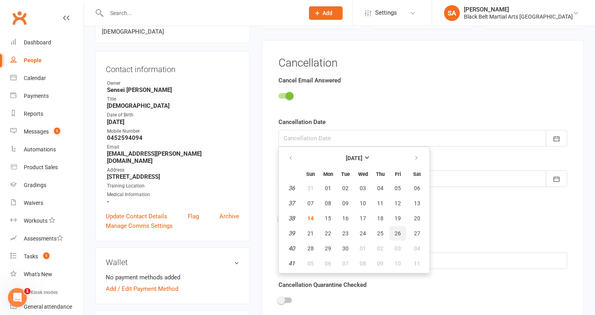
click at [394, 230] on span "26" at bounding box center [397, 233] width 6 height 6
type input "26 Sep 2025"
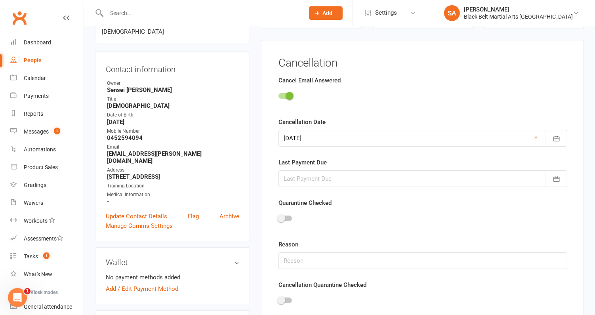
click at [328, 182] on div at bounding box center [422, 178] width 289 height 17
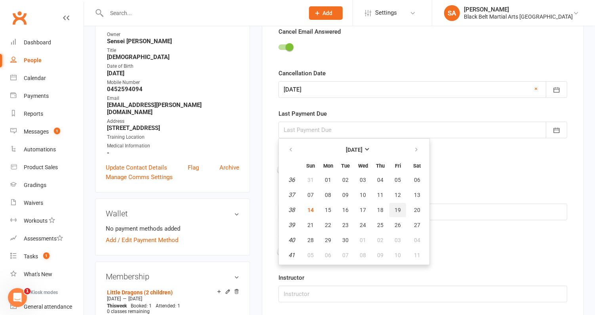
scroll to position [117, 0]
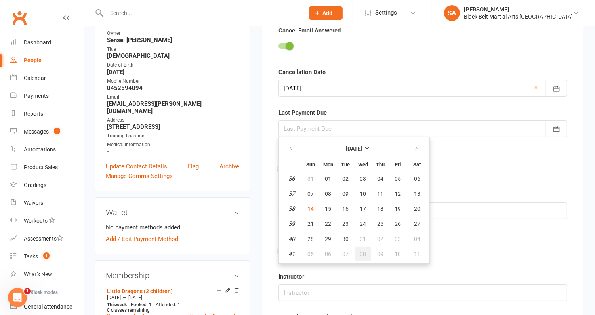
click at [357, 251] on button "08" at bounding box center [362, 254] width 17 height 14
type input "08 Oct 2025"
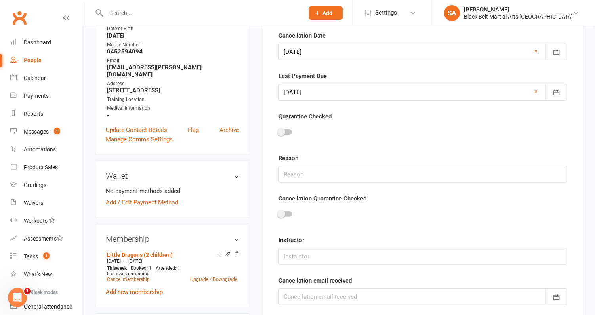
scroll to position [154, 0]
click at [307, 175] on input "text" at bounding box center [422, 173] width 289 height 17
type input "Too Young"
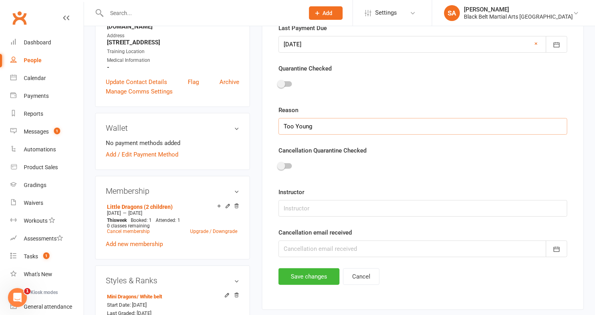
scroll to position [202, 0]
click at [302, 207] on input "text" at bounding box center [422, 208] width 289 height 17
type input "Sensei Jack"
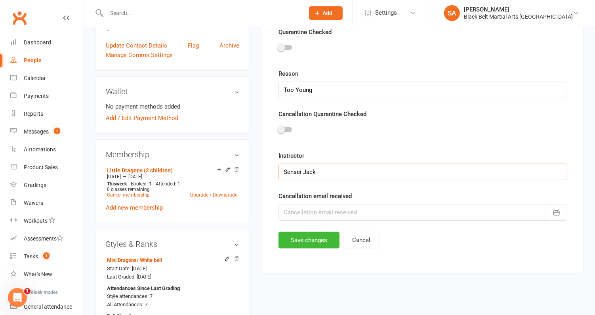
scroll to position [239, 0]
click at [331, 208] on div at bounding box center [422, 211] width 289 height 17
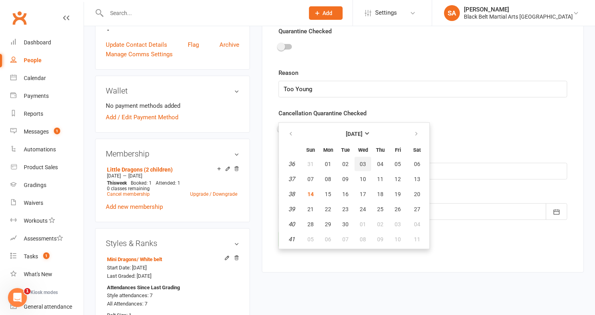
click at [361, 161] on span "03" at bounding box center [362, 164] width 6 height 6
type input "03 Sep 2025"
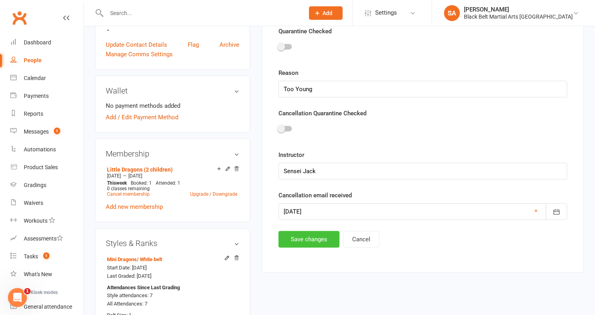
click at [292, 237] on button "Save changes" at bounding box center [308, 239] width 61 height 17
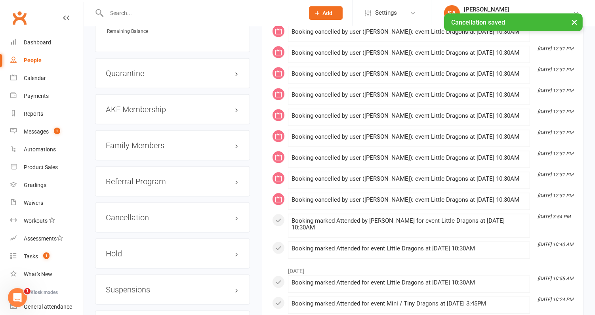
scroll to position [830, 0]
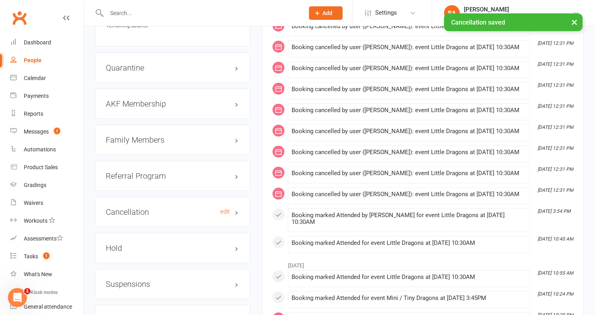
click at [160, 207] on h3 "Cancellation edit" at bounding box center [172, 211] width 133 height 9
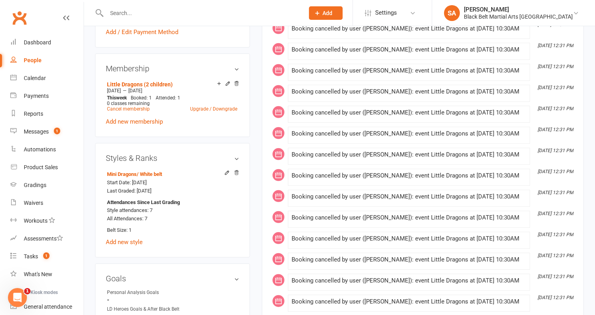
scroll to position [0, 0]
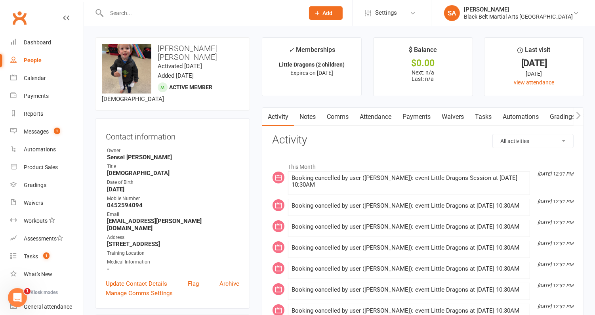
click at [126, 20] on div at bounding box center [196, 13] width 203 height 26
click at [126, 15] on input "text" at bounding box center [201, 13] width 194 height 11
paste input "Shreyas Mahadevappa"
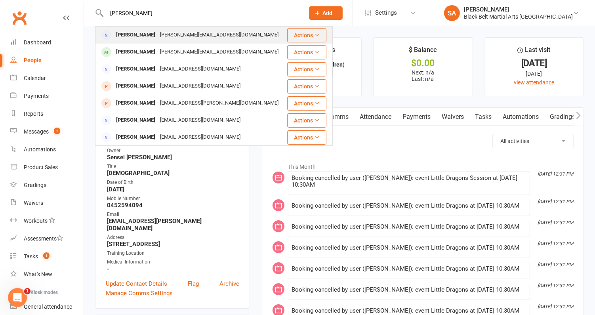
type input "Shreyas Mahadevappa"
click at [138, 36] on div "Shreyas Mahadevappa" at bounding box center [136, 34] width 44 height 11
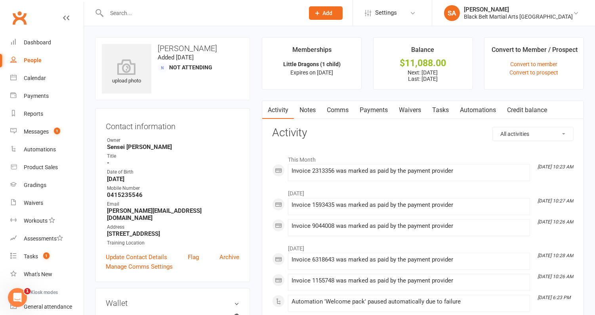
click at [370, 111] on link "Payments" at bounding box center [373, 110] width 39 height 18
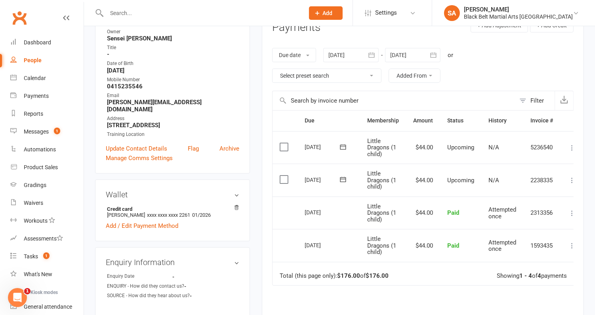
scroll to position [108, 0]
click at [404, 54] on div at bounding box center [412, 56] width 55 height 14
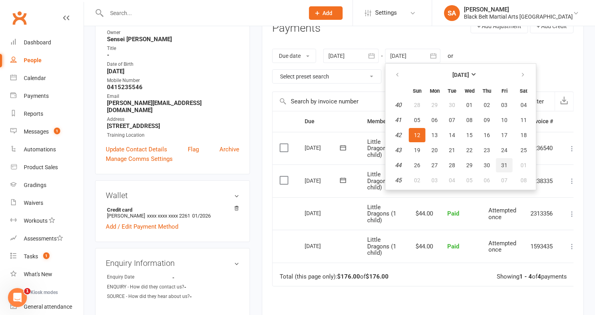
click at [503, 168] on button "31" at bounding box center [504, 165] width 17 height 14
type input "31 Oct 2025"
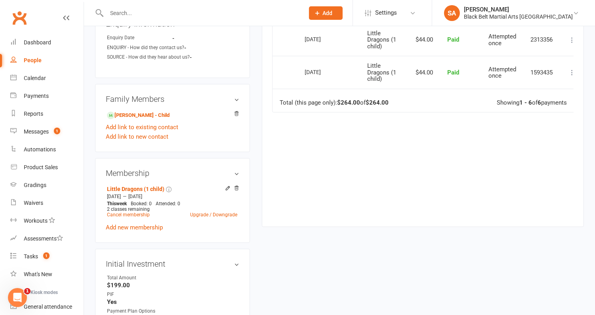
scroll to position [350, 0]
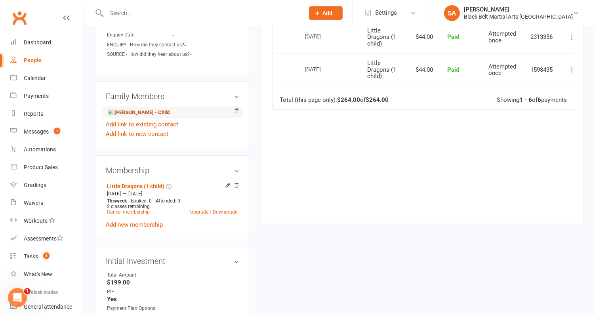
click at [136, 108] on link "Neel Kannur - Child" at bounding box center [138, 112] width 63 height 8
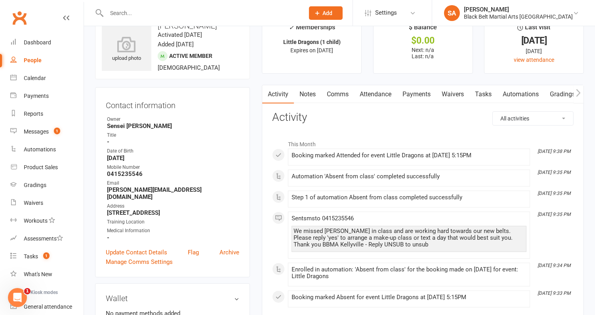
scroll to position [24, 0]
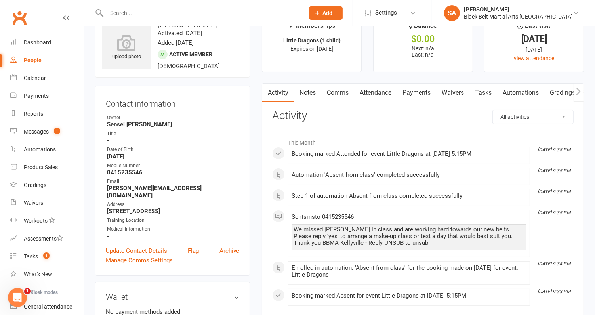
click at [375, 92] on link "Attendance" at bounding box center [375, 93] width 43 height 18
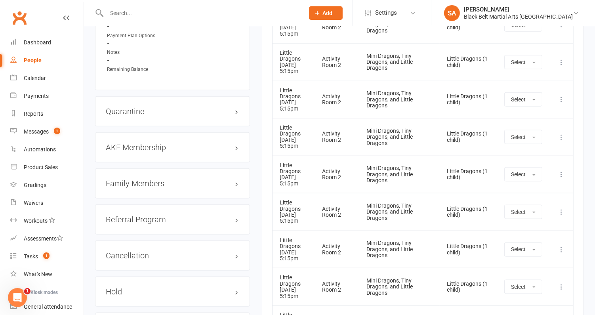
scroll to position [781, 0]
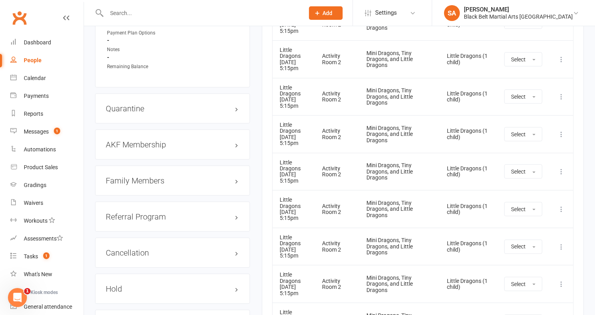
click at [142, 176] on h3 "Family Members" at bounding box center [172, 180] width 133 height 9
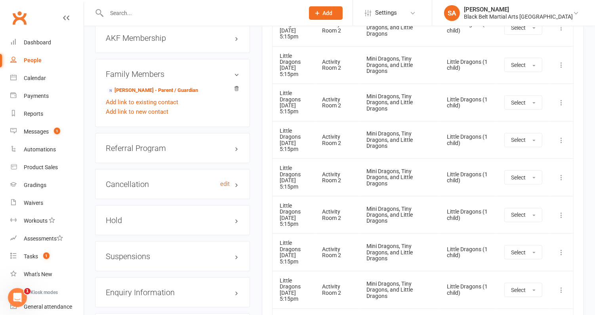
click at [223, 181] on link "edit" at bounding box center [225, 184] width 10 height 7
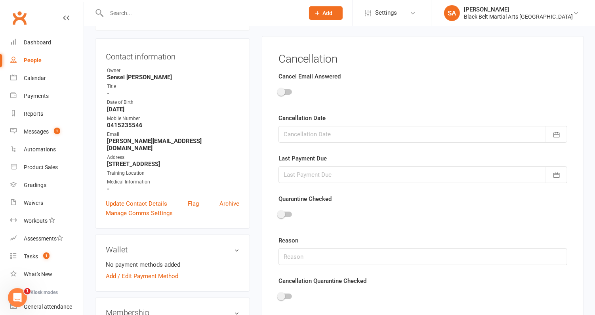
scroll to position [67, 0]
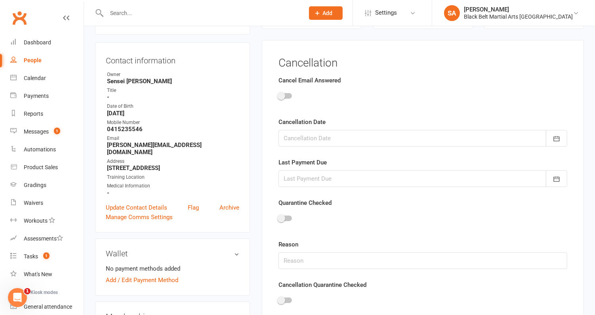
click at [288, 96] on div at bounding box center [284, 96] width 13 height 6
click at [278, 95] on input "checkbox" at bounding box center [278, 95] width 0 height 0
click at [301, 141] on div at bounding box center [422, 138] width 289 height 17
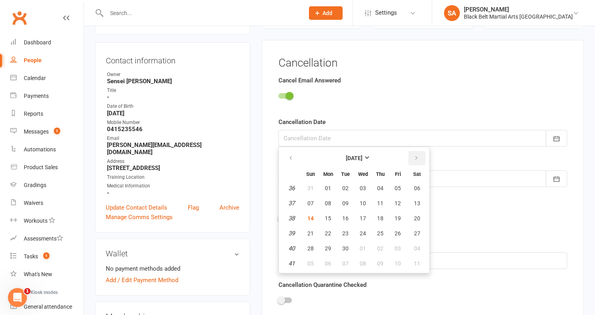
click at [413, 158] on icon "button" at bounding box center [416, 158] width 6 height 6
click at [363, 221] on button "15" at bounding box center [362, 218] width 17 height 14
type input "15 Oct 2025"
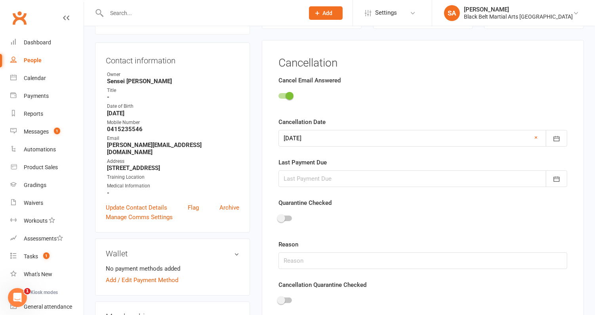
click at [336, 177] on div at bounding box center [422, 178] width 289 height 17
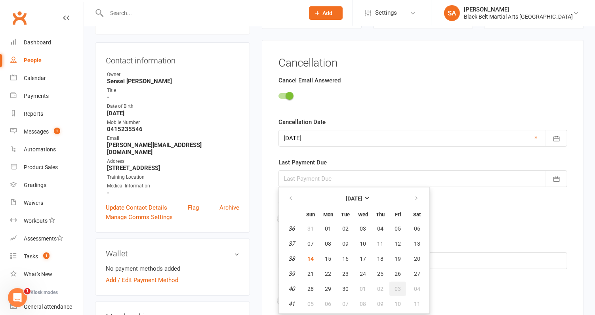
click at [394, 285] on span "03" at bounding box center [397, 288] width 6 height 6
type input "03 Oct 2025"
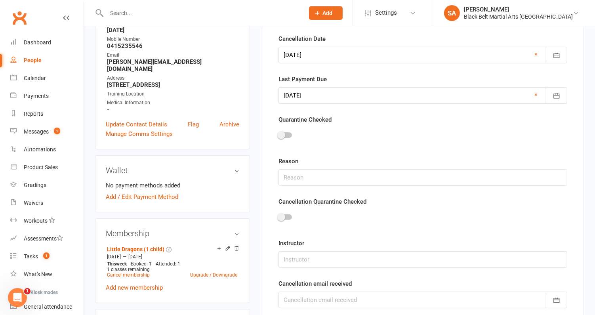
scroll to position [166, 0]
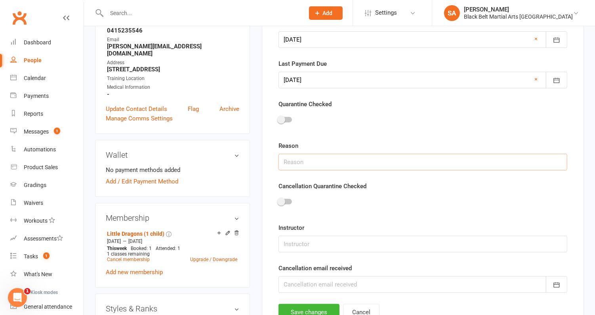
click at [314, 163] on input "text" at bounding box center [422, 162] width 289 height 17
click at [325, 160] on input "Cricket Commit,ments" at bounding box center [422, 162] width 289 height 17
click at [367, 160] on input "Cricket Commitments" at bounding box center [422, 162] width 289 height 17
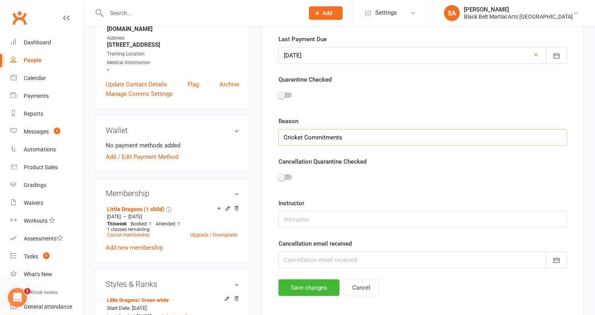
scroll to position [199, 0]
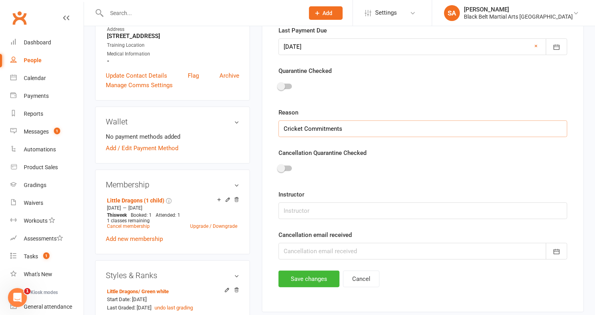
type input "Cricket Commitments"
click at [300, 202] on input "text" at bounding box center [422, 210] width 289 height 17
type input "[PERSON_NAME]"
click at [326, 255] on div at bounding box center [422, 251] width 289 height 17
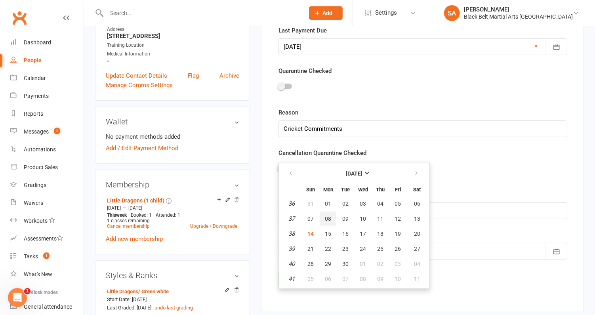
click at [327, 215] on span "08" at bounding box center [328, 218] width 6 height 6
type input "08 Sep 2025"
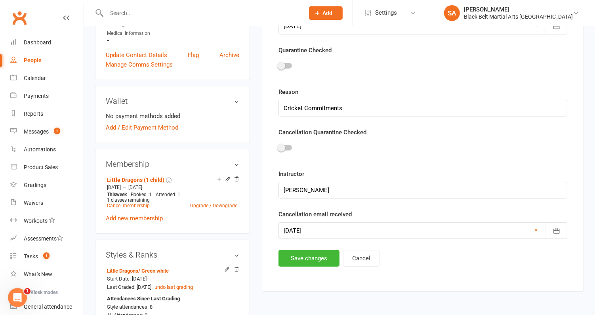
scroll to position [226, 0]
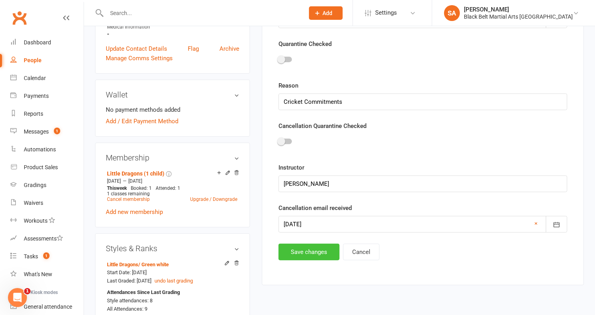
click at [299, 256] on button "Save changes" at bounding box center [308, 251] width 61 height 17
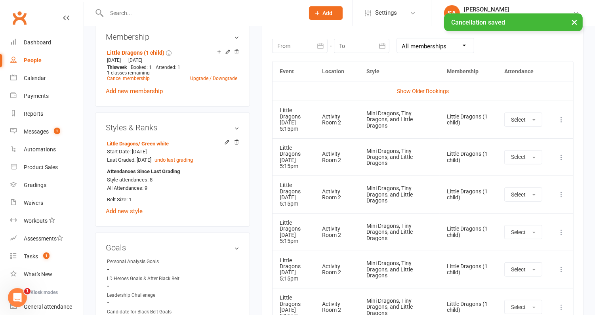
scroll to position [350, 0]
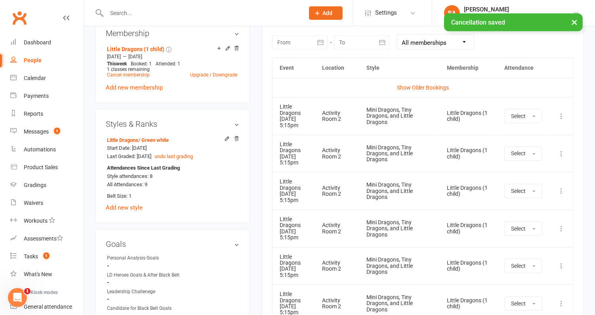
click at [560, 187] on icon at bounding box center [561, 191] width 8 height 8
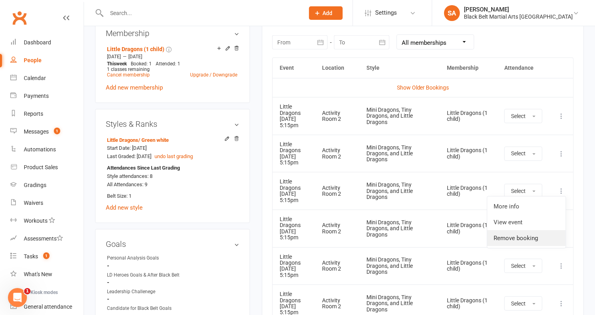
click at [530, 236] on link "Remove booking" at bounding box center [526, 238] width 78 height 16
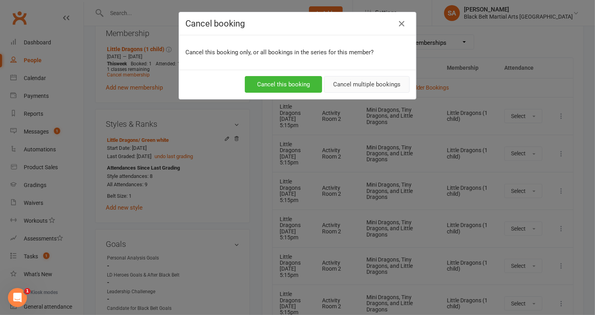
click at [378, 86] on button "Cancel multiple bookings" at bounding box center [367, 84] width 86 height 17
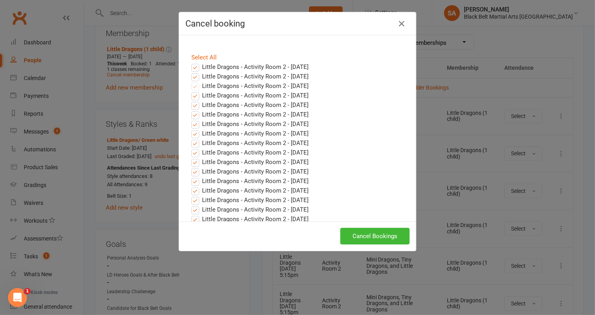
click at [196, 74] on label "Little Dragons - Activity Room 2 - Sep 26, 2025" at bounding box center [249, 77] width 117 height 10
click at [190, 72] on input "Little Dragons - Activity Room 2 - Sep 26, 2025" at bounding box center [187, 72] width 5 height 0
click at [196, 66] on label "Little Dragons - Activity Room 2 - Sep 19, 2025" at bounding box center [249, 67] width 117 height 10
click at [190, 62] on input "Little Dragons - Activity Room 2 - Sep 19, 2025" at bounding box center [187, 62] width 5 height 0
click at [396, 235] on button "Cancel Bookings" at bounding box center [374, 236] width 69 height 17
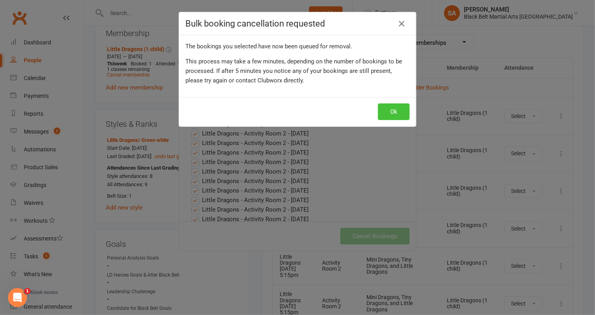
click at [405, 110] on button "Ok" at bounding box center [394, 111] width 32 height 17
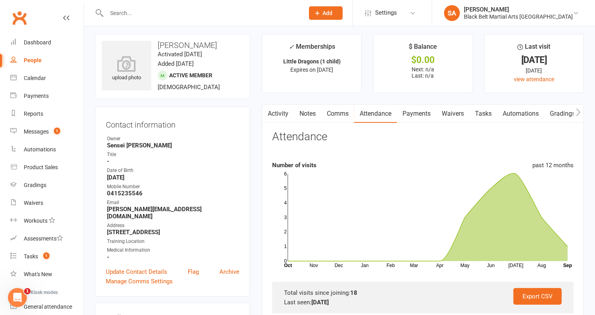
scroll to position [0, 0]
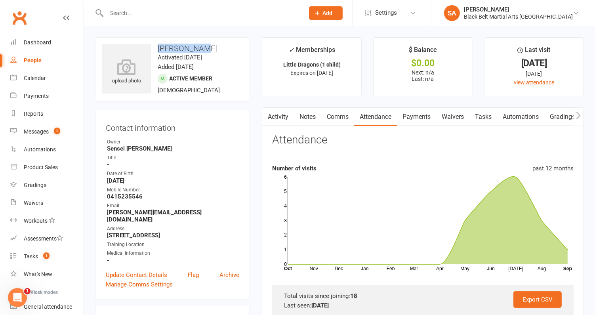
drag, startPoint x: 202, startPoint y: 48, endPoint x: 156, endPoint y: 48, distance: 46.3
click at [156, 48] on h3 "[PERSON_NAME]" at bounding box center [172, 48] width 141 height 9
copy h3 "[PERSON_NAME]"
click at [229, 50] on h3 "[PERSON_NAME]" at bounding box center [172, 48] width 141 height 9
click at [33, 79] on div "Calendar" at bounding box center [35, 78] width 22 height 6
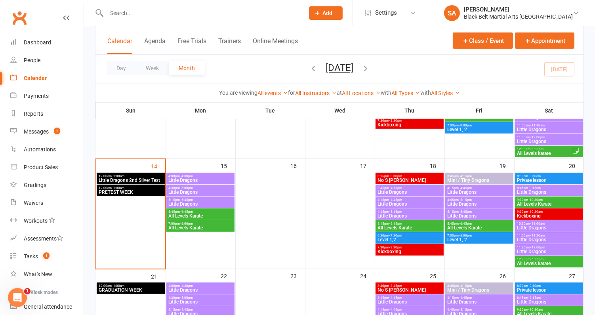
scroll to position [303, 0]
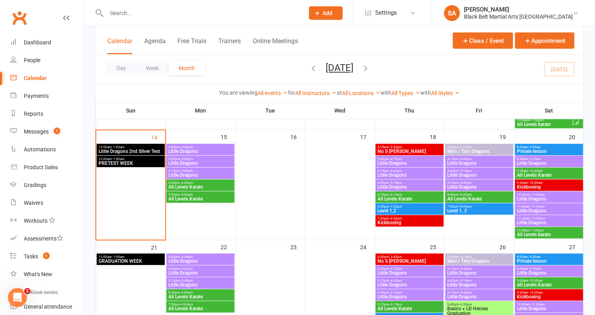
click at [469, 162] on span "Little Dragons" at bounding box center [479, 163] width 65 height 5
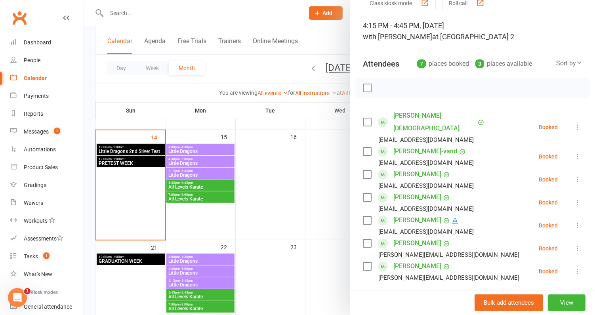
scroll to position [53, 0]
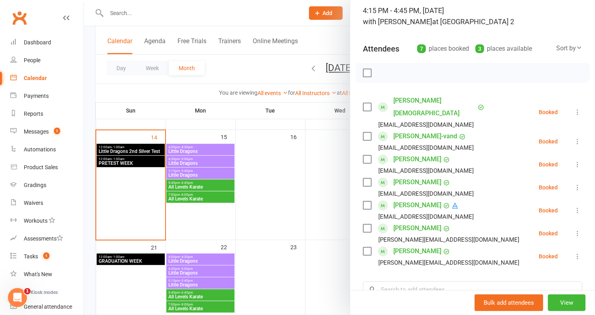
click at [407, 176] on link "[PERSON_NAME]" at bounding box center [417, 182] width 48 height 13
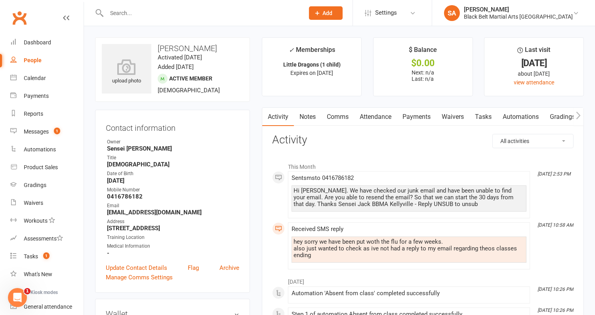
click at [376, 120] on link "Attendance" at bounding box center [375, 117] width 43 height 18
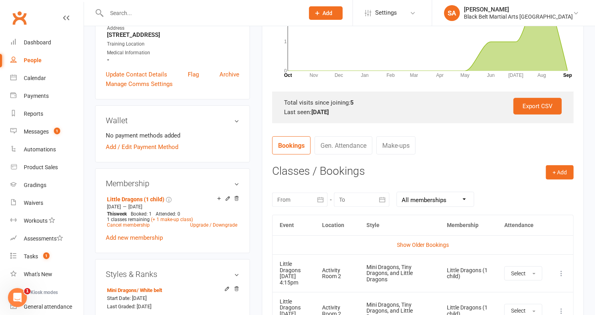
scroll to position [266, 0]
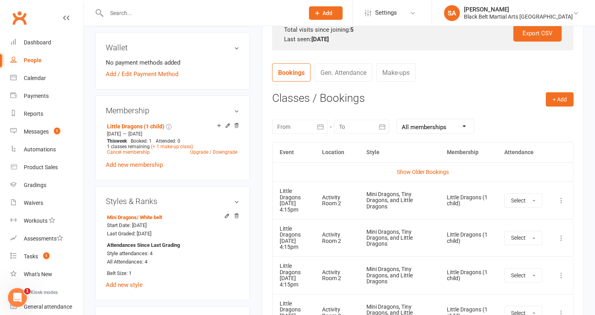
click at [561, 198] on icon at bounding box center [561, 200] width 8 height 8
click at [533, 246] on link "Remove booking" at bounding box center [526, 247] width 78 height 16
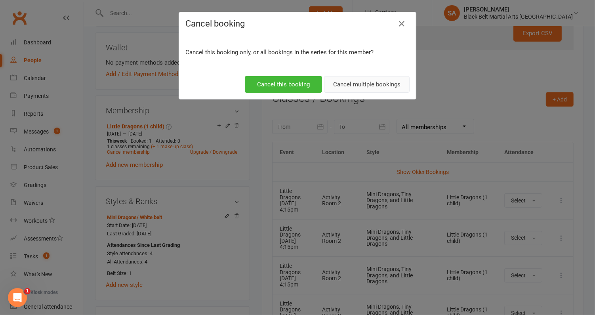
click at [367, 90] on button "Cancel multiple bookings" at bounding box center [367, 84] width 86 height 17
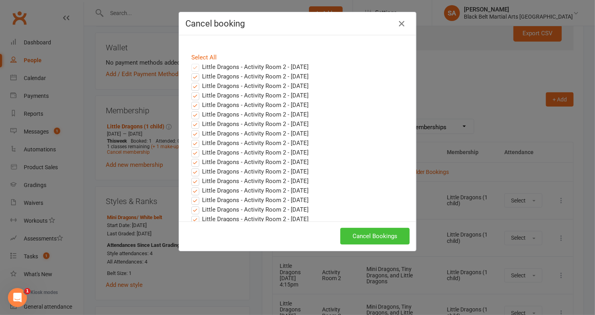
click at [373, 238] on button "Cancel Bookings" at bounding box center [374, 236] width 69 height 17
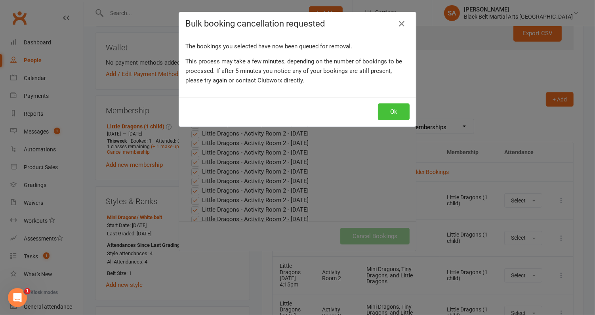
click at [390, 107] on button "Ok" at bounding box center [394, 111] width 32 height 17
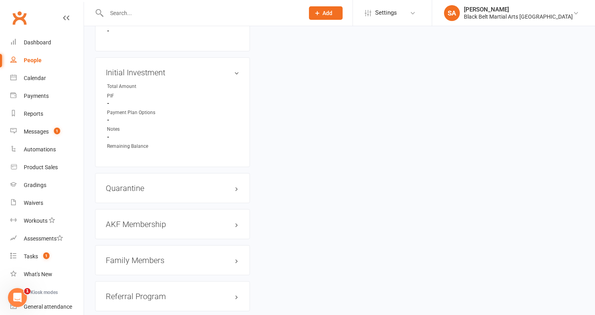
scroll to position [741, 0]
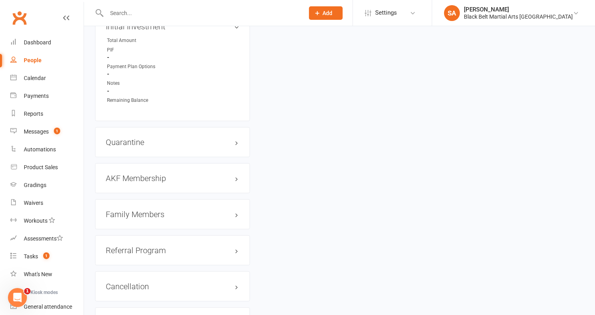
click at [140, 218] on h3 "Family Members" at bounding box center [172, 214] width 133 height 9
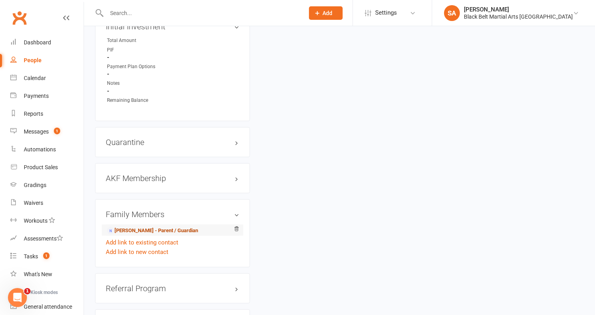
click at [139, 235] on link "Amanda Perera - Parent / Guardian" at bounding box center [152, 230] width 91 height 8
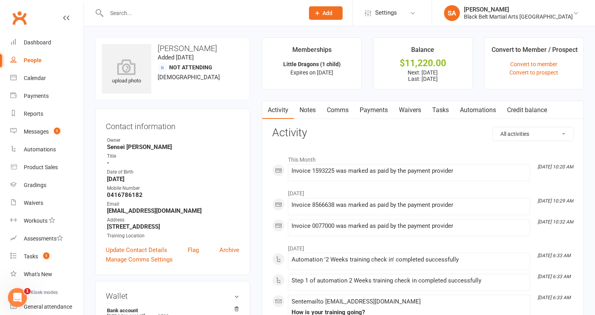
click at [376, 116] on link "Payments" at bounding box center [373, 110] width 39 height 18
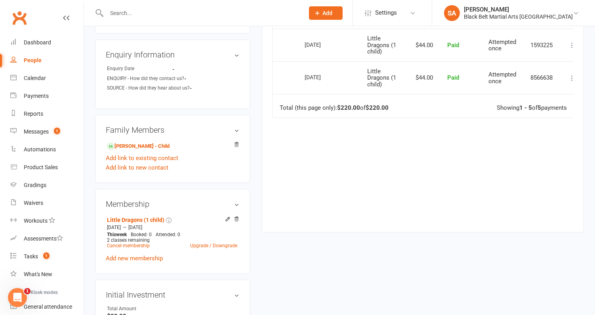
scroll to position [331, 0]
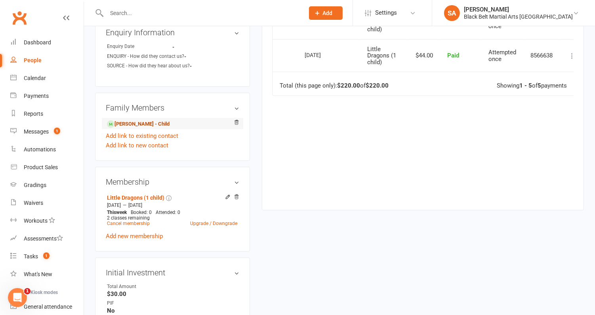
click at [136, 127] on link "Theo Soleiman - Child" at bounding box center [138, 124] width 63 height 8
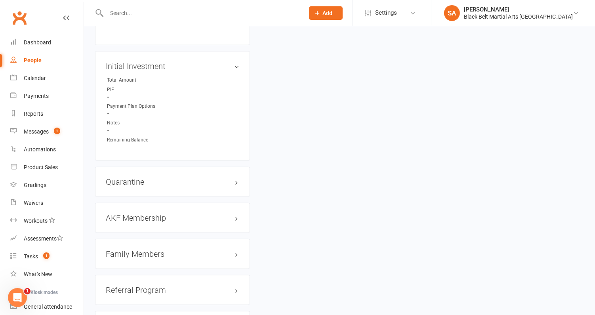
scroll to position [702, 0]
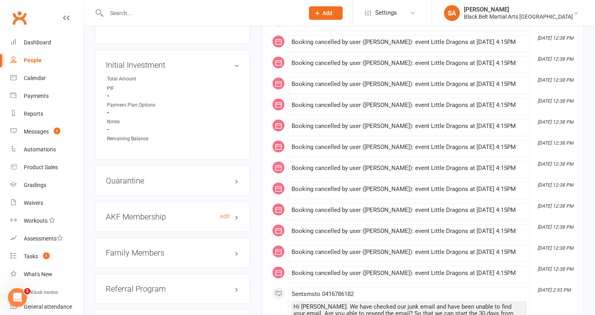
click at [133, 221] on h3 "AKF Membership edit" at bounding box center [172, 216] width 133 height 9
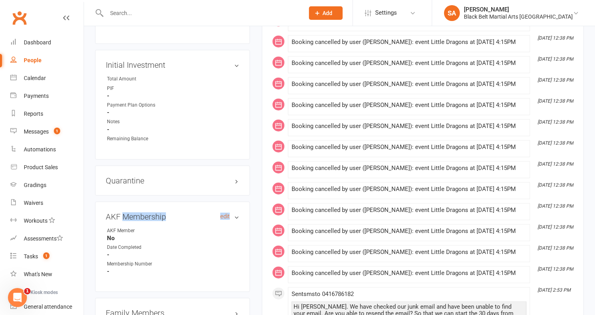
click at [133, 221] on h3 "AKF Membership edit" at bounding box center [172, 216] width 133 height 9
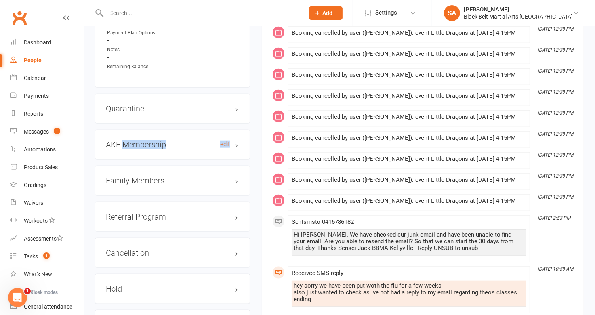
scroll to position [787, 0]
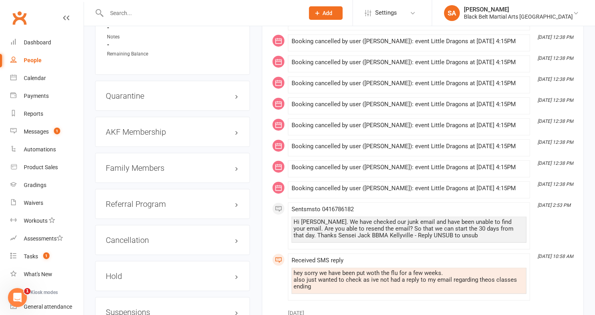
click at [131, 165] on div "Family Members" at bounding box center [172, 168] width 155 height 30
click at [131, 172] on h3 "Family Members" at bounding box center [172, 167] width 133 height 9
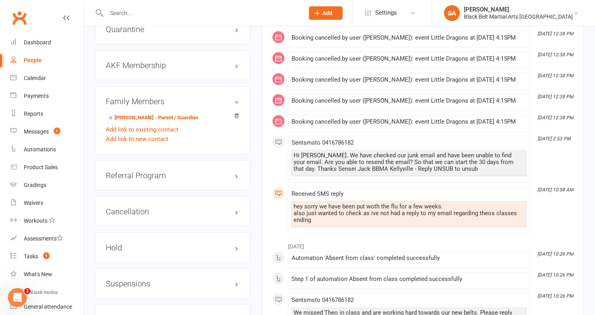
scroll to position [967, 0]
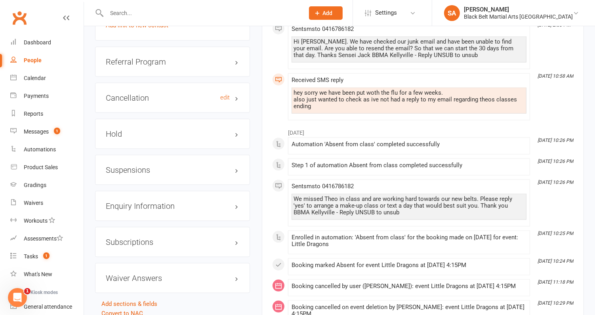
click at [148, 102] on h3 "Cancellation edit" at bounding box center [172, 97] width 133 height 9
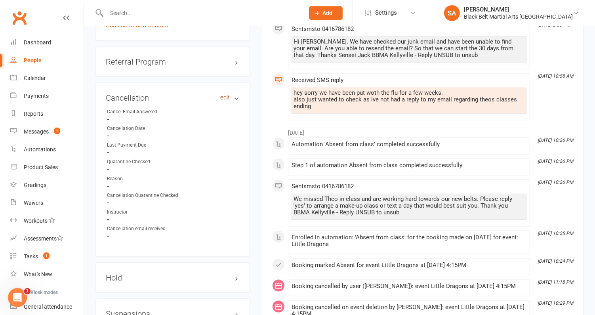
click at [224, 100] on link "edit" at bounding box center [225, 97] width 10 height 7
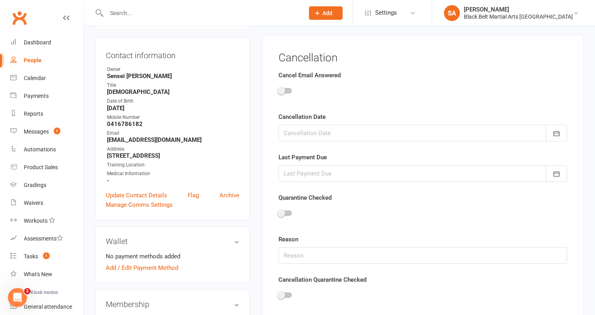
scroll to position [67, 0]
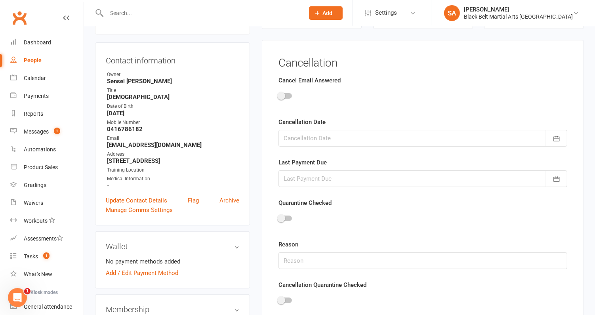
click at [287, 95] on div at bounding box center [284, 96] width 13 height 6
click at [278, 95] on input "checkbox" at bounding box center [278, 95] width 0 height 0
click at [302, 139] on div at bounding box center [422, 138] width 289 height 17
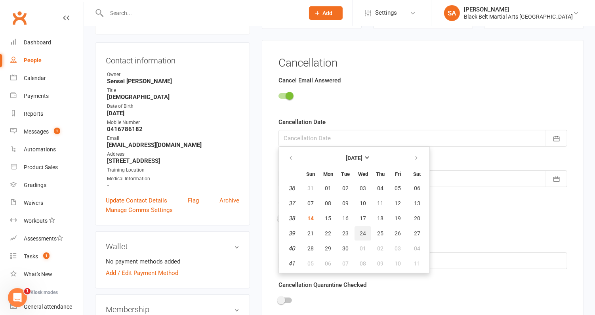
click at [360, 231] on span "24" at bounding box center [362, 233] width 6 height 6
type input "24 Sep 2025"
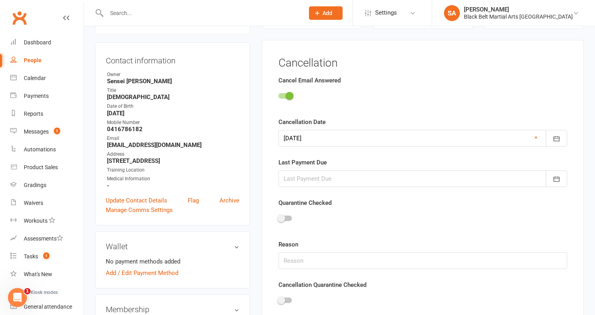
click at [316, 178] on div at bounding box center [422, 178] width 289 height 17
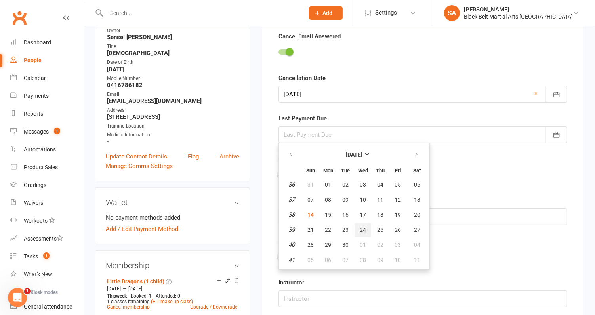
scroll to position [112, 0]
click at [394, 197] on span "12" at bounding box center [397, 199] width 6 height 6
type input "12 Sep 2025"
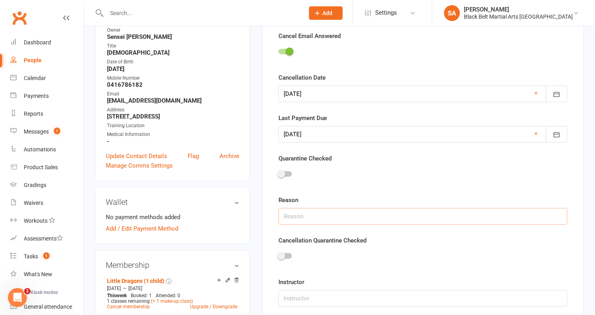
click at [327, 221] on input "text" at bounding box center [422, 216] width 289 height 17
type input "Too hard to get to classes"
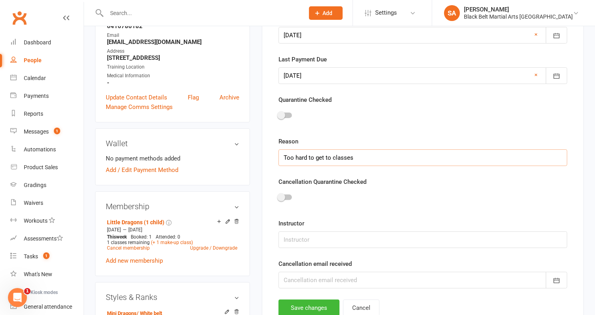
scroll to position [172, 0]
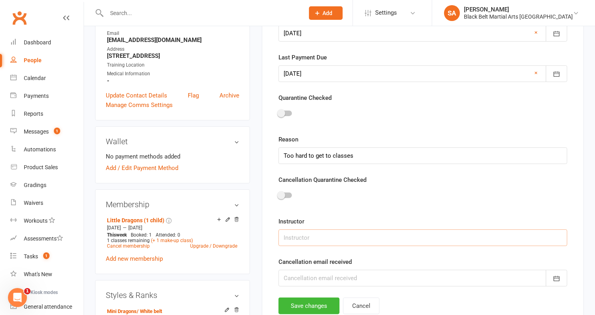
click at [316, 239] on input "text" at bounding box center [422, 237] width 289 height 17
type input "[PERSON_NAME]"
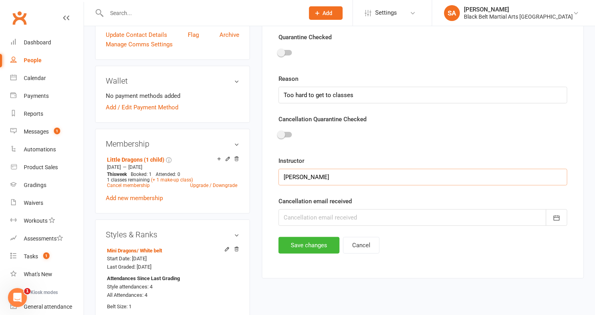
scroll to position [233, 0]
click at [323, 213] on div at bounding box center [422, 217] width 289 height 17
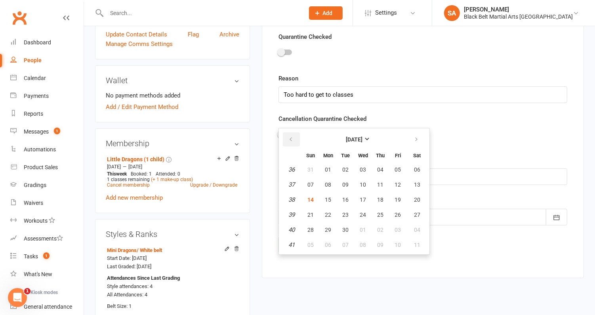
click at [289, 141] on icon "button" at bounding box center [291, 139] width 6 height 6
click at [328, 212] on span "18" at bounding box center [328, 214] width 6 height 6
type input "18 Aug 2025"
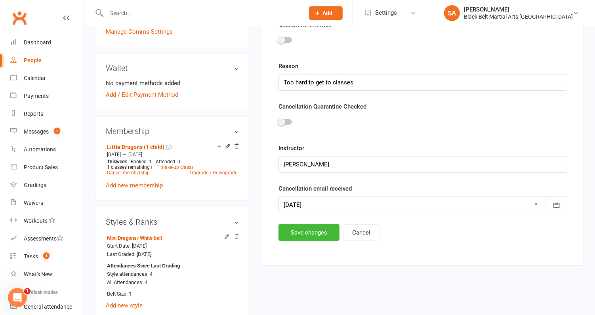
scroll to position [254, 0]
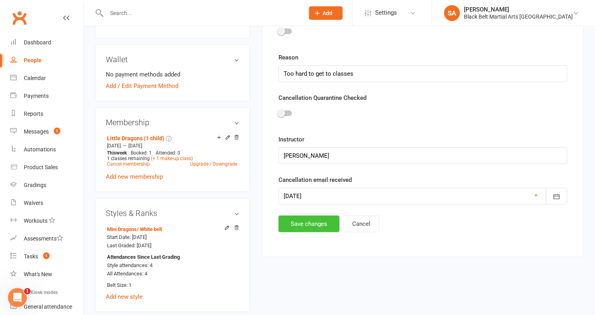
click at [324, 221] on button "Save changes" at bounding box center [308, 223] width 61 height 17
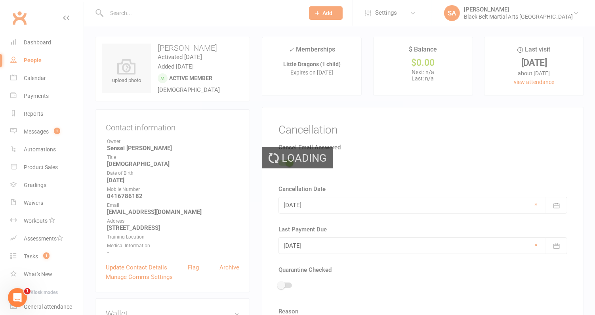
scroll to position [0, 0]
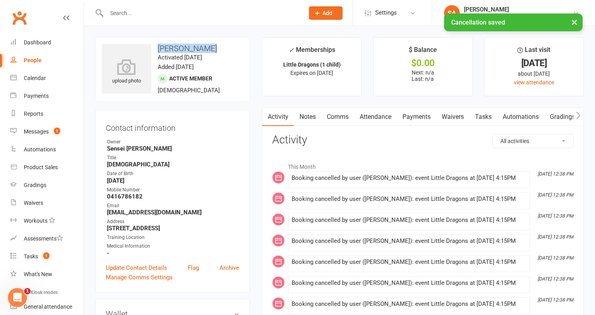
drag, startPoint x: 215, startPoint y: 47, endPoint x: 158, endPoint y: 46, distance: 56.6
click at [158, 46] on h3 "[PERSON_NAME]" at bounding box center [172, 48] width 141 height 9
copy h3 "[PERSON_NAME]"
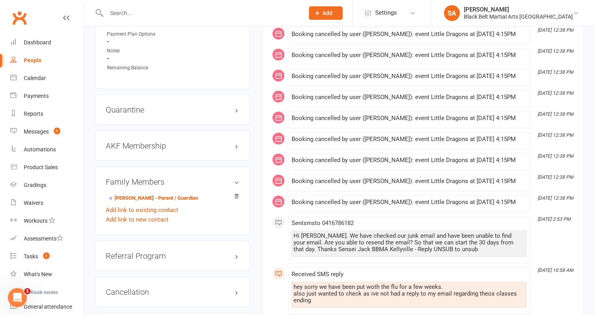
scroll to position [775, 0]
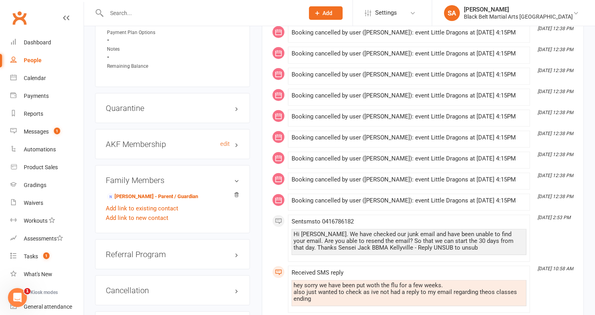
click at [148, 146] on h3 "AKF Membership edit" at bounding box center [172, 144] width 133 height 9
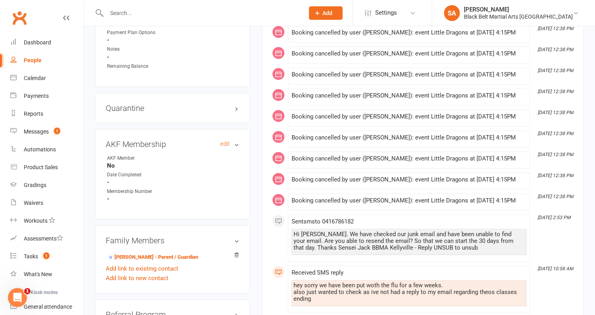
click at [148, 146] on h3 "AKF Membership edit" at bounding box center [172, 144] width 133 height 9
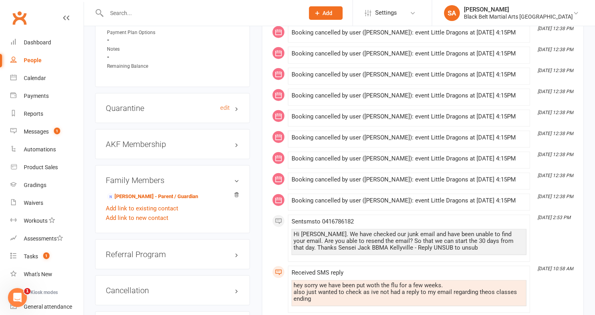
click at [144, 112] on h3 "Quarantine edit" at bounding box center [172, 108] width 133 height 9
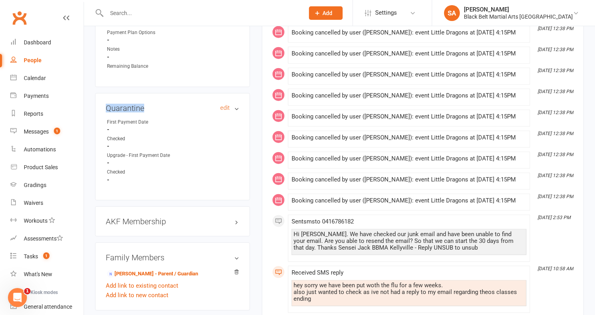
click at [144, 112] on h3 "Quarantine edit" at bounding box center [172, 108] width 133 height 9
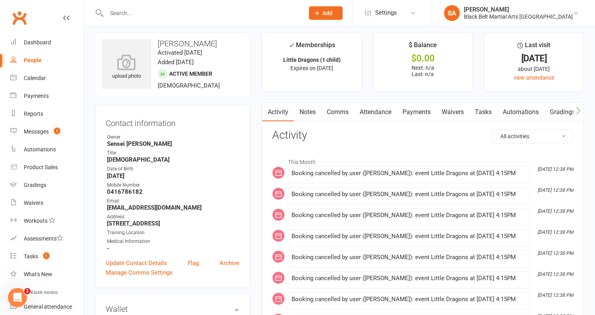
scroll to position [0, 0]
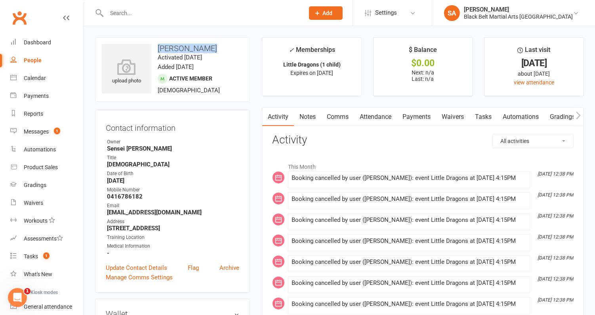
drag, startPoint x: 215, startPoint y: 49, endPoint x: 156, endPoint y: 49, distance: 59.0
click at [156, 49] on h3 "[PERSON_NAME]" at bounding box center [172, 48] width 141 height 9
copy h3 "[PERSON_NAME]"
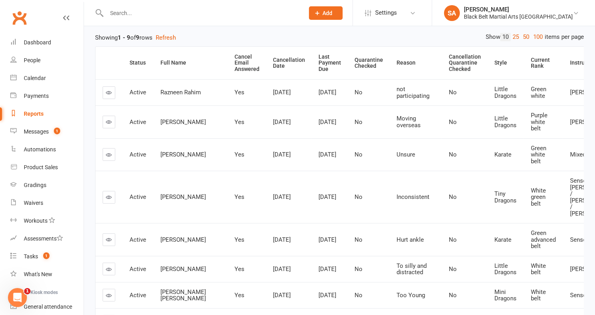
scroll to position [84, 0]
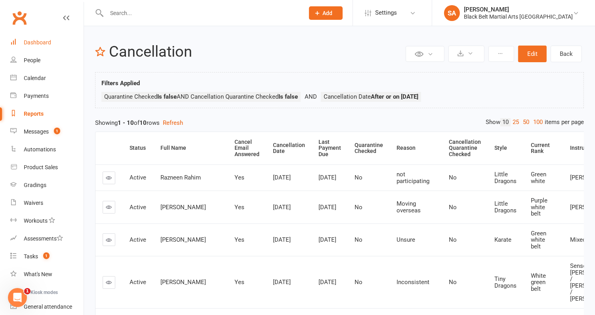
click at [39, 48] on link "Dashboard" at bounding box center [46, 43] width 73 height 18
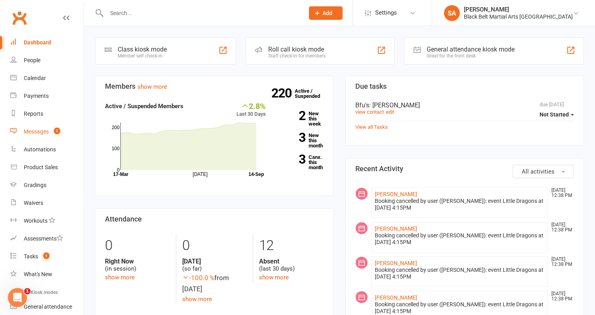
click at [32, 136] on link "Messages 1" at bounding box center [46, 132] width 73 height 18
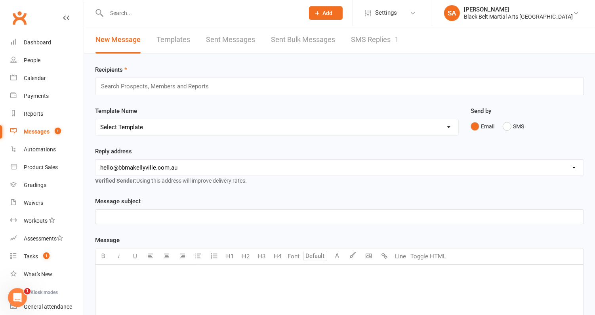
click at [379, 46] on link "SMS Replies 1" at bounding box center [375, 39] width 48 height 27
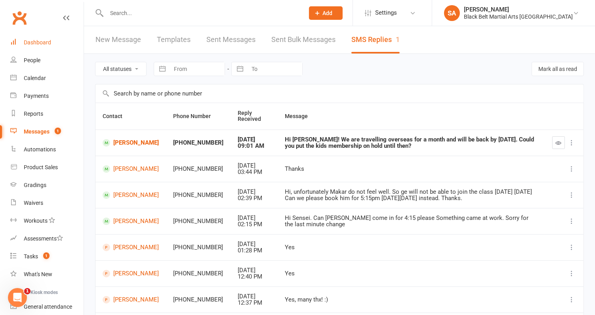
click at [43, 42] on div "Dashboard" at bounding box center [37, 42] width 27 height 6
